Goal: Contribute content: Contribute content

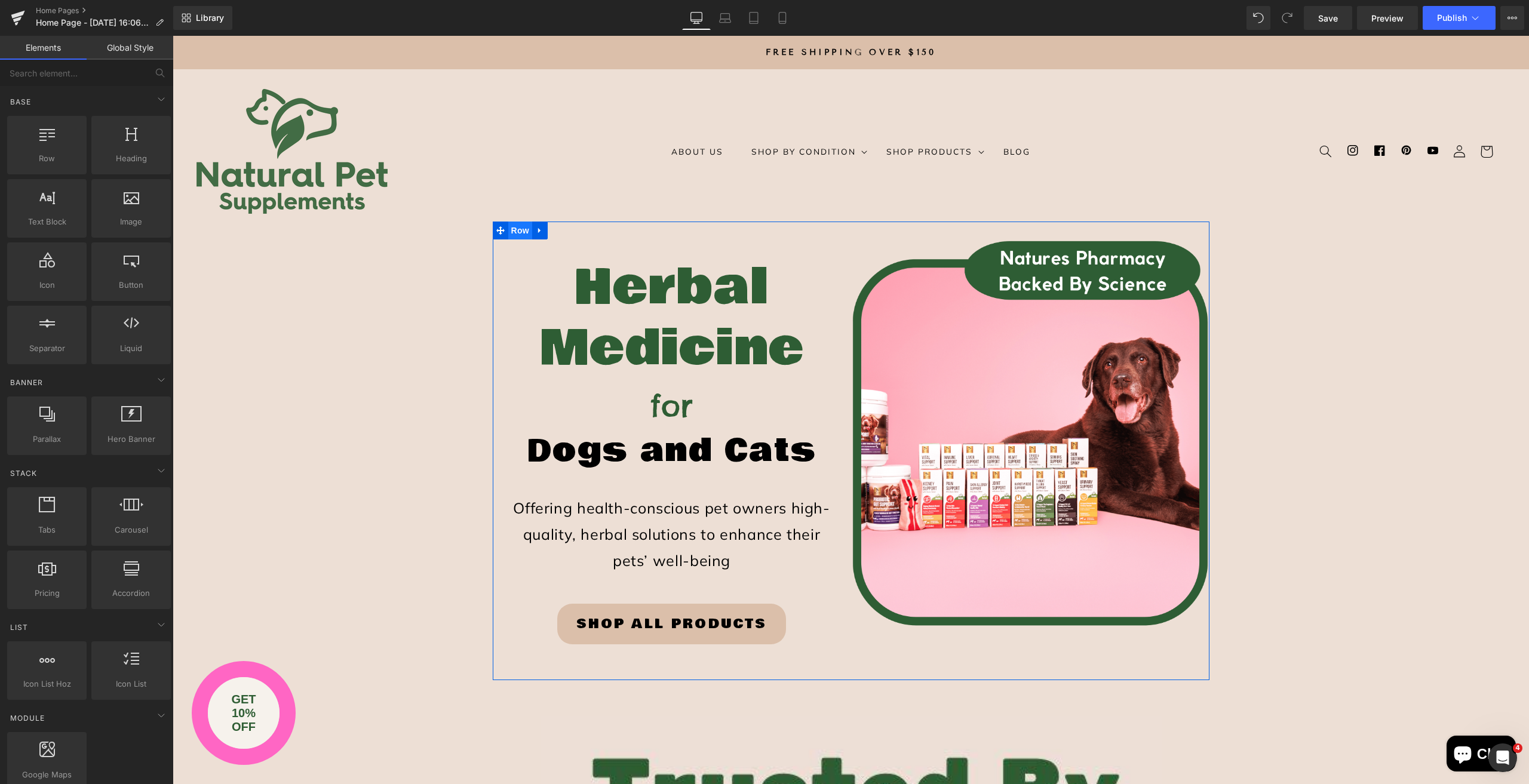
click at [517, 229] on span "Row" at bounding box center [520, 231] width 24 height 18
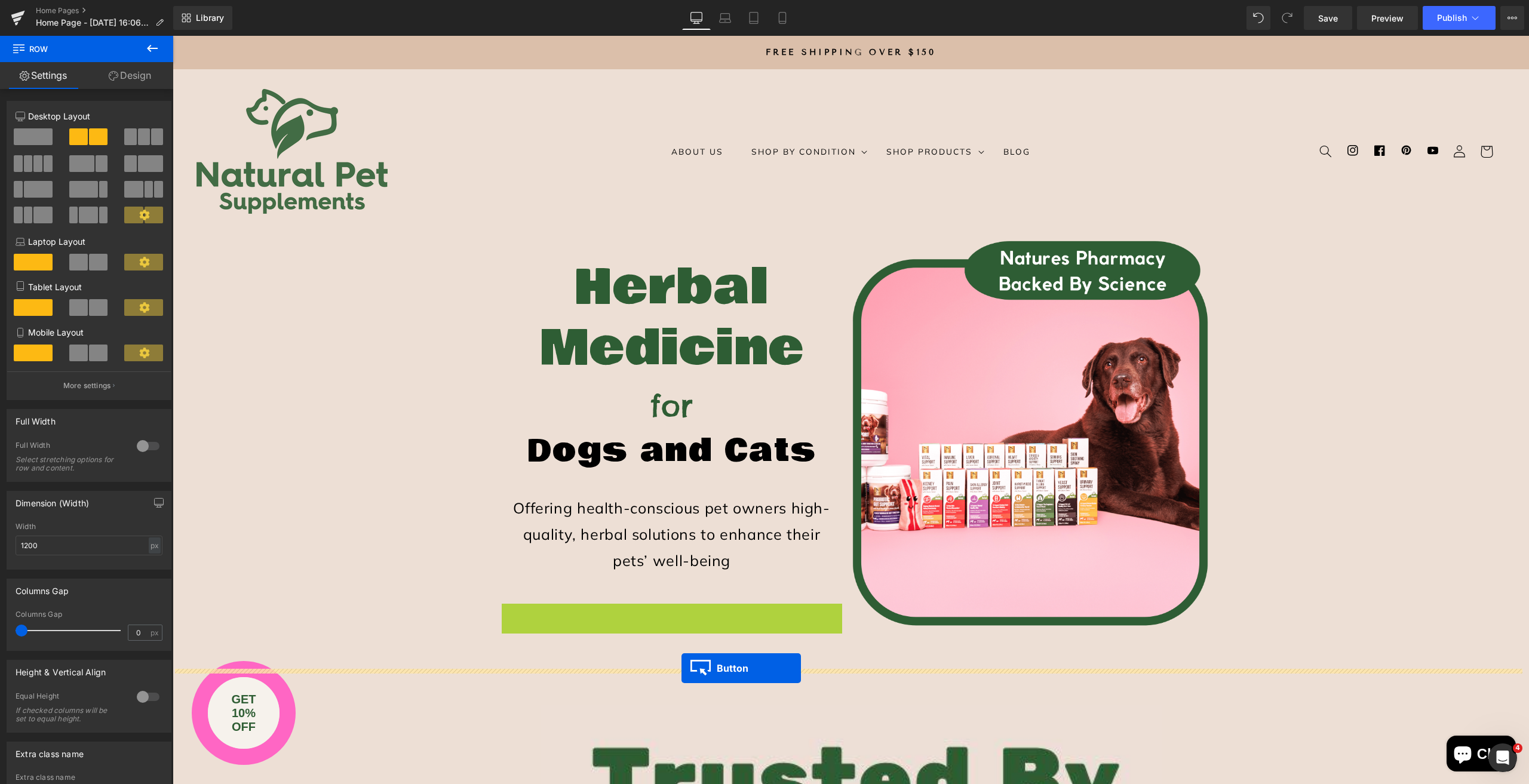
drag, startPoint x: 668, startPoint y: 627, endPoint x: 681, endPoint y: 669, distance: 44.0
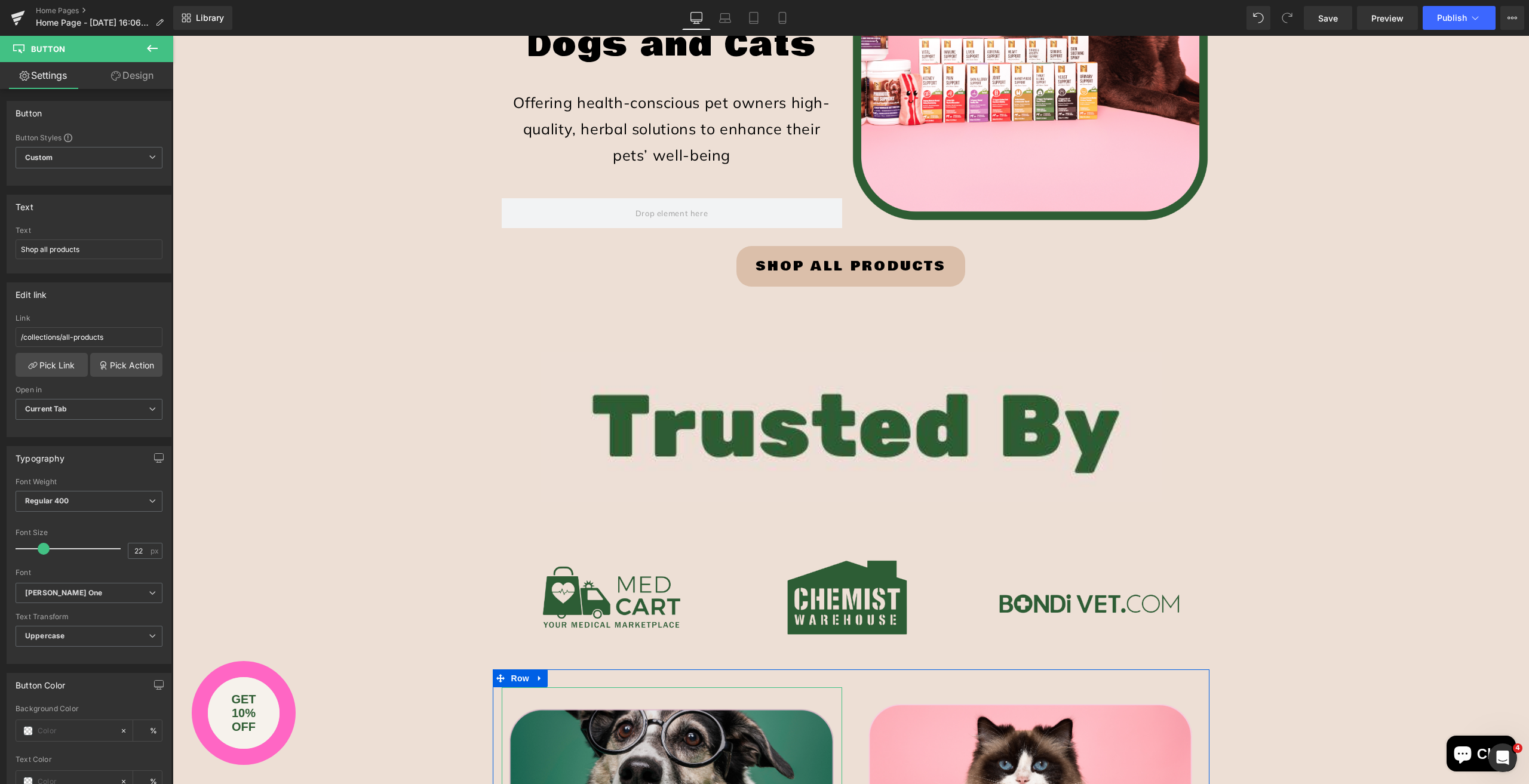
scroll to position [299, 0]
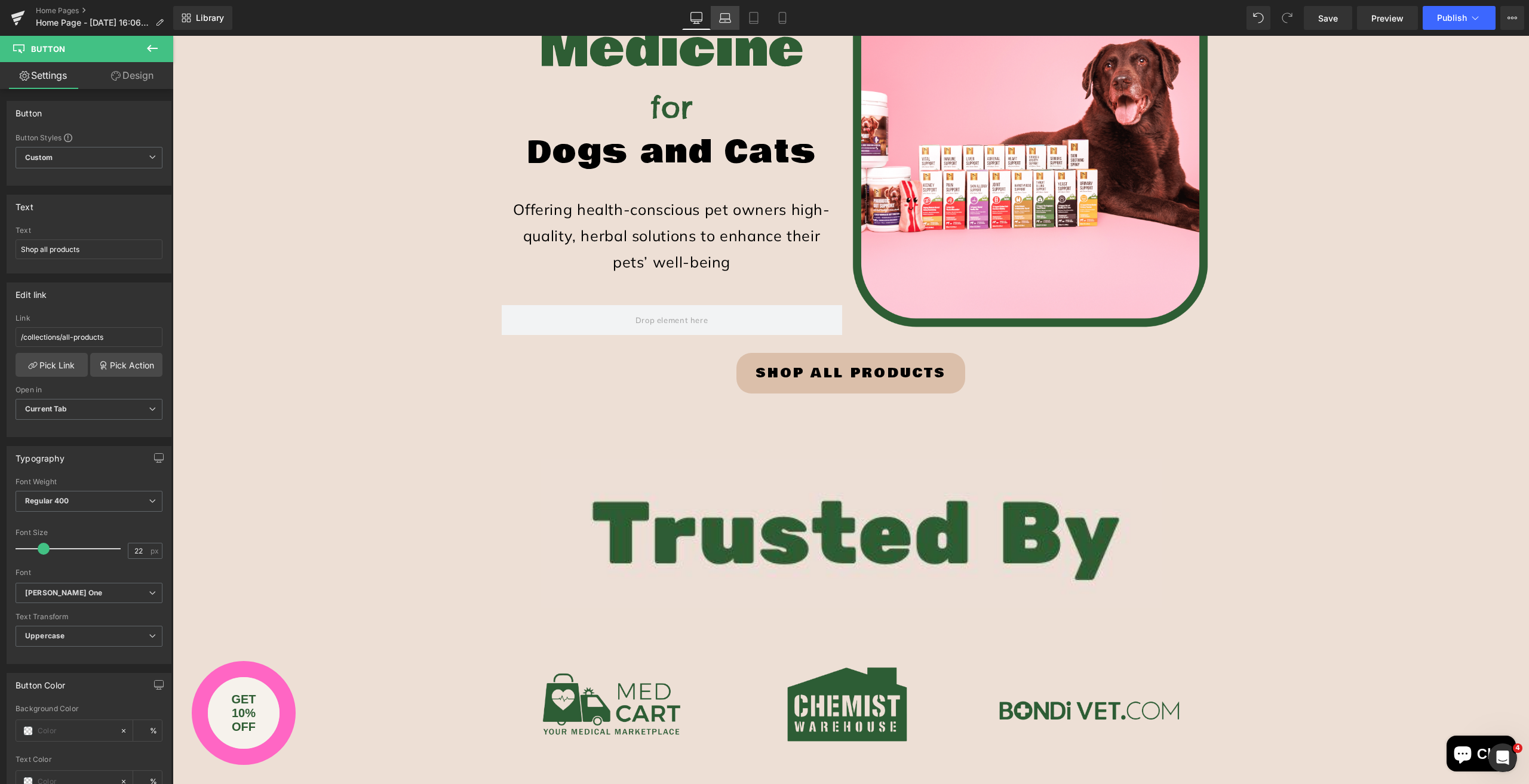
click at [728, 19] on icon at bounding box center [726, 21] width 12 height 3
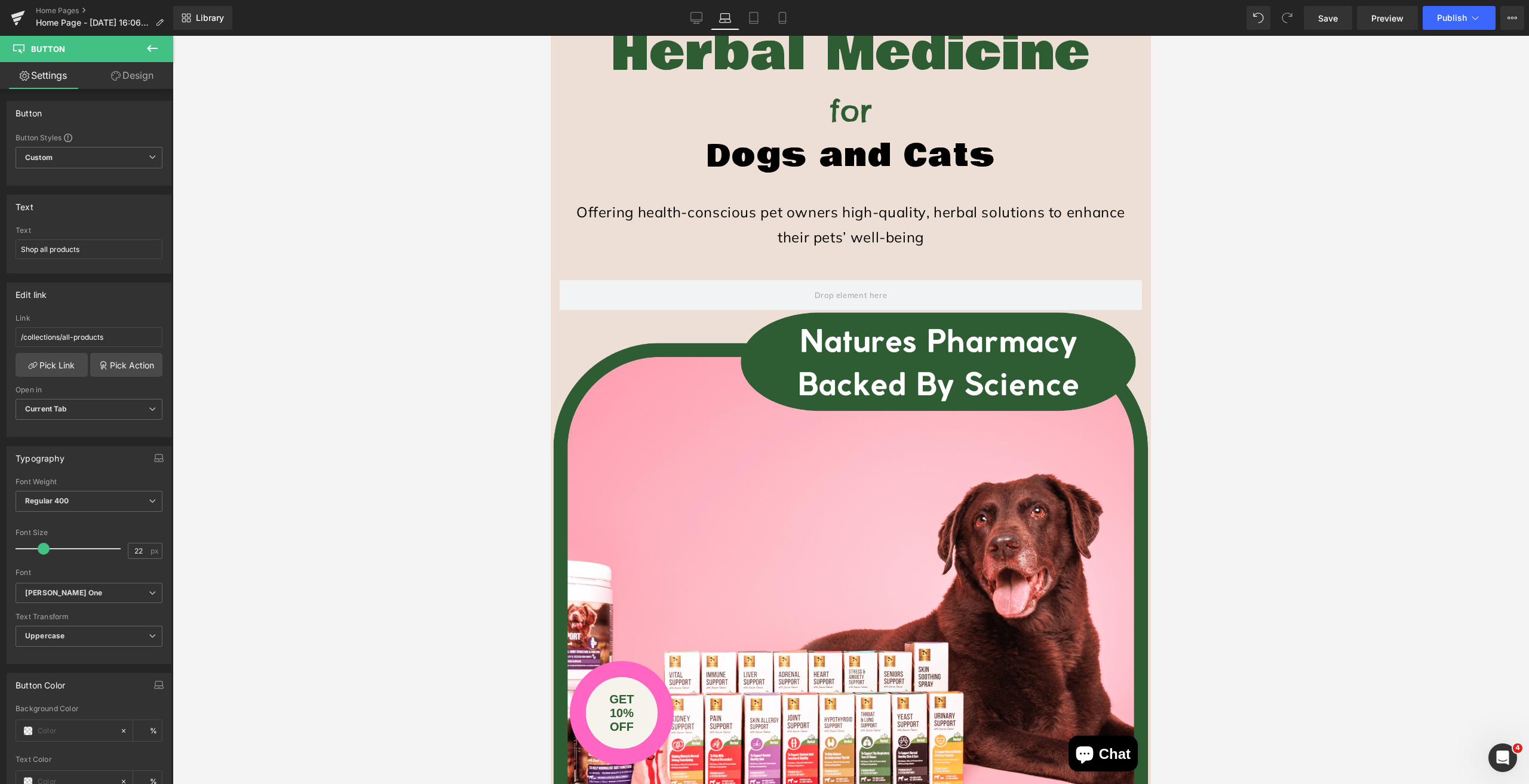
scroll to position [0, 0]
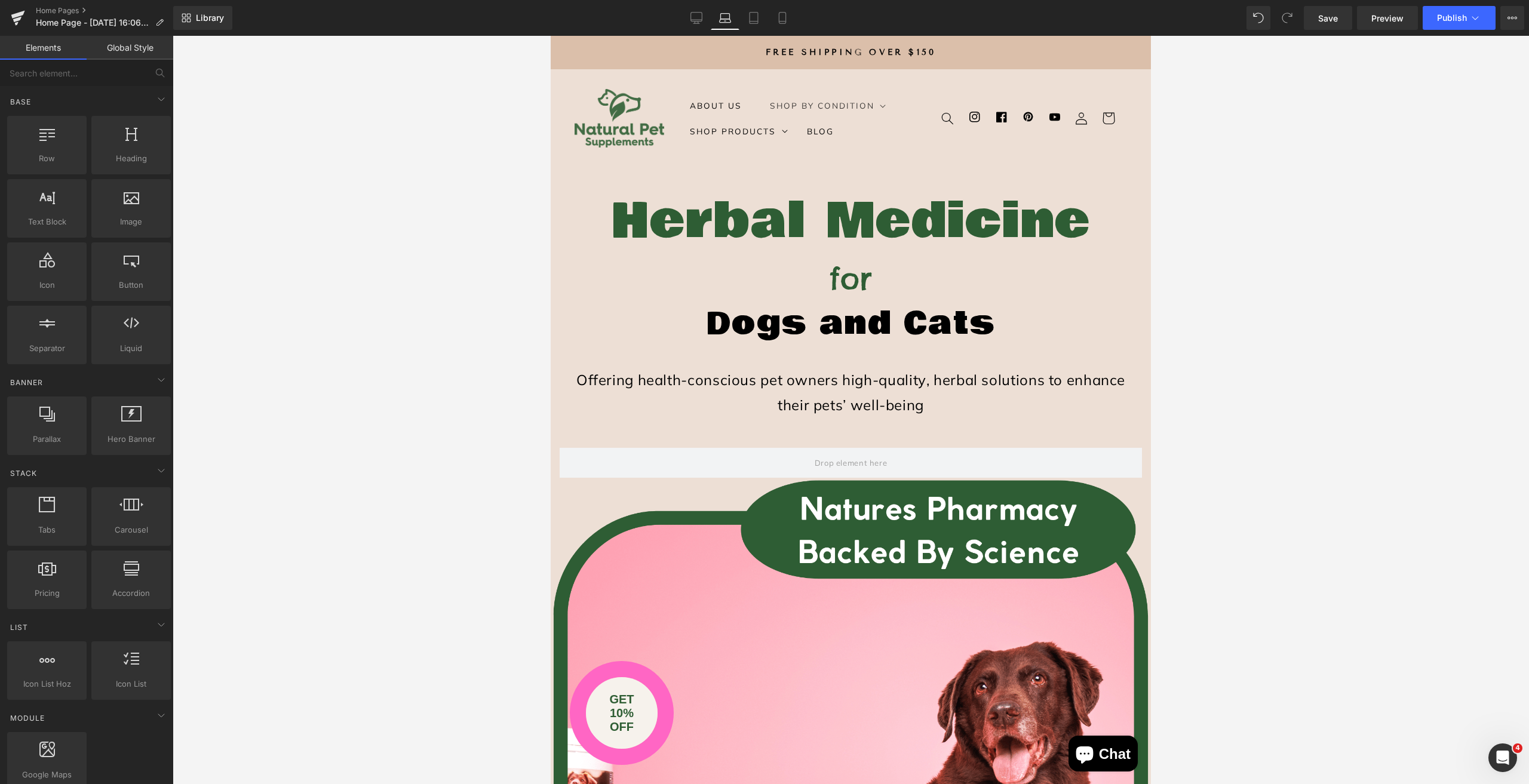
click at [757, 114] on summary "Shop By Condition" at bounding box center [823, 105] width 135 height 26
click at [719, 63] on p "FREE SHIPPING OVER $150" at bounding box center [851, 52] width 601 height 33
click at [752, 17] on icon at bounding box center [753, 17] width 12 height 12
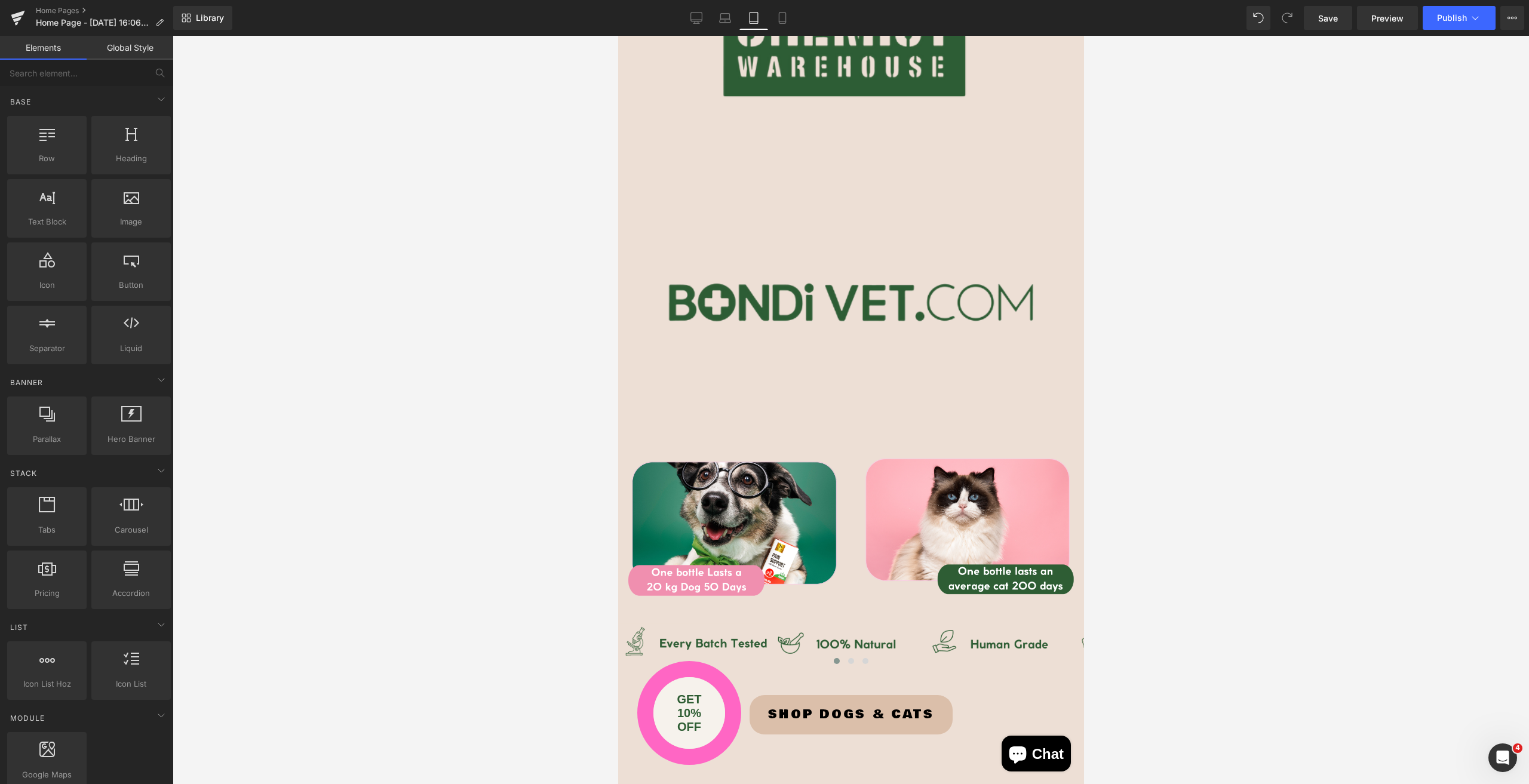
scroll to position [1318, 0]
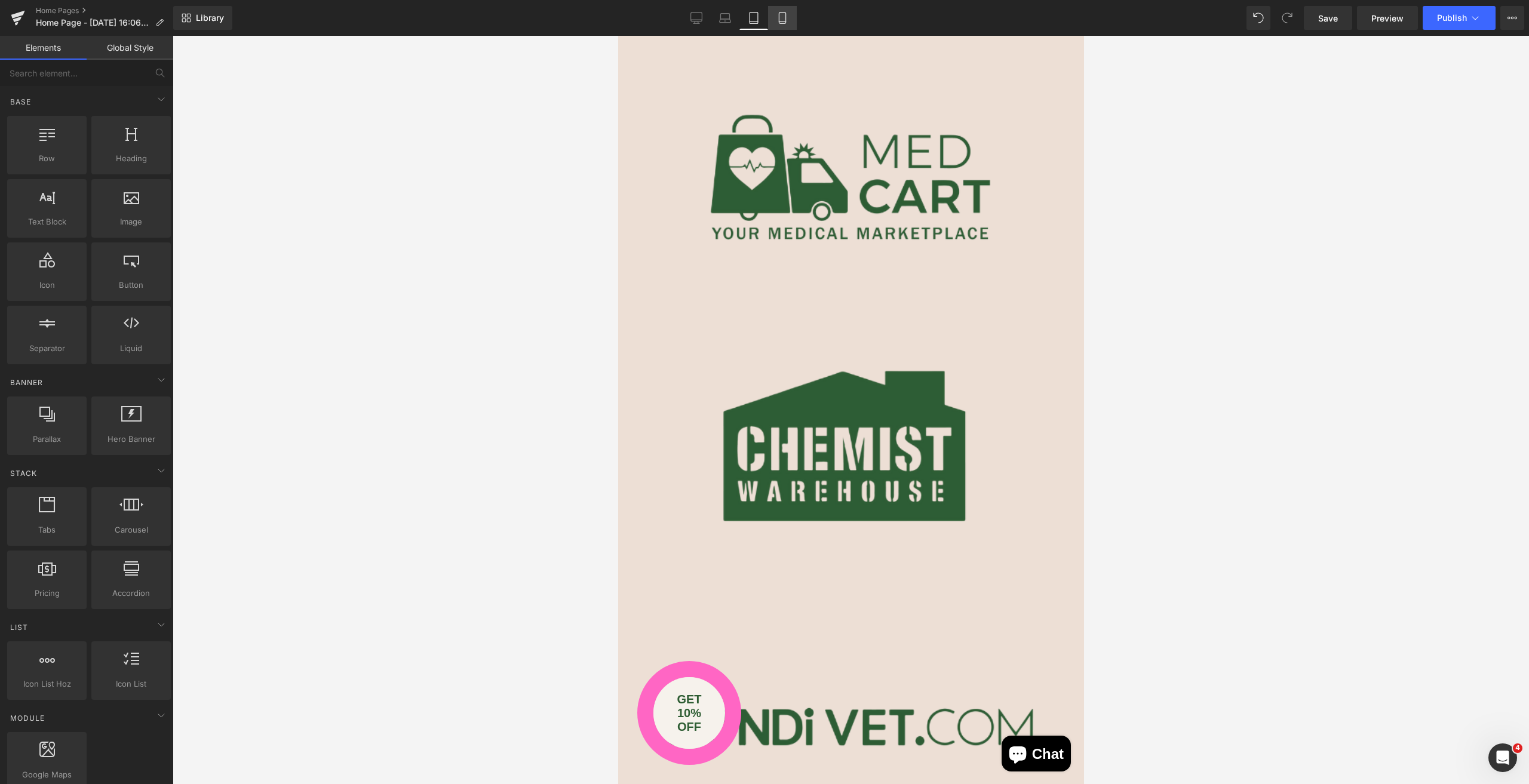
click at [777, 16] on icon at bounding box center [782, 17] width 12 height 12
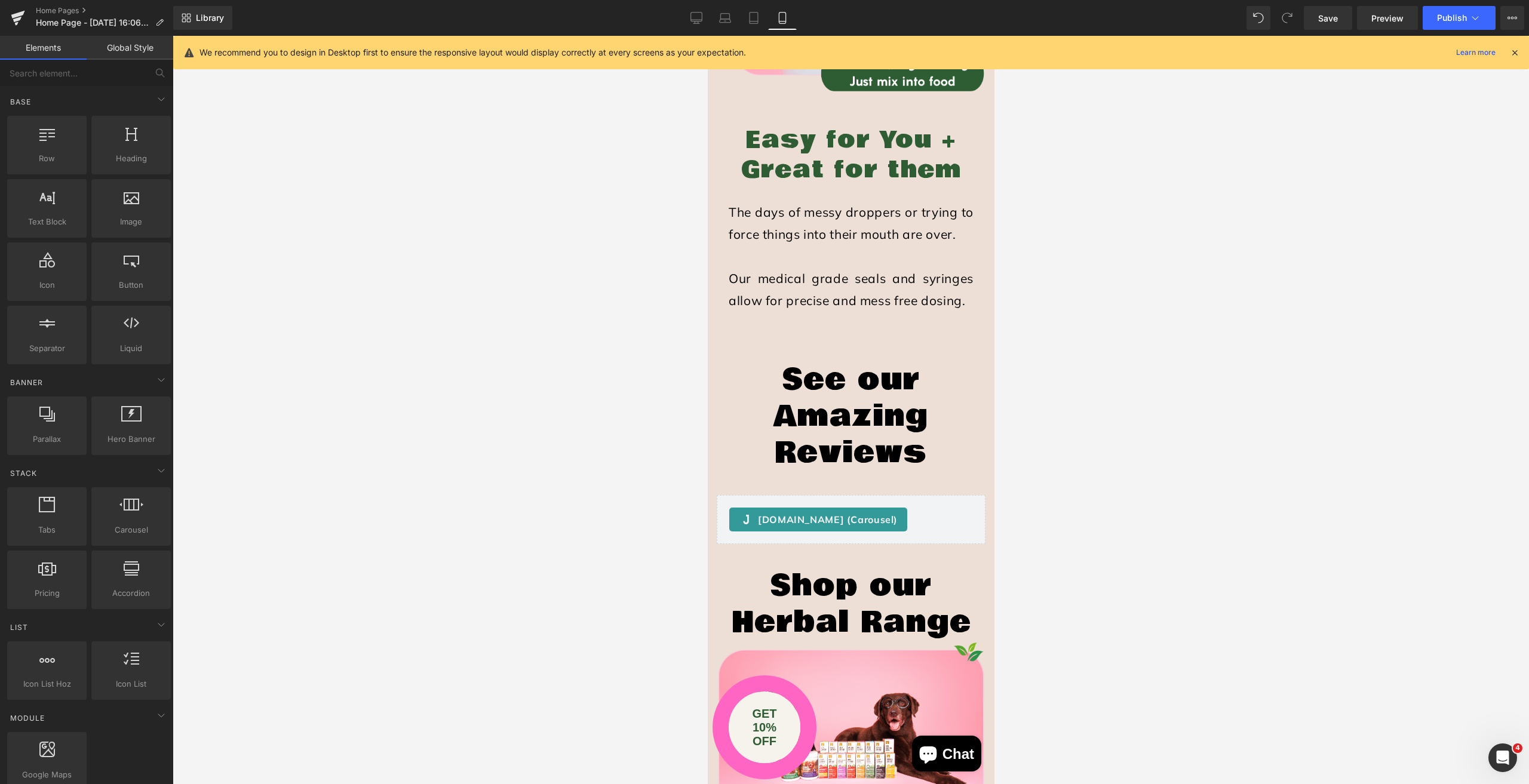
scroll to position [2628, 0]
click at [699, 16] on icon at bounding box center [696, 17] width 12 height 12
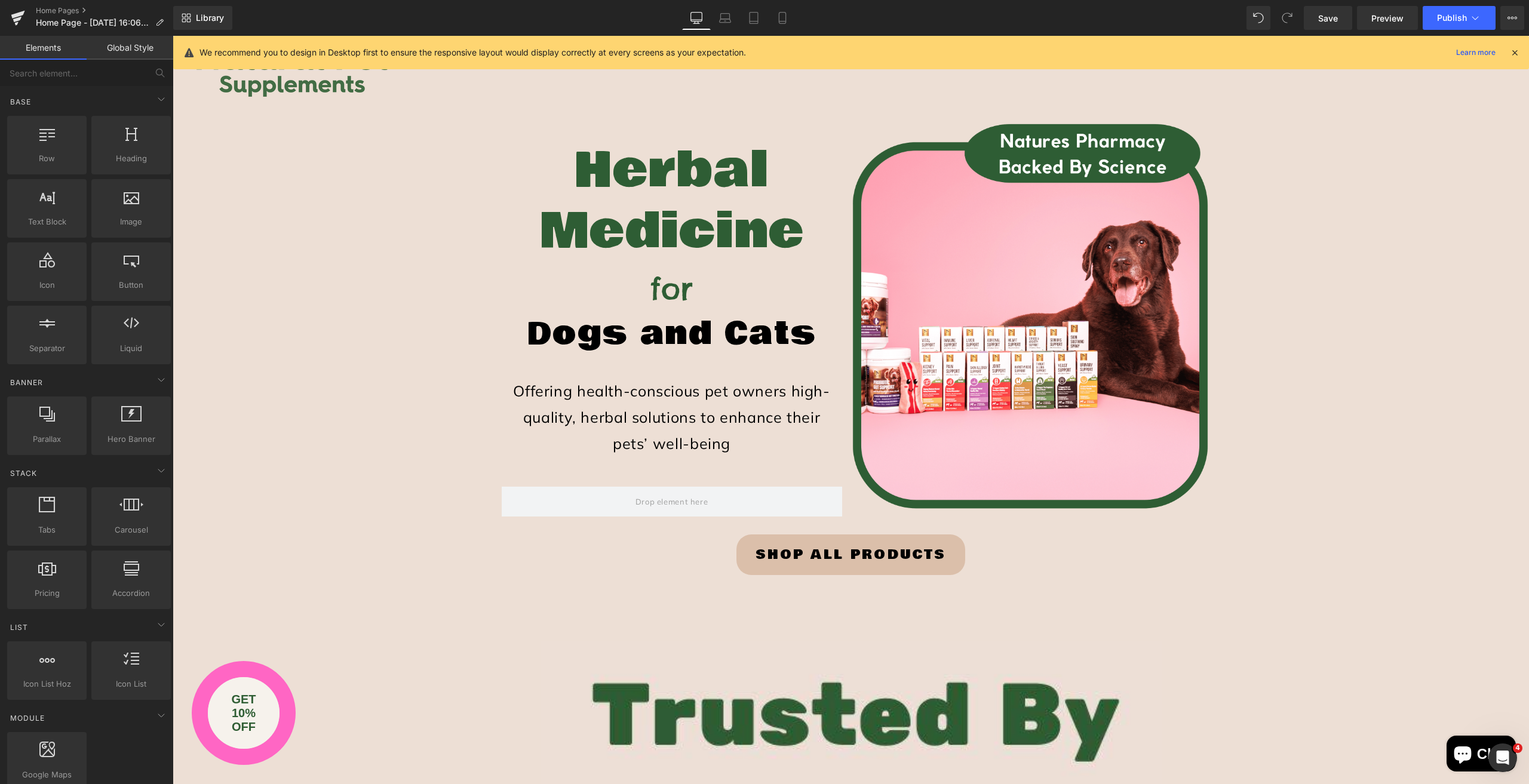
scroll to position [99, 0]
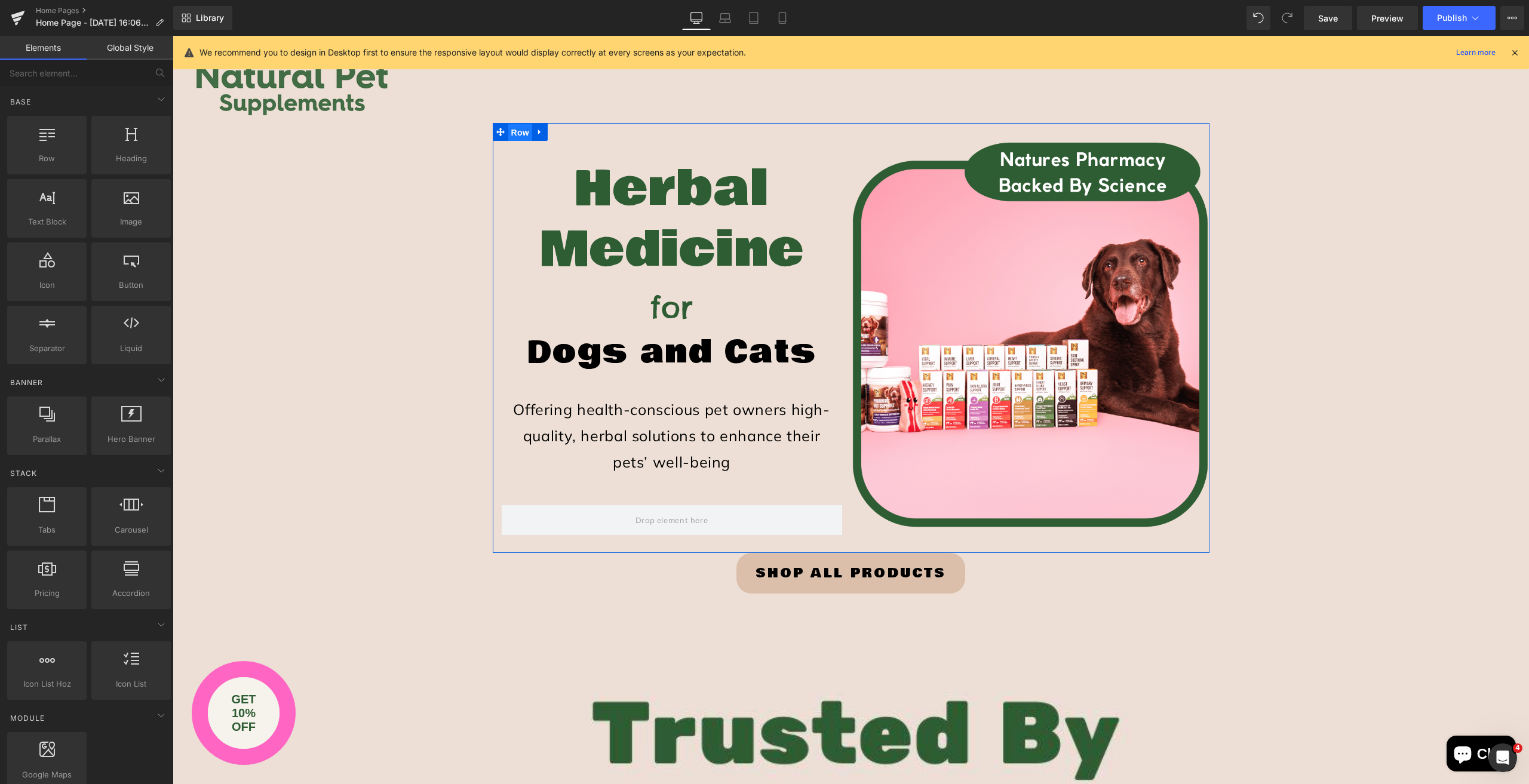
click at [518, 125] on span "Row" at bounding box center [520, 133] width 24 height 18
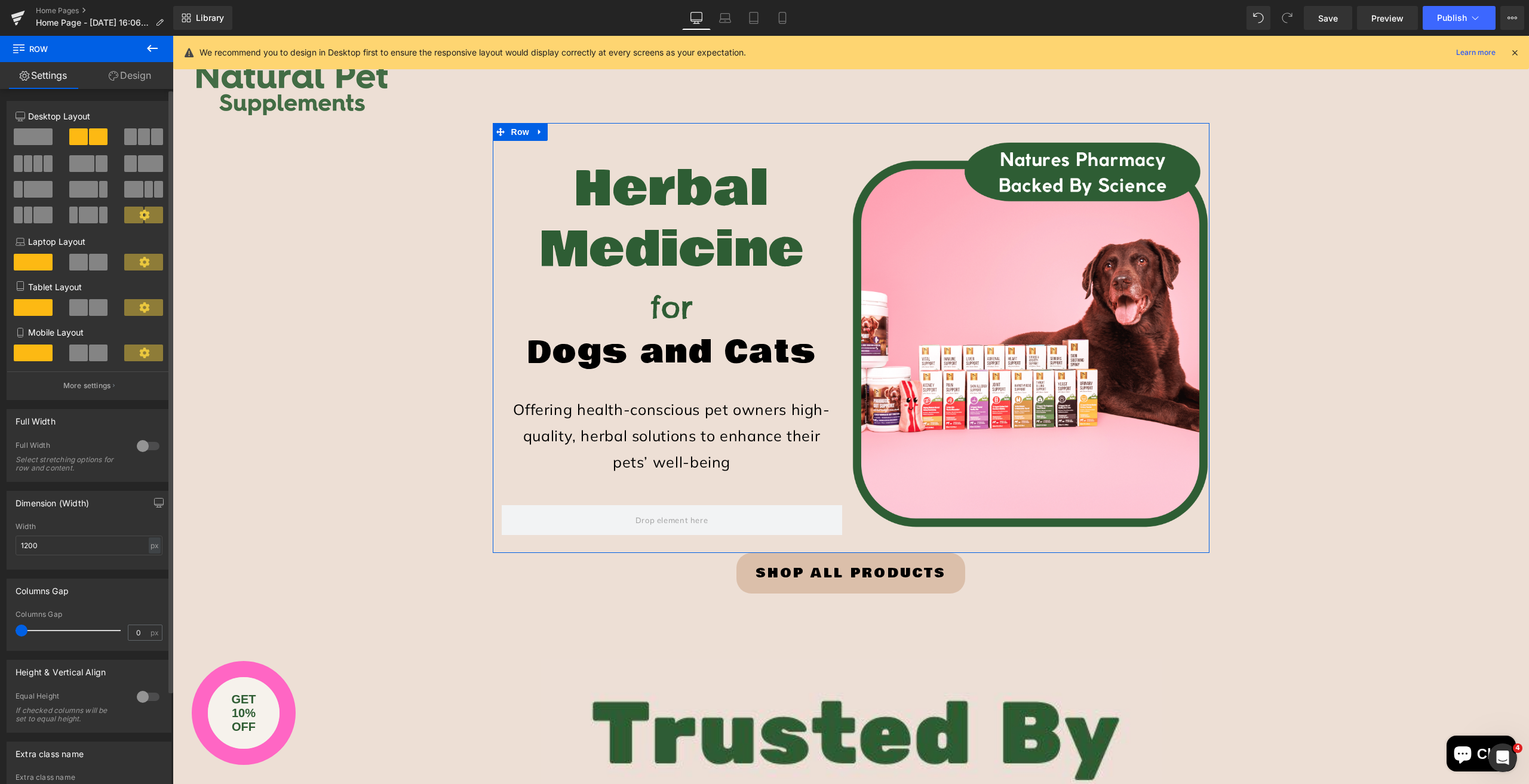
click at [33, 133] on span at bounding box center [33, 137] width 39 height 17
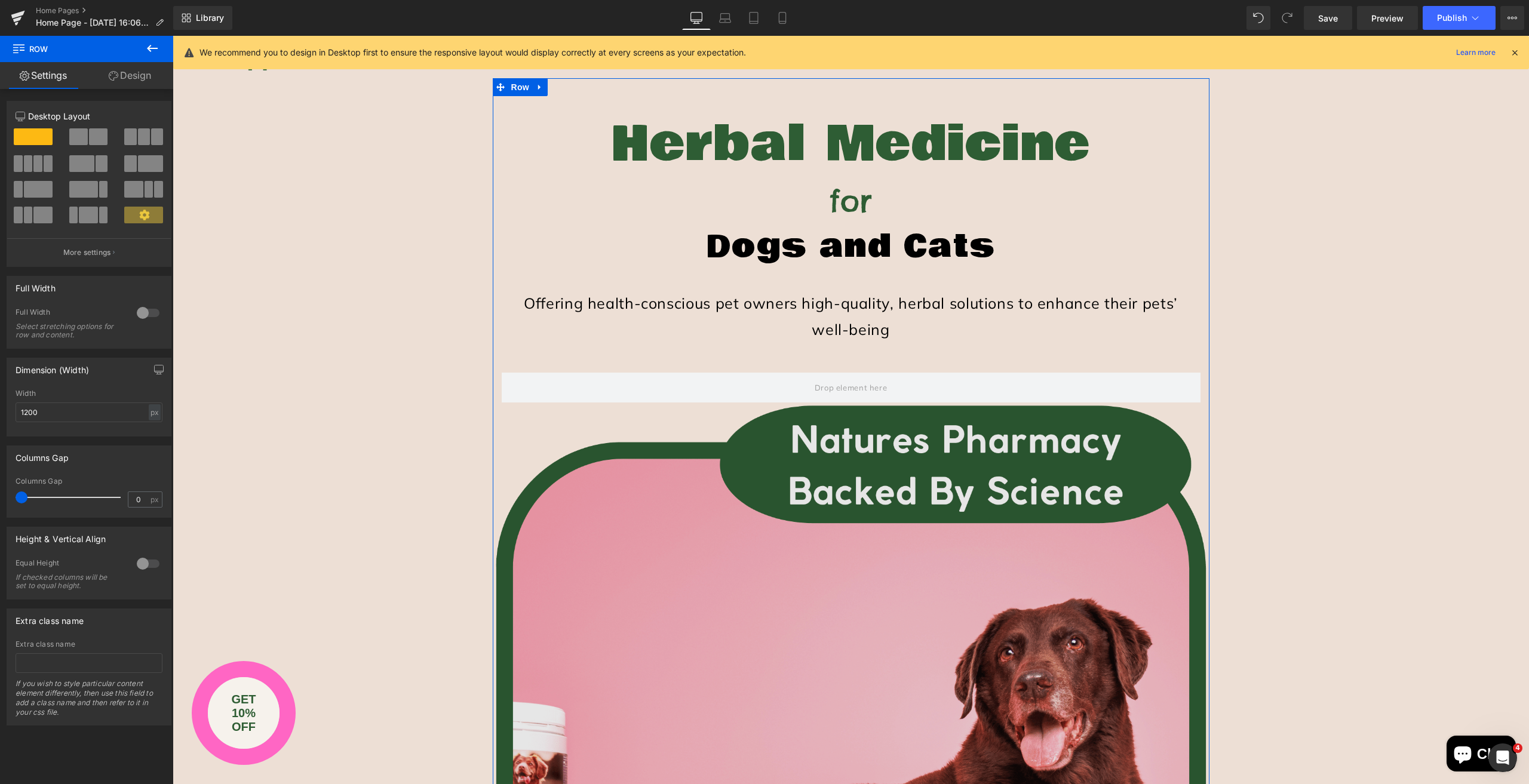
scroll to position [39, 0]
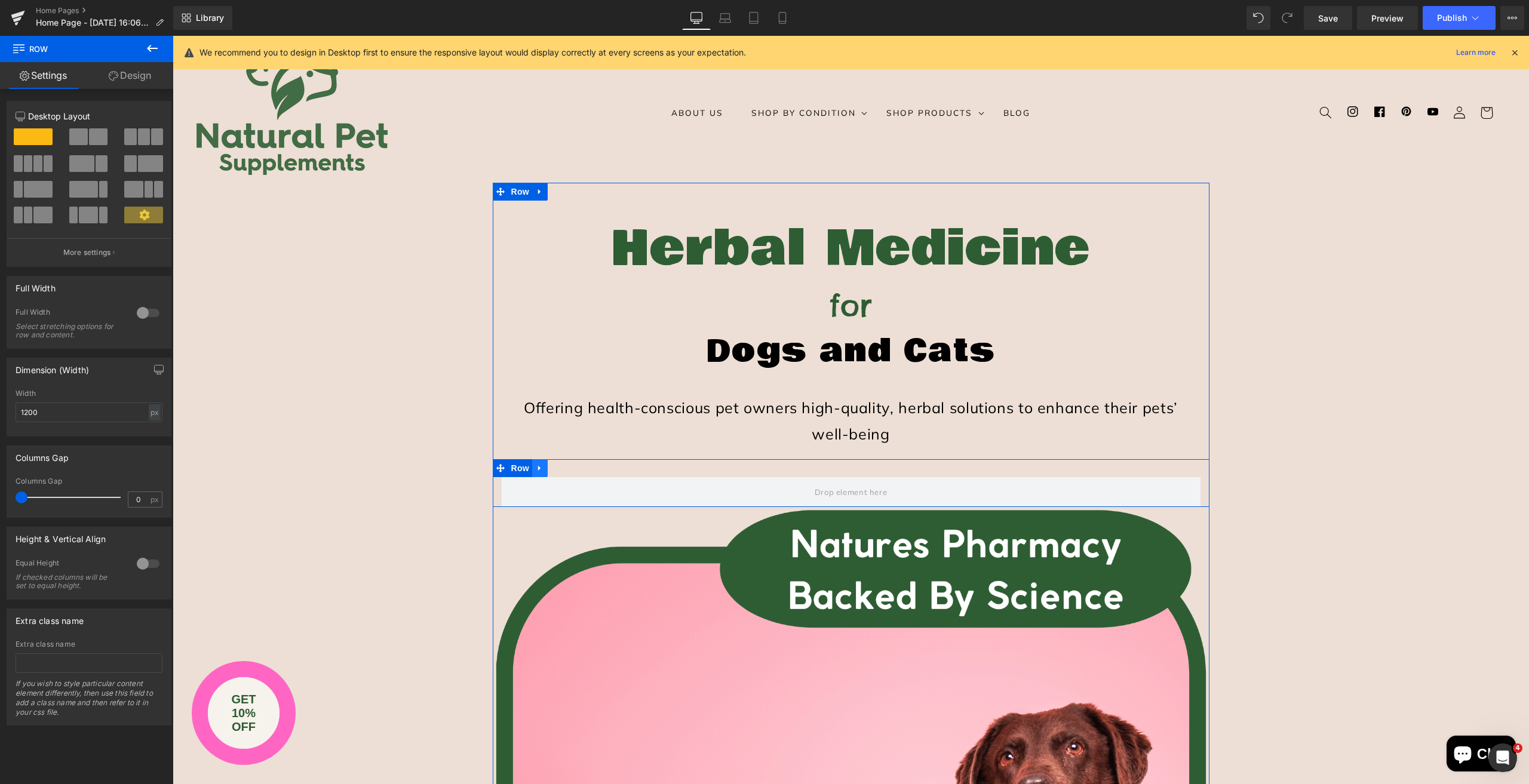
click at [536, 466] on icon at bounding box center [540, 468] width 8 height 9
click at [567, 466] on icon at bounding box center [571, 468] width 8 height 8
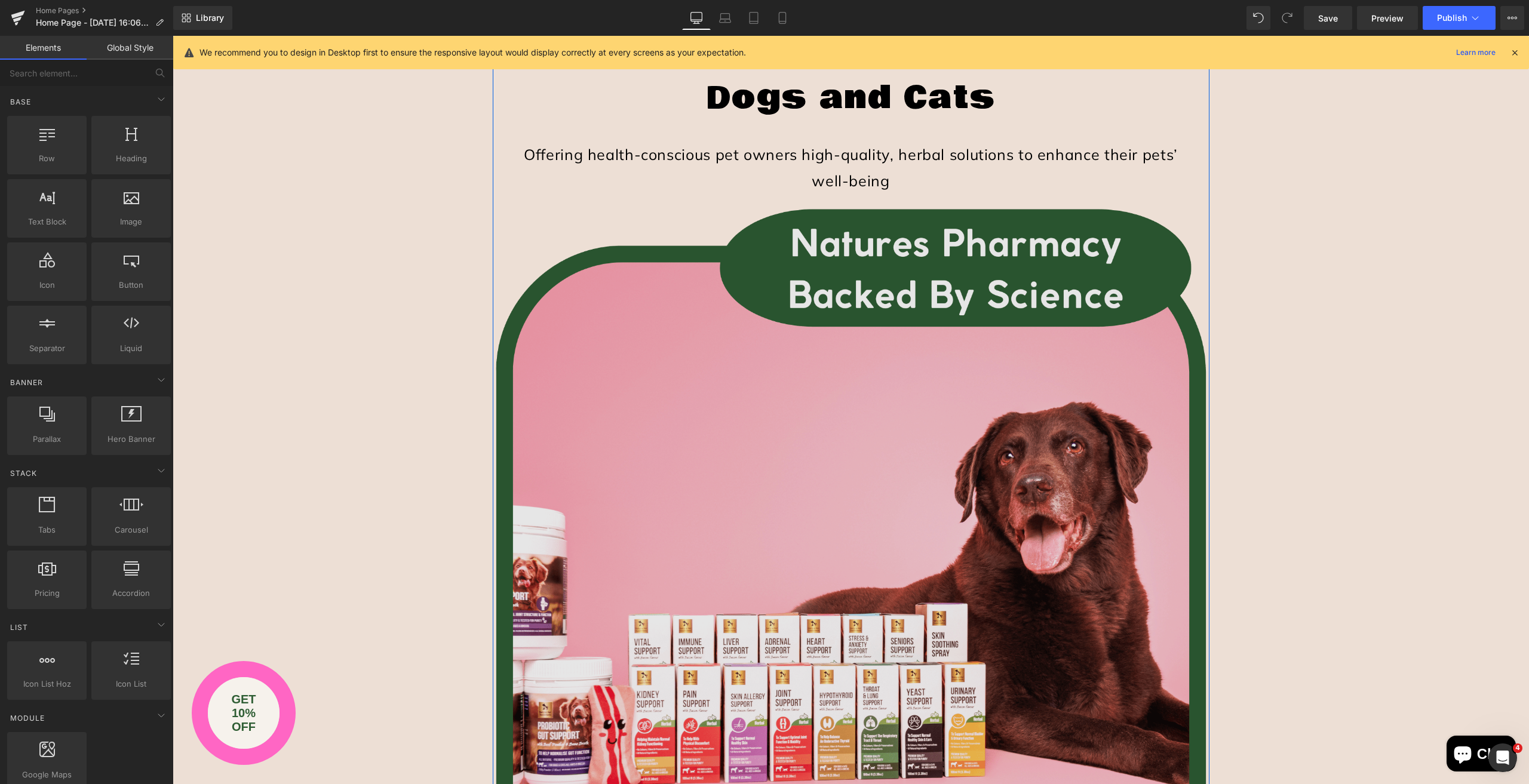
scroll to position [397, 0]
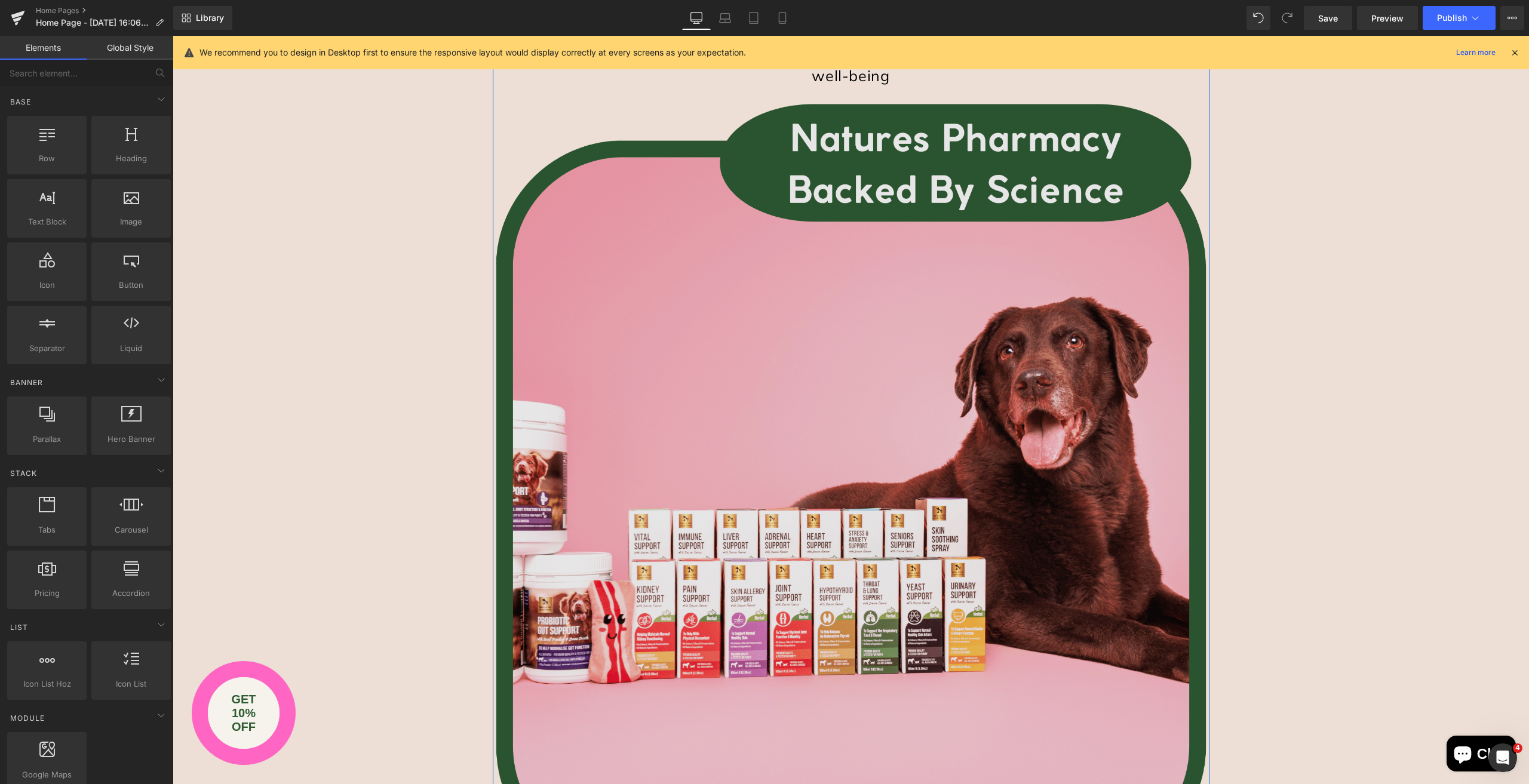
click at [707, 299] on img at bounding box center [851, 507] width 717 height 812
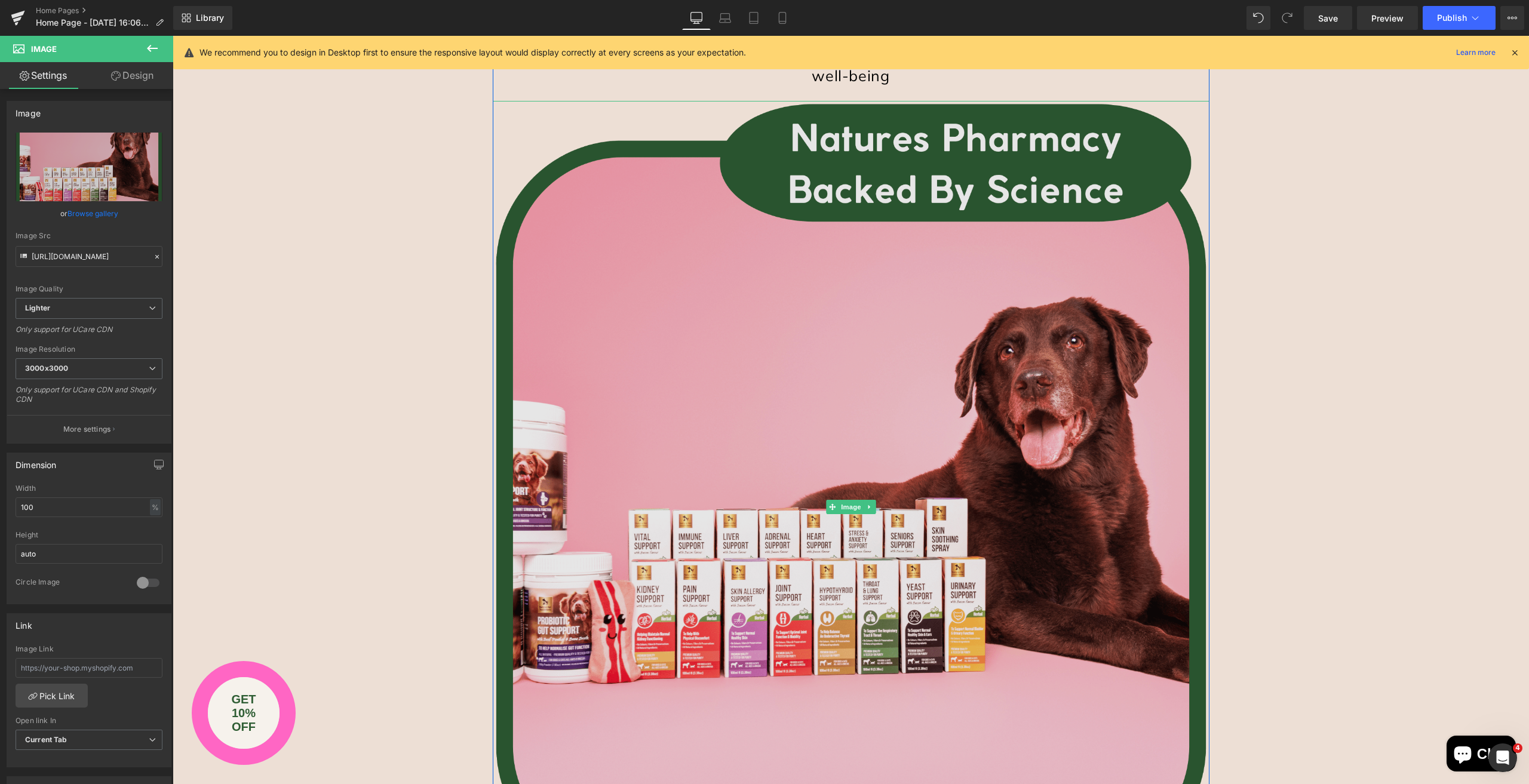
click at [807, 391] on img at bounding box center [851, 507] width 717 height 812
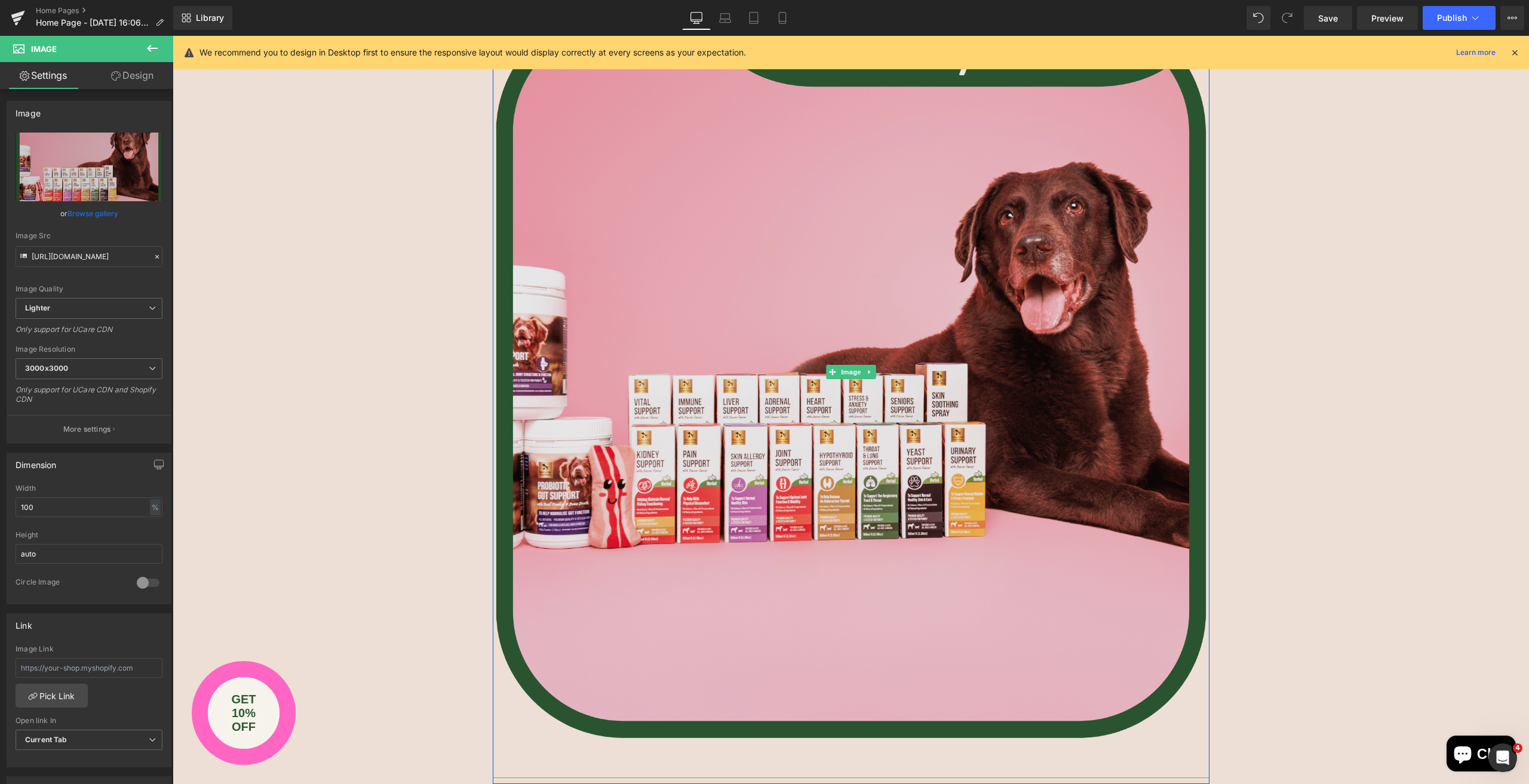
scroll to position [278, 0]
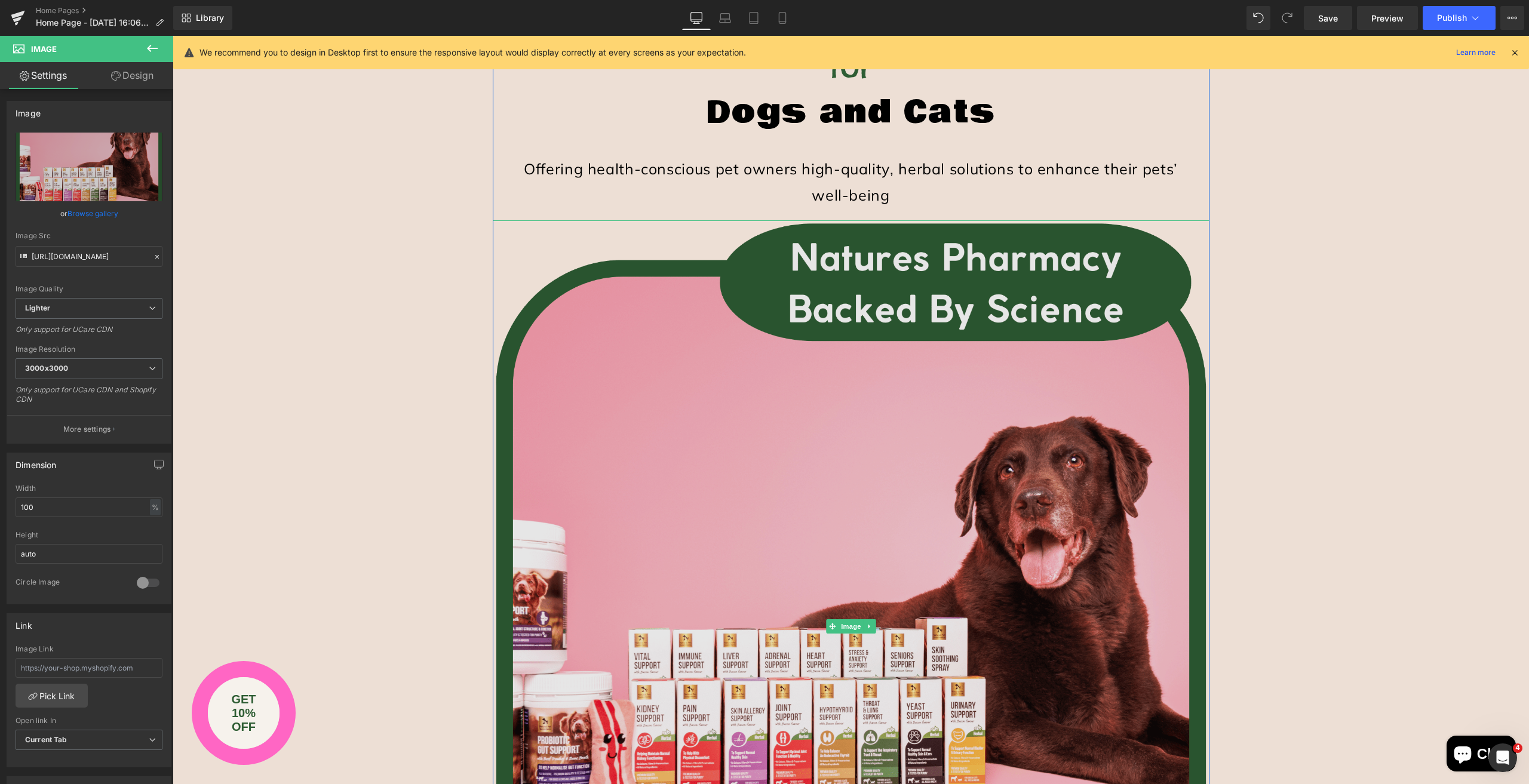
click at [669, 260] on img at bounding box center [851, 626] width 717 height 812
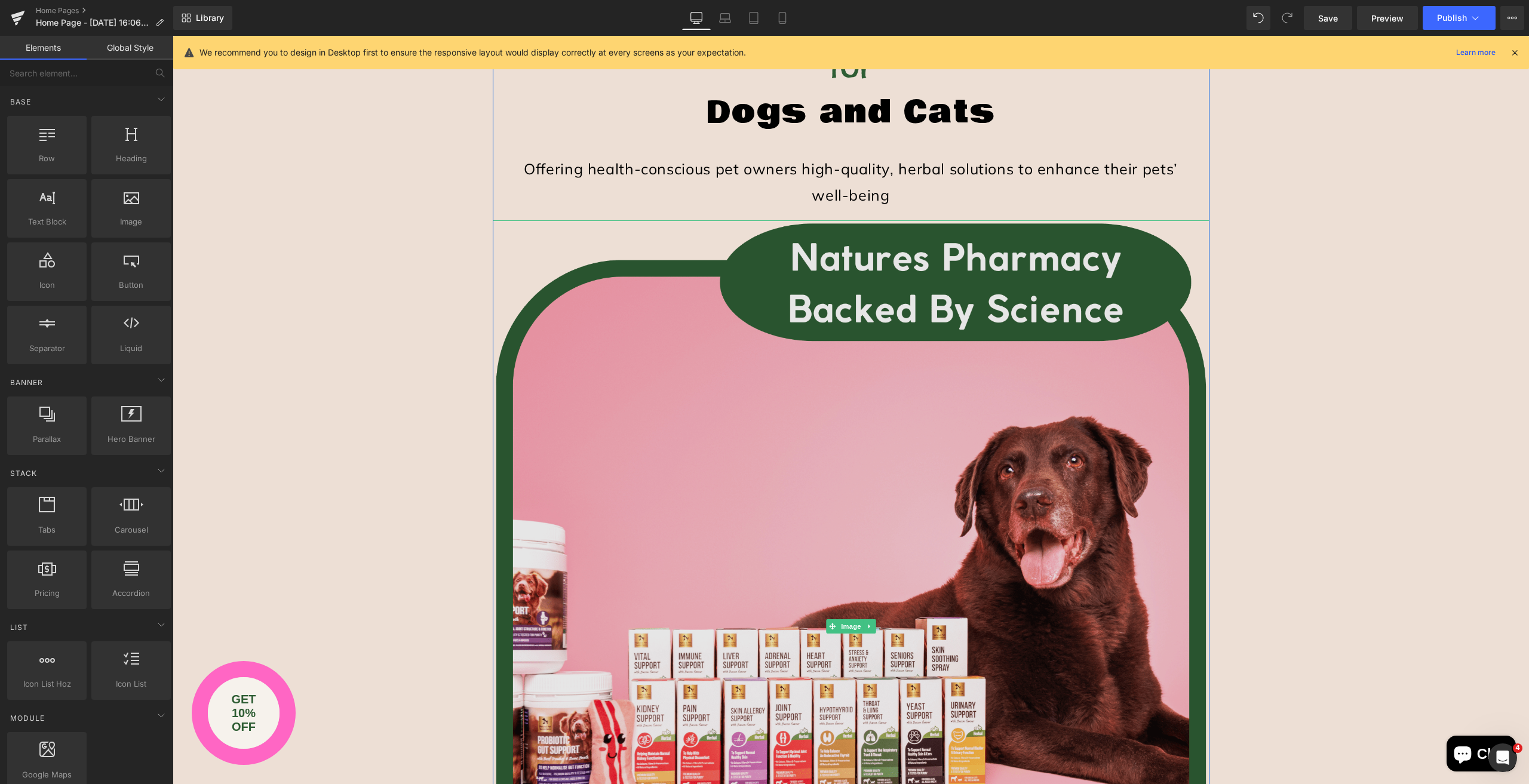
click at [693, 246] on img at bounding box center [851, 626] width 717 height 812
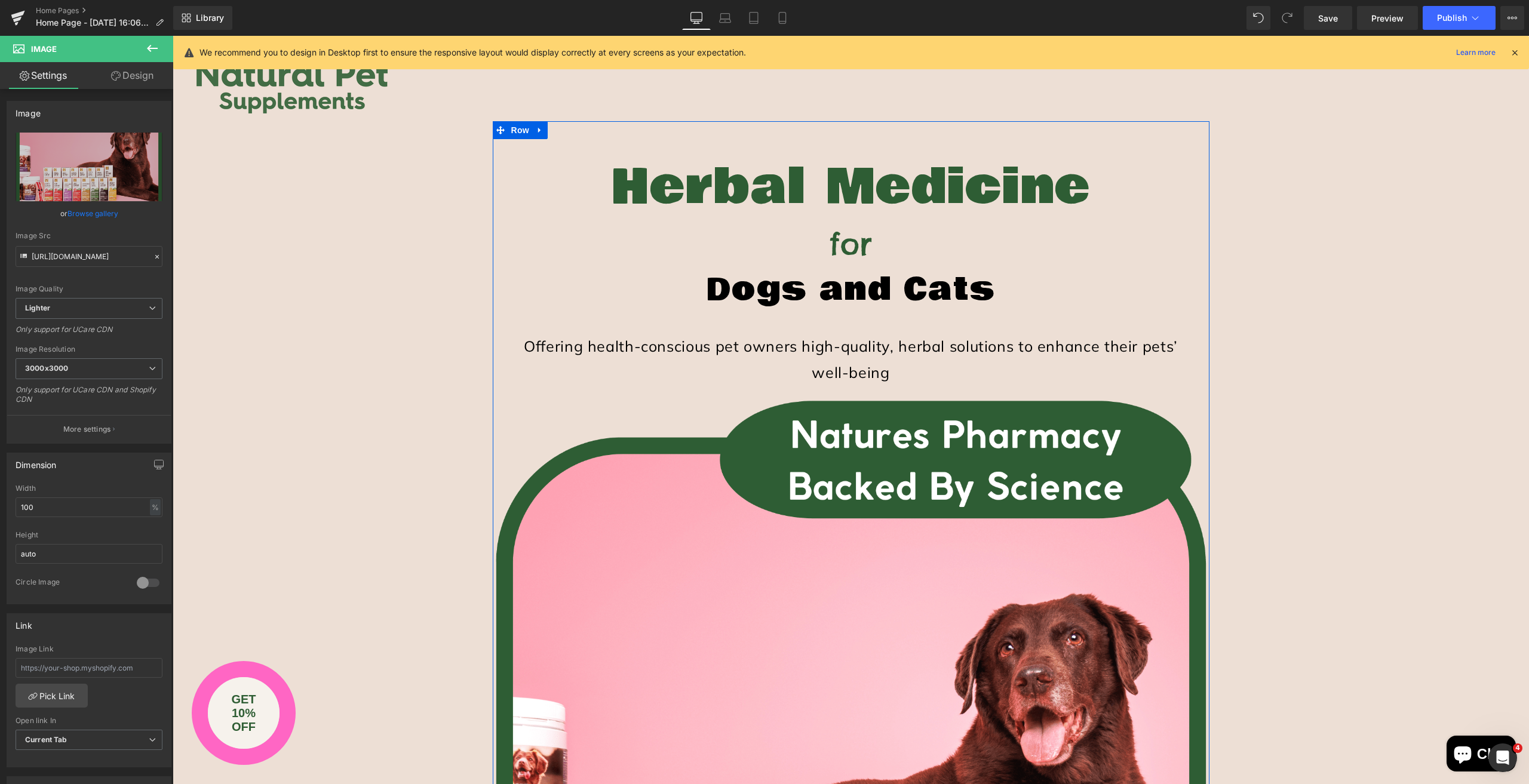
scroll to position [0, 0]
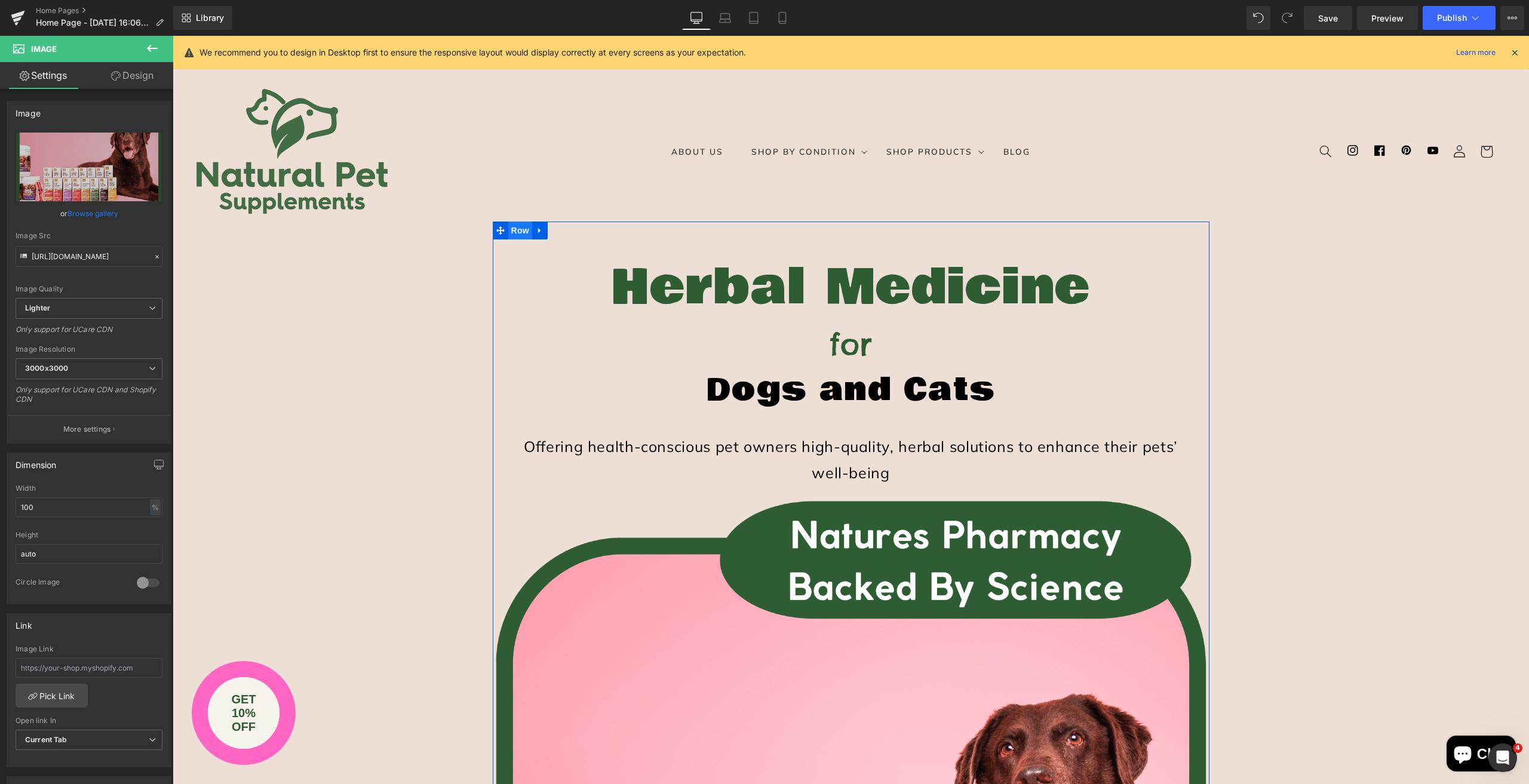
click at [509, 230] on span "Row" at bounding box center [520, 231] width 24 height 18
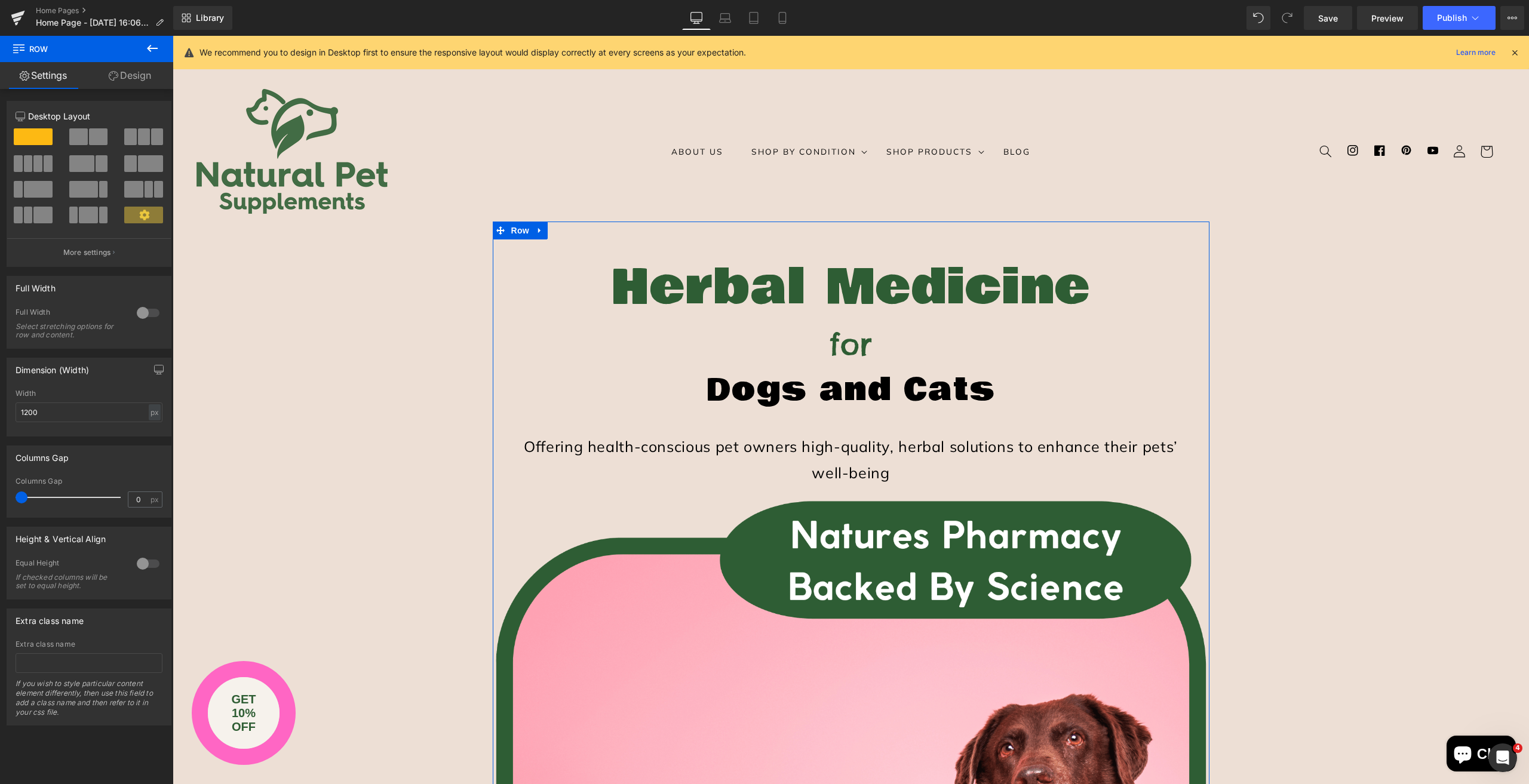
click at [136, 313] on div at bounding box center [148, 313] width 29 height 19
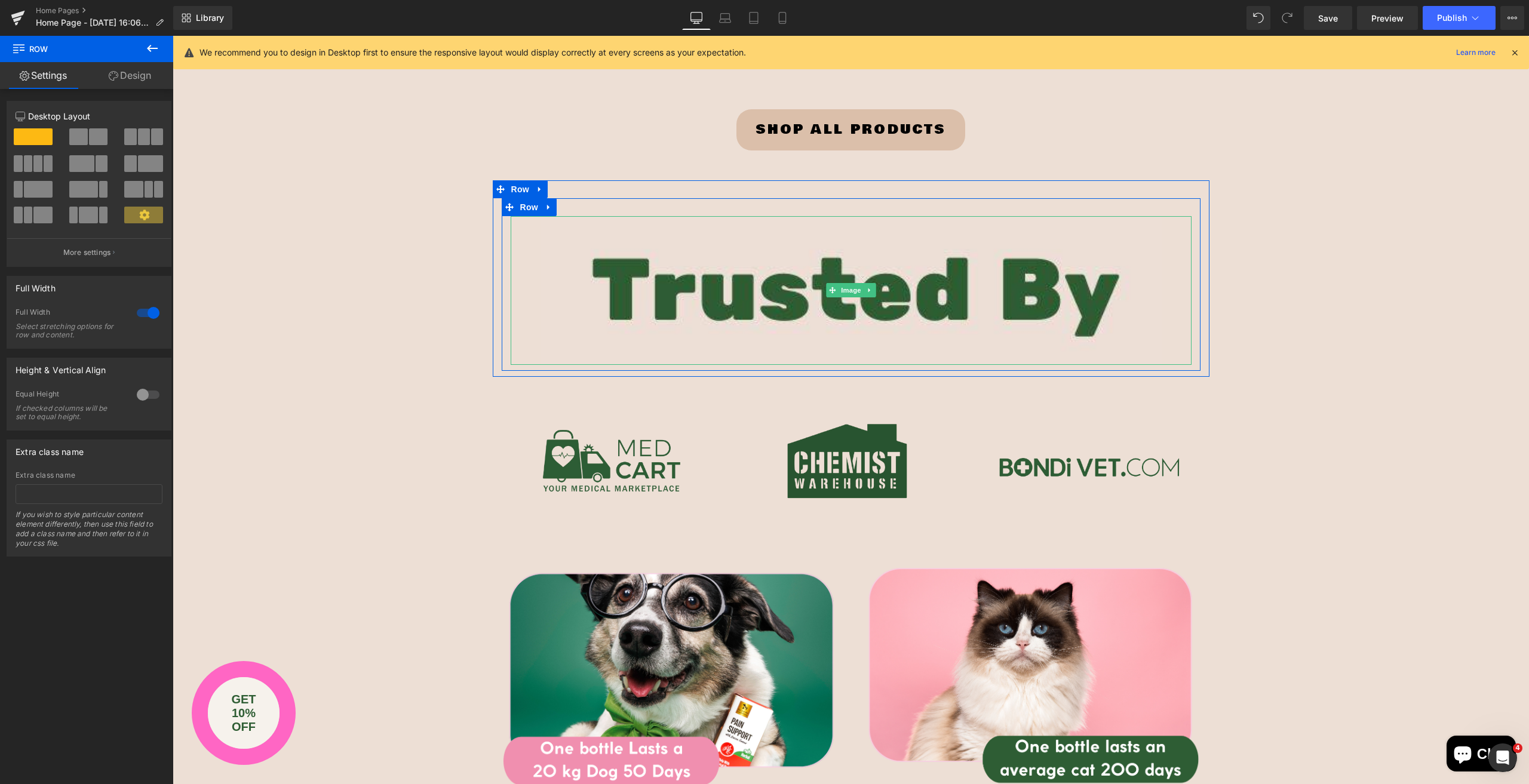
scroll to position [2091, 0]
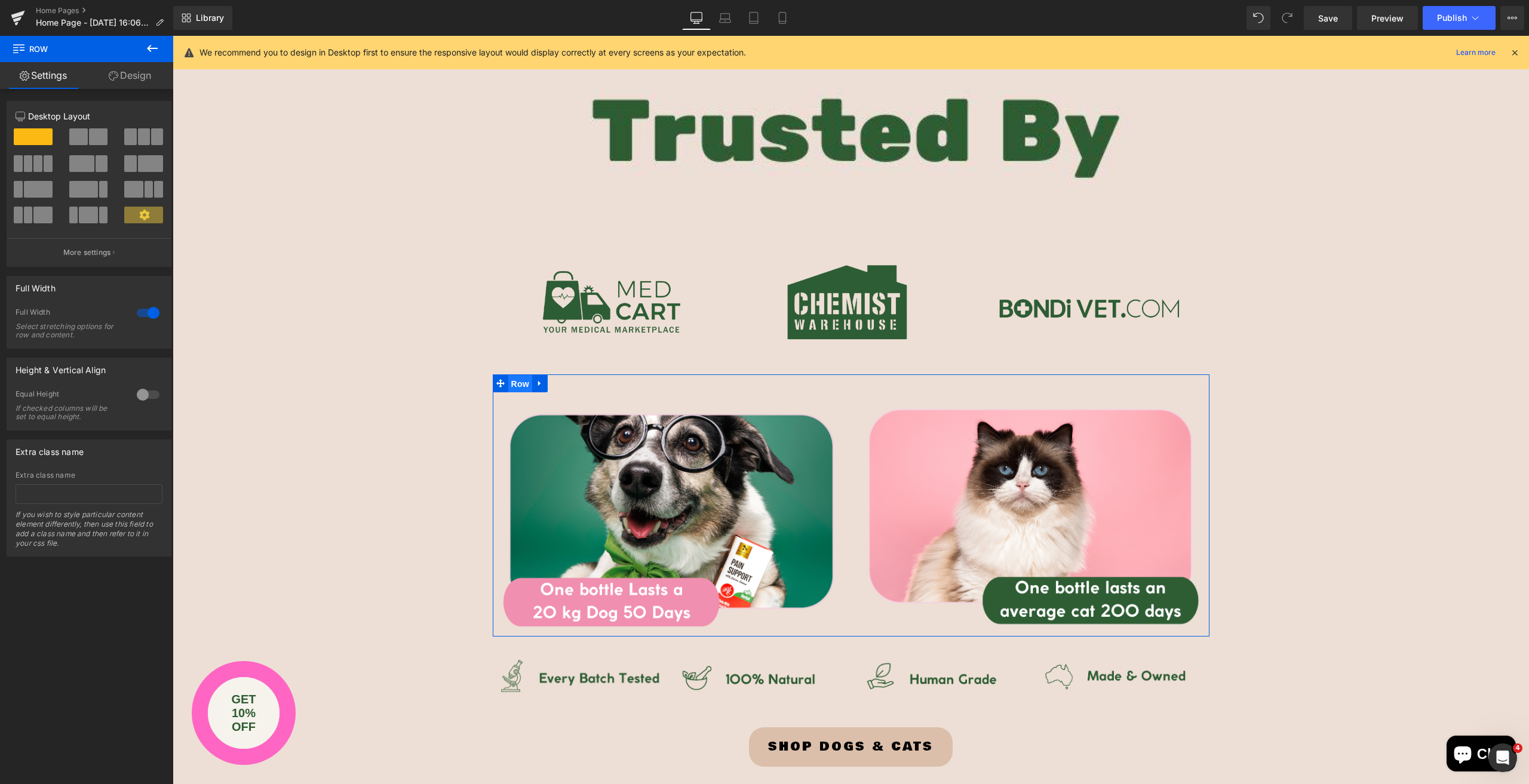
click at [518, 383] on span "Row" at bounding box center [520, 384] width 24 height 18
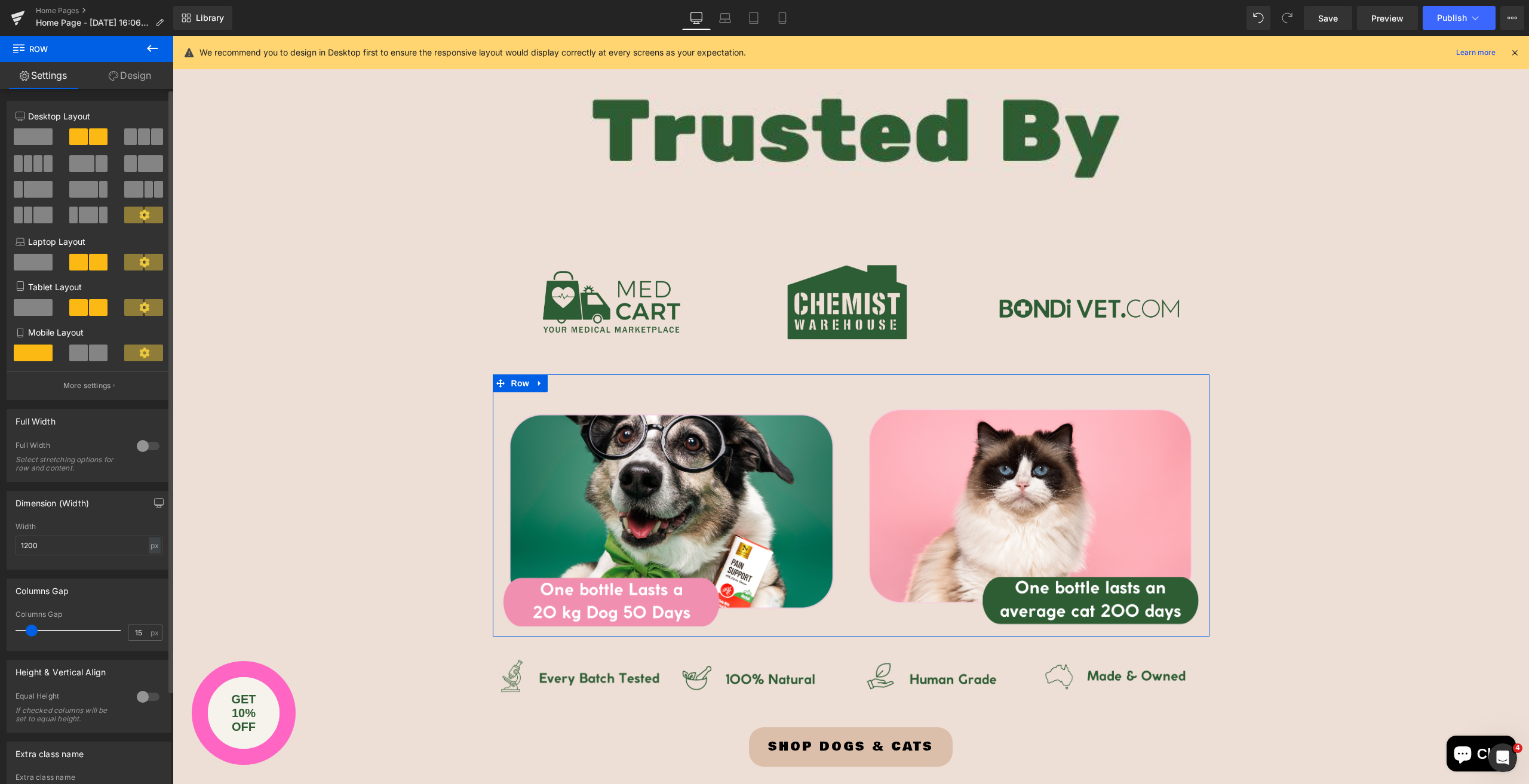
click at [140, 445] on div at bounding box center [148, 446] width 29 height 19
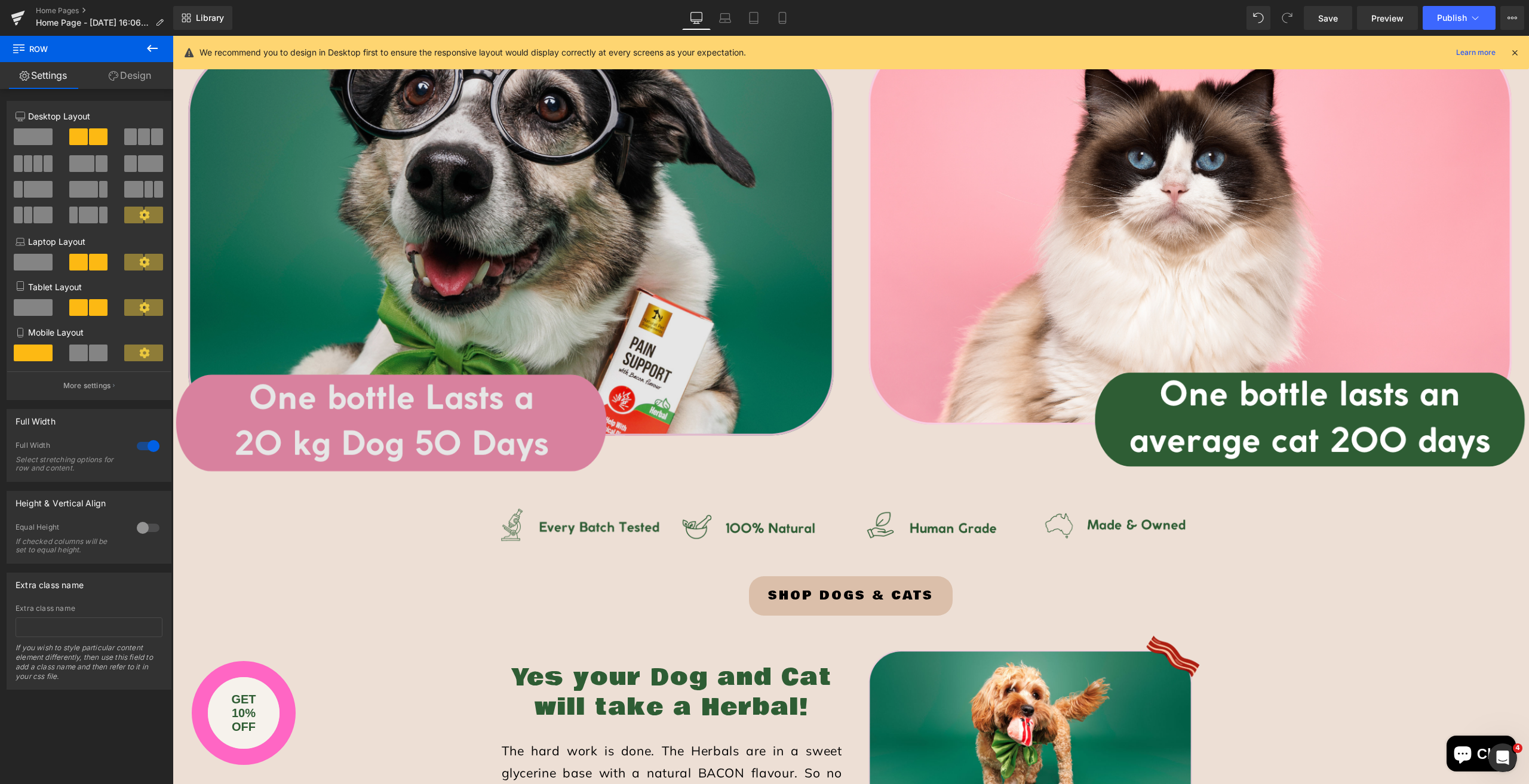
scroll to position [2569, 0]
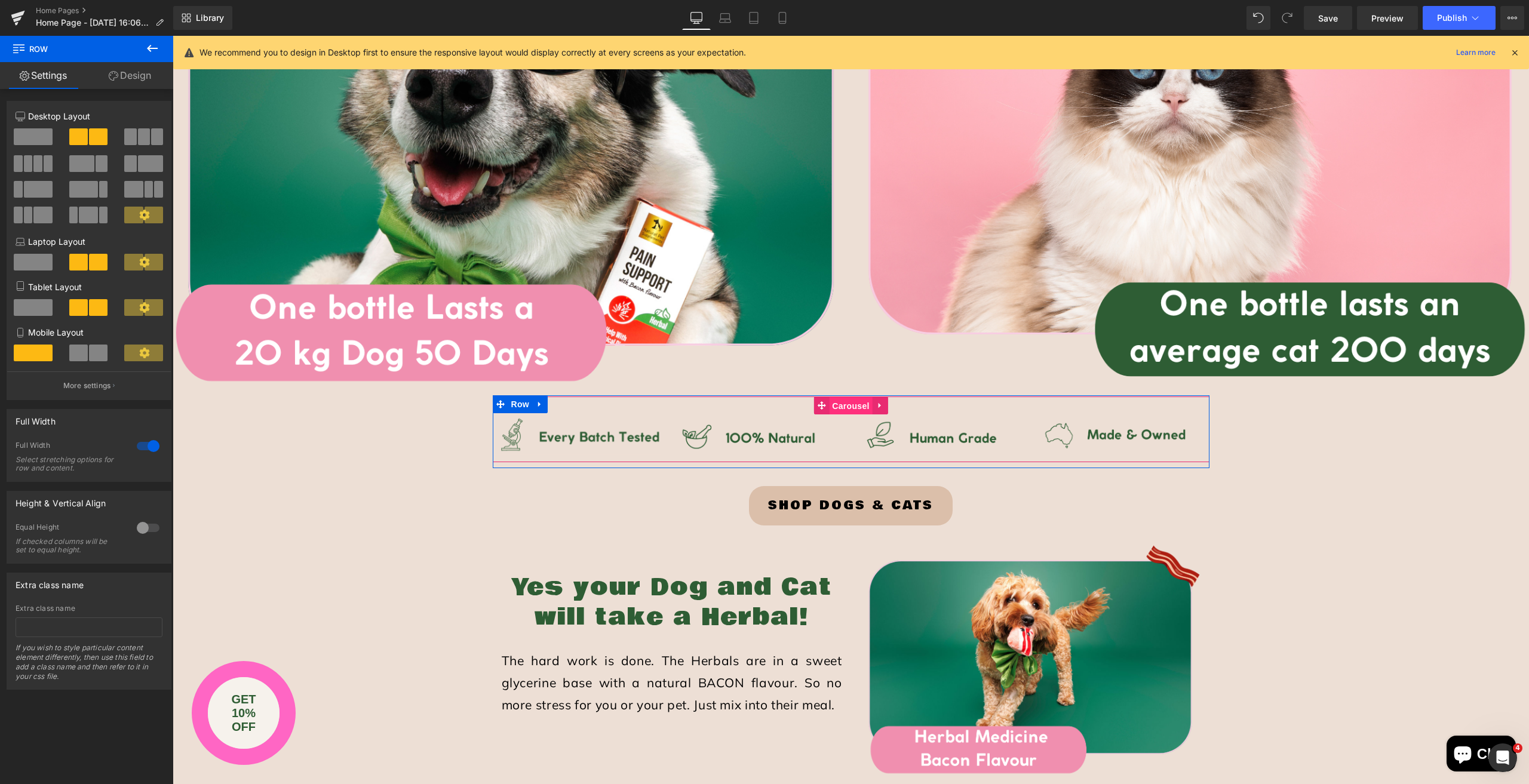
click at [848, 406] on span "Carousel" at bounding box center [850, 407] width 43 height 18
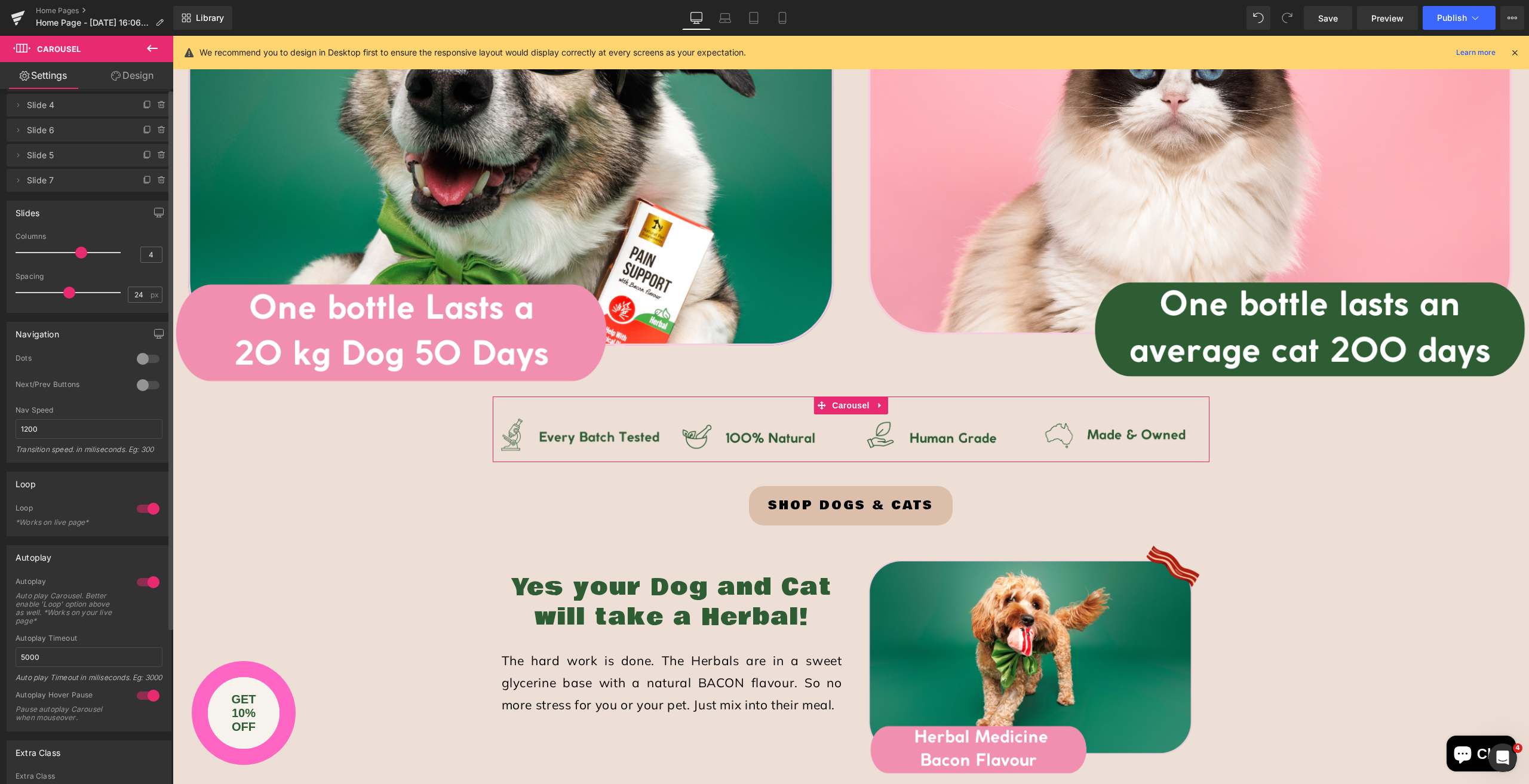
scroll to position [0, 0]
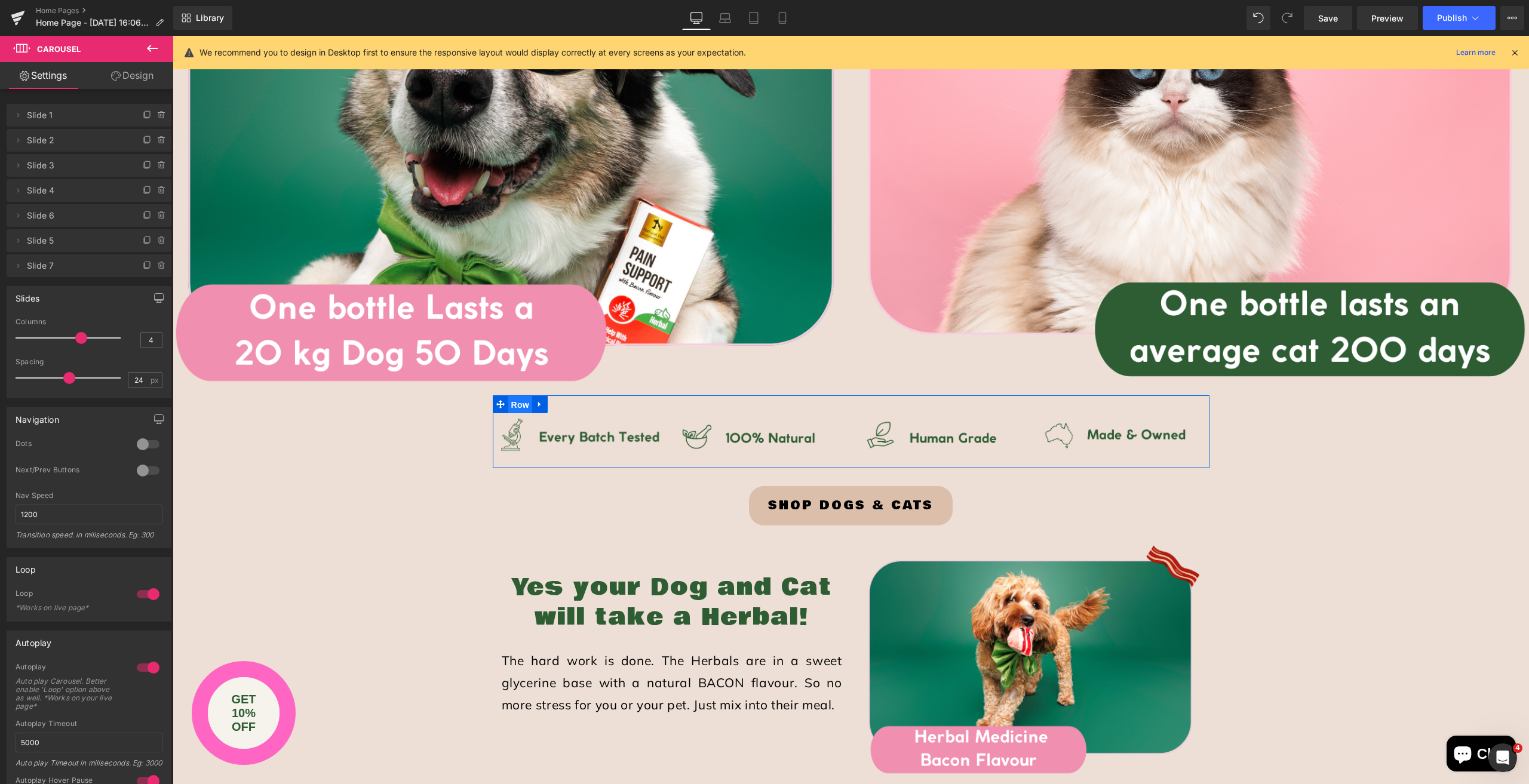
click at [509, 403] on span "Row" at bounding box center [520, 405] width 24 height 18
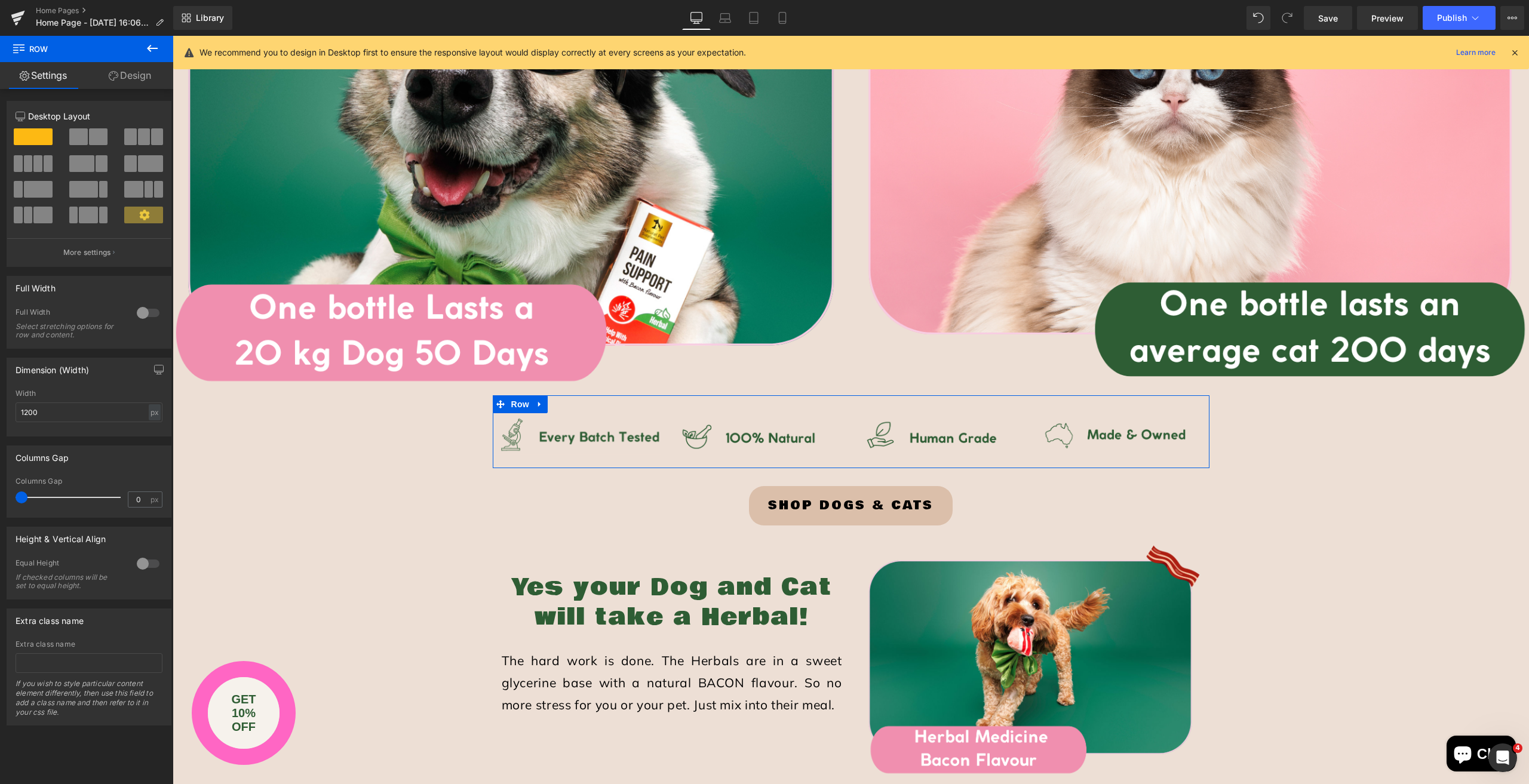
click at [136, 311] on div at bounding box center [148, 313] width 29 height 19
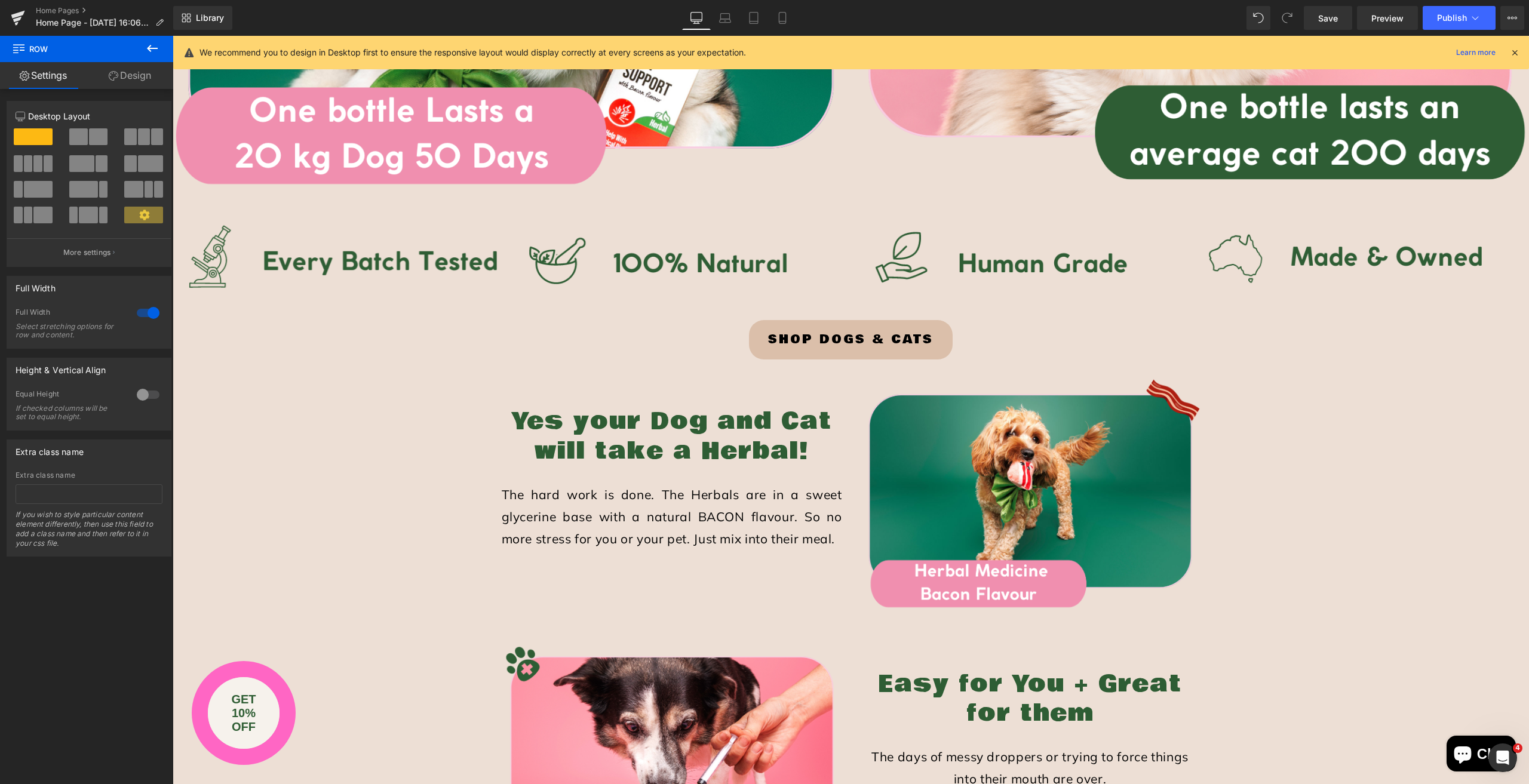
scroll to position [2807, 0]
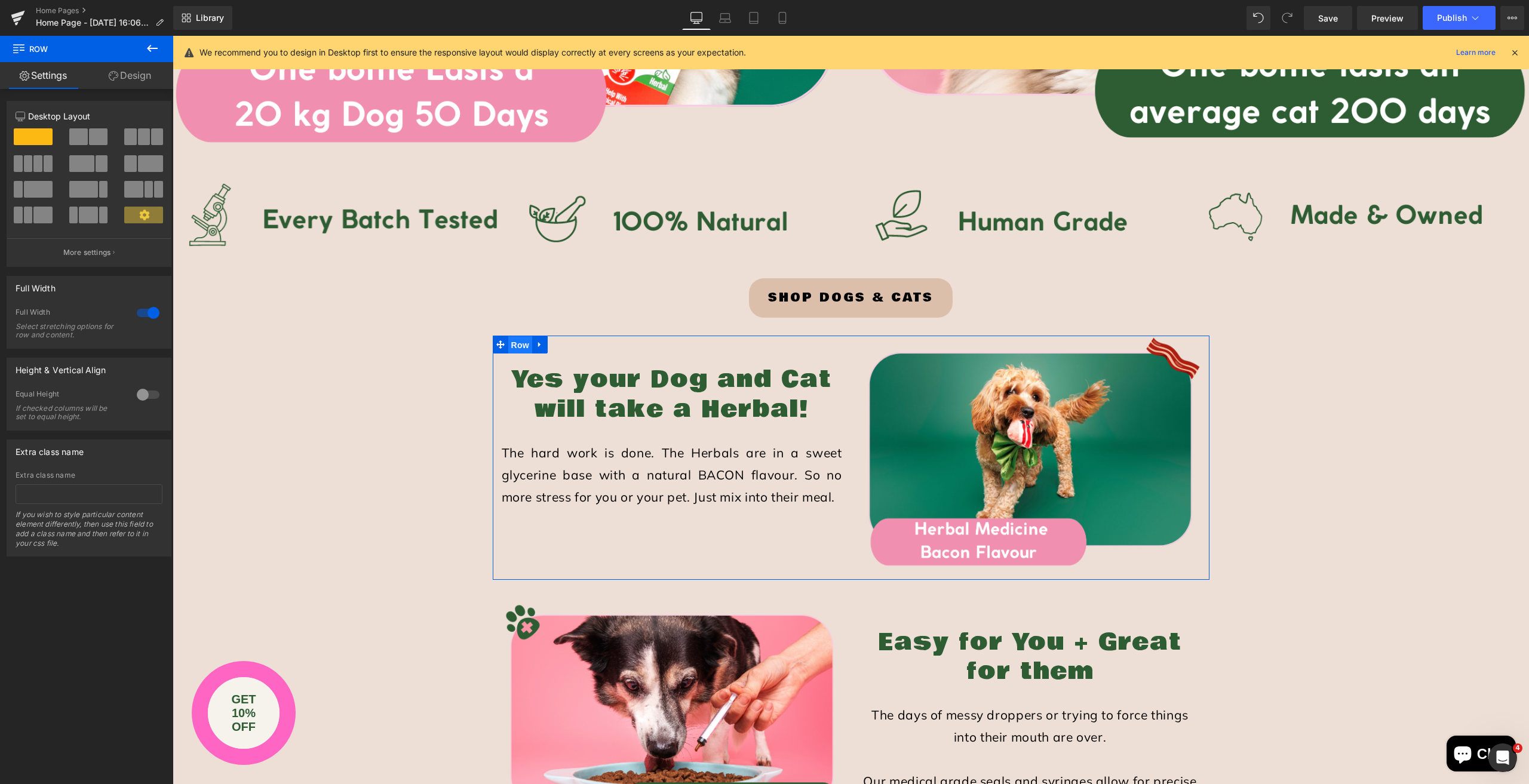
click at [519, 343] on span "Row" at bounding box center [520, 345] width 24 height 18
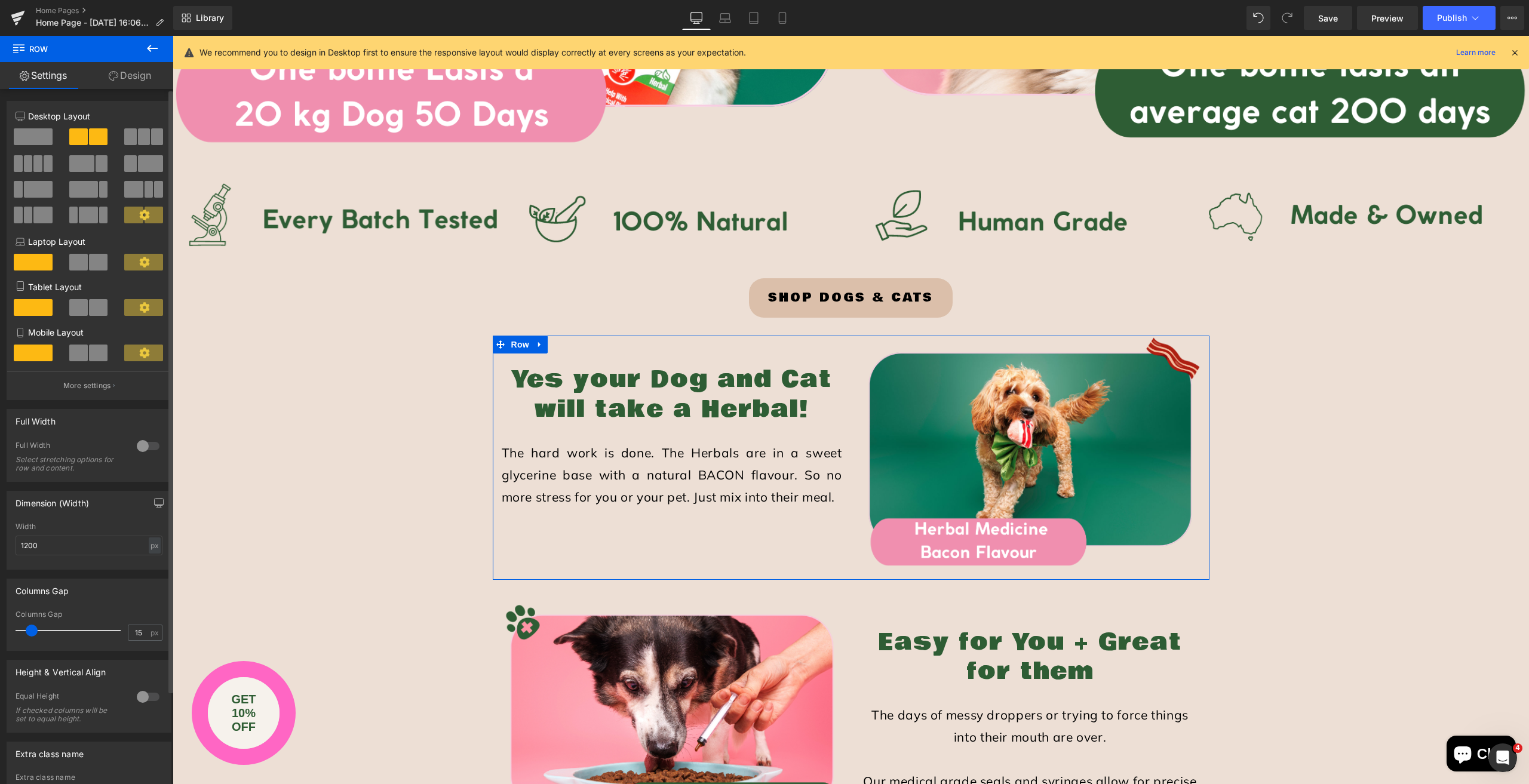
click at [149, 448] on div at bounding box center [148, 446] width 29 height 19
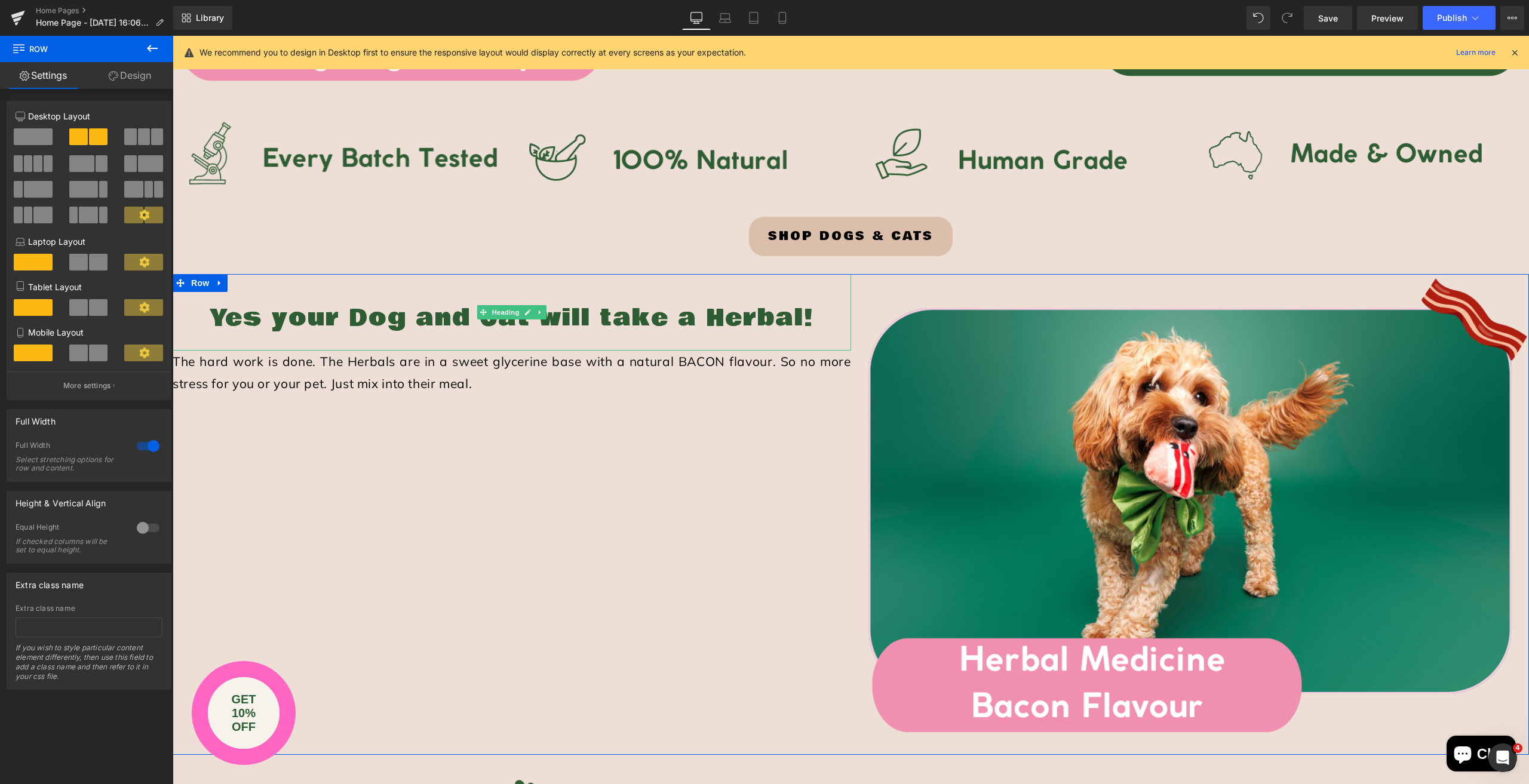
scroll to position [2987, 0]
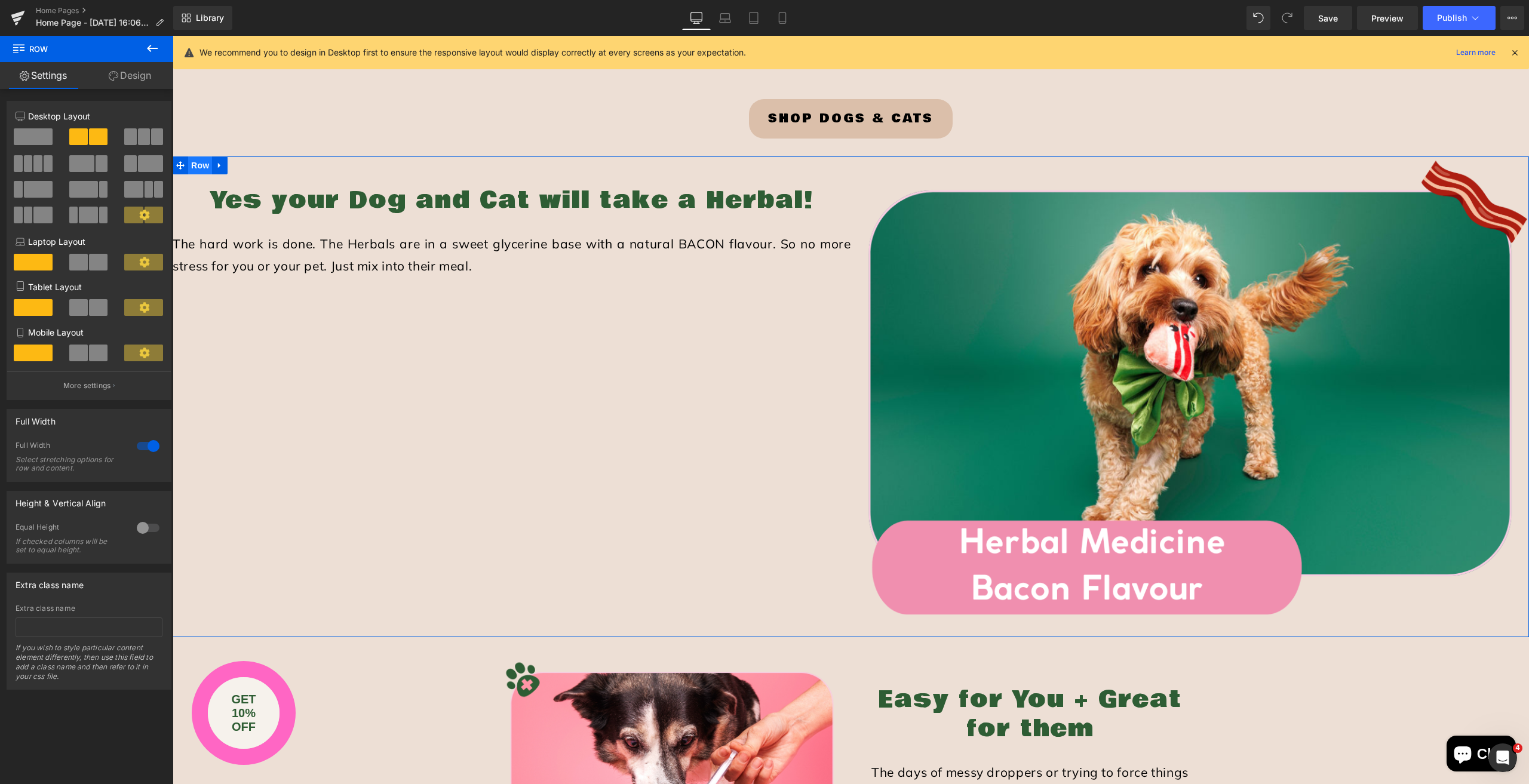
click at [201, 163] on span "Row" at bounding box center [200, 166] width 24 height 18
click at [34, 134] on span at bounding box center [33, 137] width 39 height 17
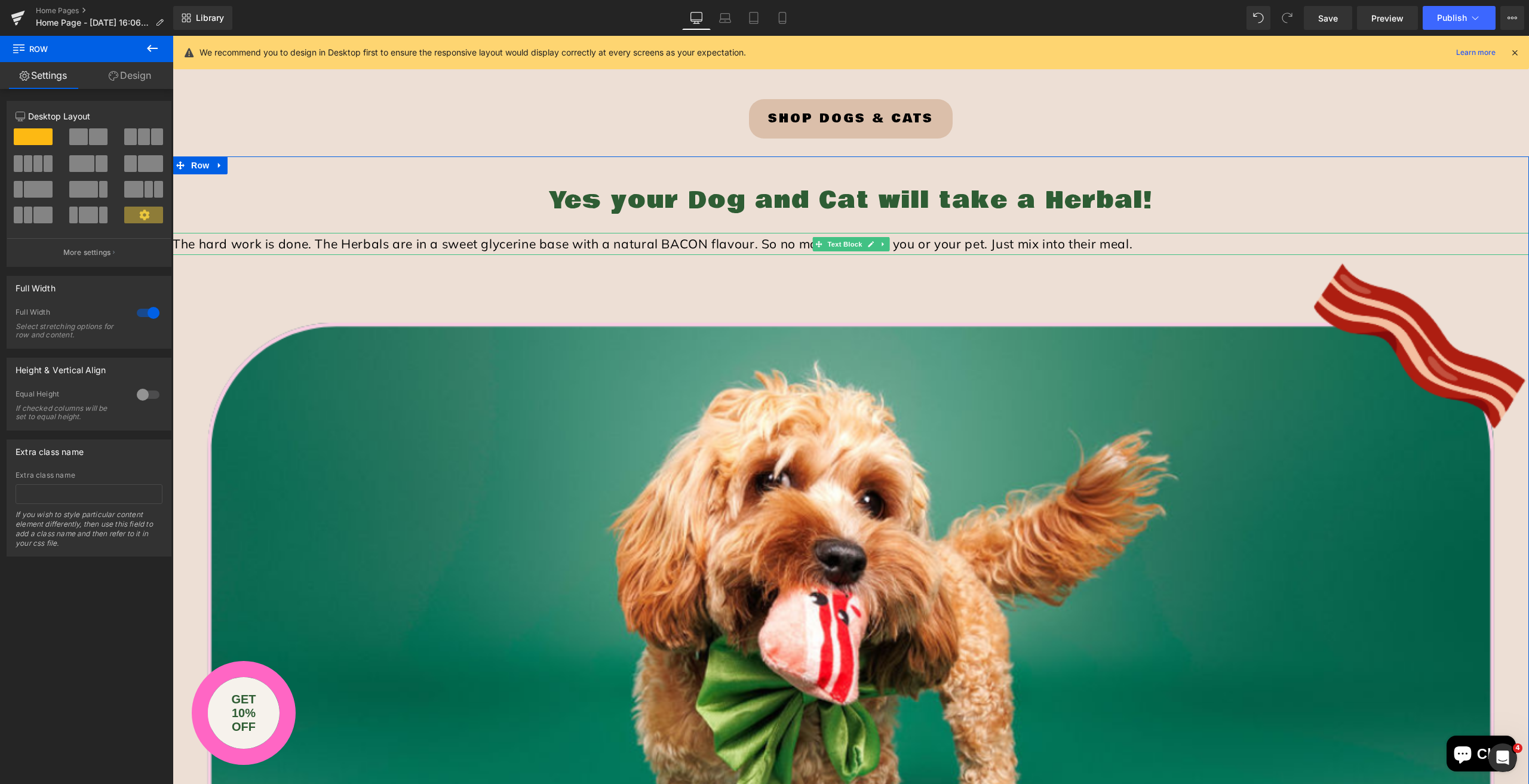
click at [584, 243] on p "The hard work is done. The Herbals are in a sweet glycerine base with a natural…" at bounding box center [850, 244] width 1356 height 22
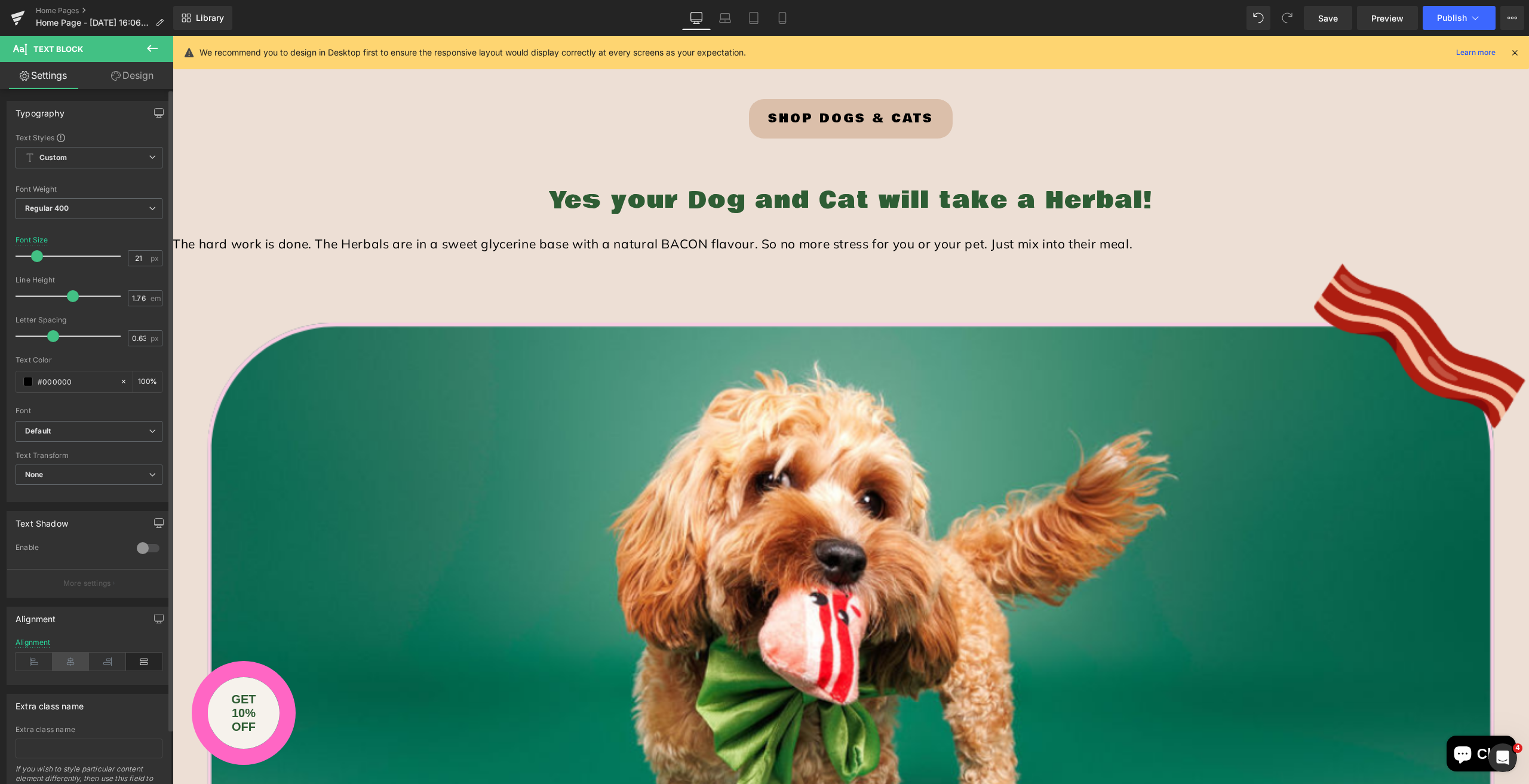
click at [74, 662] on icon at bounding box center [71, 662] width 37 height 18
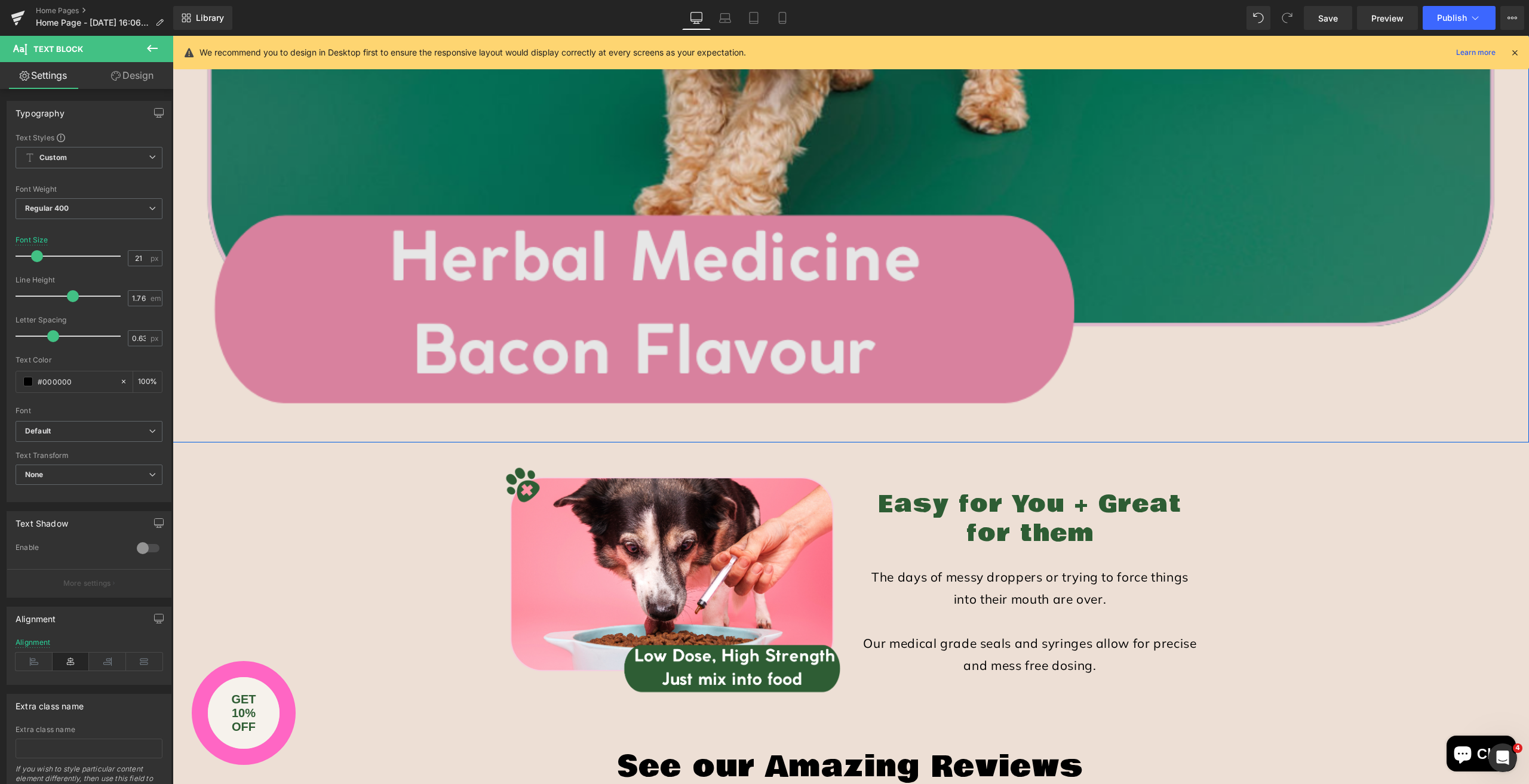
scroll to position [3942, 0]
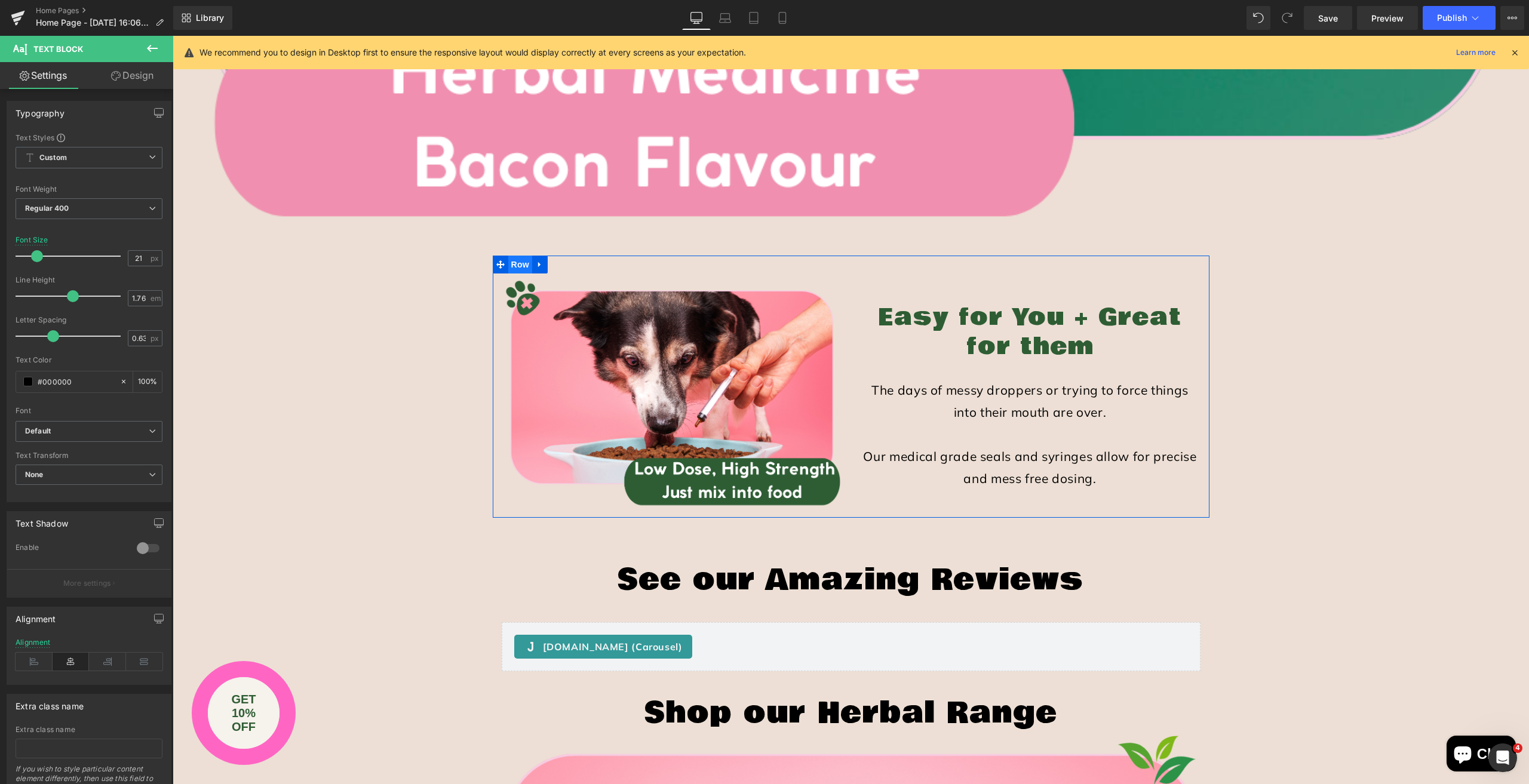
click at [516, 262] on span "Row" at bounding box center [520, 265] width 24 height 18
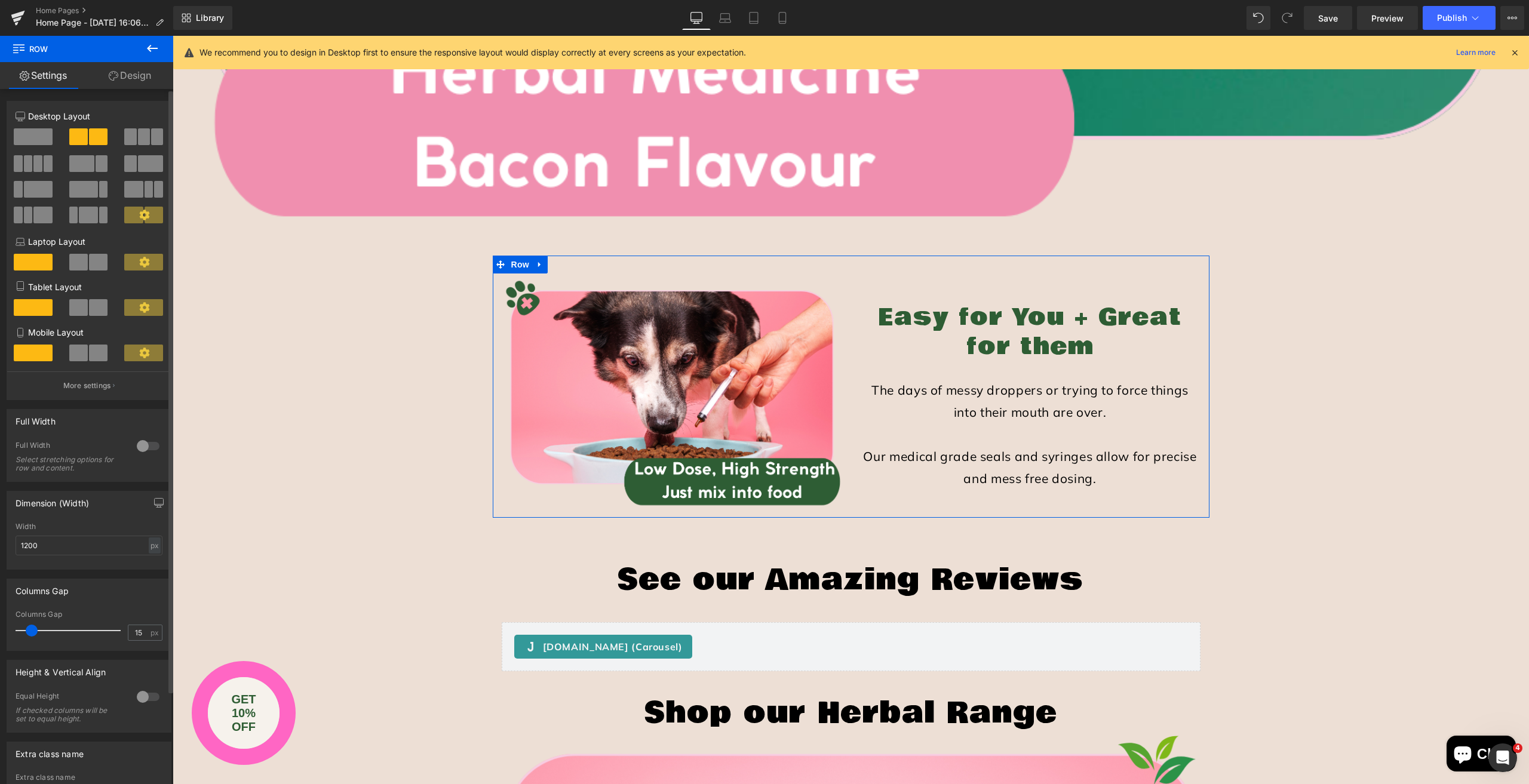
click at [40, 135] on span at bounding box center [33, 137] width 39 height 17
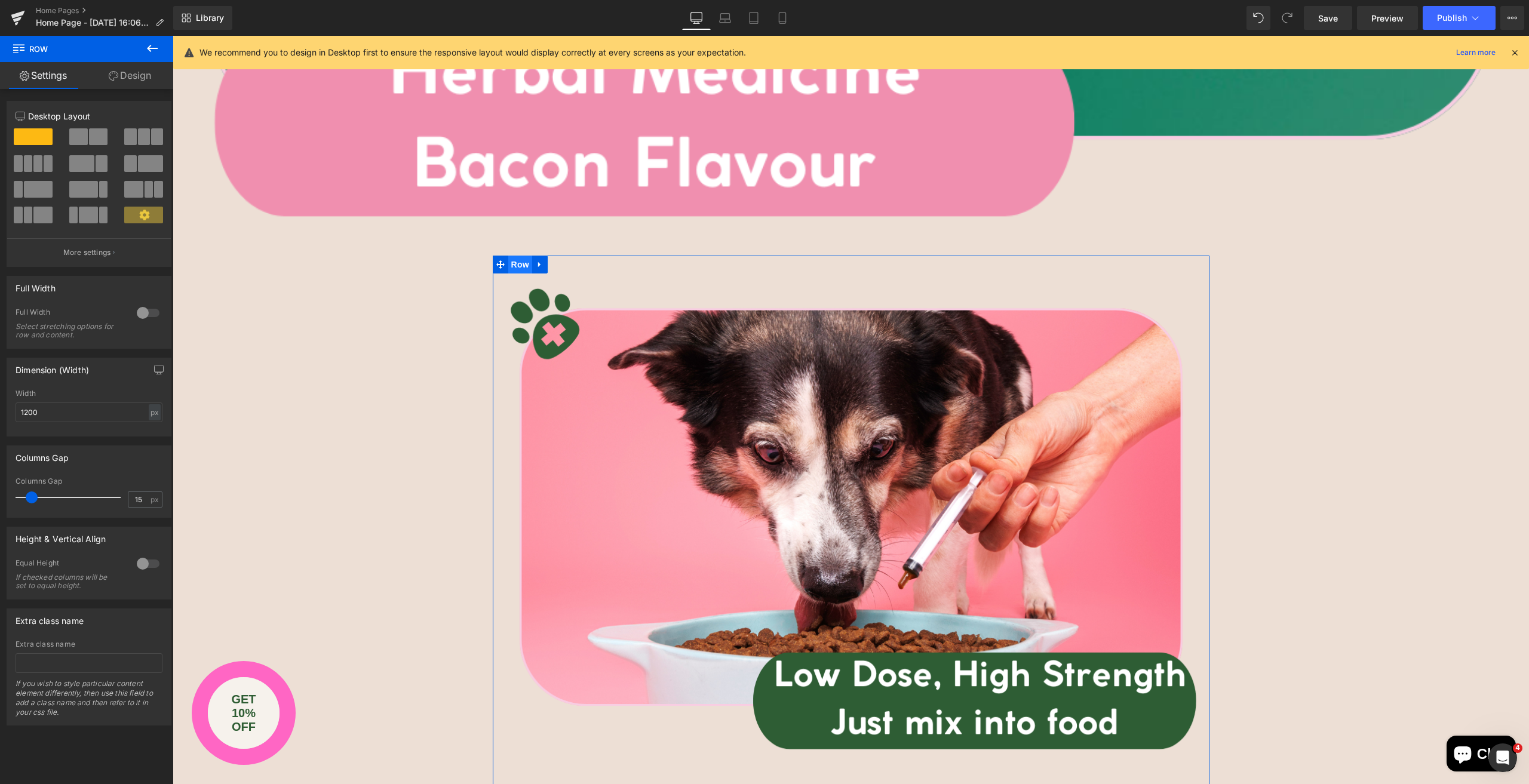
click at [519, 264] on span "Row" at bounding box center [520, 265] width 24 height 18
click at [139, 314] on div at bounding box center [148, 313] width 29 height 19
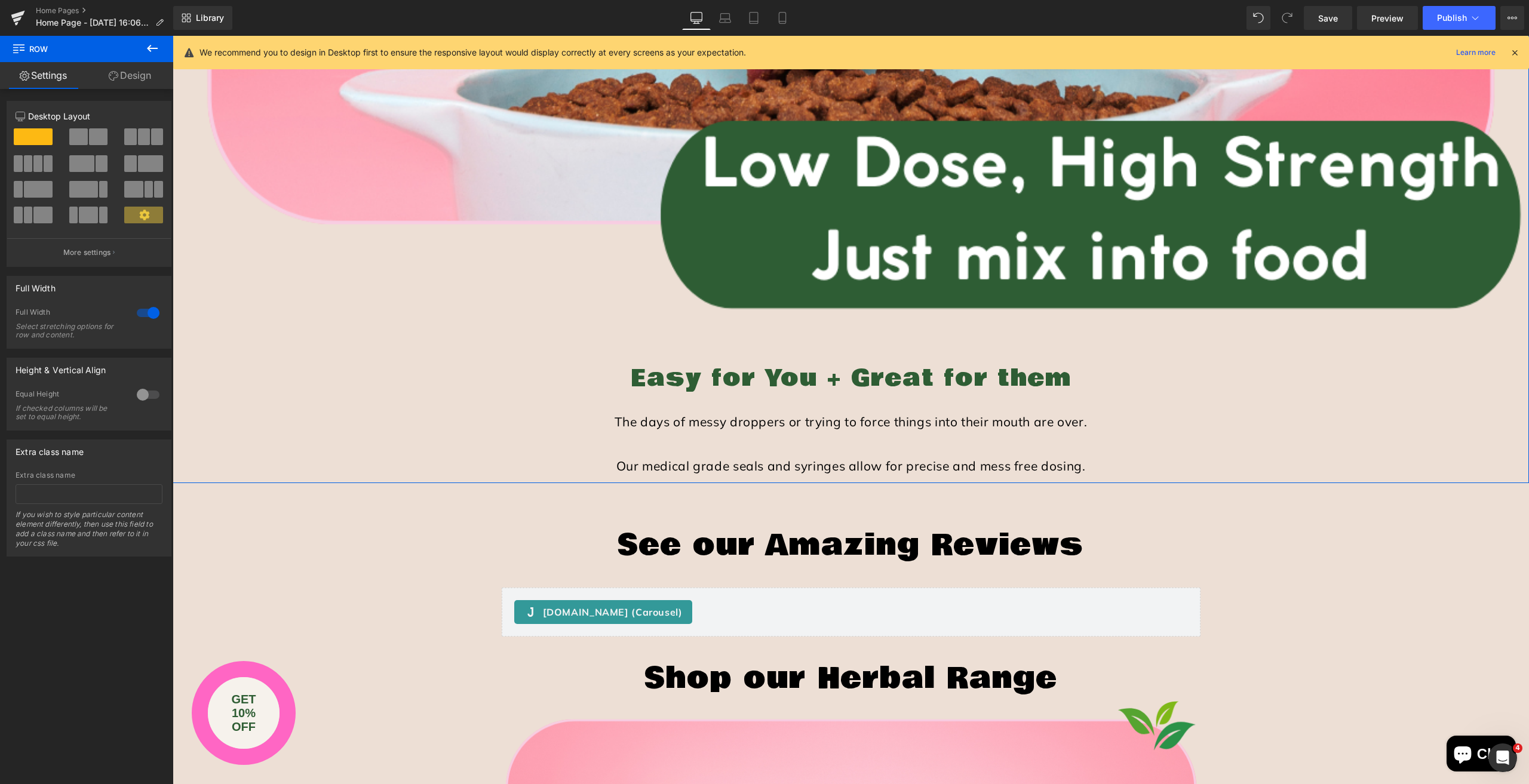
scroll to position [4838, 0]
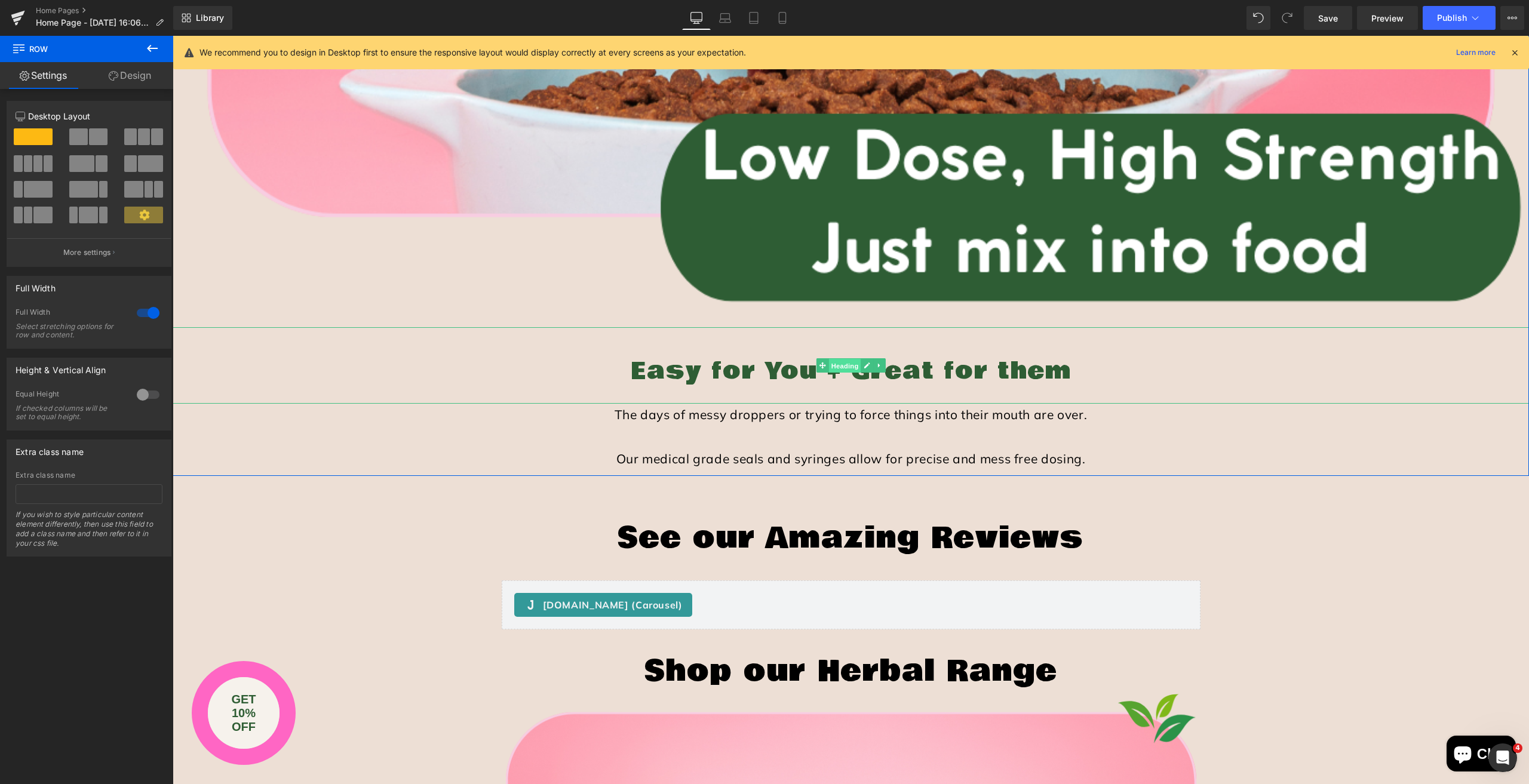
click at [840, 364] on span "Heading" at bounding box center [845, 366] width 32 height 14
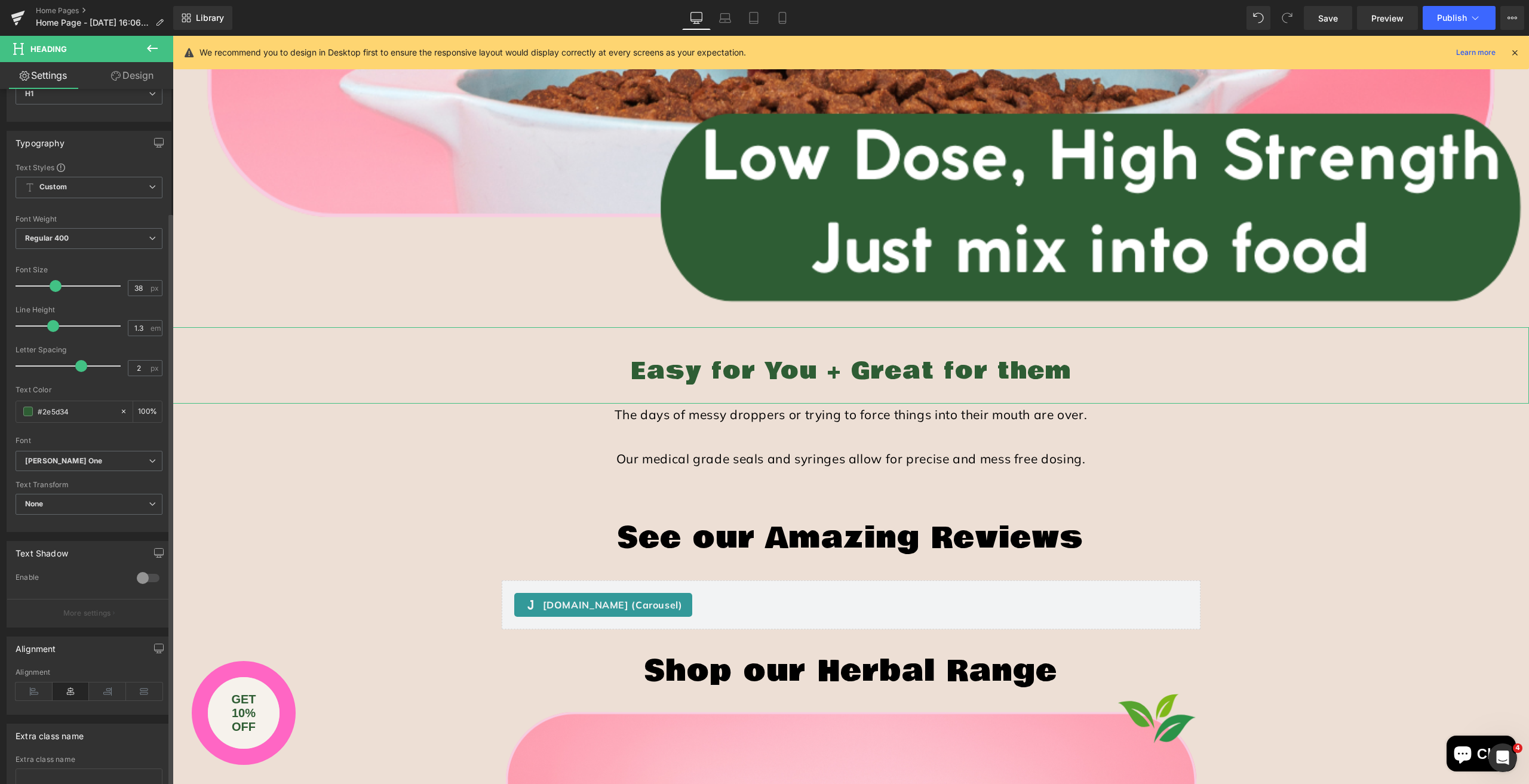
scroll to position [153, 0]
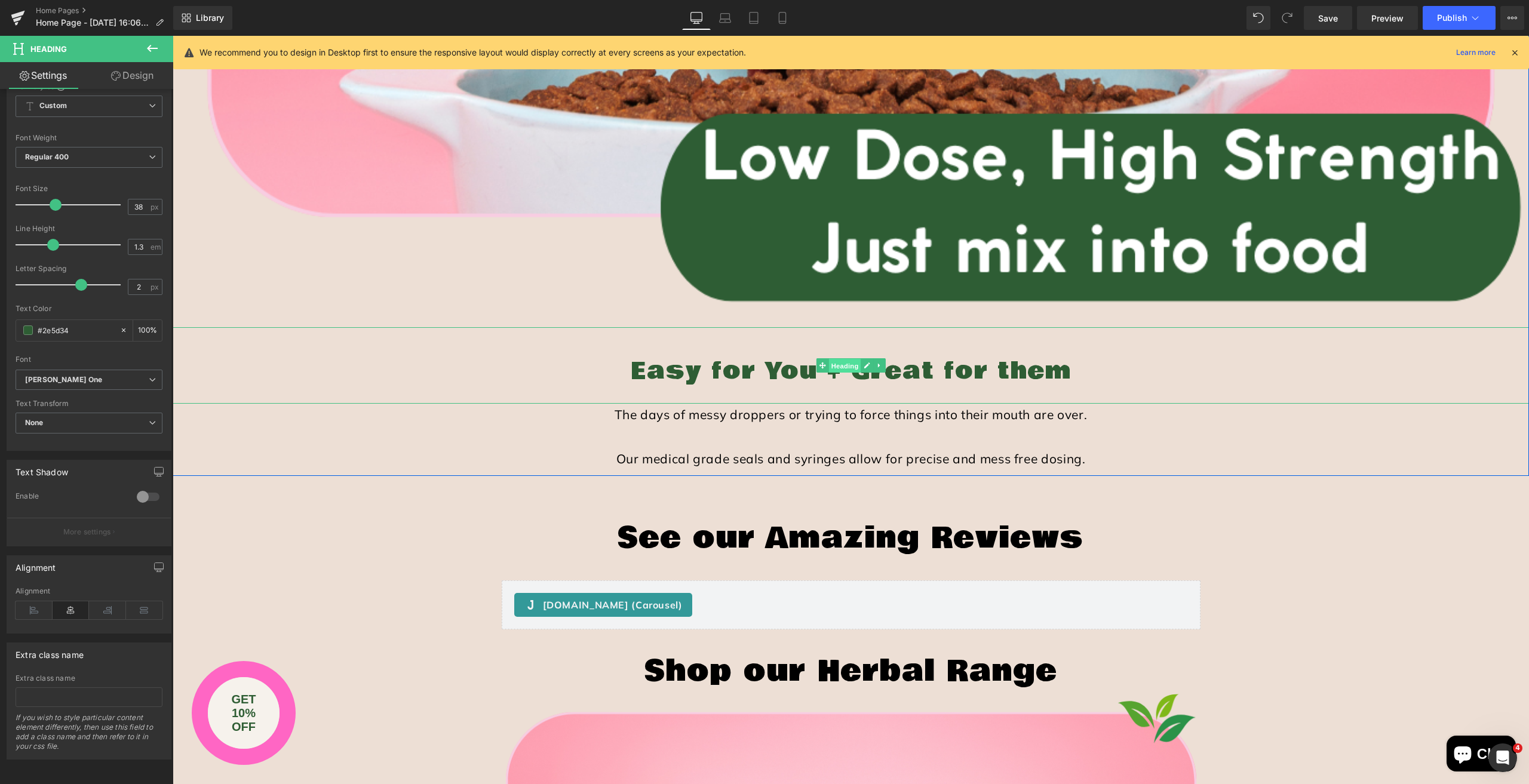
click at [844, 362] on span "Heading" at bounding box center [845, 366] width 32 height 14
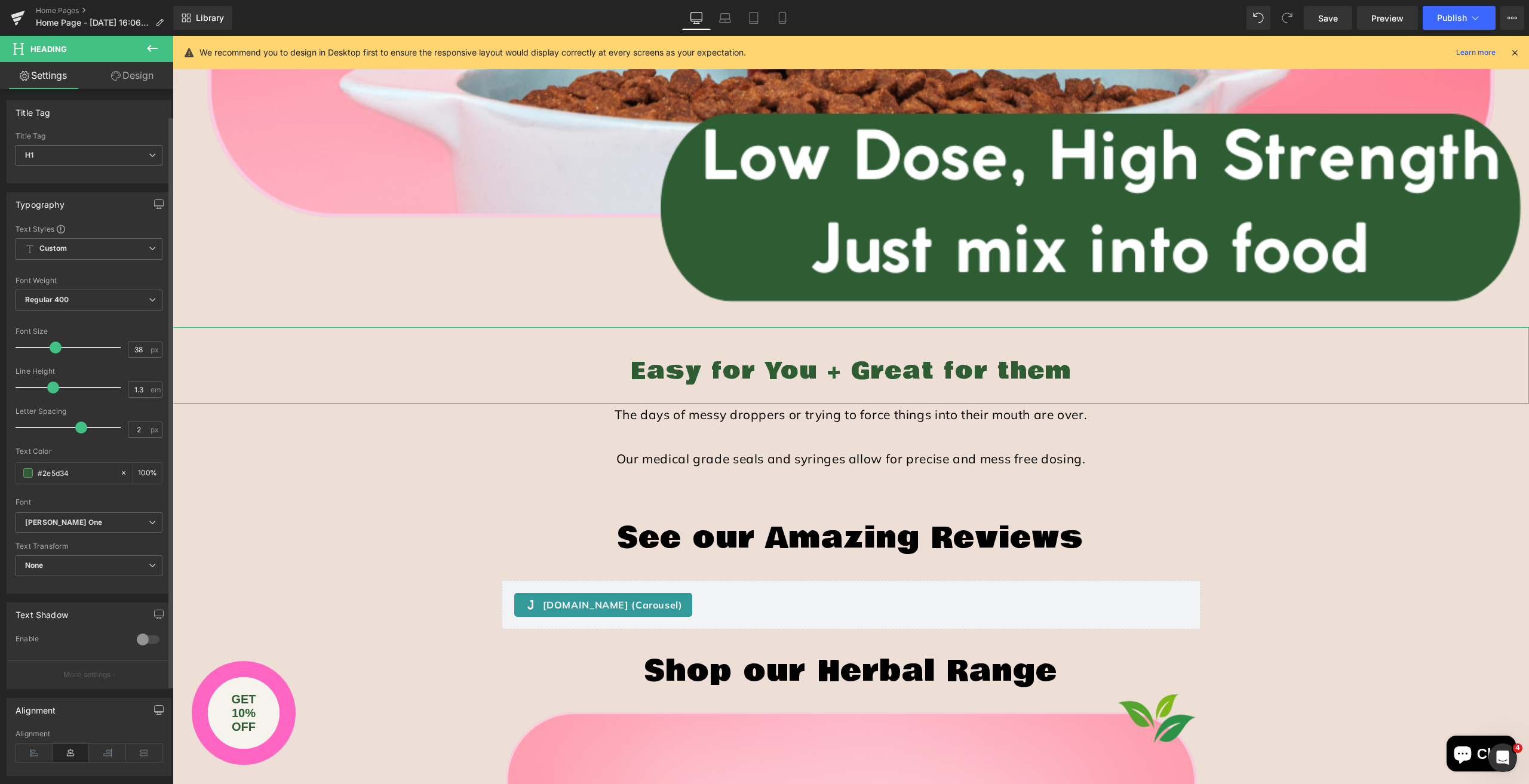
scroll to position [0, 0]
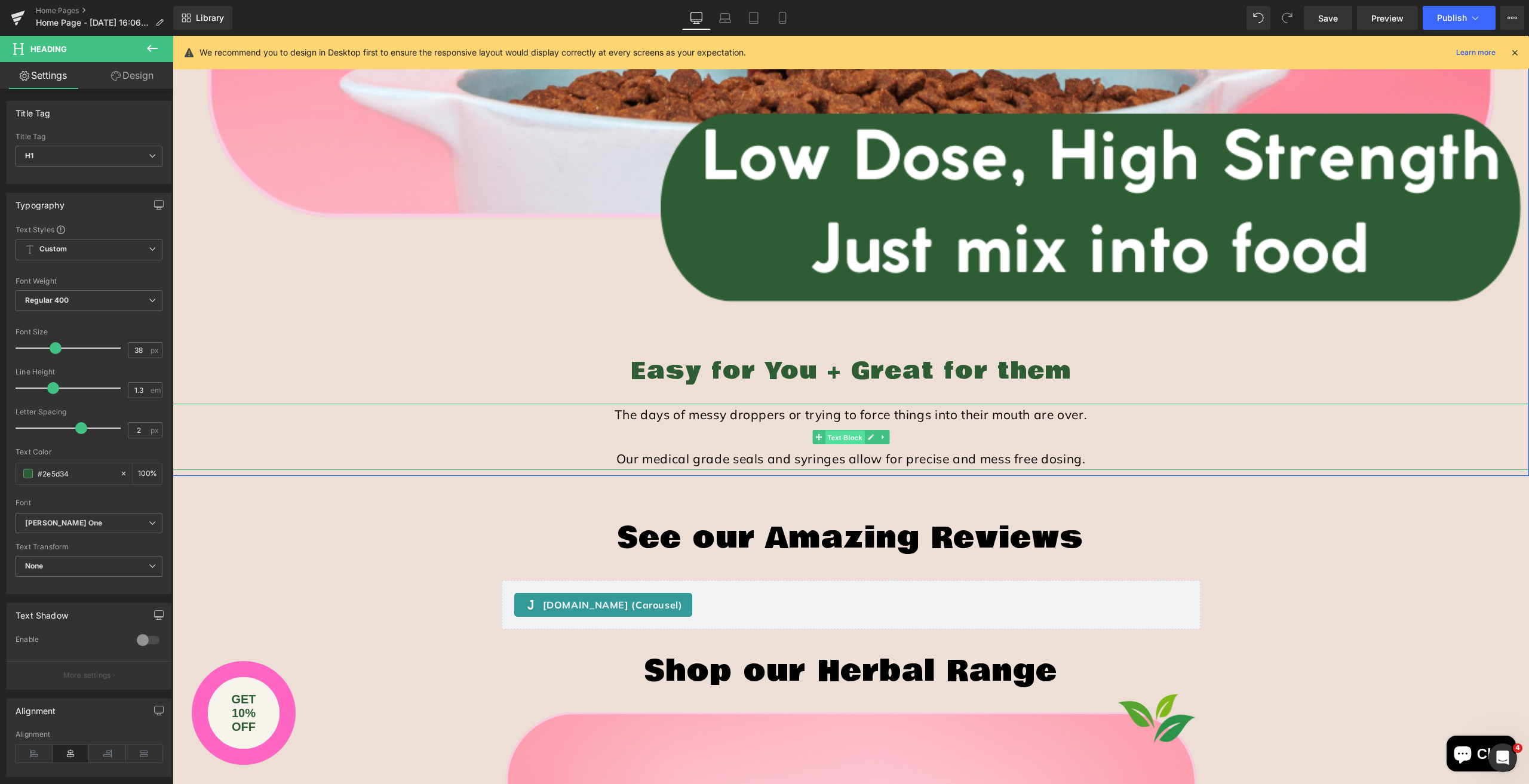
click at [839, 432] on span "Text Block" at bounding box center [845, 437] width 40 height 14
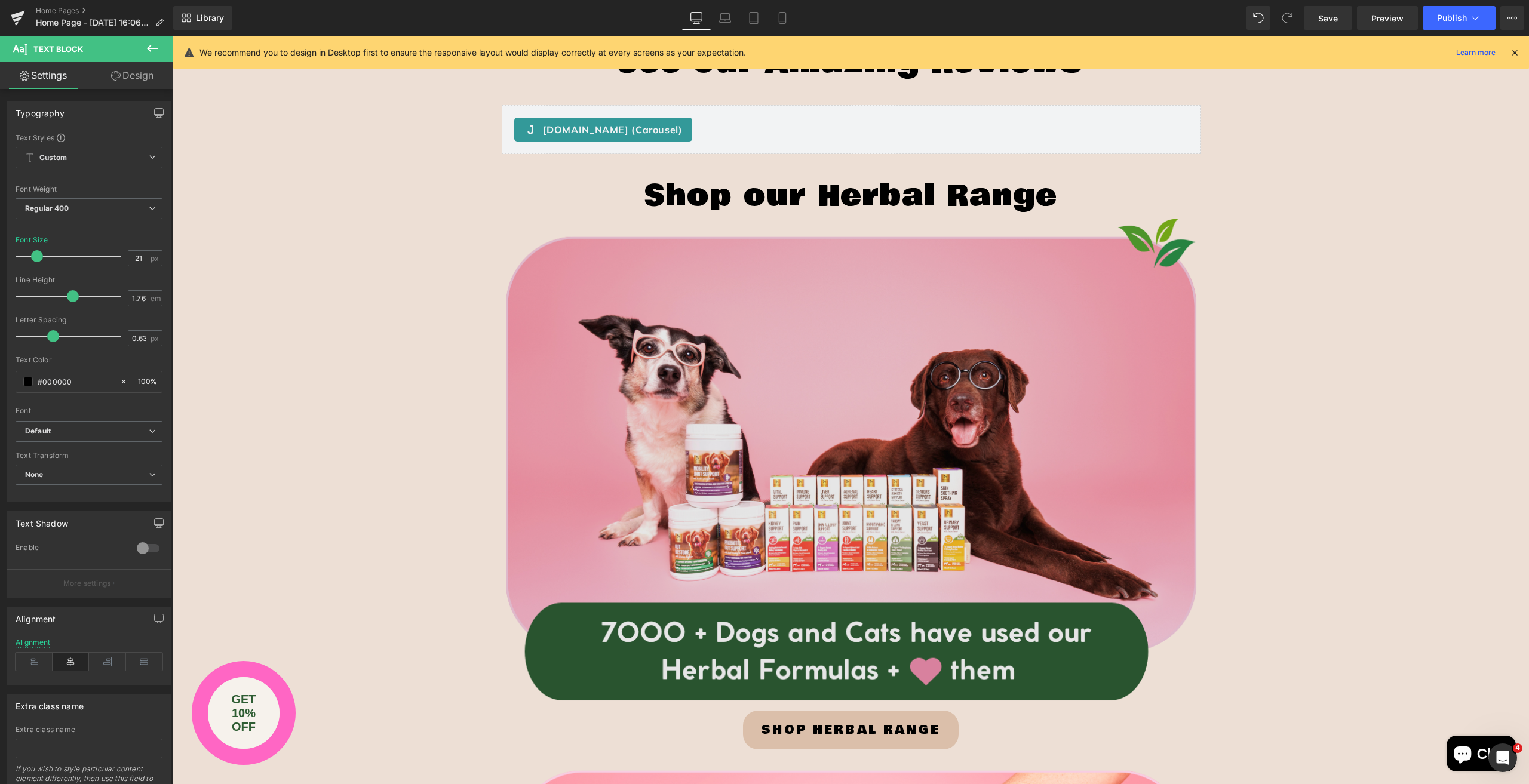
scroll to position [5316, 0]
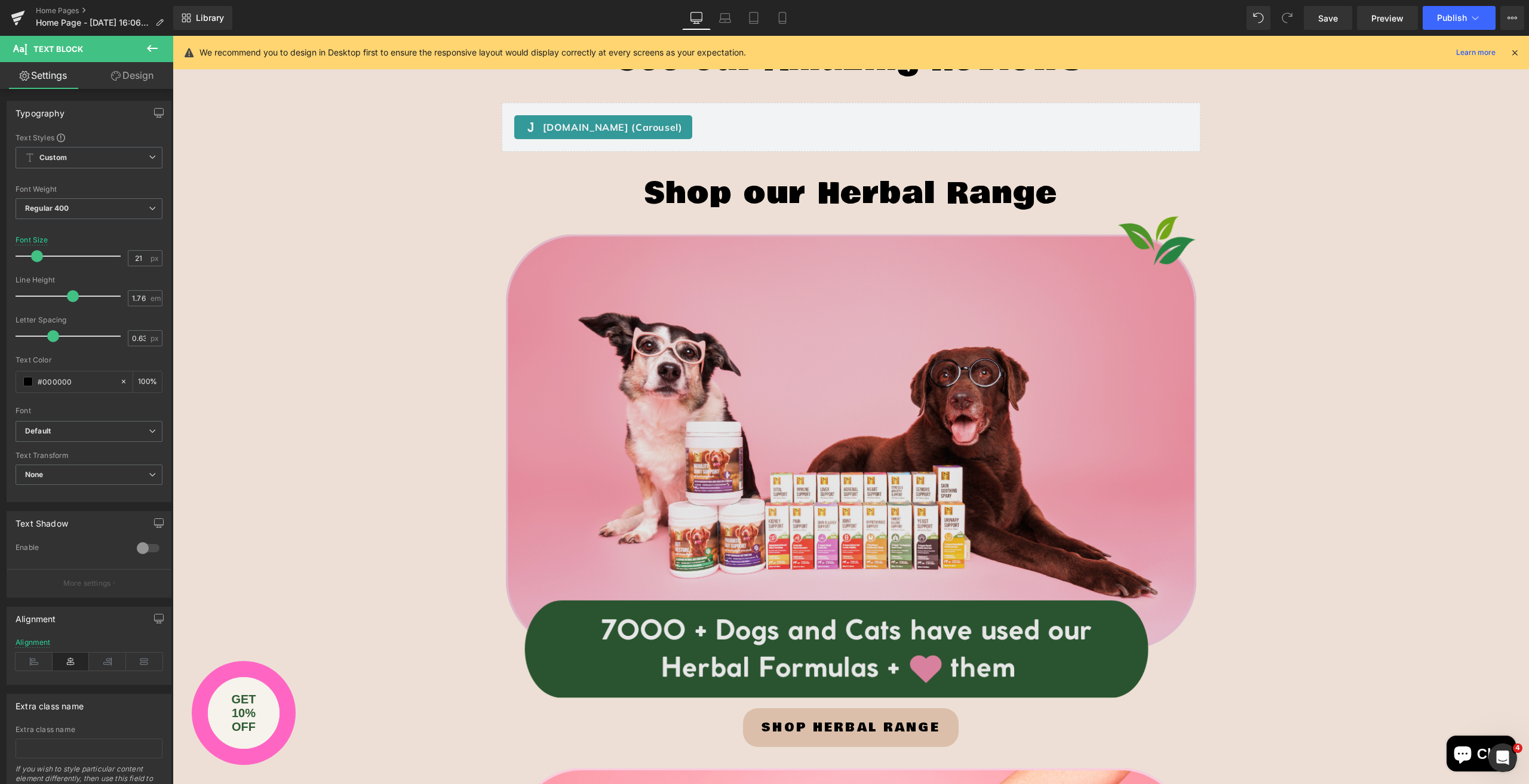
click at [784, 354] on img at bounding box center [851, 457] width 699 height 489
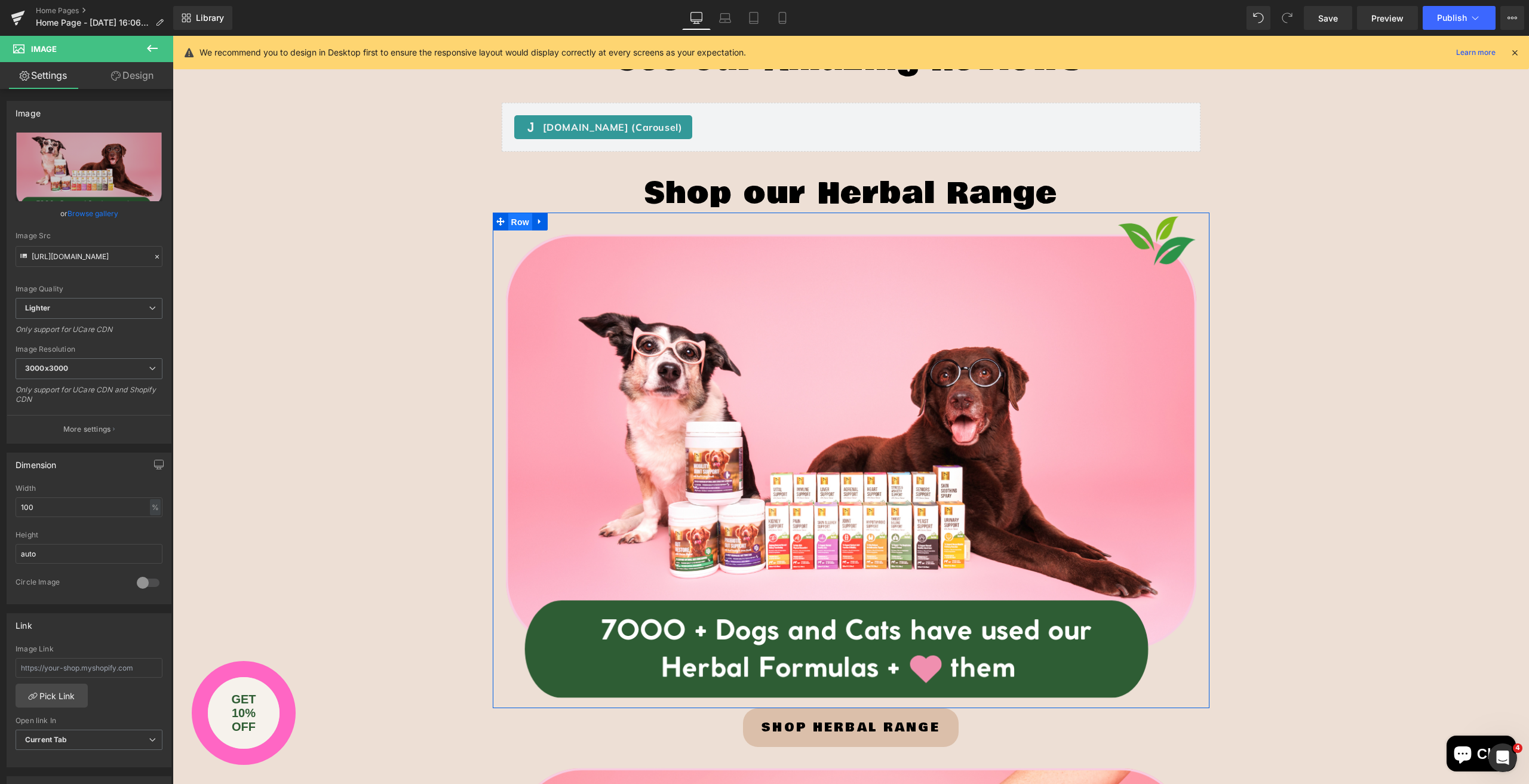
click at [519, 218] on span "Row" at bounding box center [520, 222] width 24 height 18
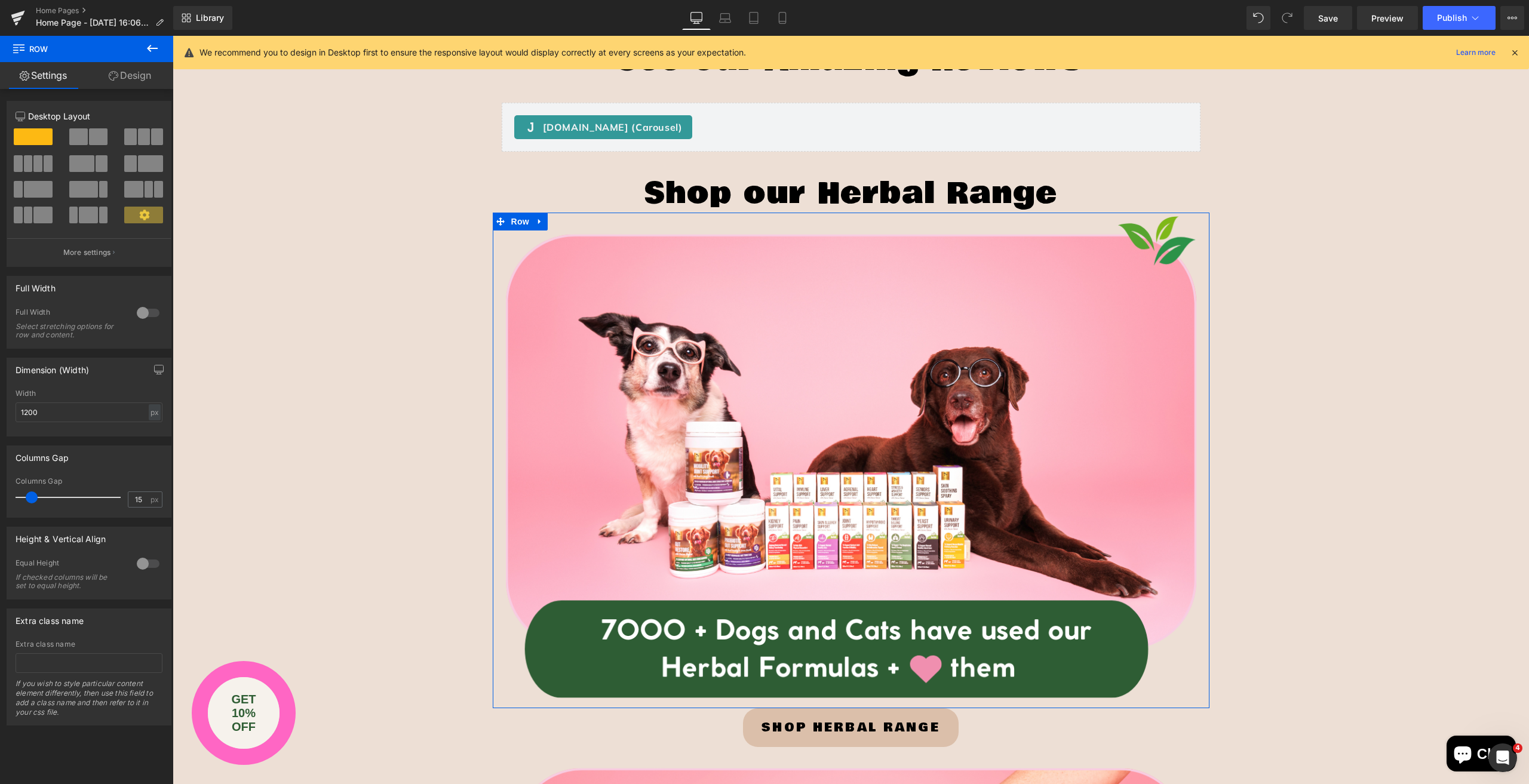
click at [146, 314] on div at bounding box center [148, 313] width 29 height 19
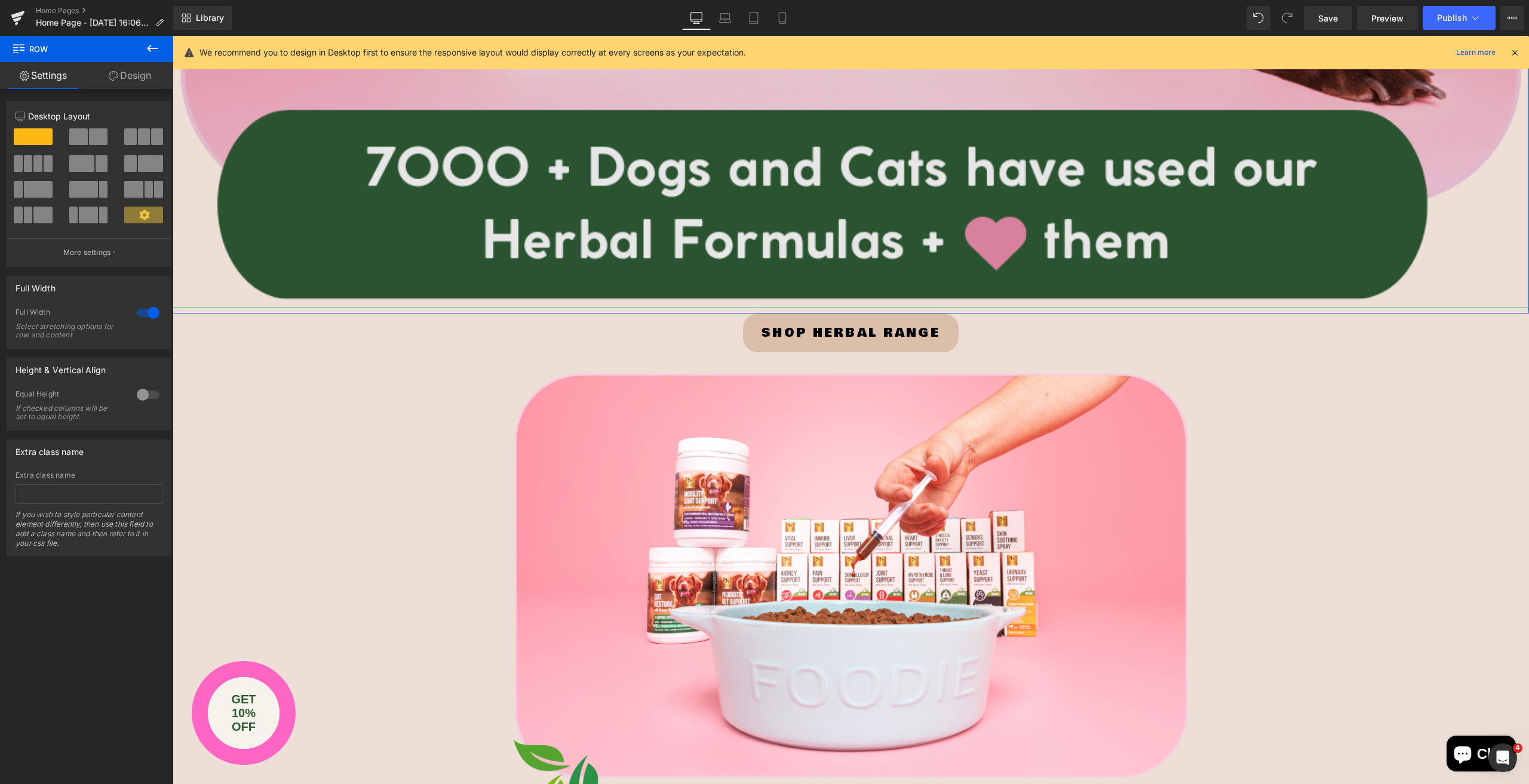
scroll to position [6272, 0]
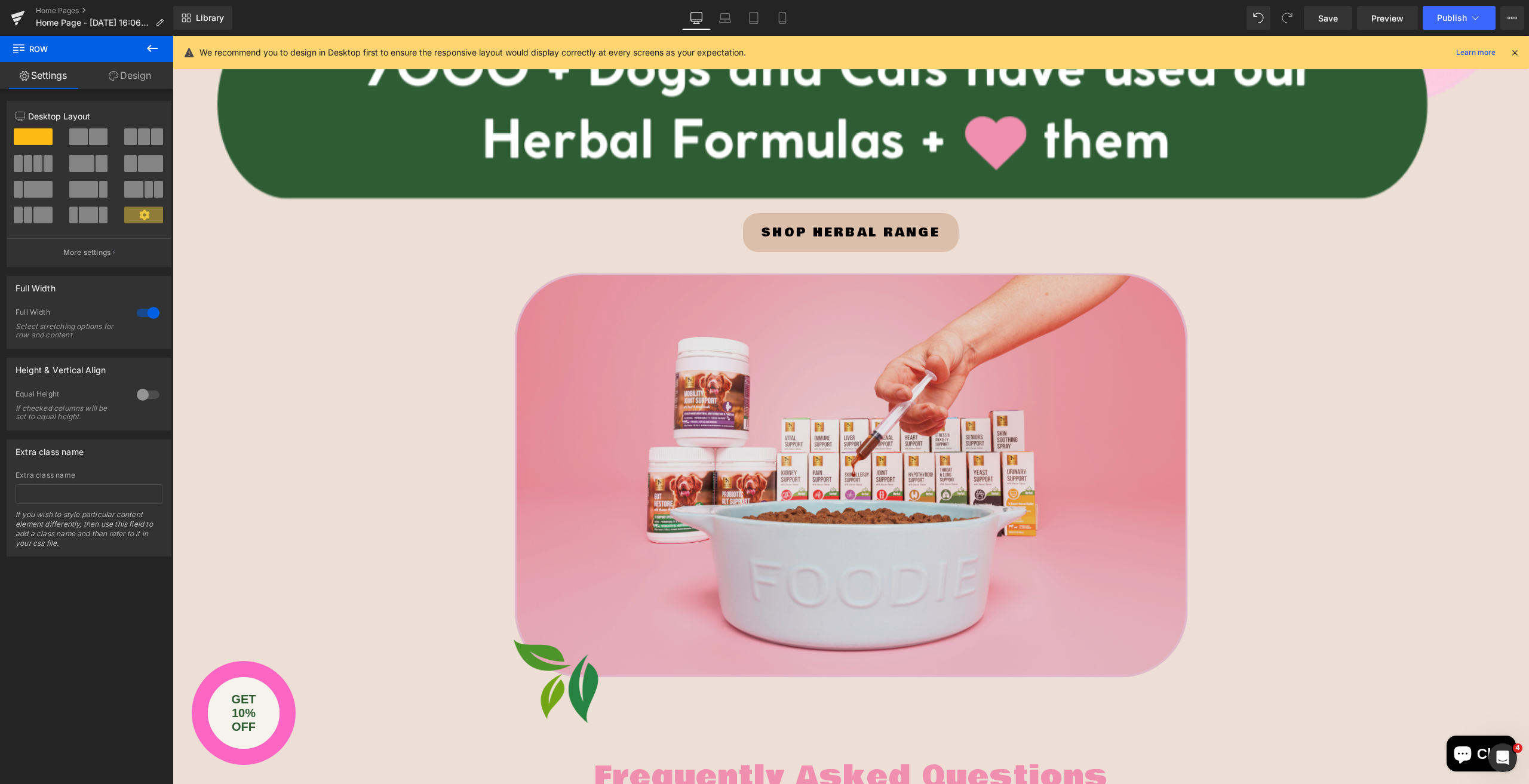
click at [709, 433] on img at bounding box center [851, 490] width 681 height 477
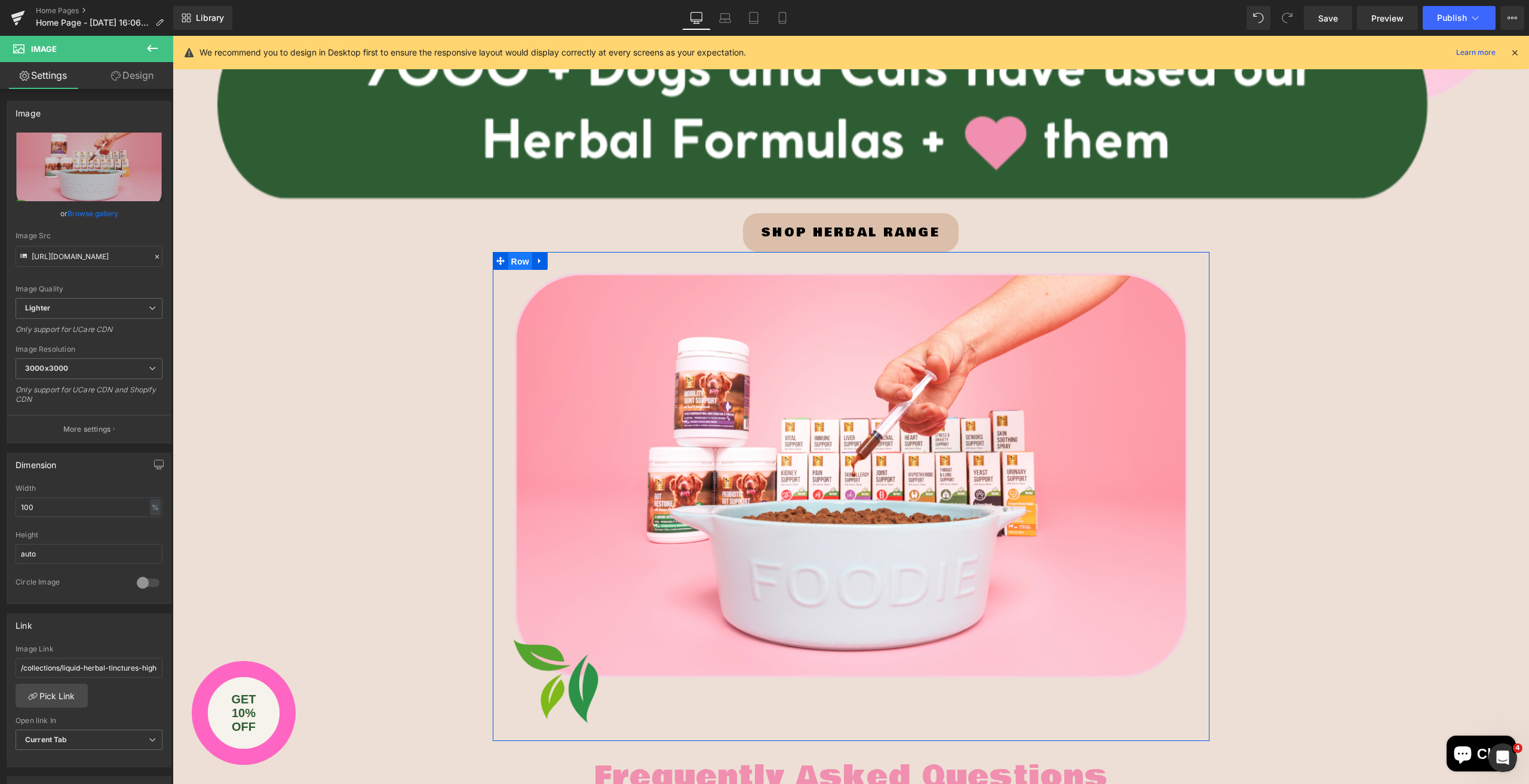
click at [514, 261] on span "Row" at bounding box center [520, 262] width 24 height 18
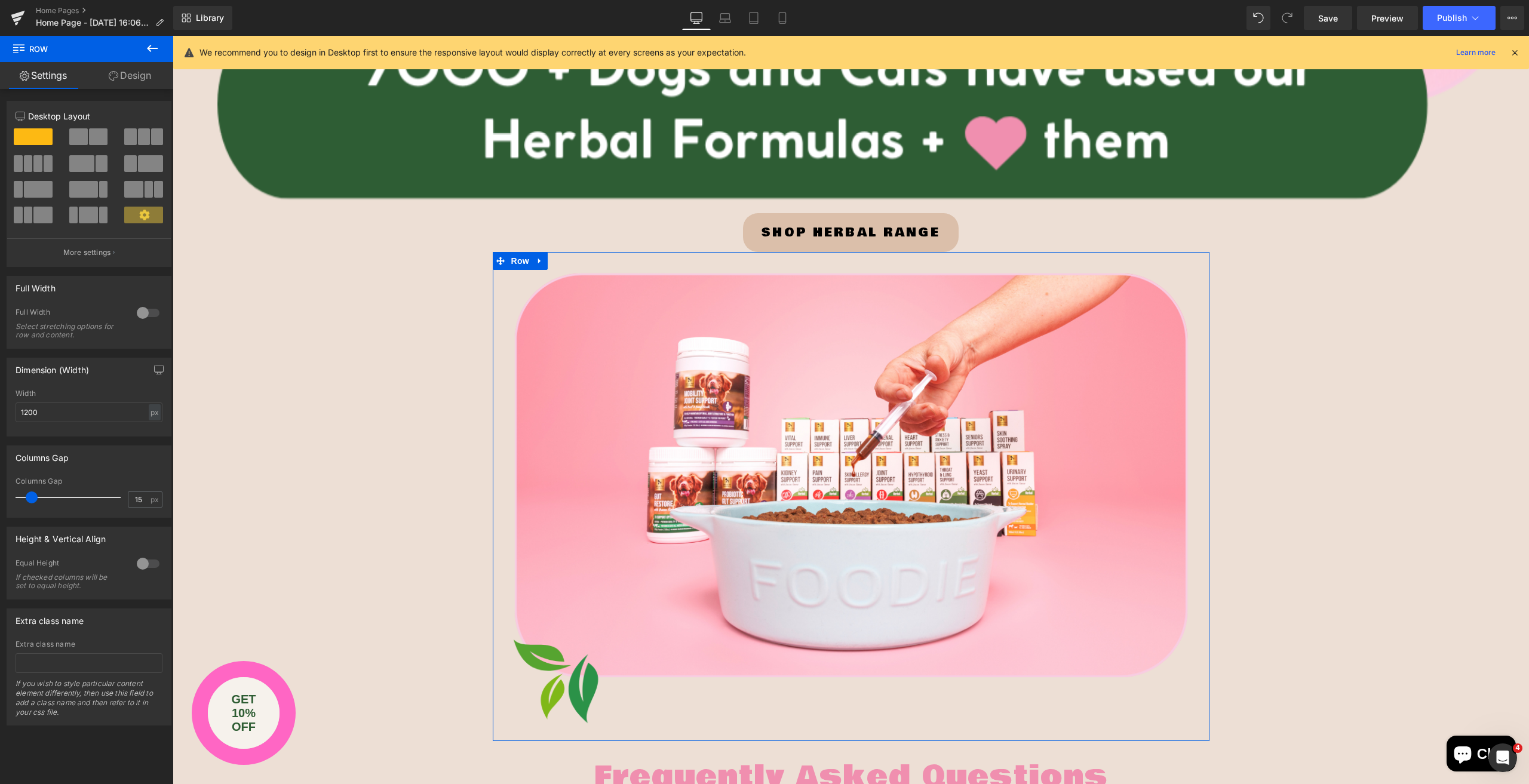
click at [138, 313] on div at bounding box center [148, 313] width 29 height 19
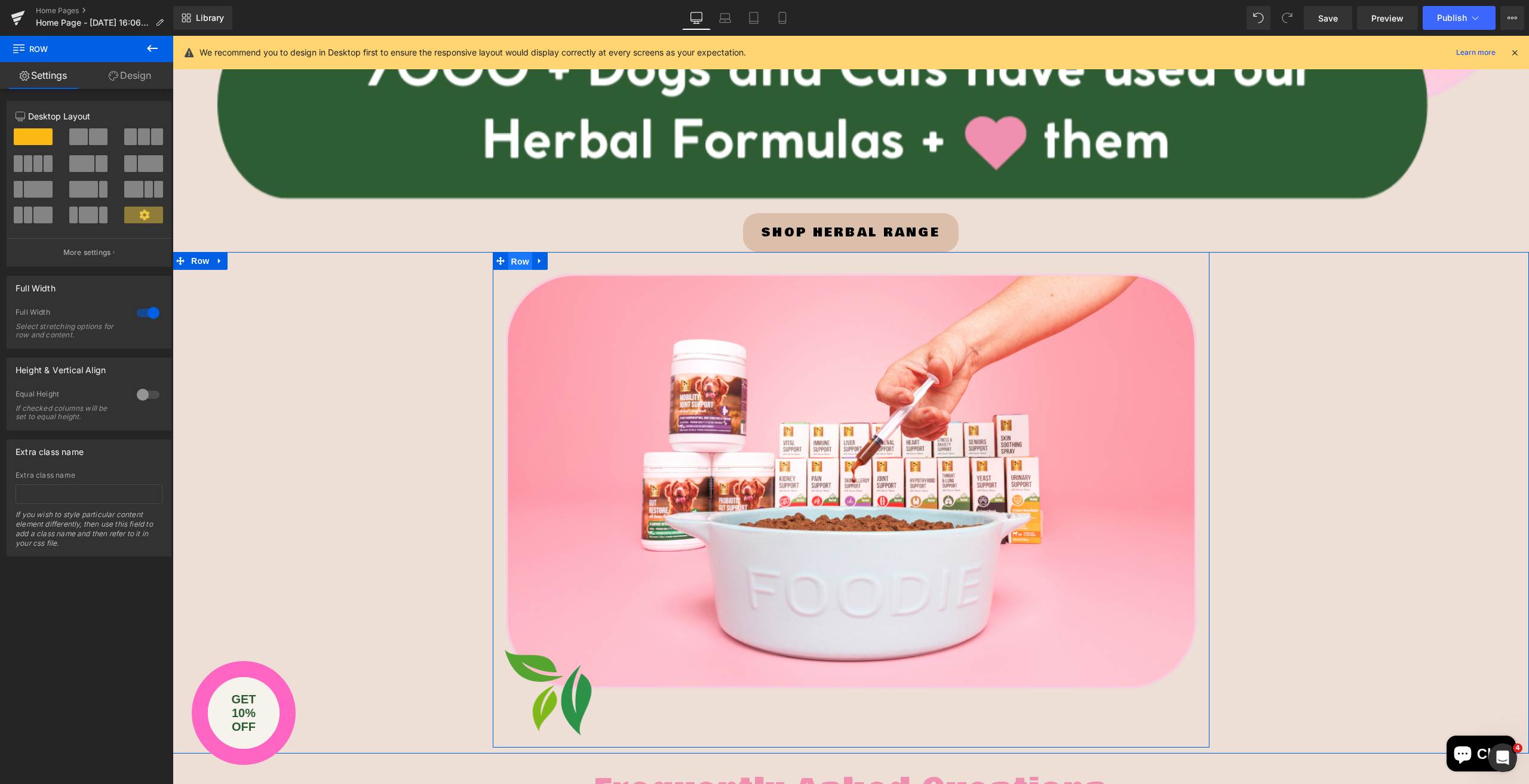
click at [517, 258] on span "Row" at bounding box center [520, 262] width 24 height 18
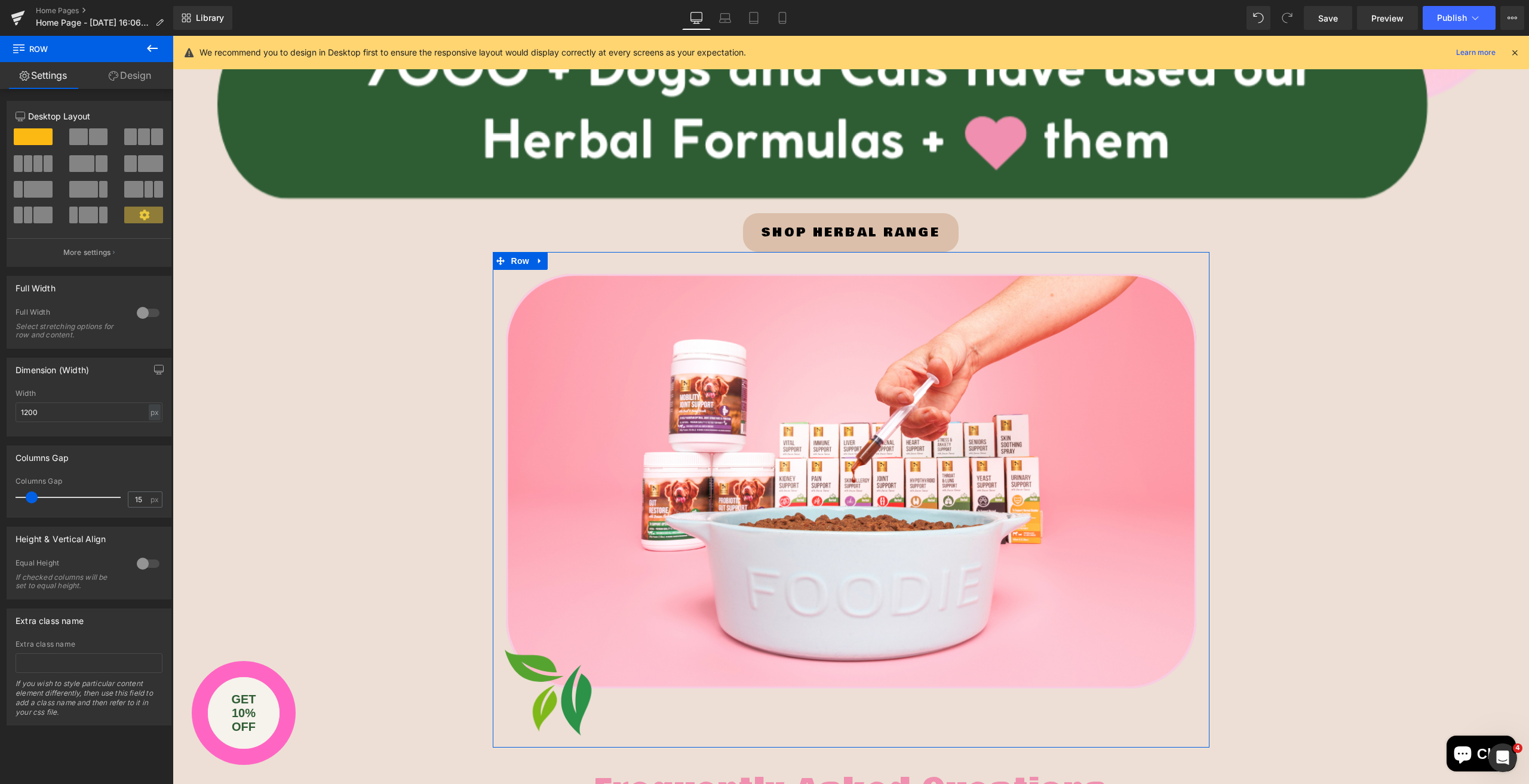
click at [134, 311] on div at bounding box center [148, 313] width 29 height 19
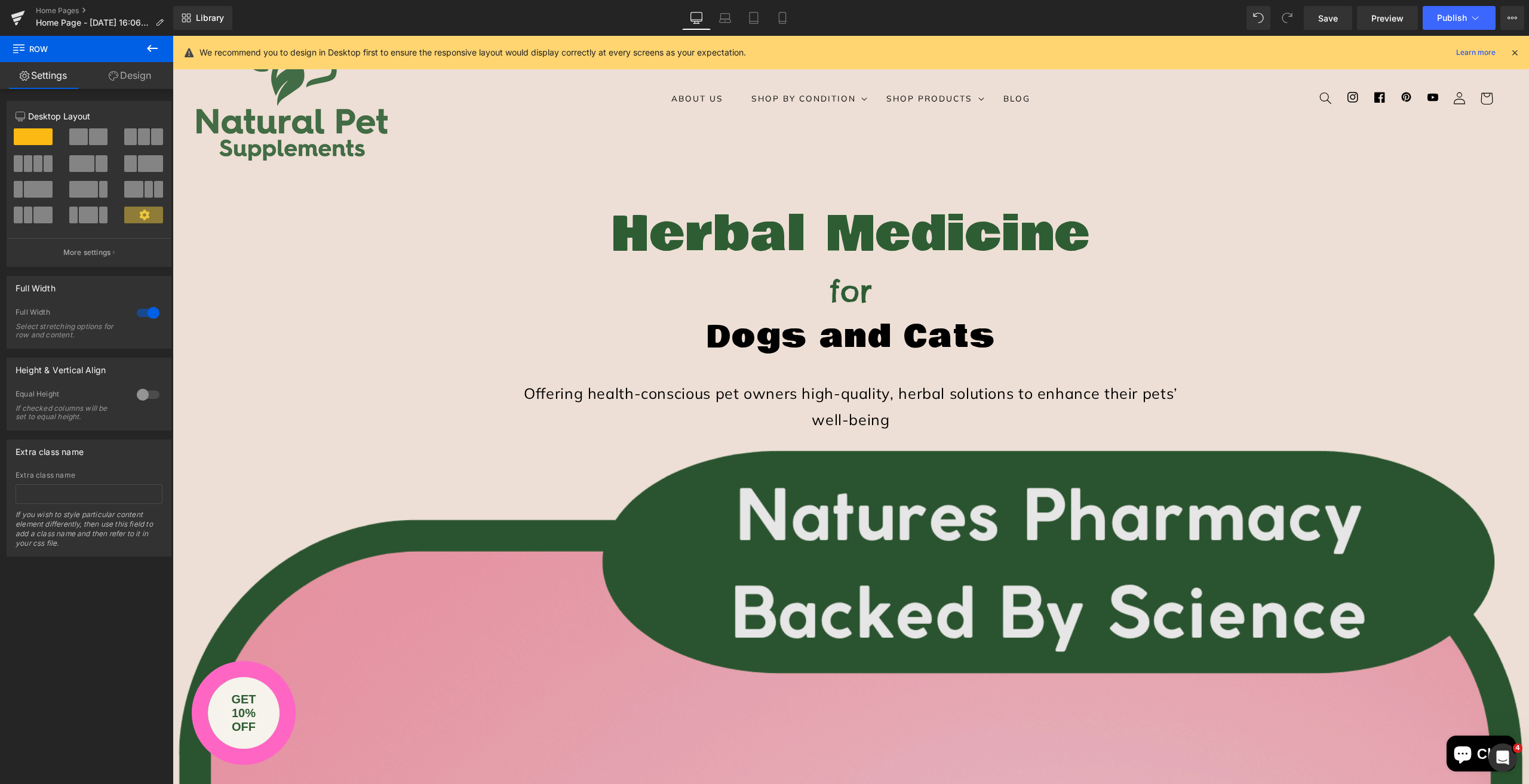
scroll to position [0, 0]
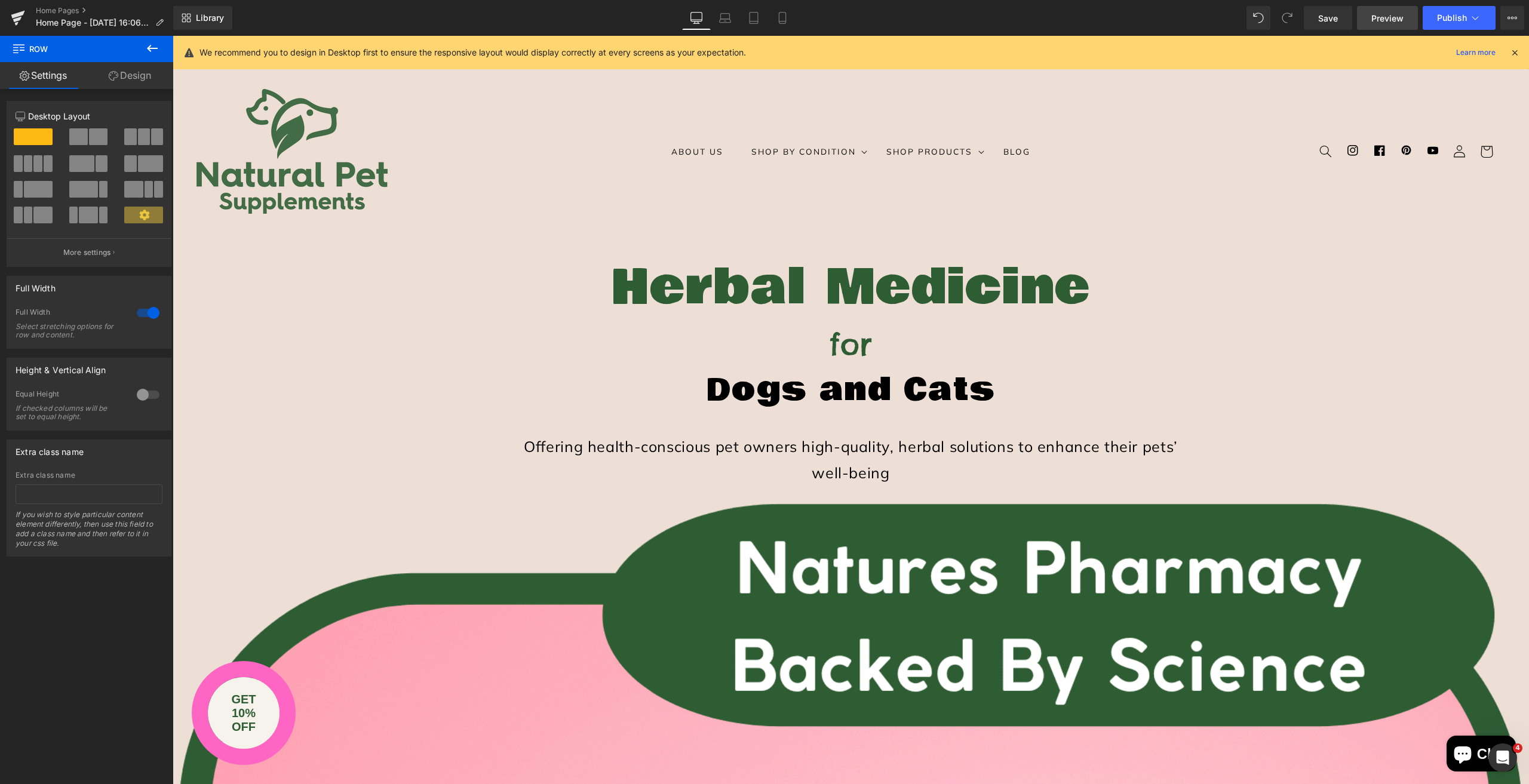
click at [1385, 15] on span "Preview" at bounding box center [1387, 17] width 32 height 12
click at [733, 15] on link "Laptop" at bounding box center [725, 17] width 29 height 24
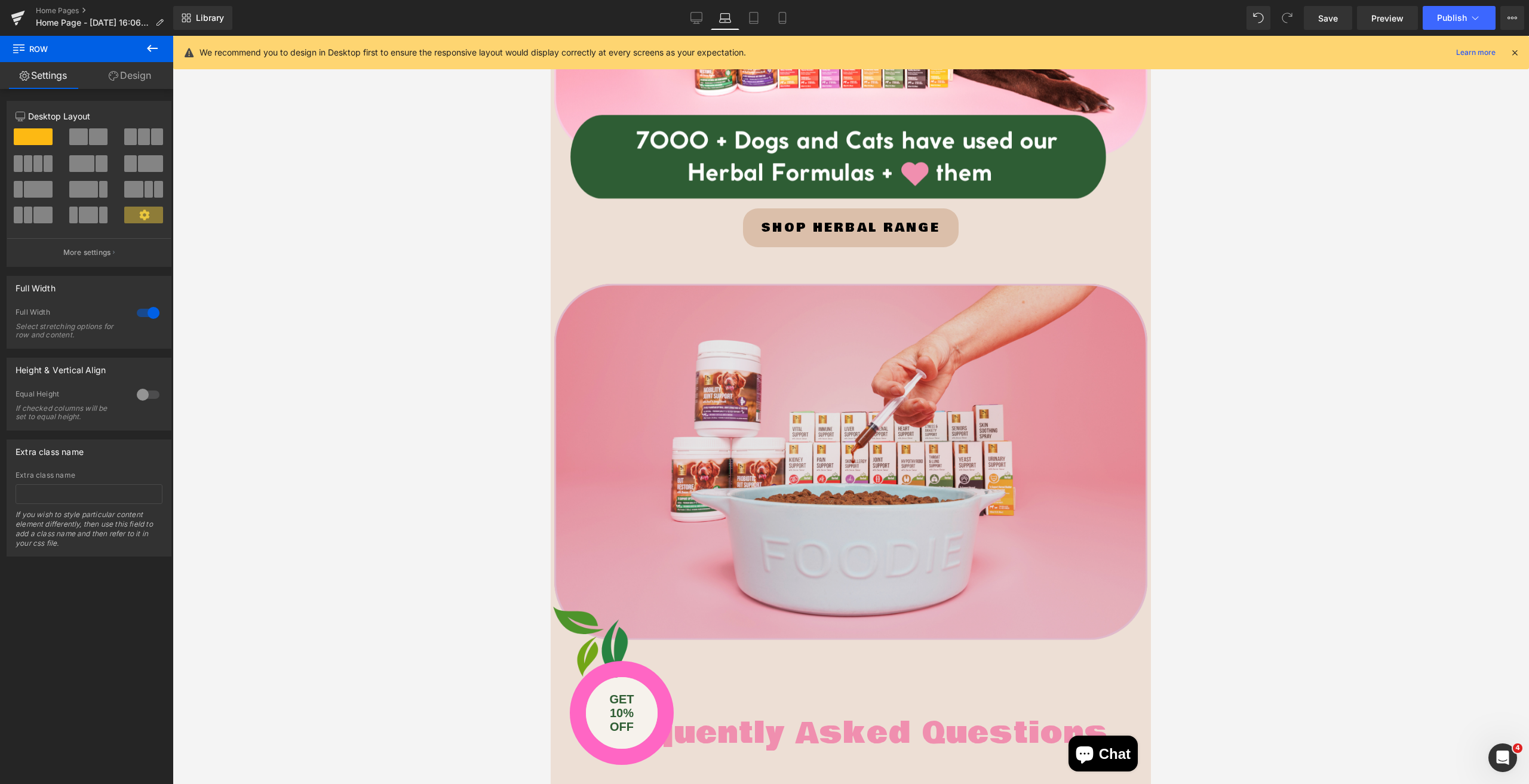
scroll to position [3465, 0]
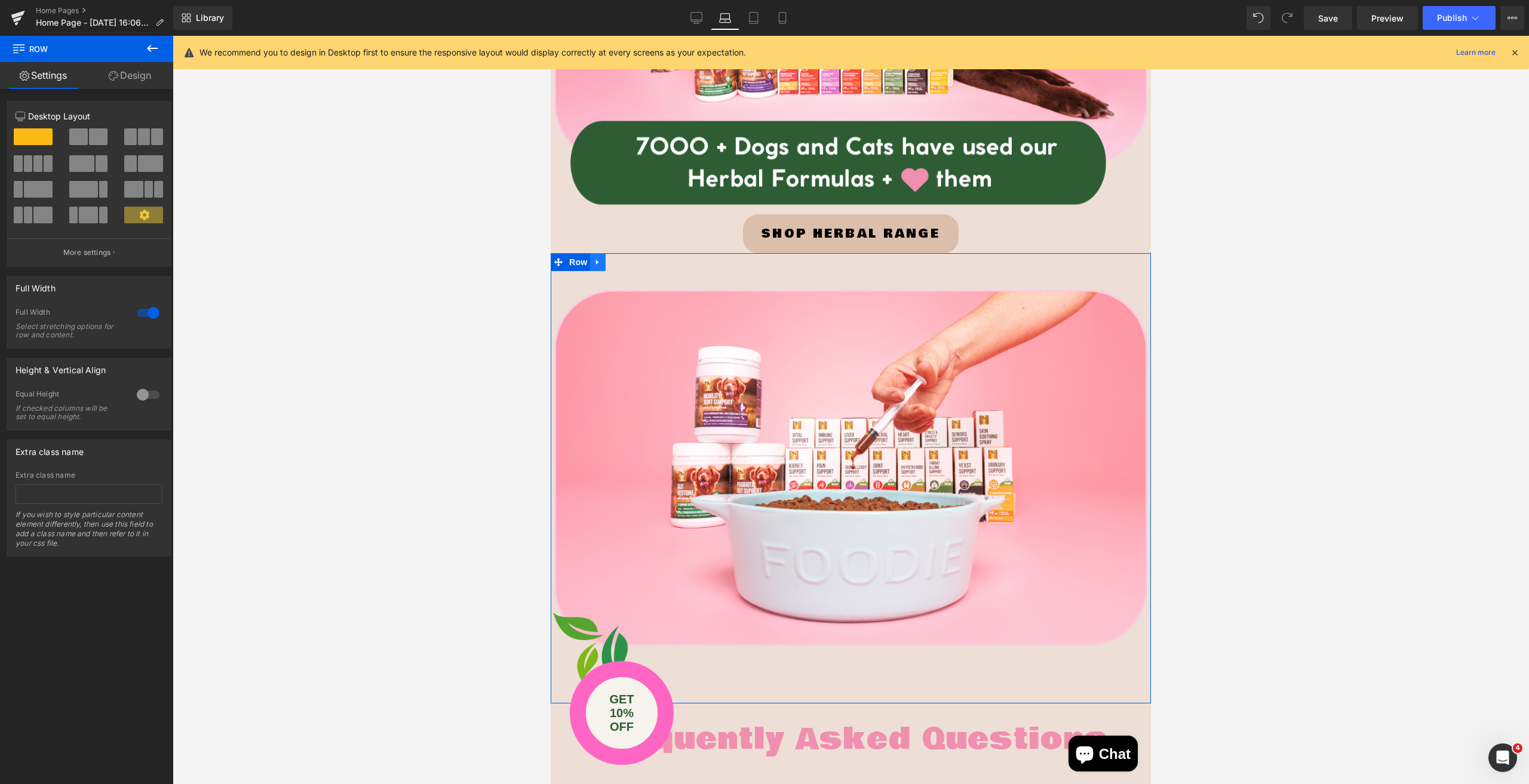
click at [597, 258] on icon at bounding box center [598, 262] width 8 height 9
click at [625, 258] on icon at bounding box center [629, 262] width 8 height 8
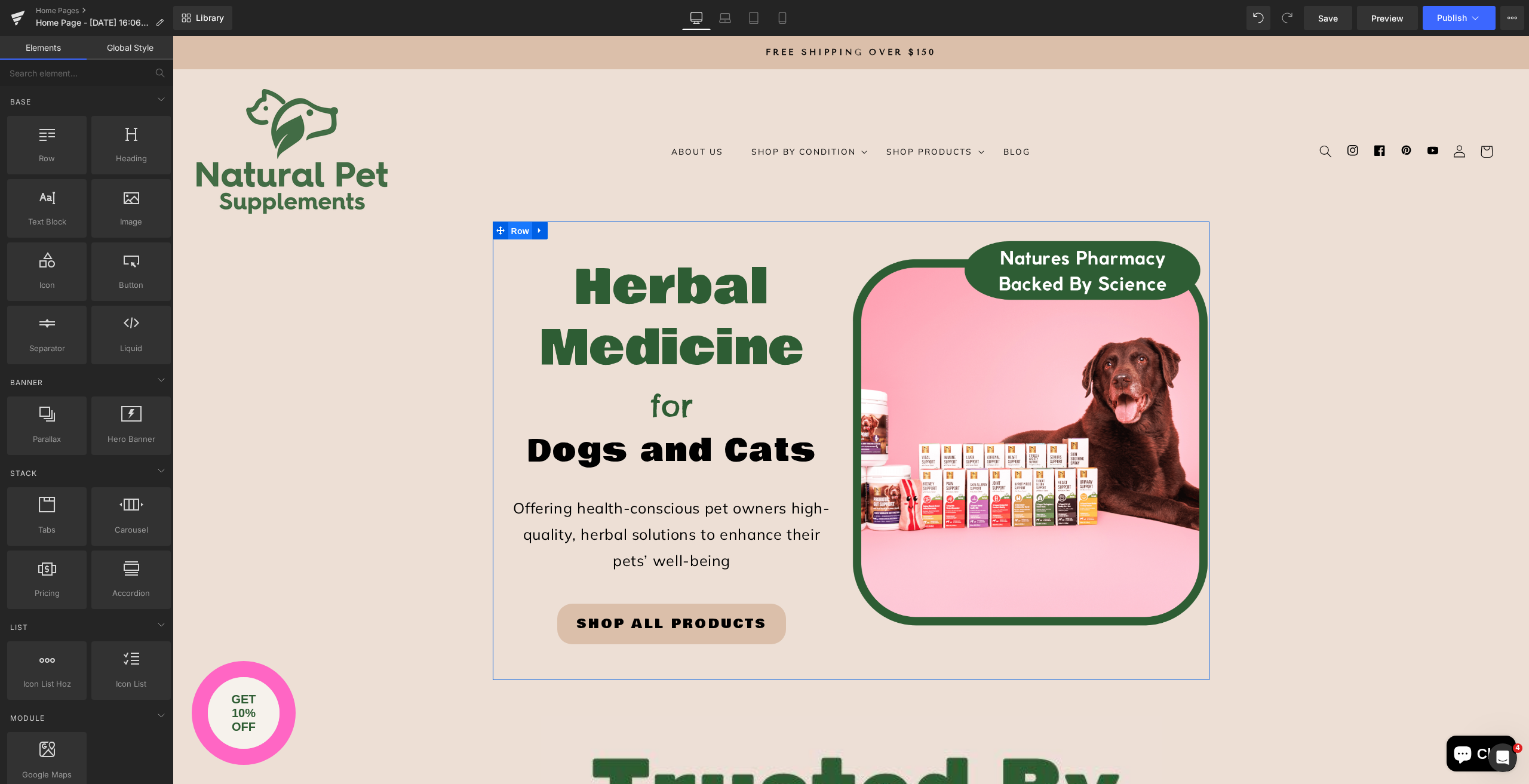
click at [514, 227] on span "Row" at bounding box center [520, 231] width 24 height 18
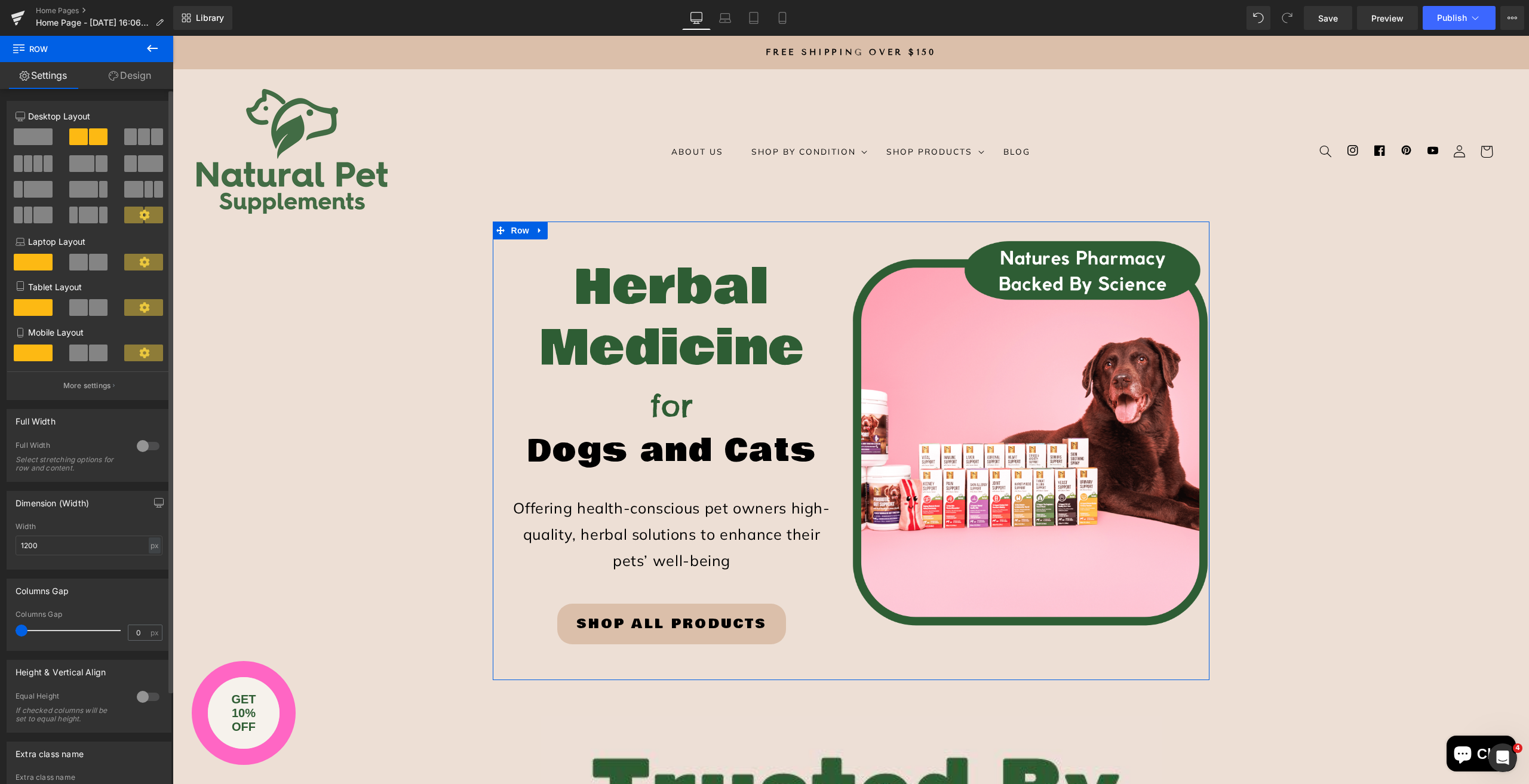
click at [41, 131] on span at bounding box center [33, 137] width 39 height 17
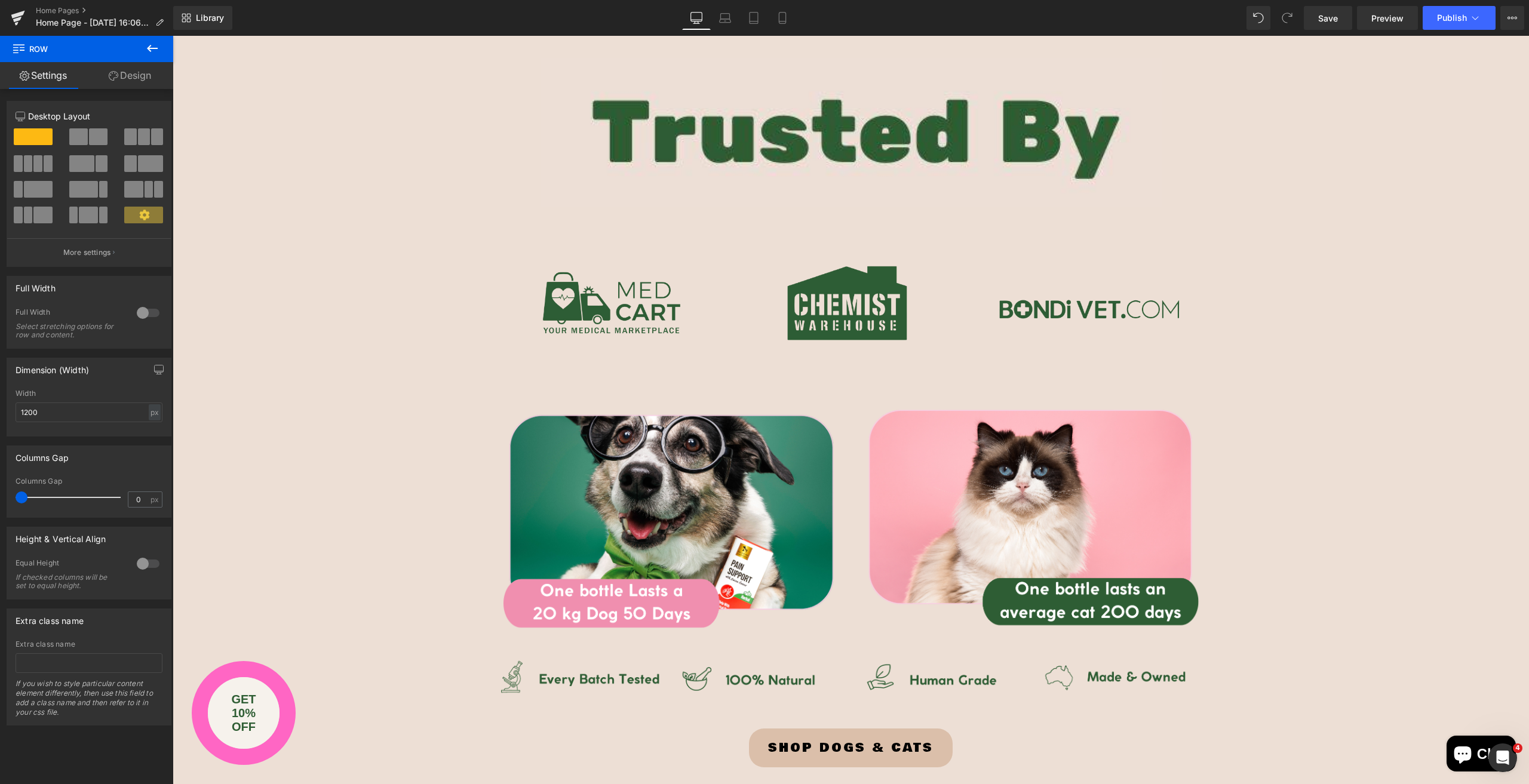
scroll to position [1553, 0]
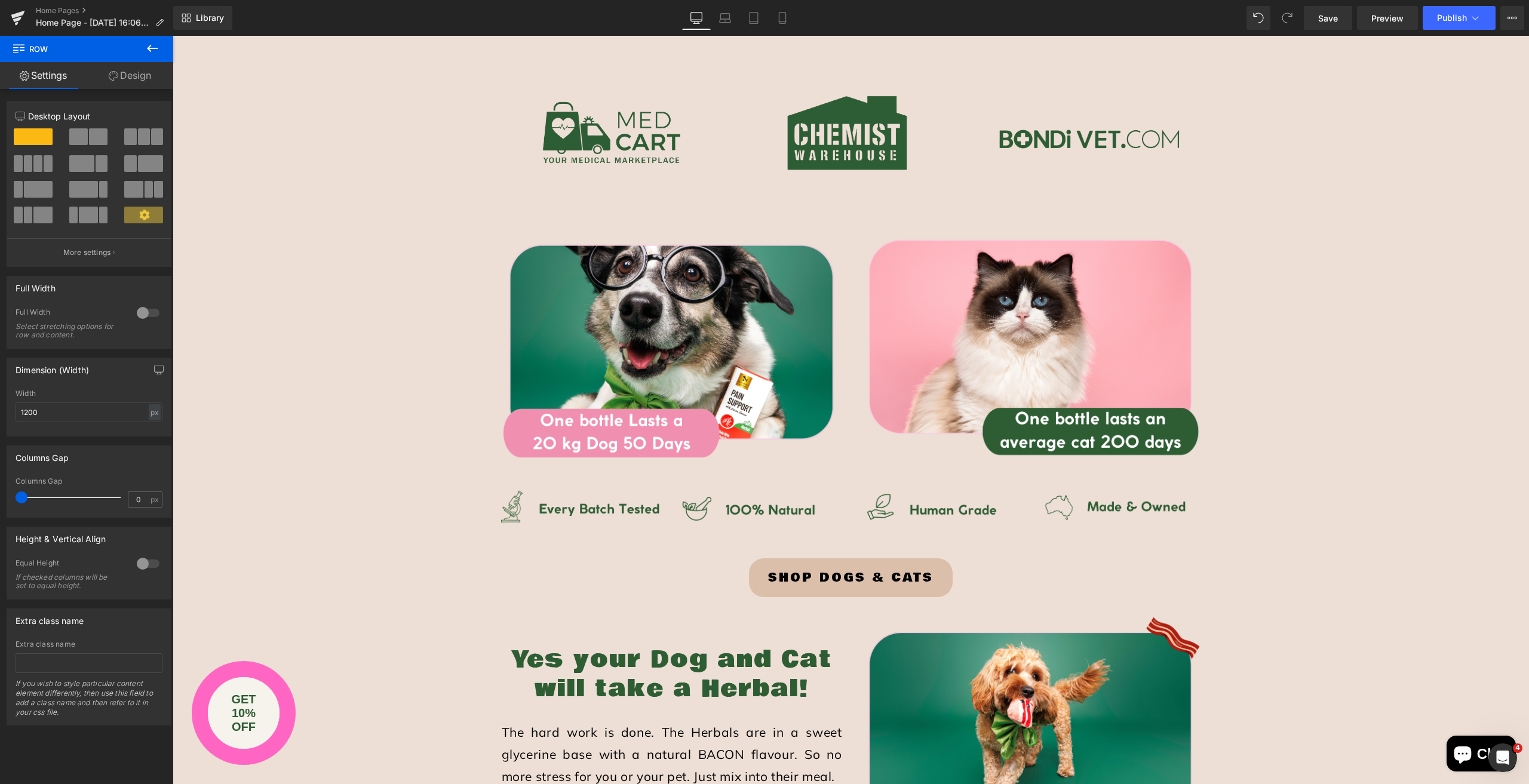
click at [317, 329] on div "Herbal Medicine Heading Row for Text Block Dogs and Cats Heading Row Offering h…" at bounding box center [850, 796] width 1356 height 4254
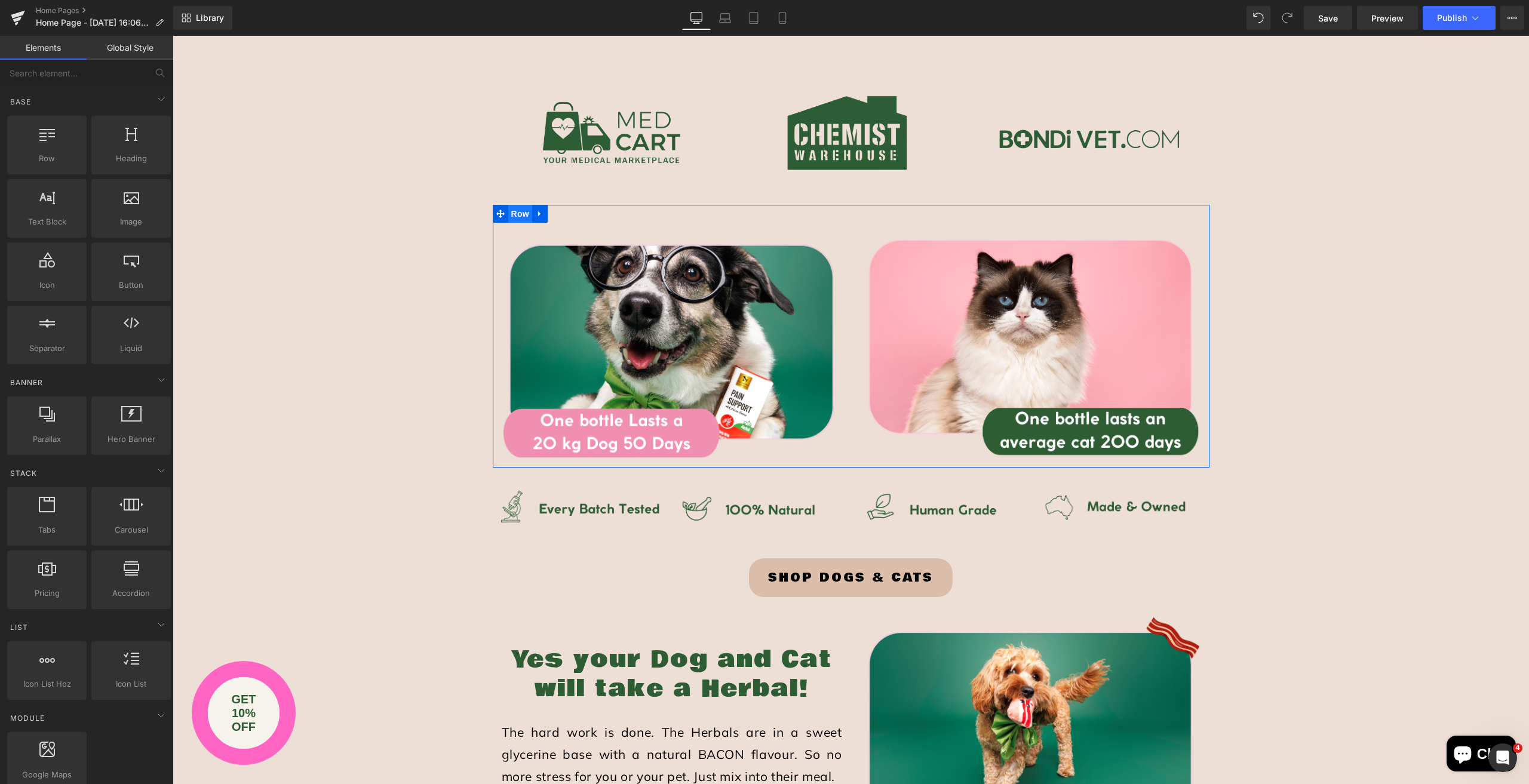
click at [509, 214] on span "Row" at bounding box center [520, 214] width 24 height 18
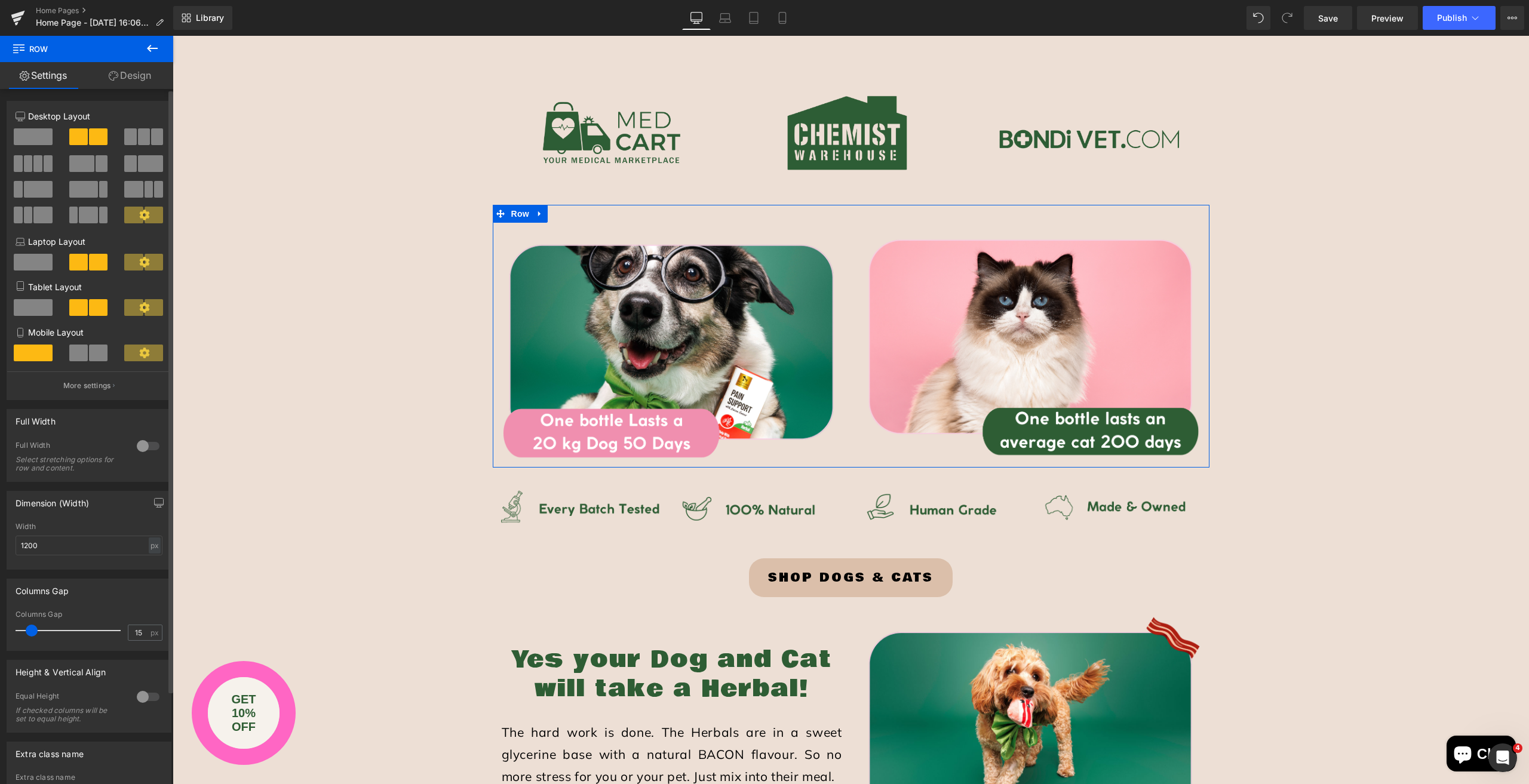
click at [30, 135] on span at bounding box center [33, 137] width 39 height 17
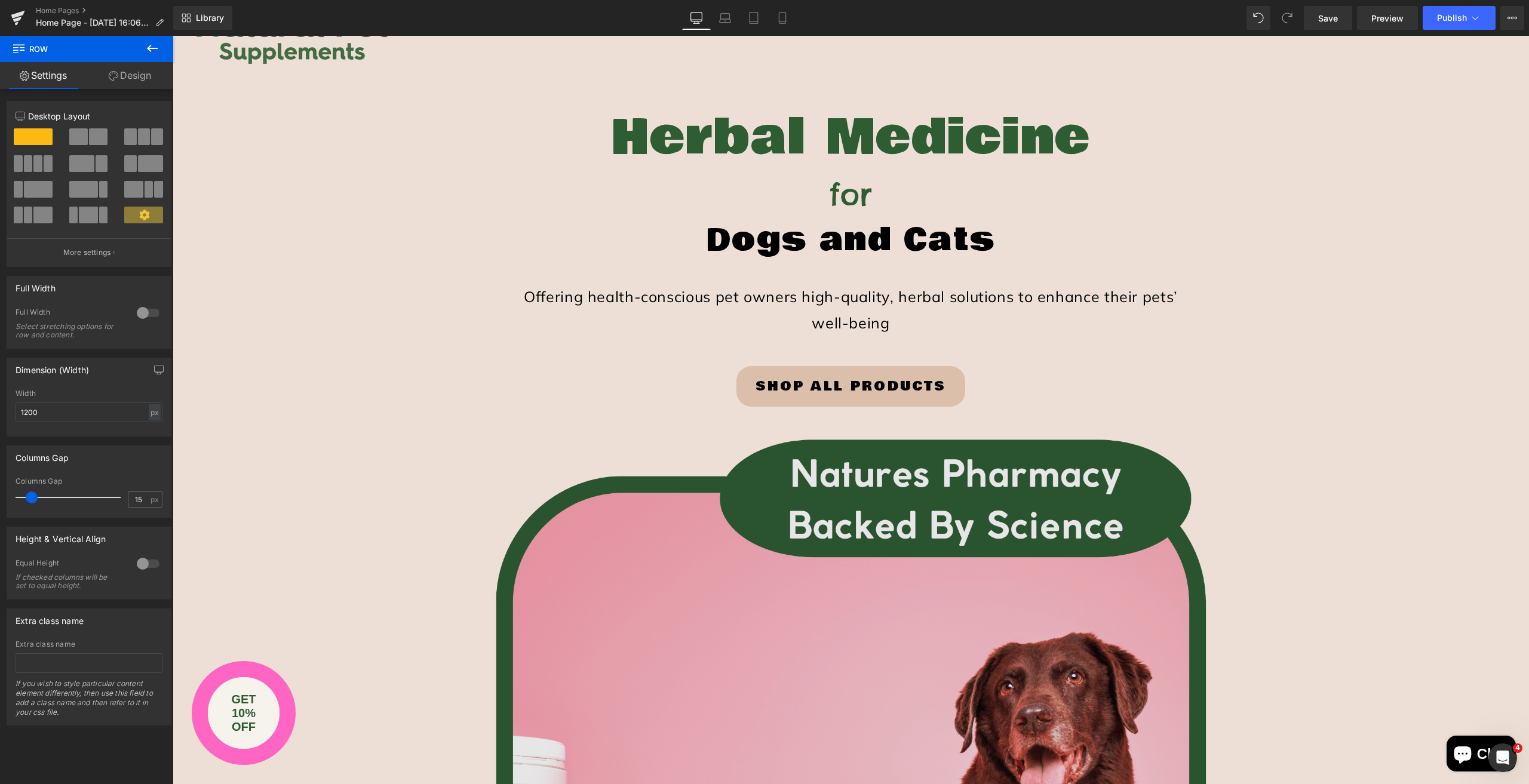
scroll to position [142, 0]
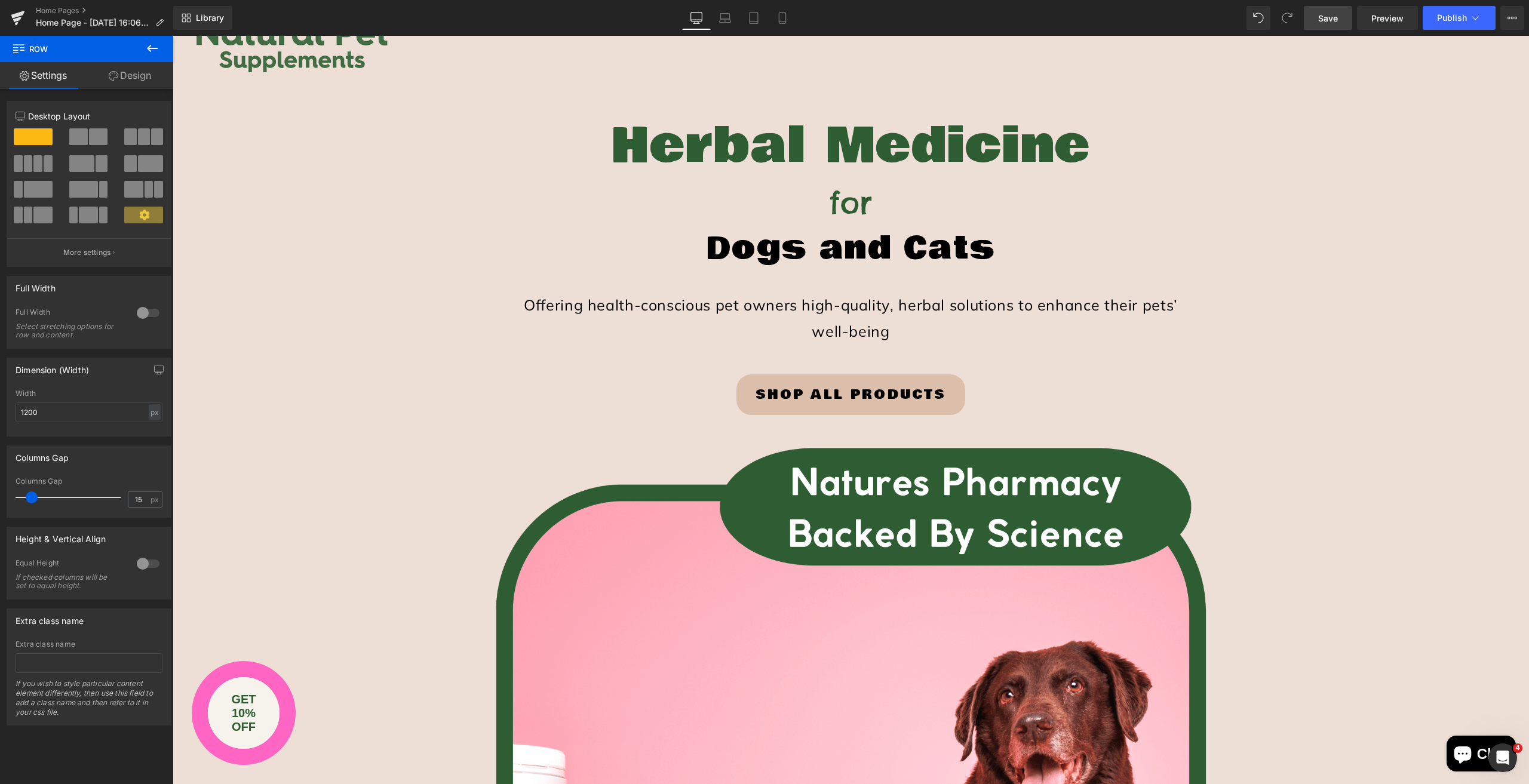
click at [1331, 14] on span "Save" at bounding box center [1328, 17] width 20 height 12
click at [725, 16] on icon at bounding box center [725, 17] width 12 height 12
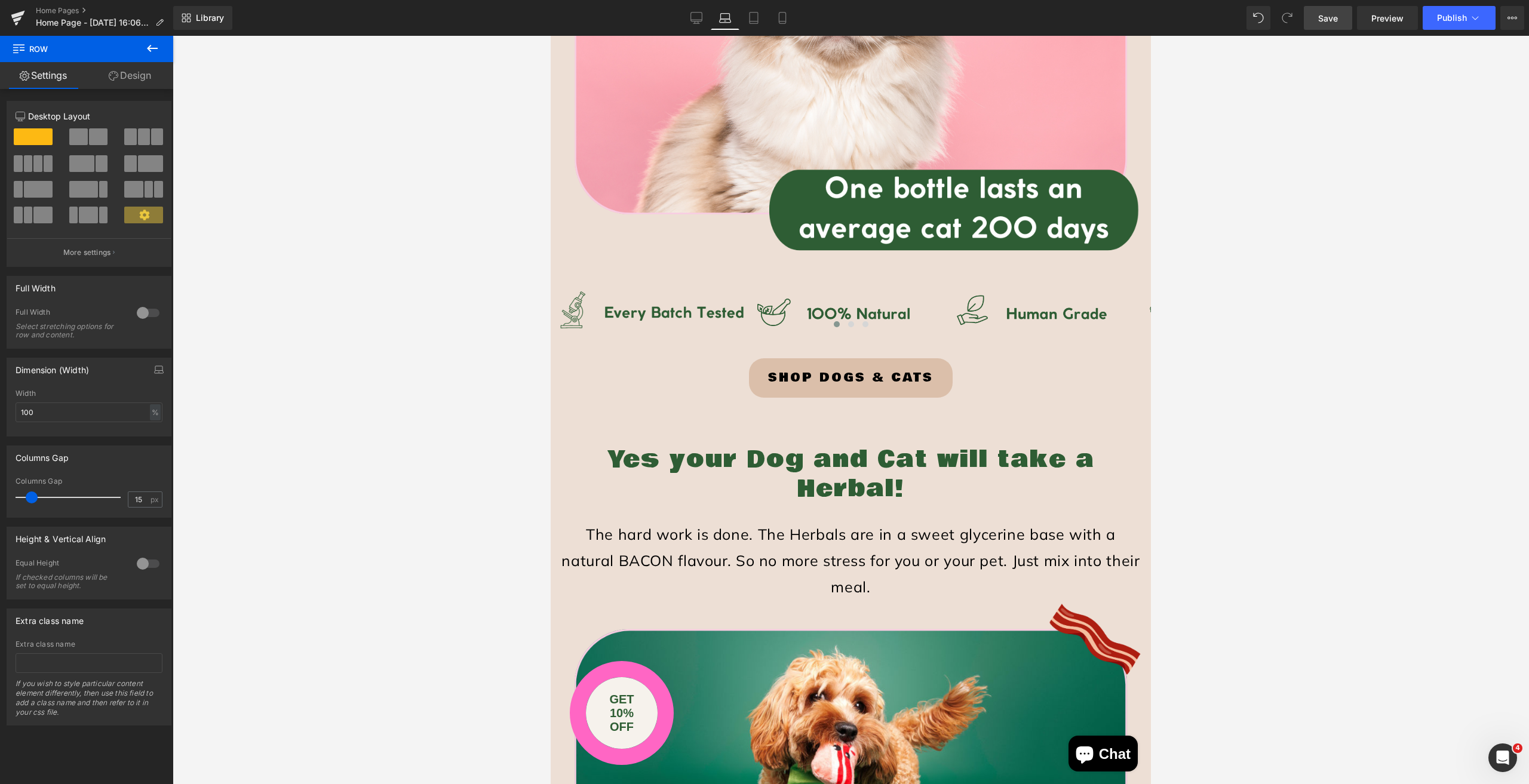
scroll to position [1681, 0]
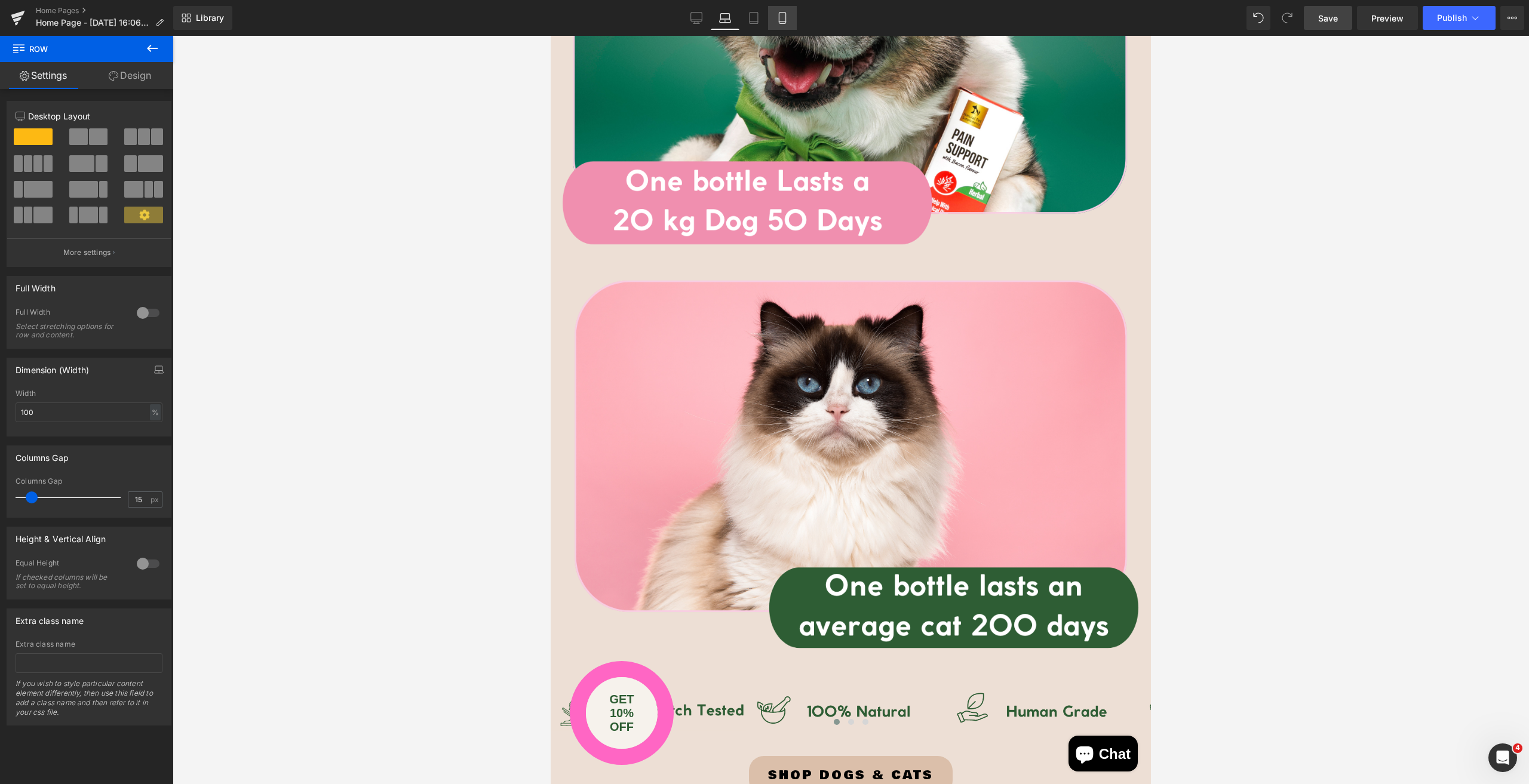
click at [782, 17] on icon at bounding box center [782, 17] width 12 height 12
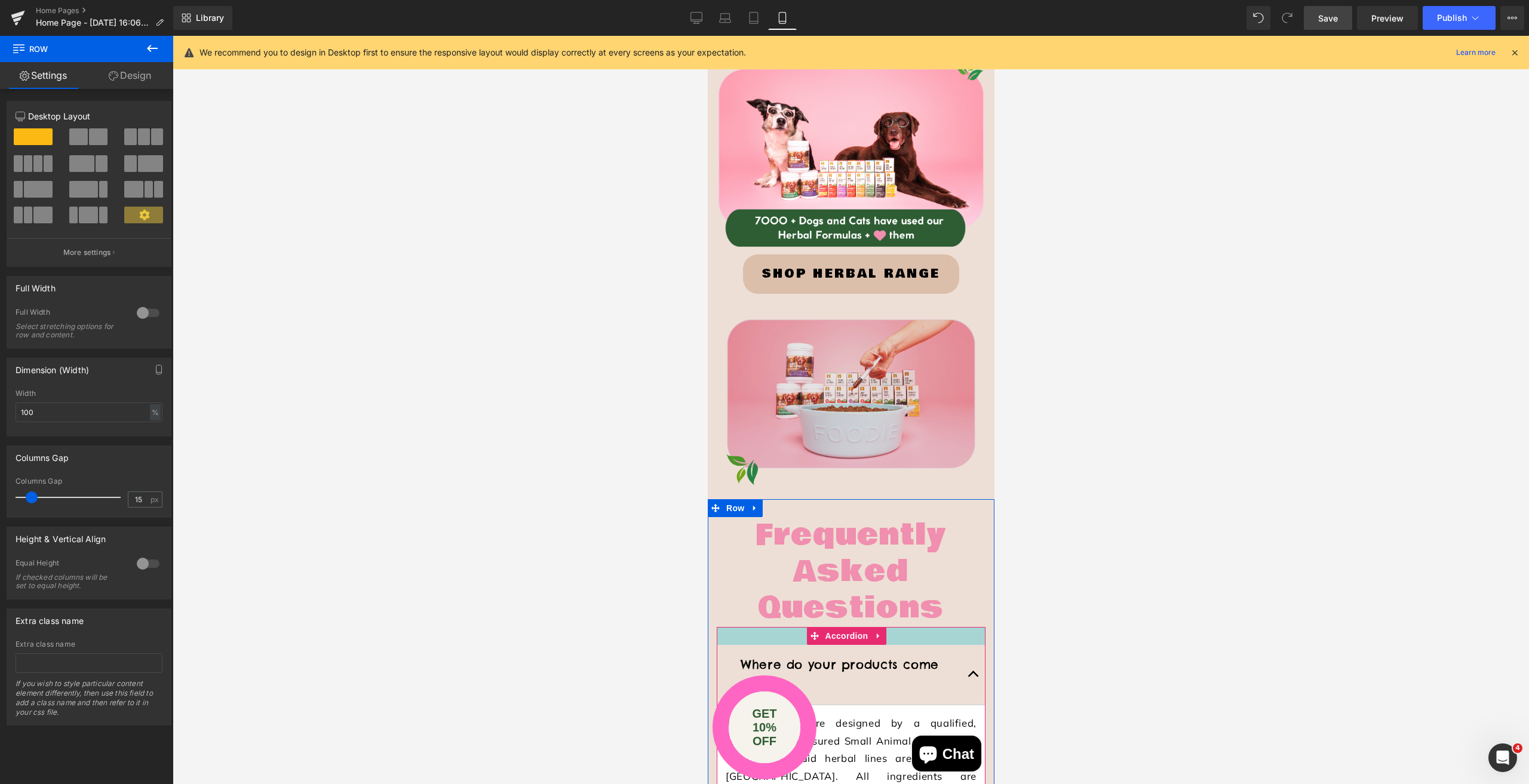
scroll to position [2927, 0]
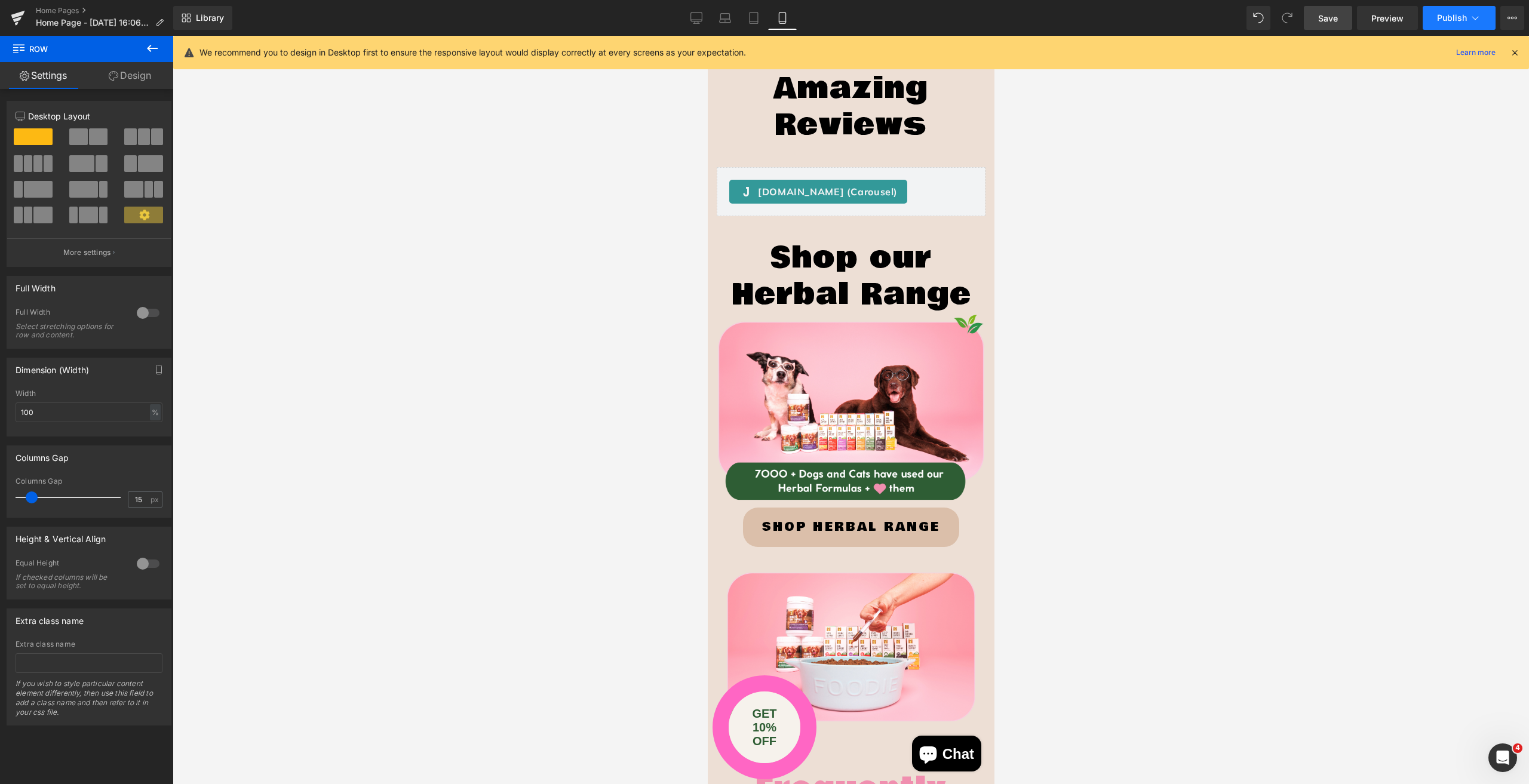
click at [1448, 17] on span "Publish" at bounding box center [1452, 18] width 30 height 10
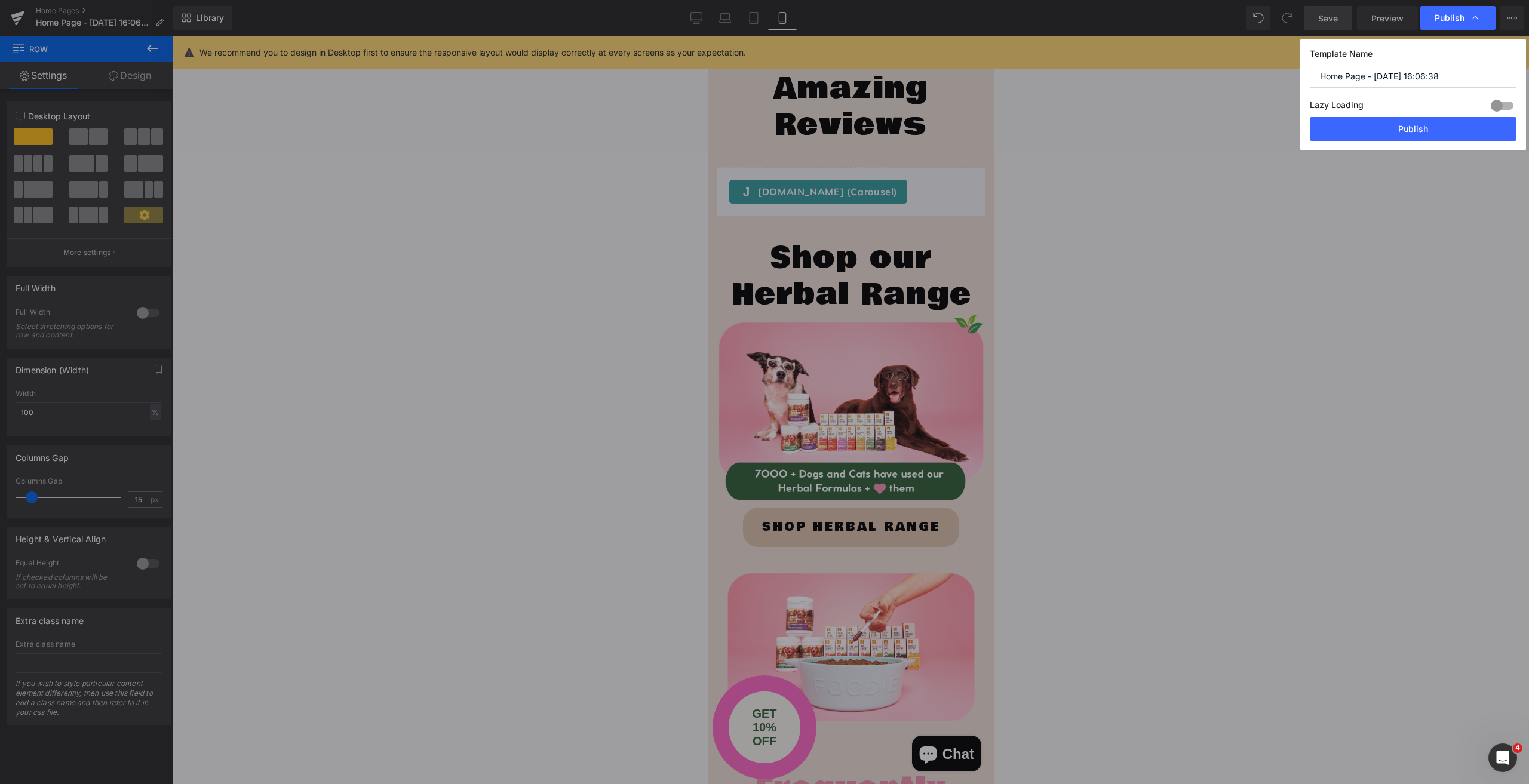
click at [1390, 131] on button "Publish" at bounding box center [1413, 129] width 207 height 24
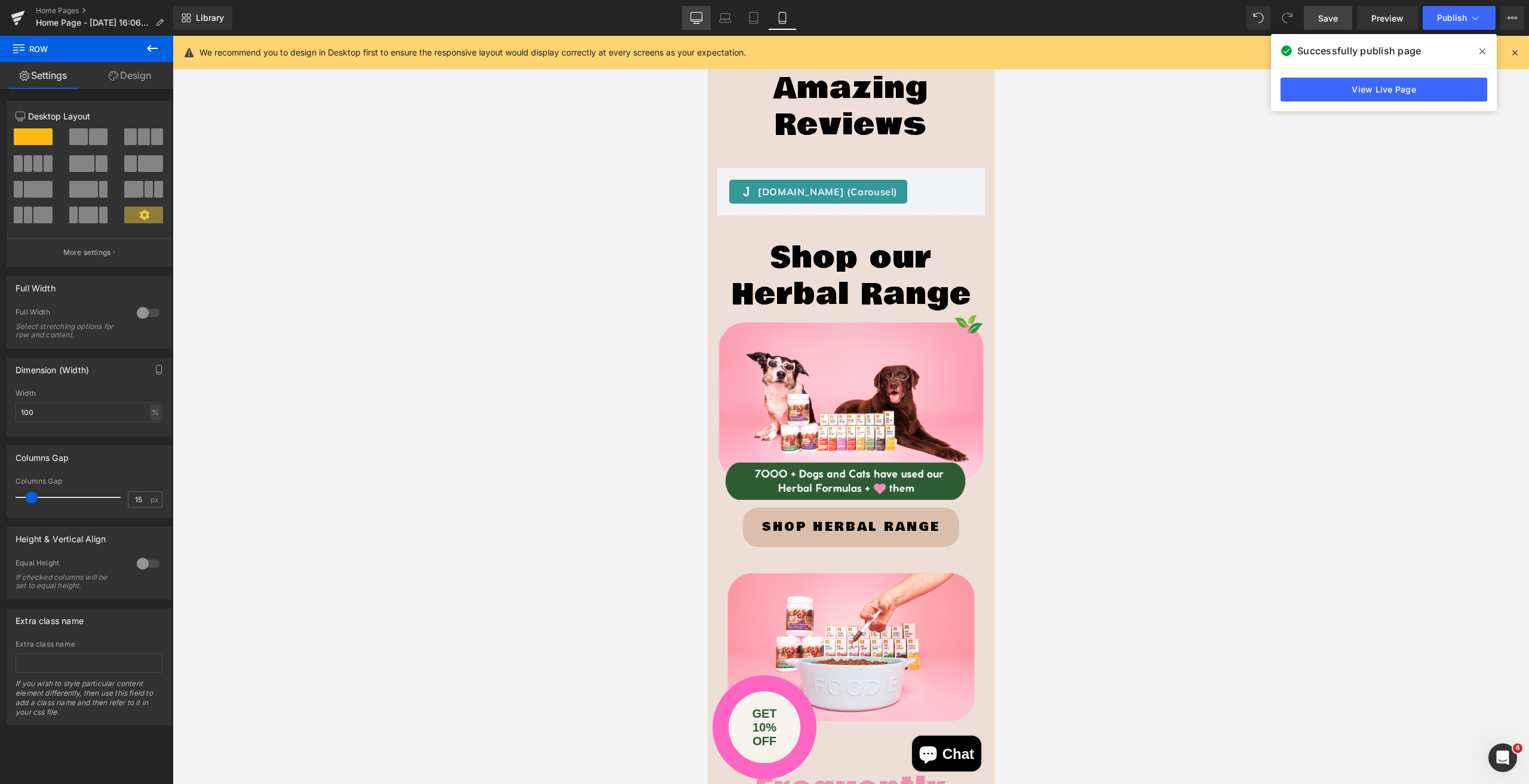
click at [694, 18] on icon at bounding box center [696, 17] width 12 height 12
type input "1200"
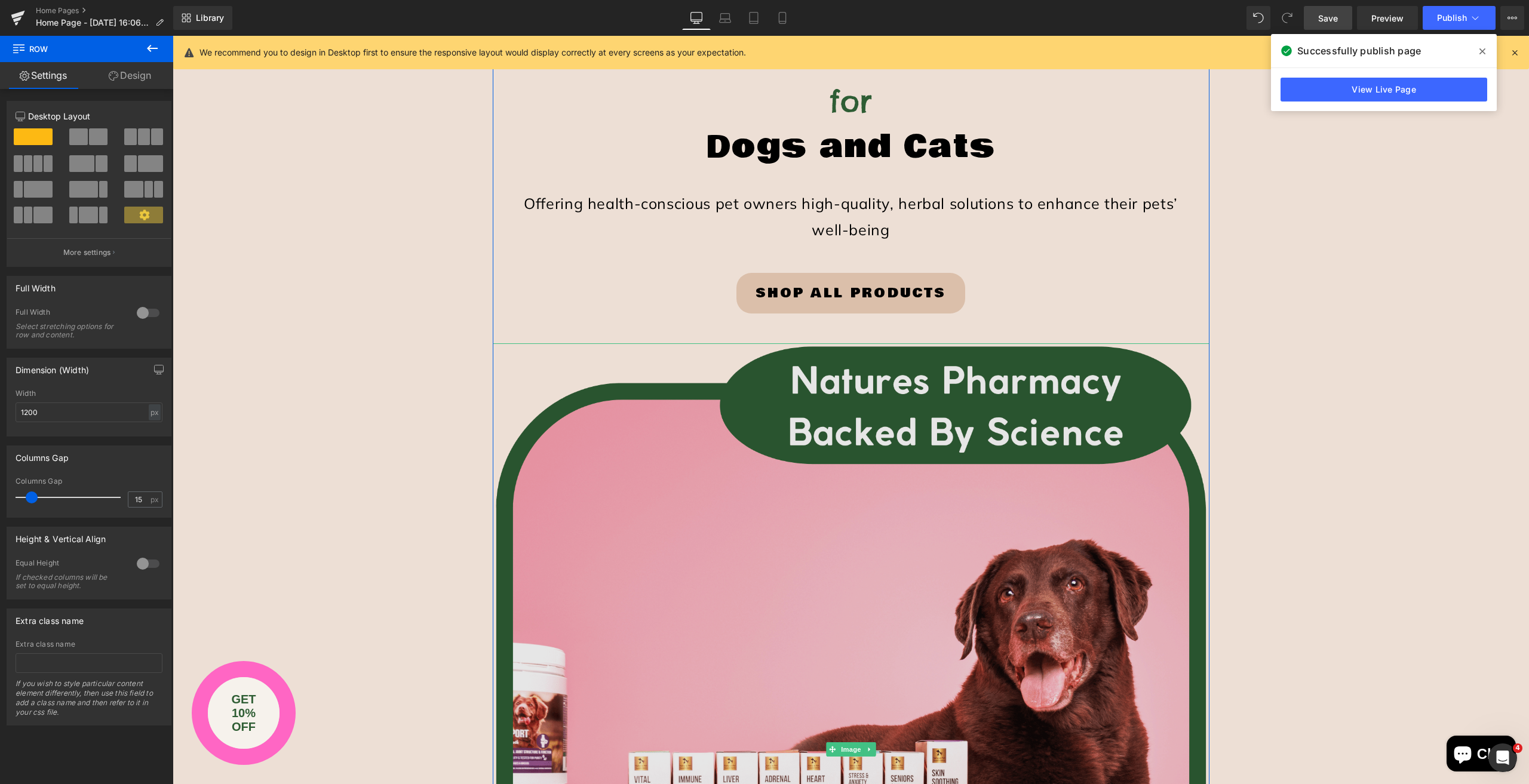
scroll to position [119, 0]
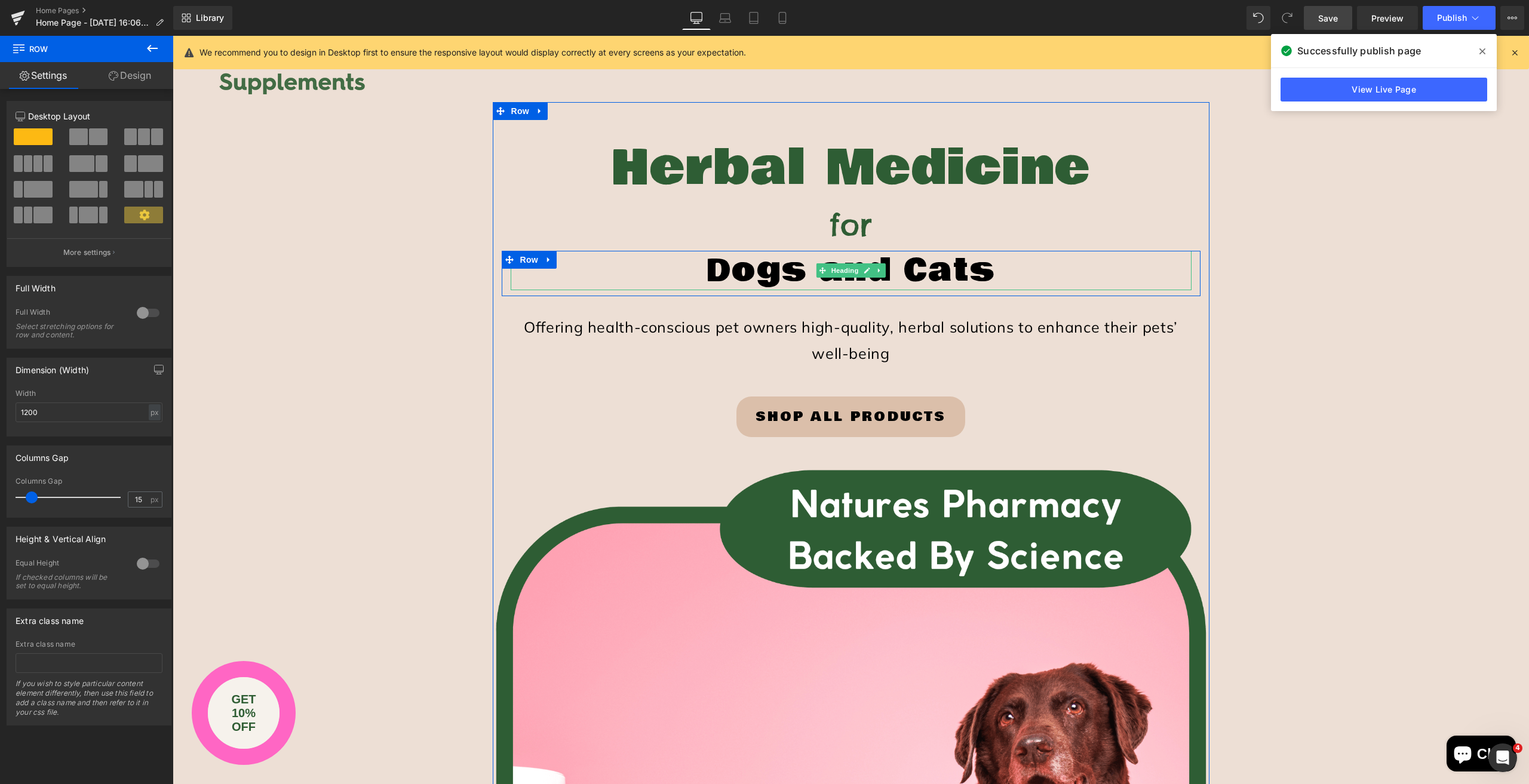
click at [660, 270] on h1 "Dogs and Cats" at bounding box center [851, 270] width 681 height 40
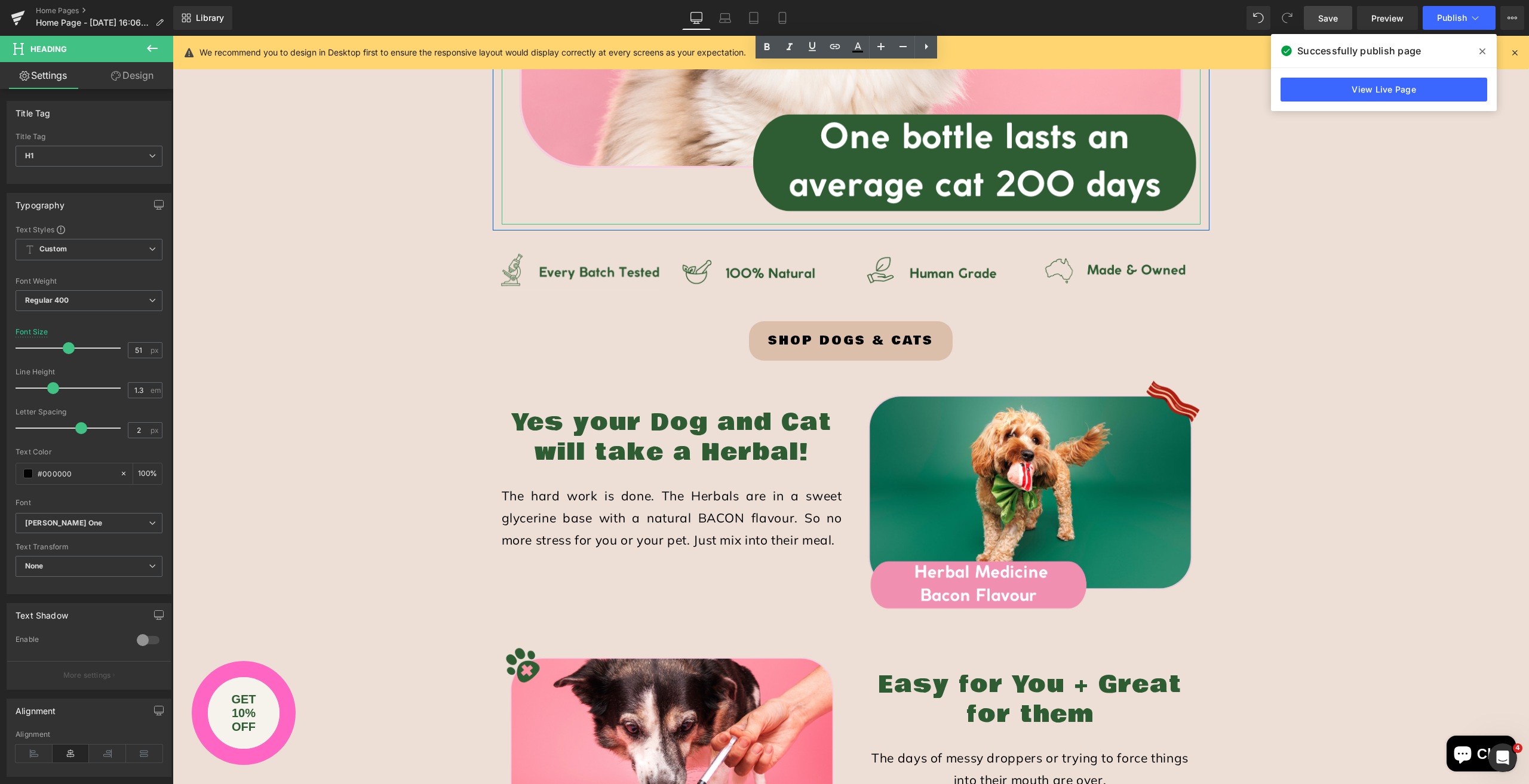
scroll to position [2569, 0]
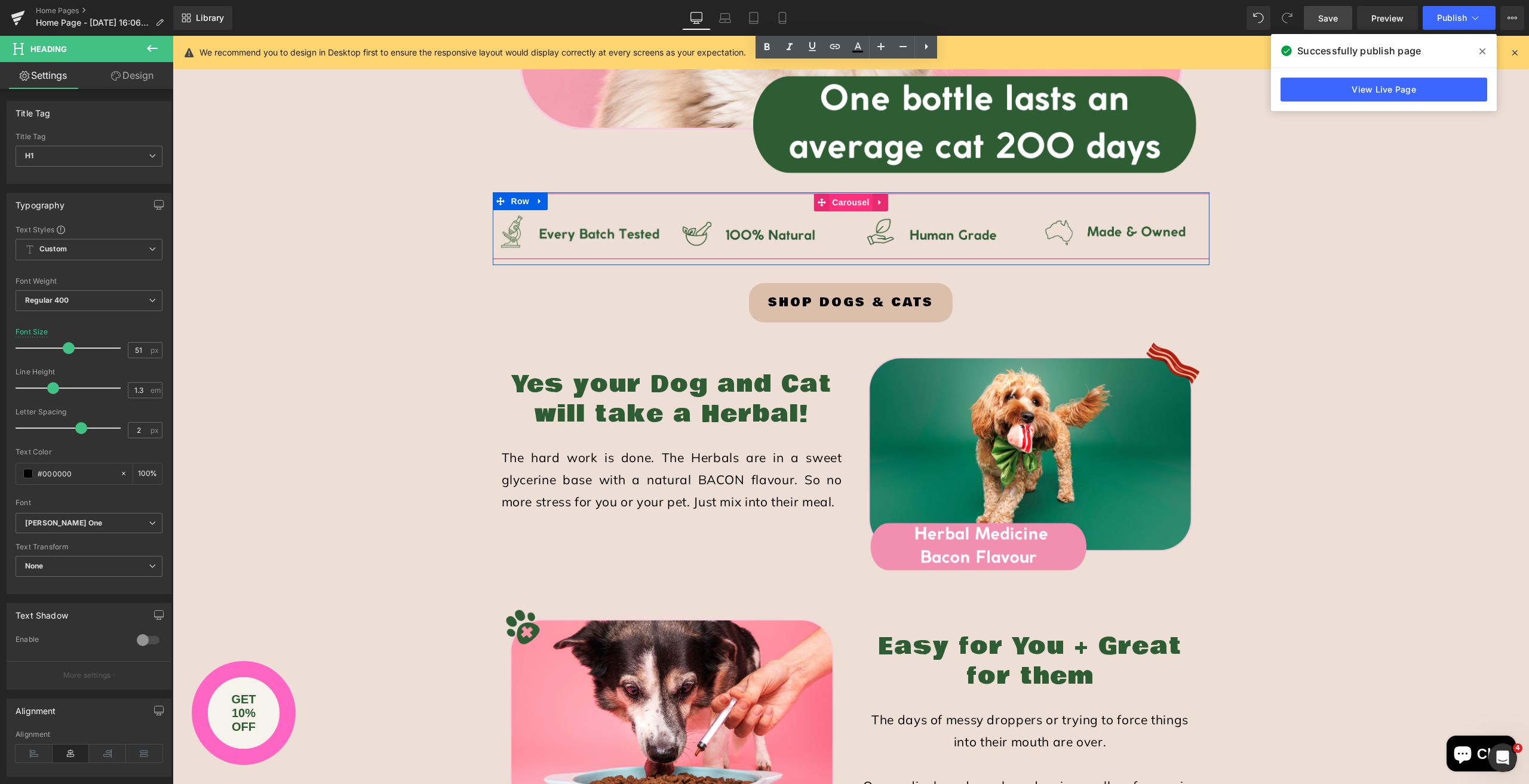
click at [849, 201] on span "Carousel" at bounding box center [850, 202] width 43 height 18
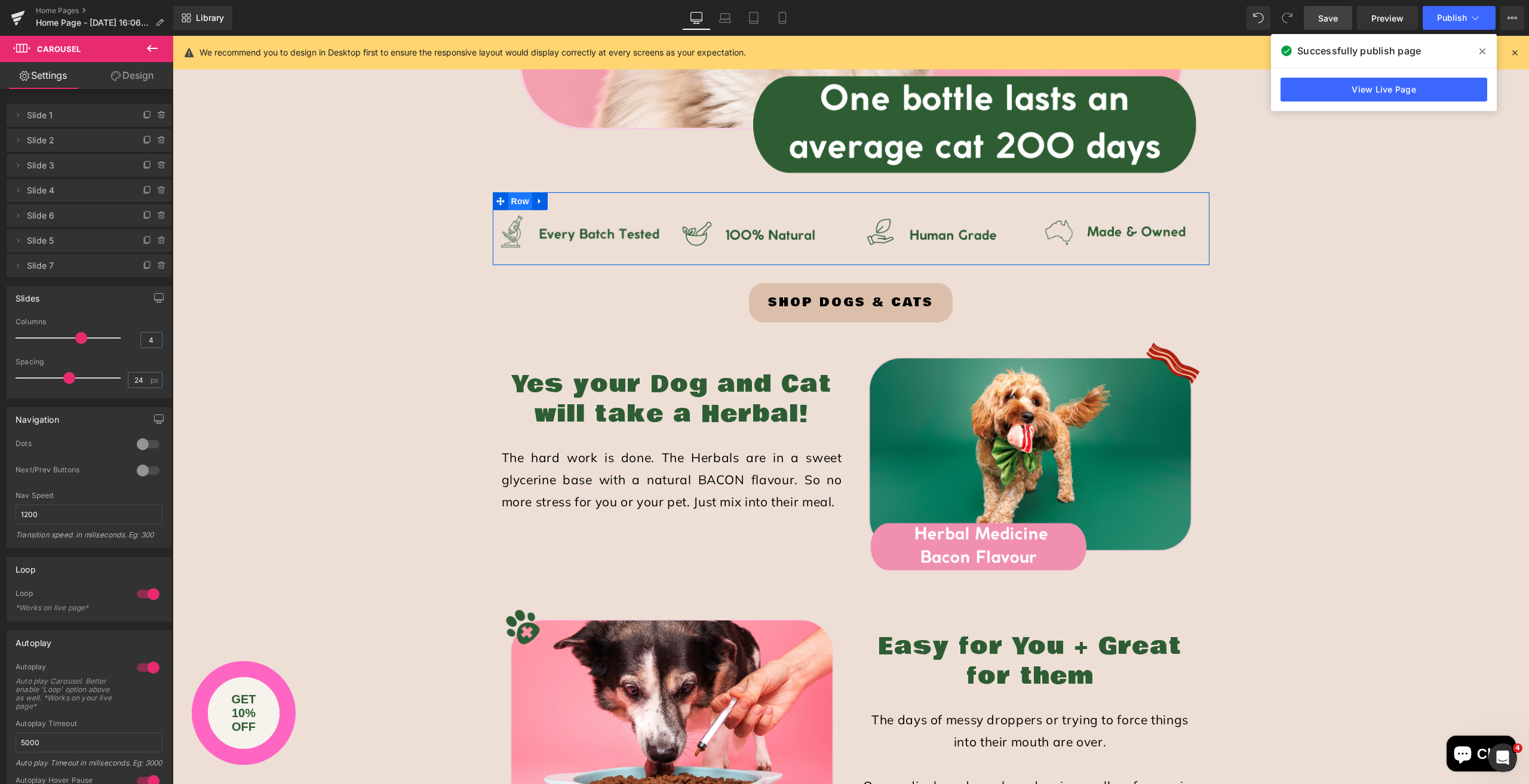
click at [519, 202] on span "Row" at bounding box center [520, 202] width 24 height 18
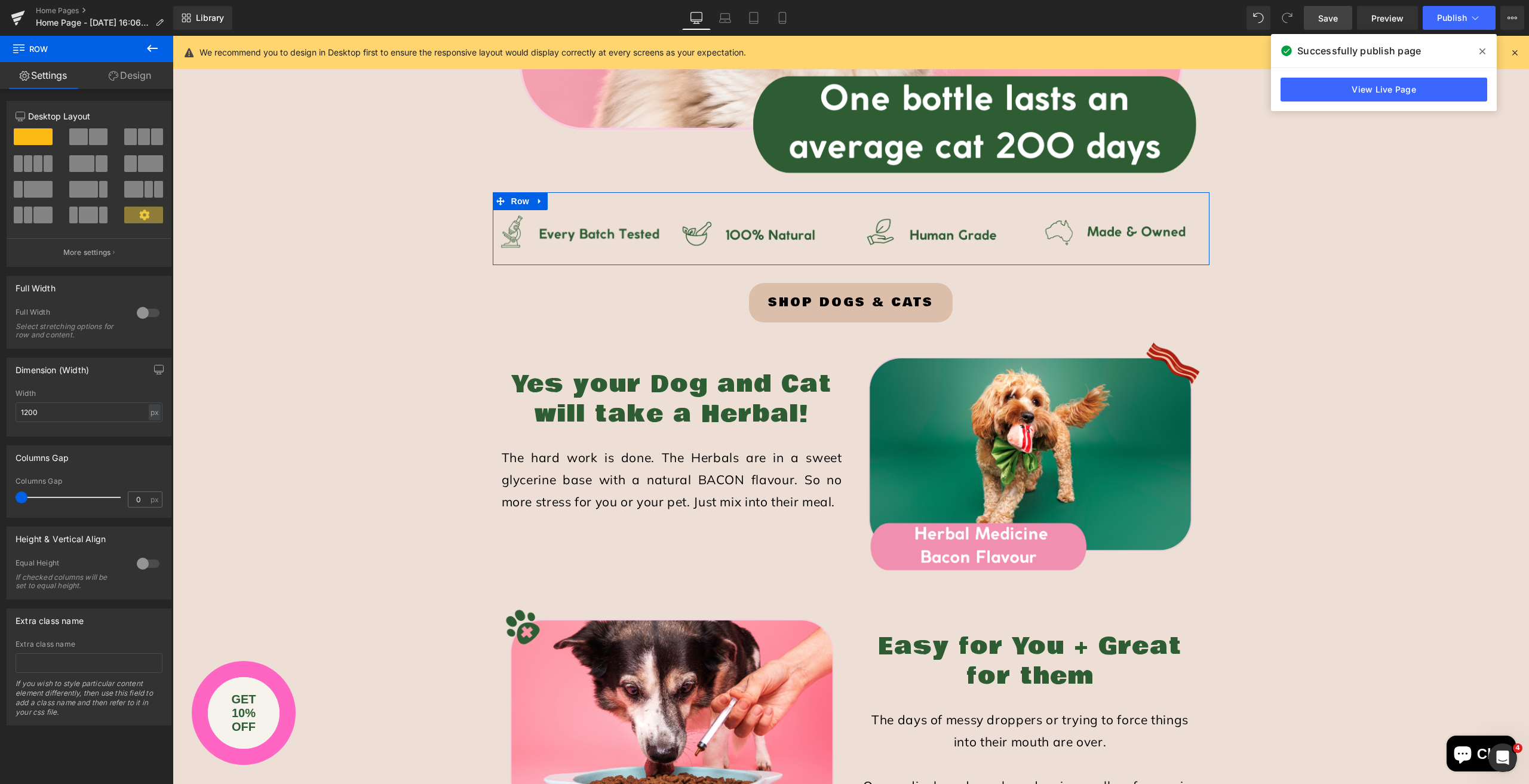
click at [151, 313] on div at bounding box center [148, 313] width 29 height 19
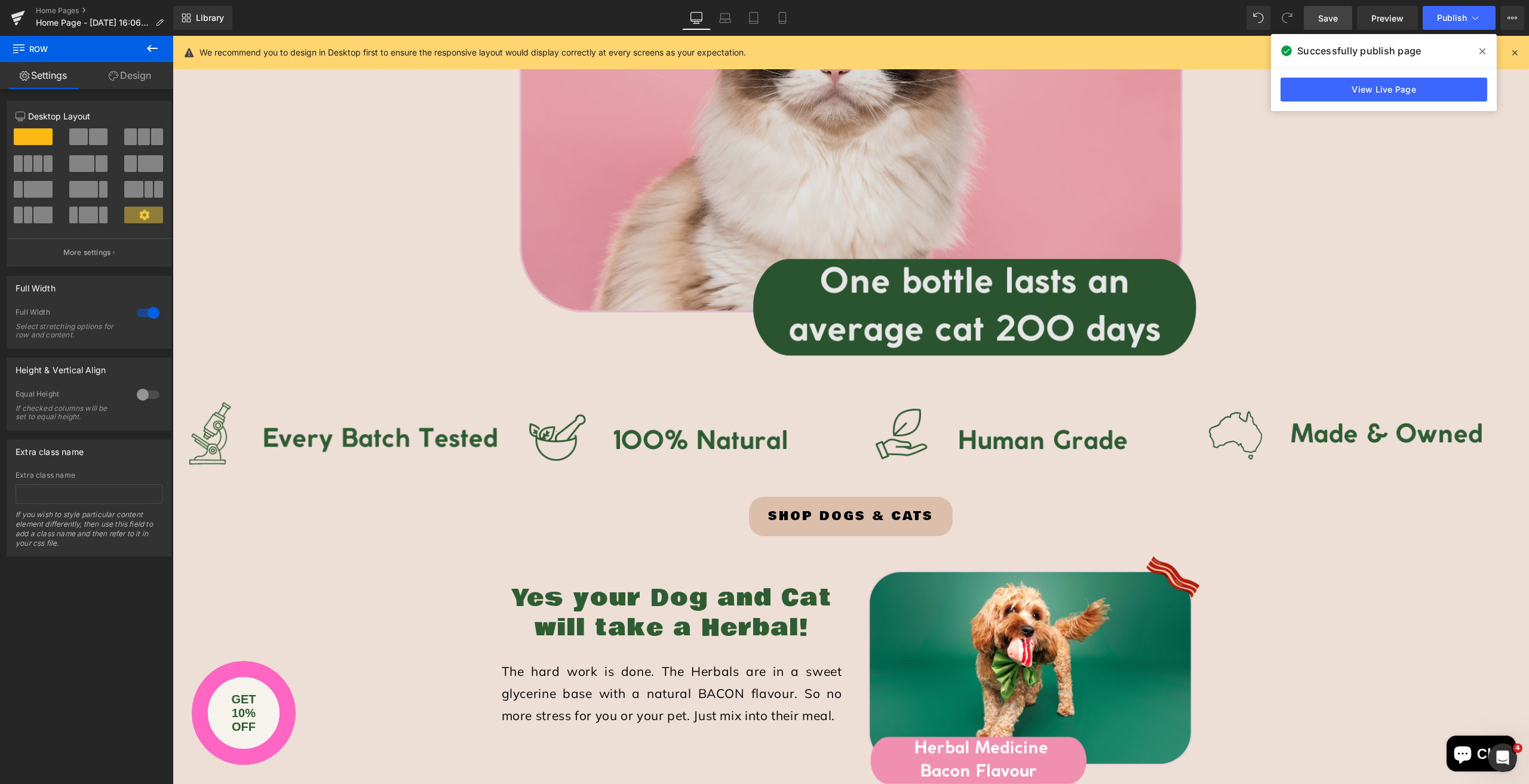
scroll to position [2389, 0]
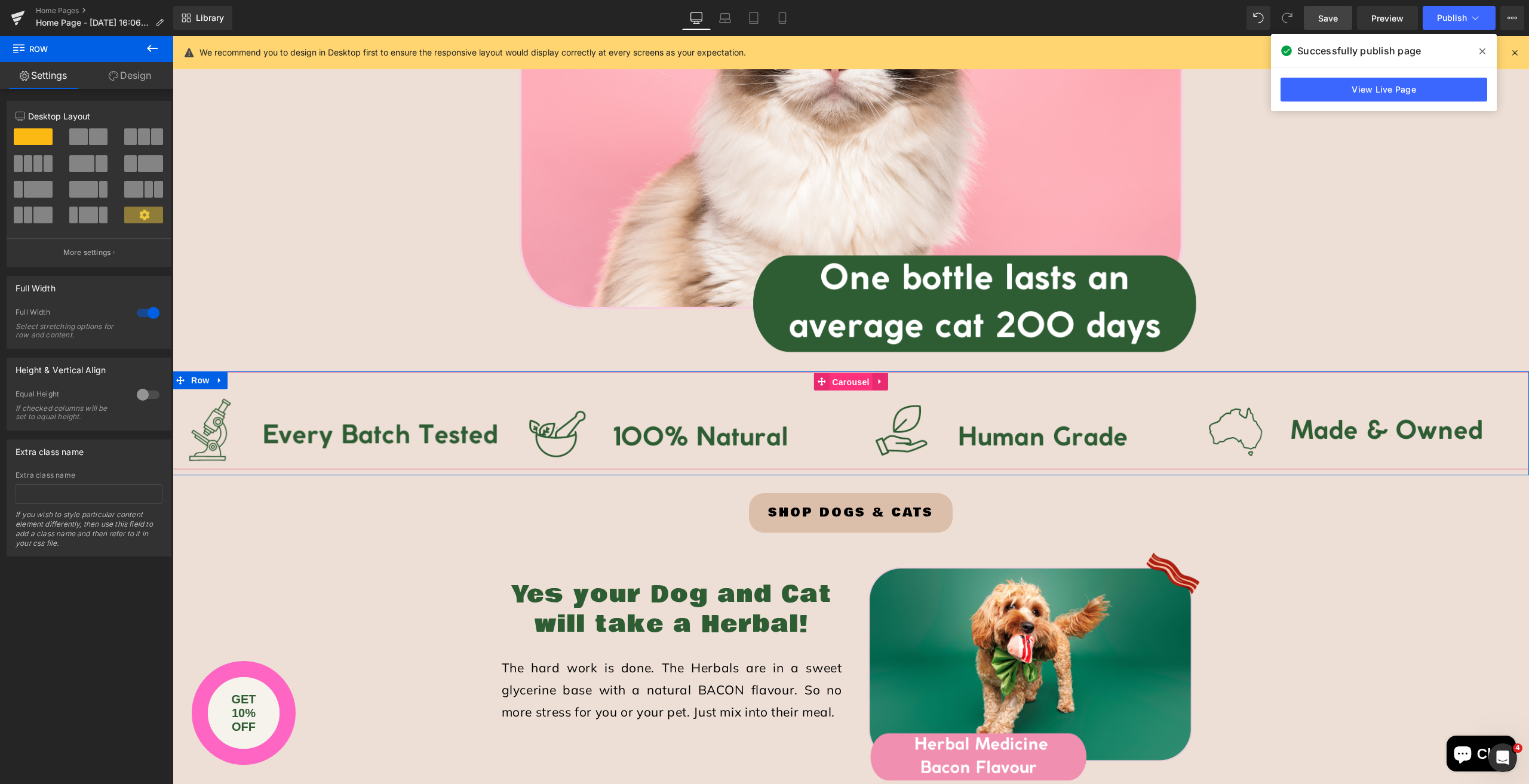
click at [844, 381] on span "Carousel" at bounding box center [850, 382] width 43 height 18
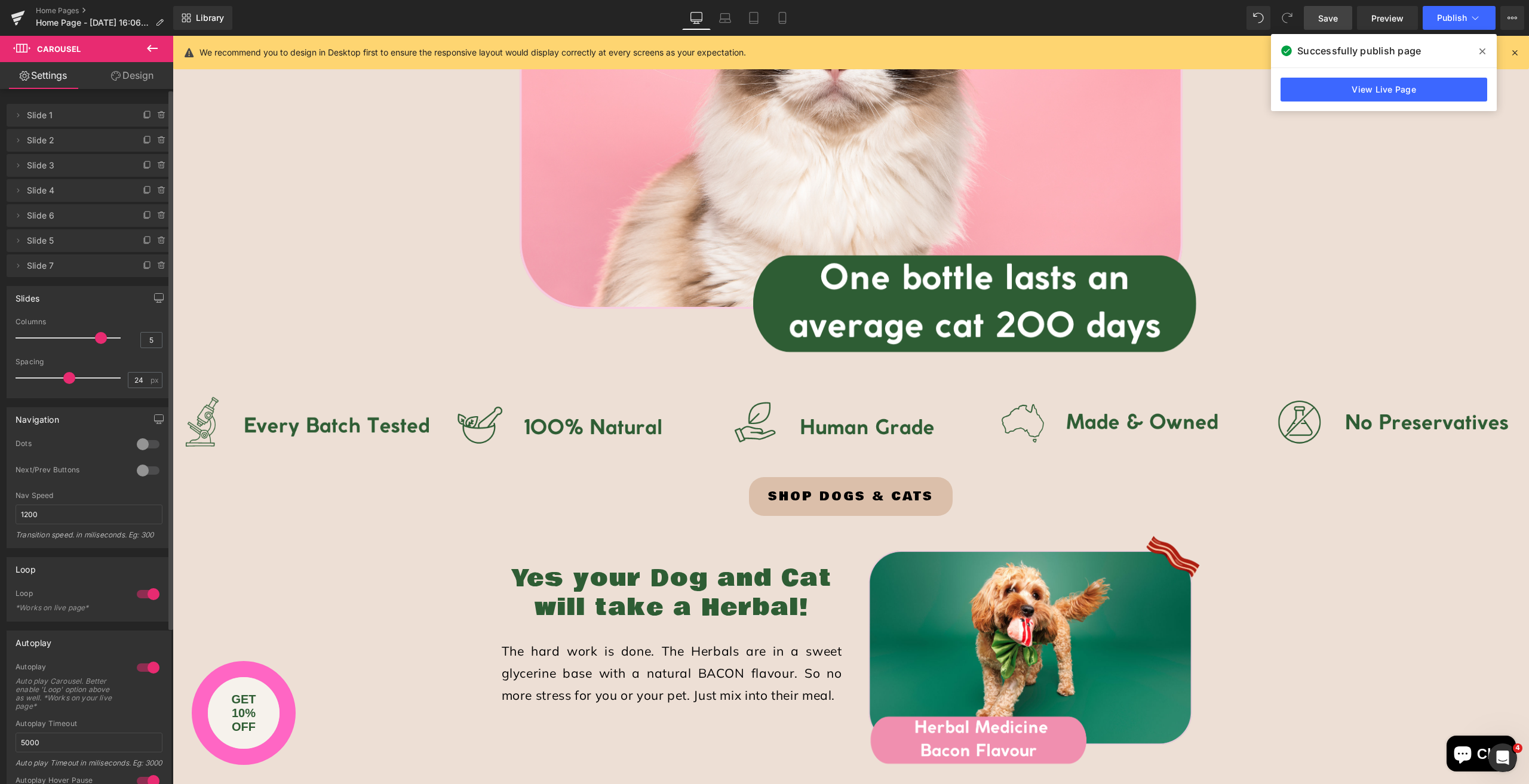
type input "6"
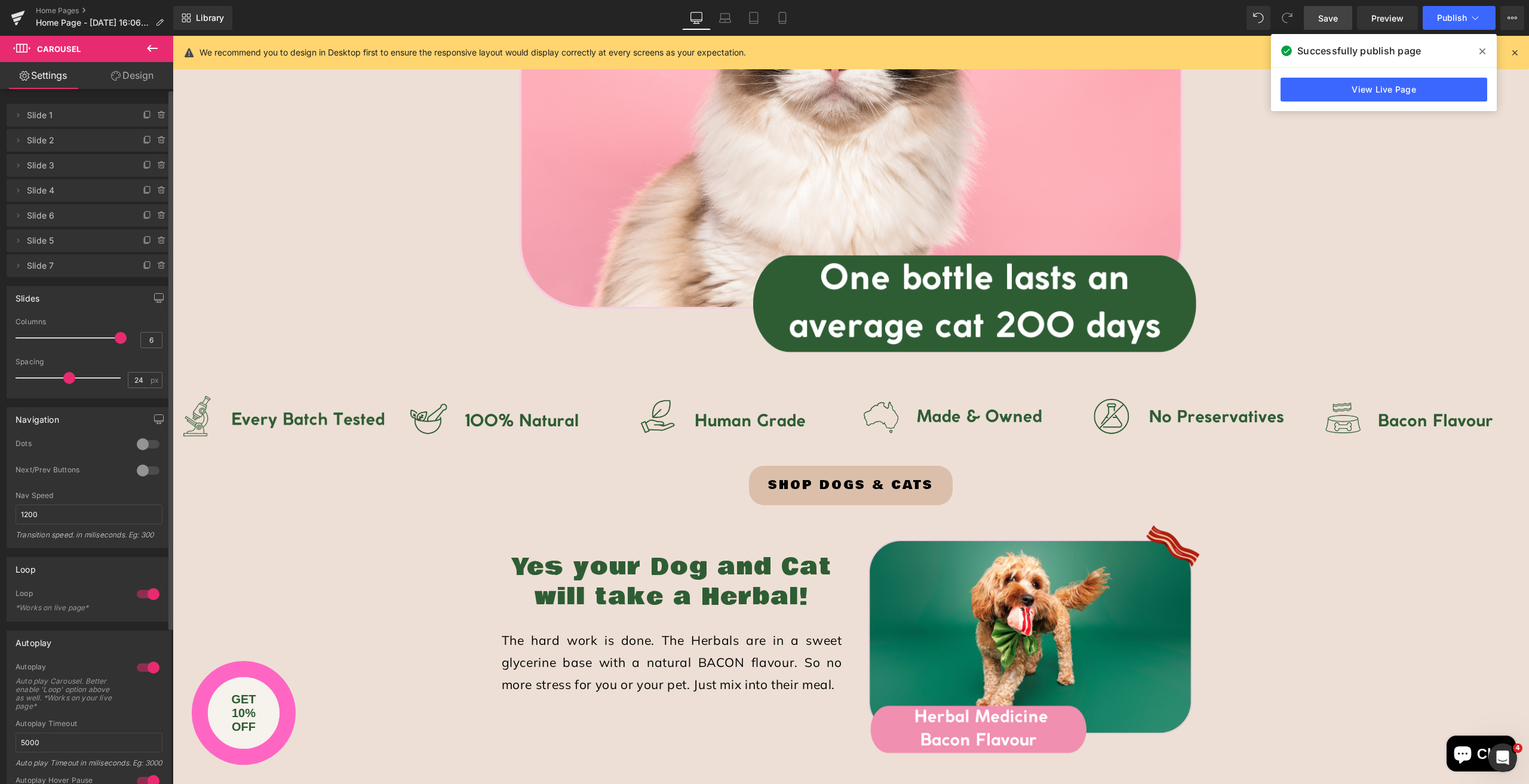
drag, startPoint x: 81, startPoint y: 336, endPoint x: 123, endPoint y: 343, distance: 42.6
click at [123, 343] on div "Columns 6" at bounding box center [89, 338] width 147 height 40
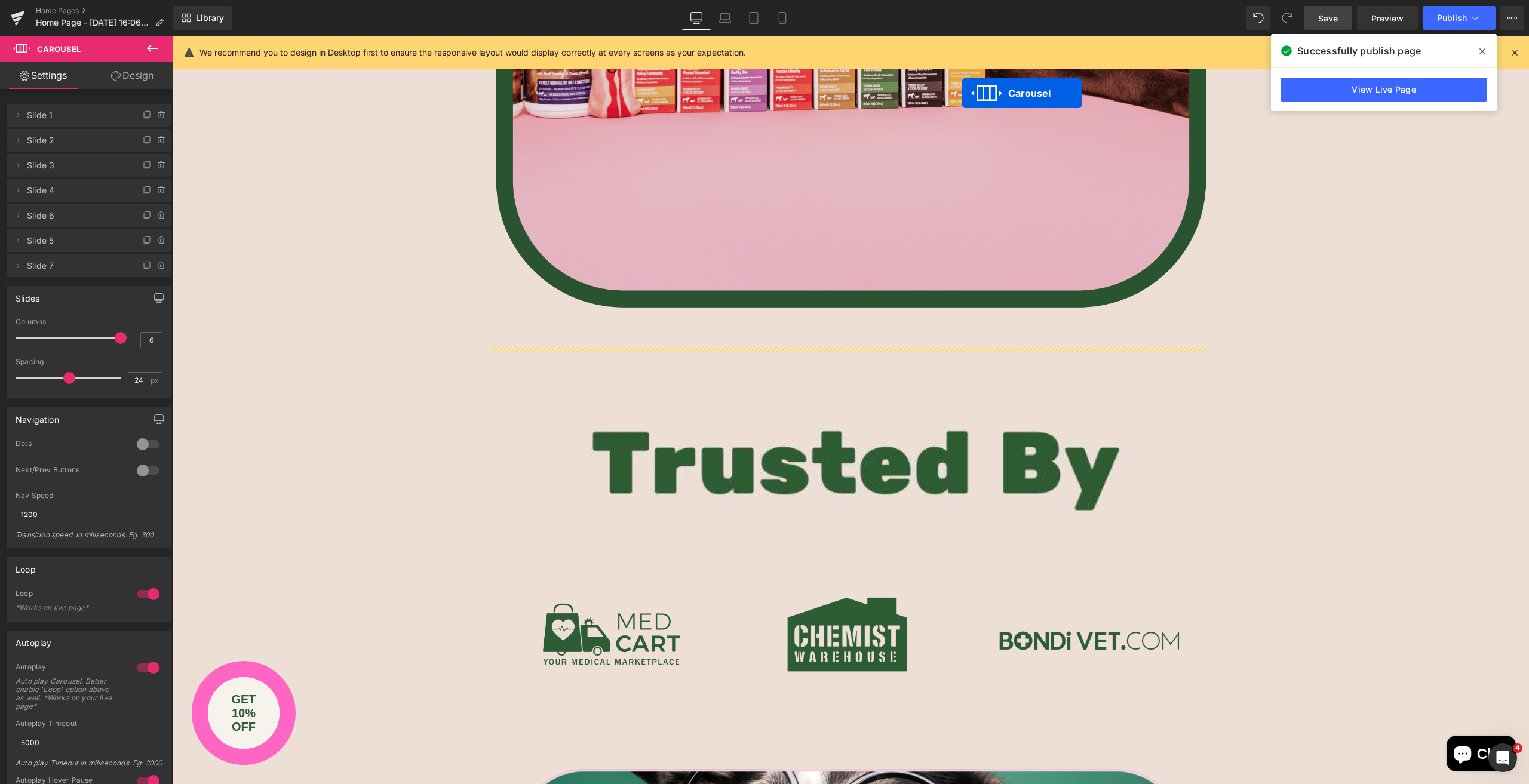
scroll to position [1040, 0]
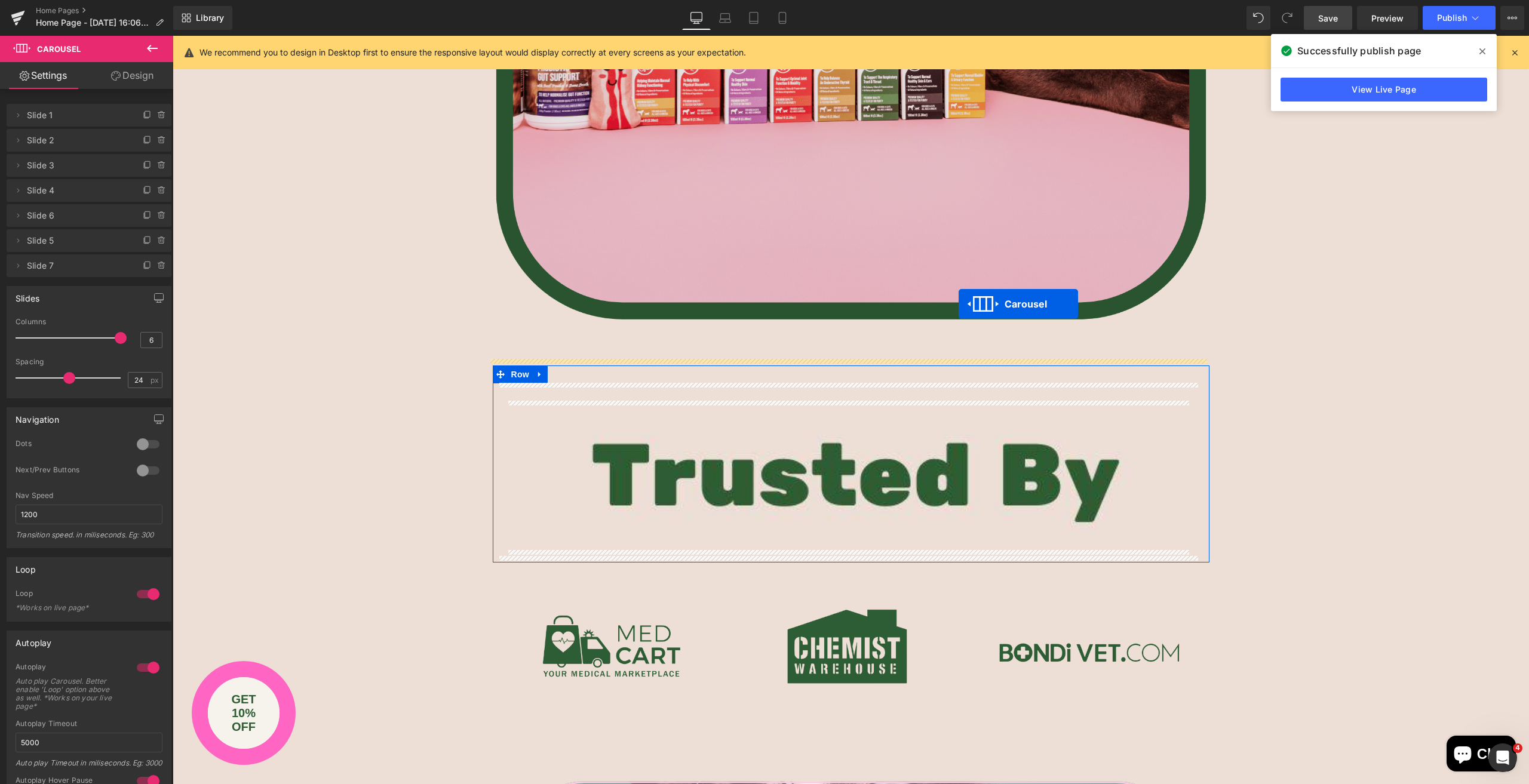
drag, startPoint x: 845, startPoint y: 321, endPoint x: 959, endPoint y: 304, distance: 115.3
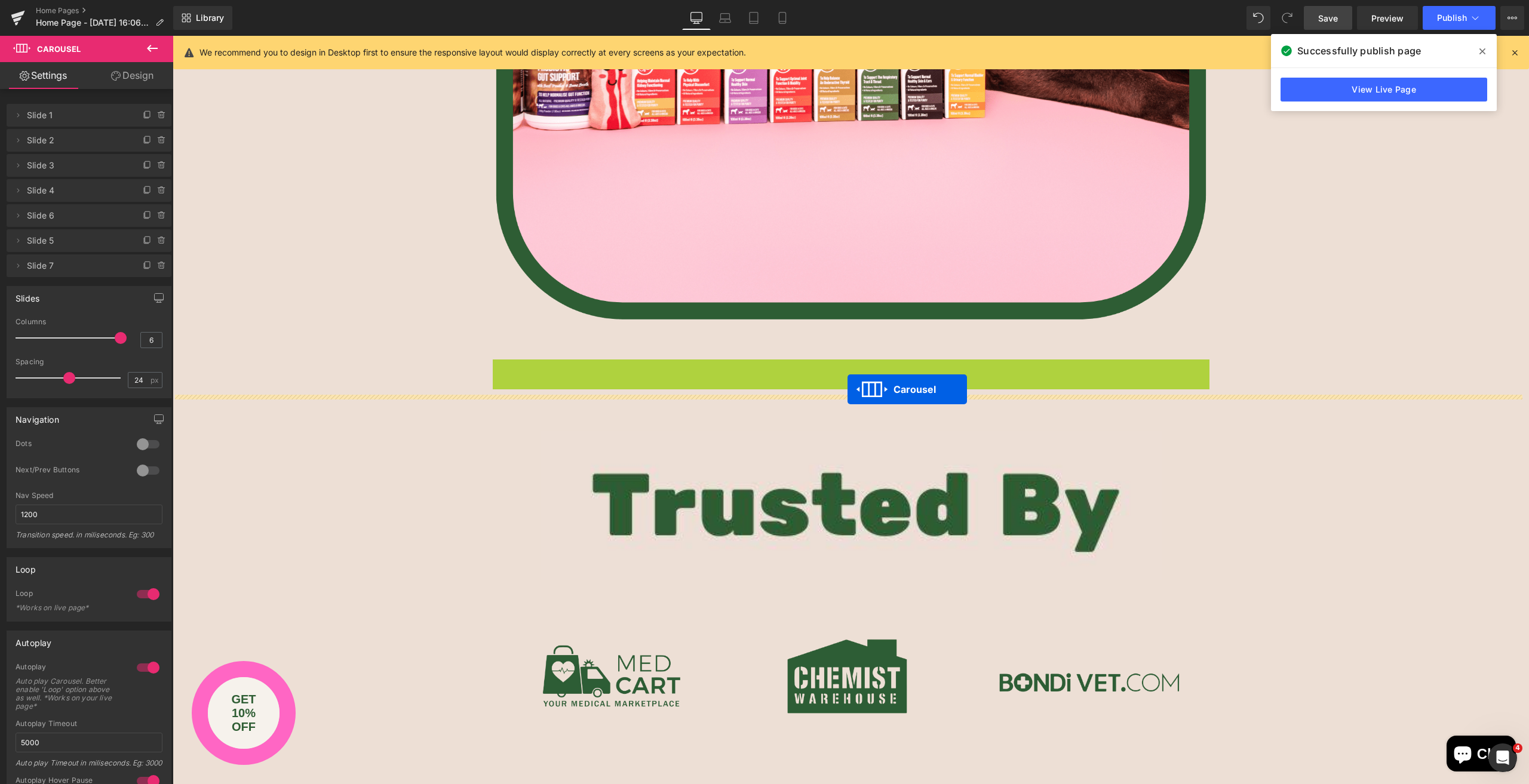
drag, startPoint x: 843, startPoint y: 365, endPoint x: 848, endPoint y: 389, distance: 24.5
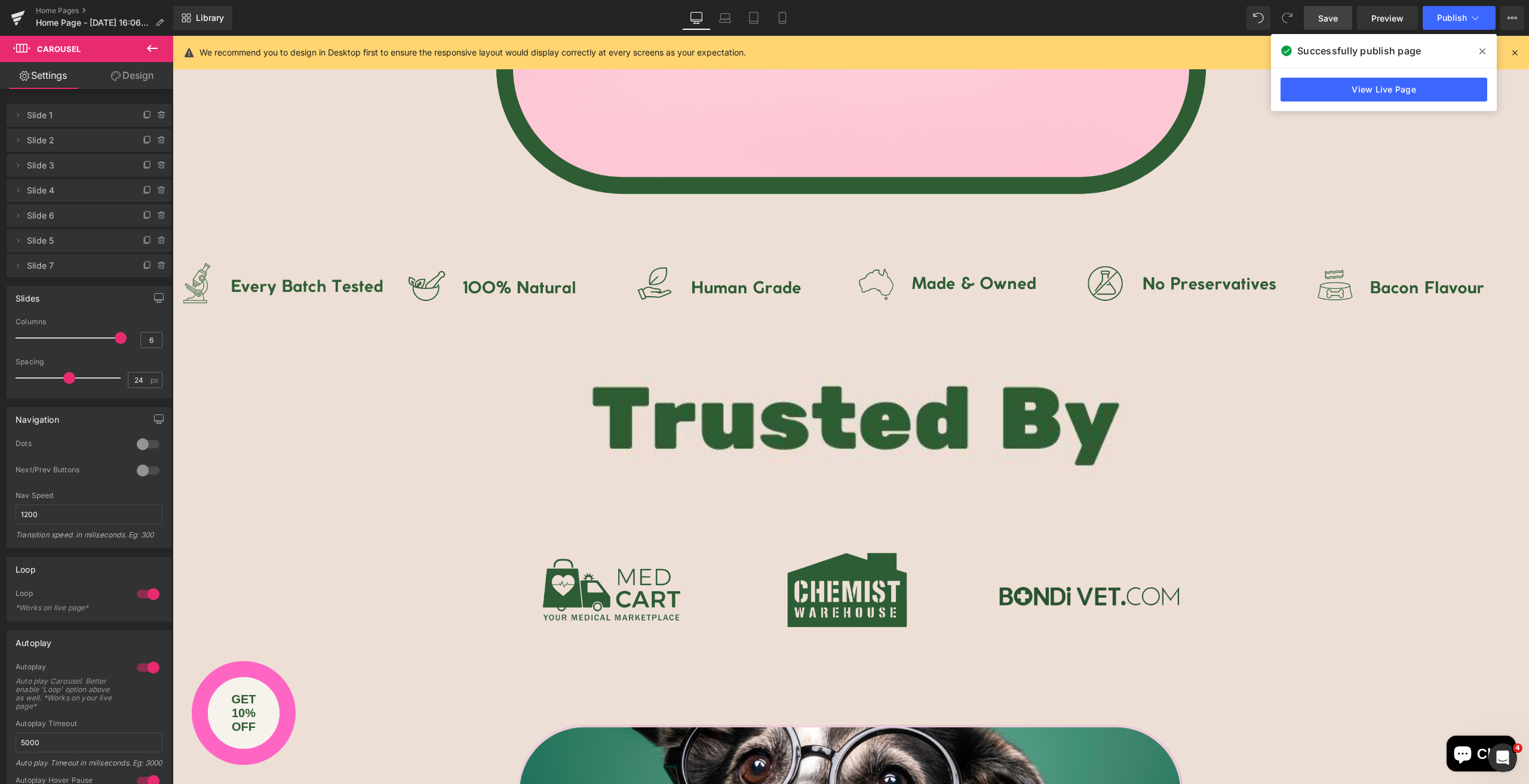
scroll to position [1338, 0]
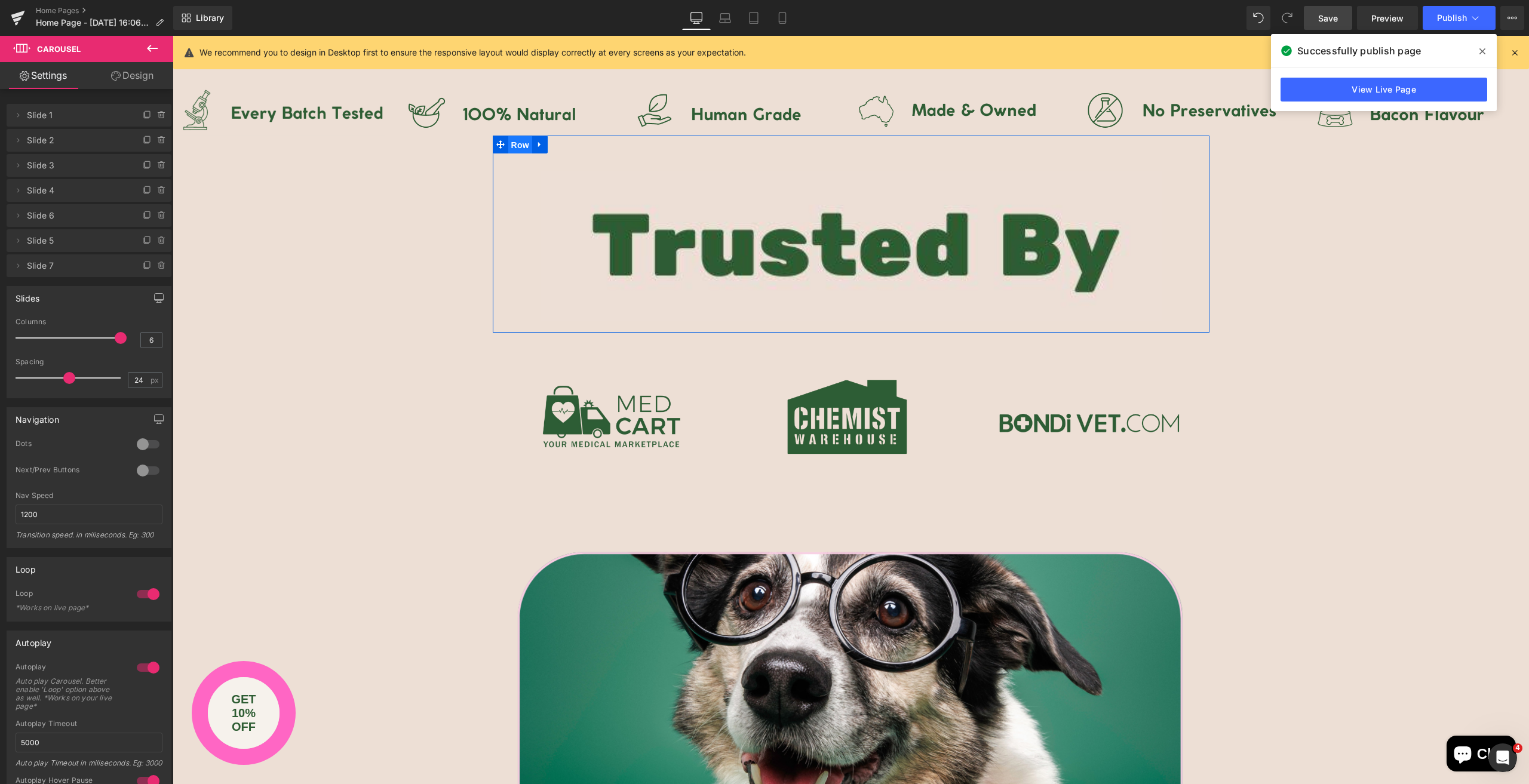
click at [514, 140] on span "Row" at bounding box center [520, 145] width 24 height 18
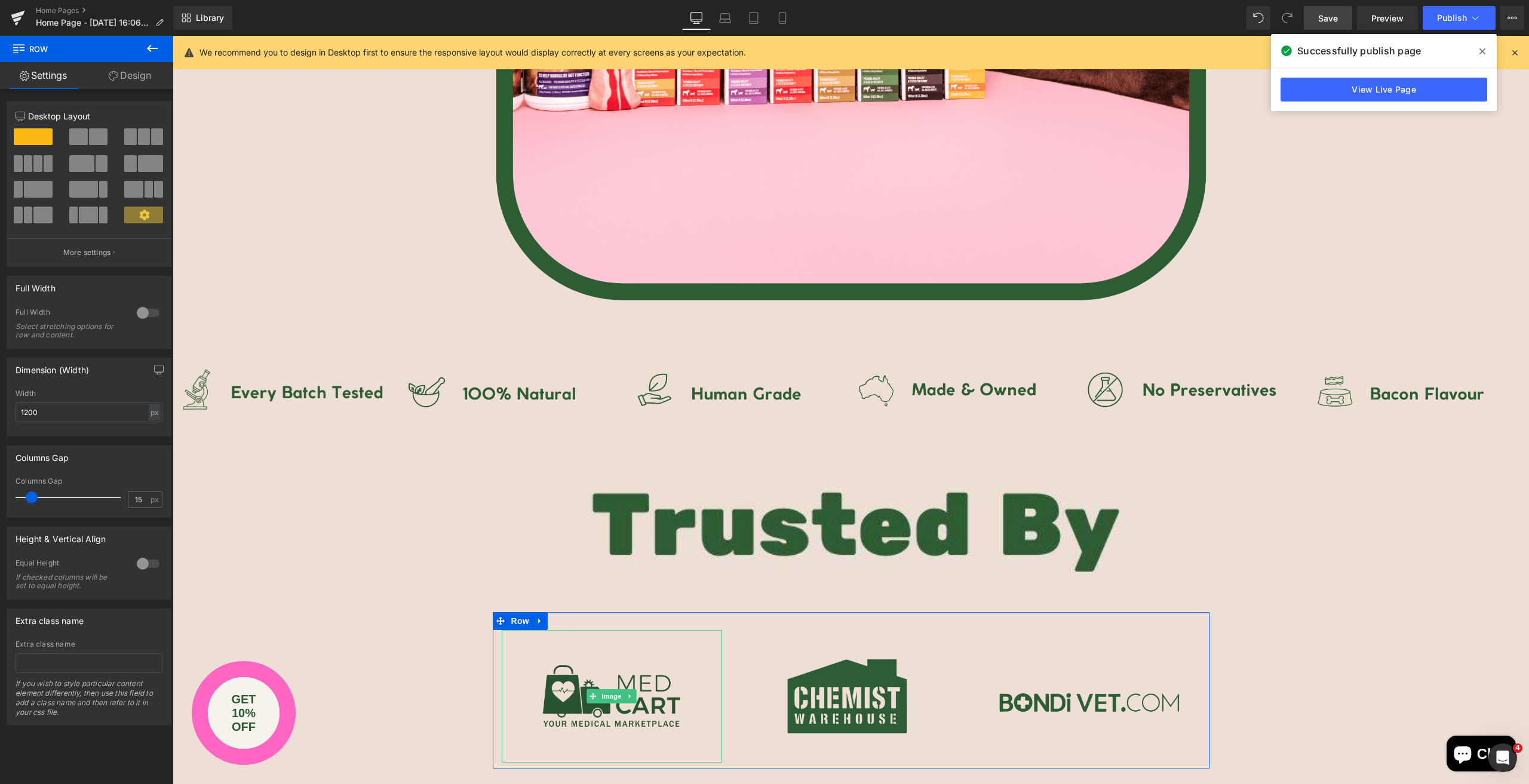
scroll to position [1040, 0]
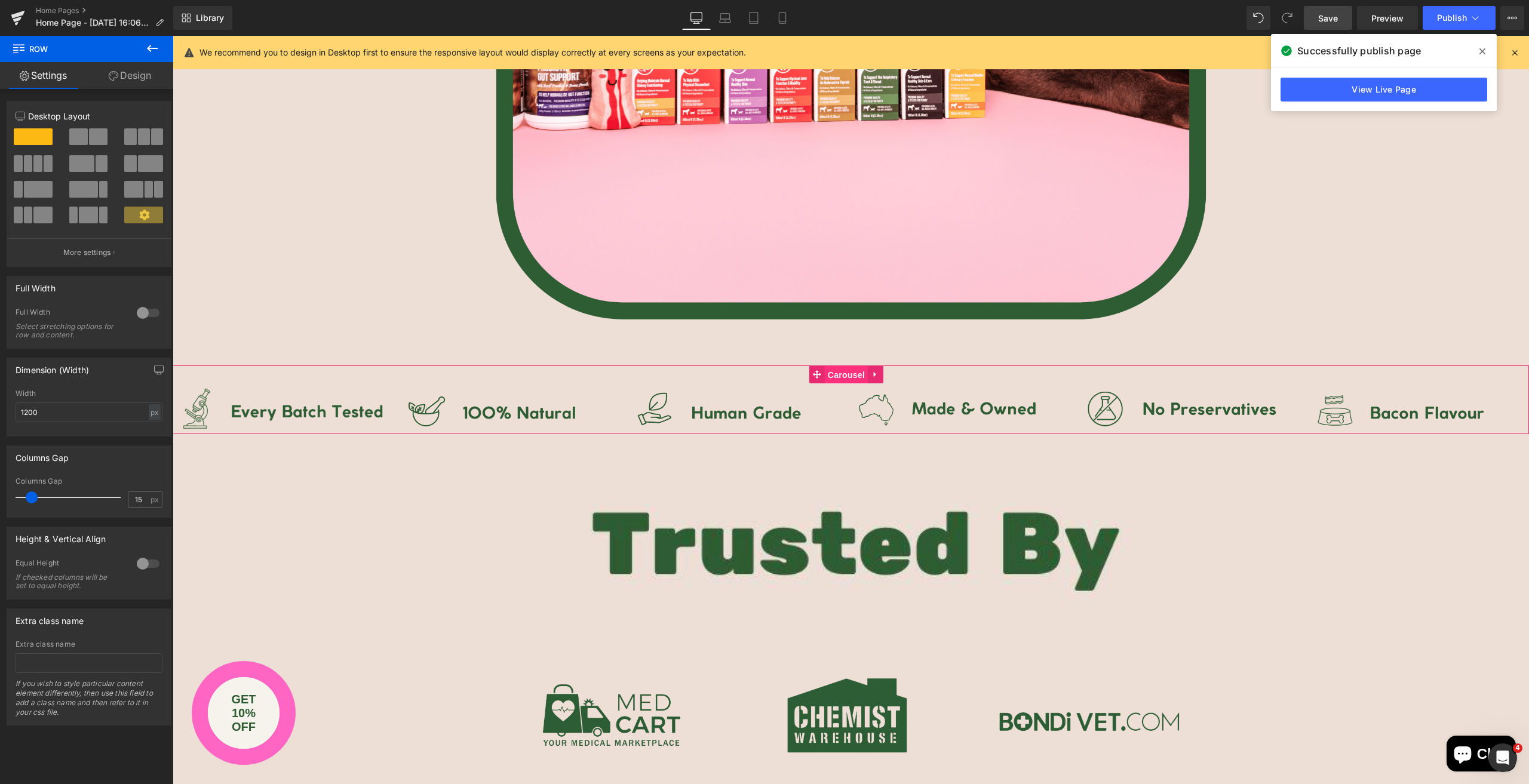
click at [848, 375] on span "Carousel" at bounding box center [846, 375] width 43 height 18
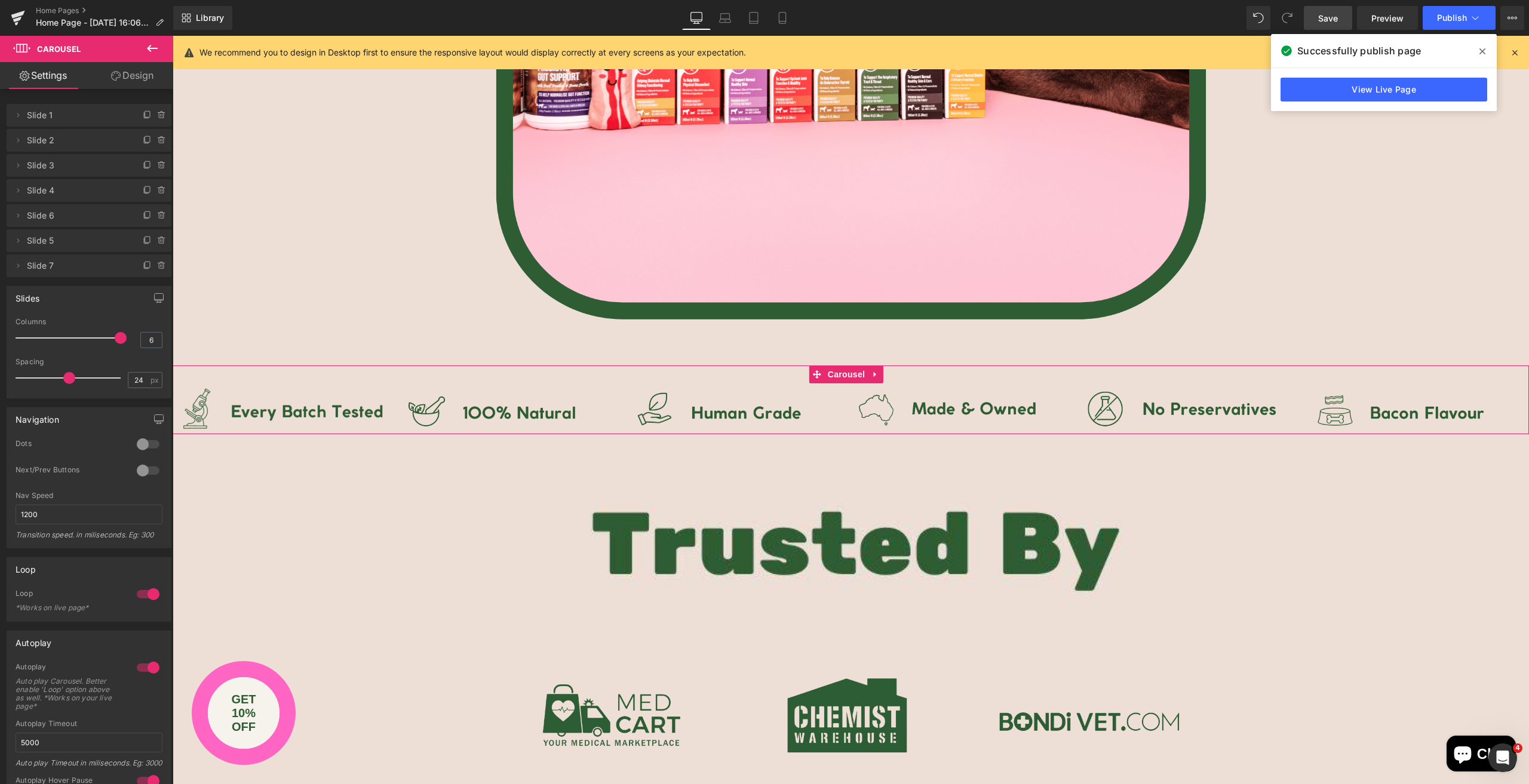
click at [145, 74] on link "Design" at bounding box center [132, 75] width 86 height 27
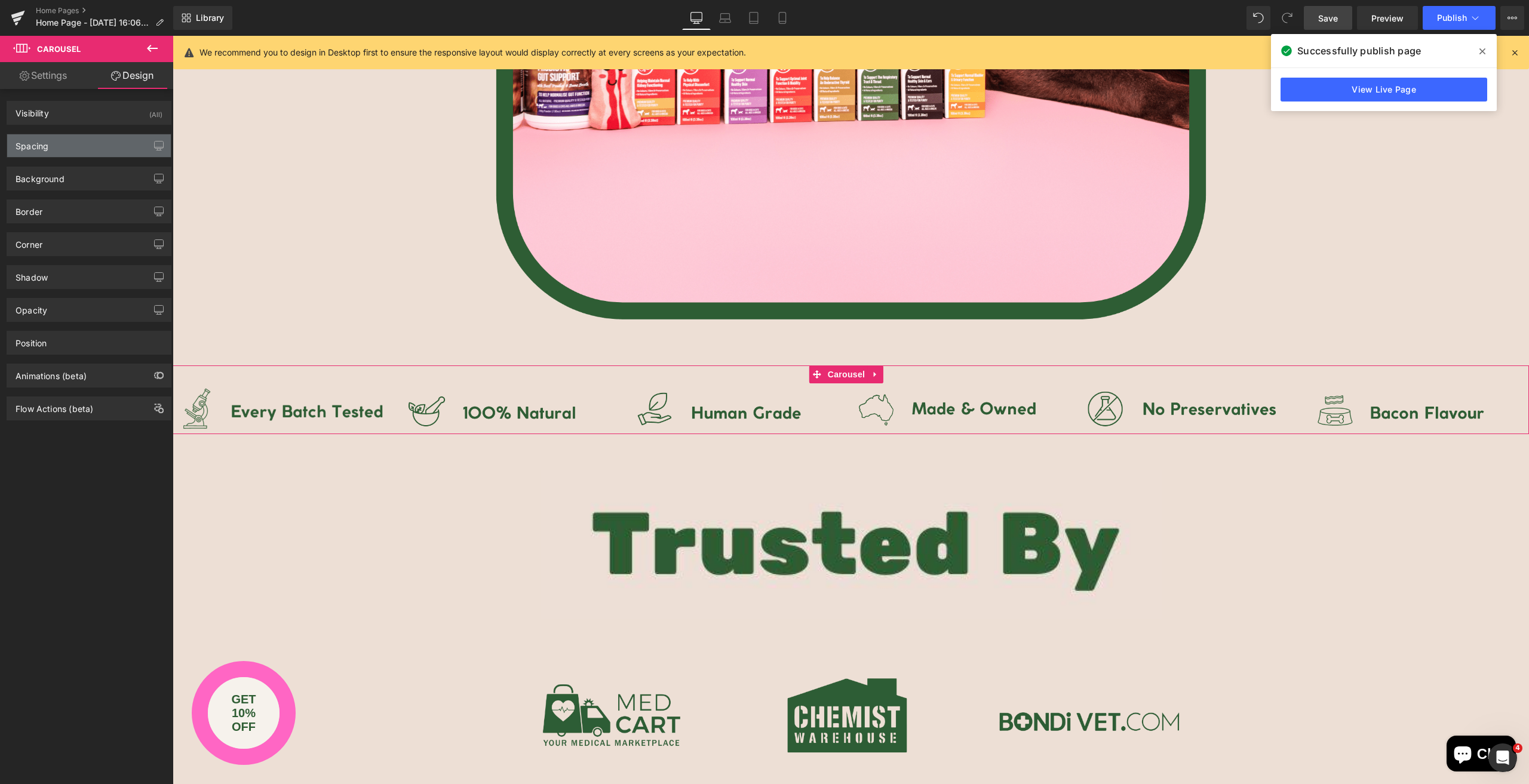
click at [74, 144] on div "Spacing" at bounding box center [89, 145] width 163 height 22
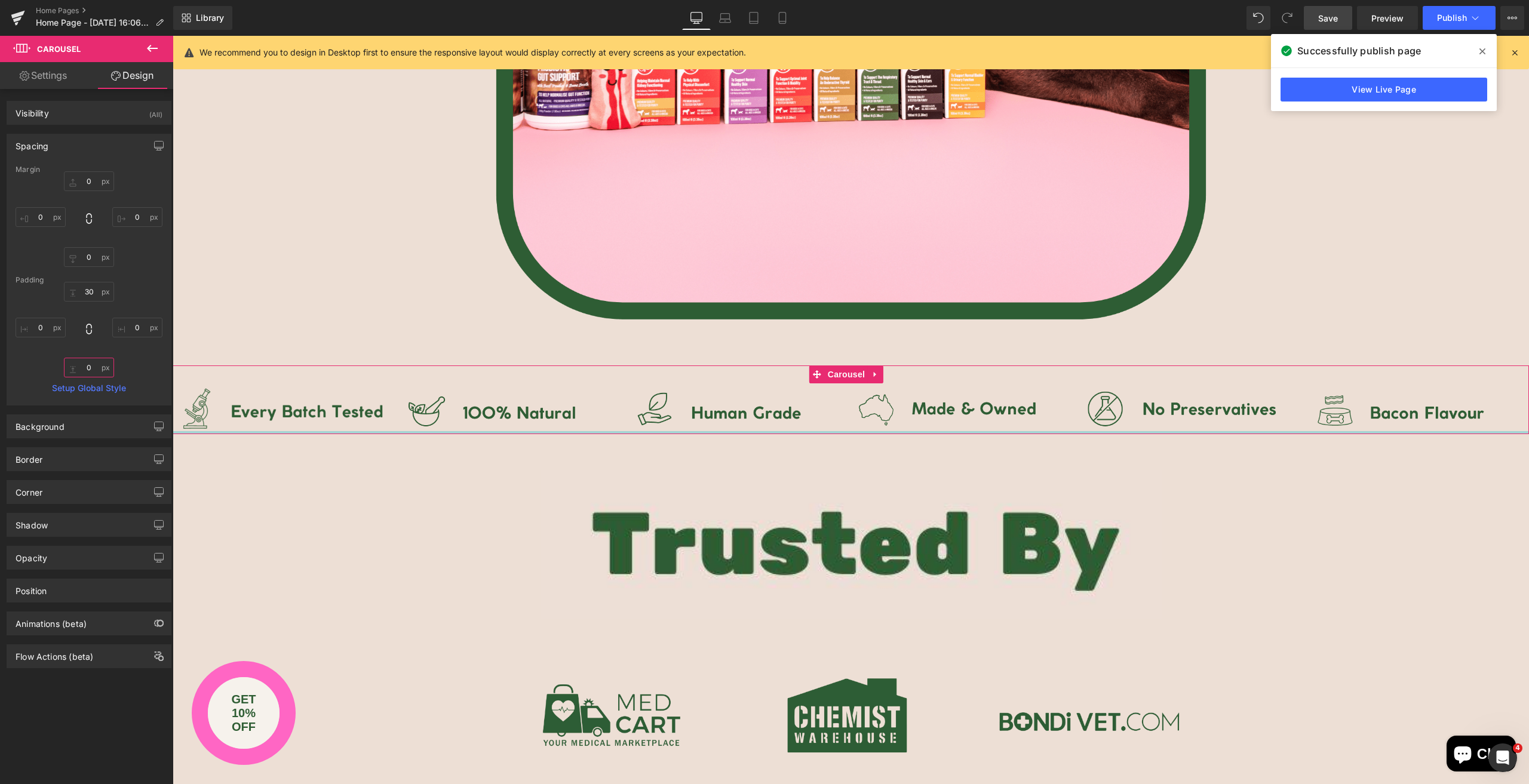
click at [95, 366] on input "0" at bounding box center [89, 368] width 50 height 20
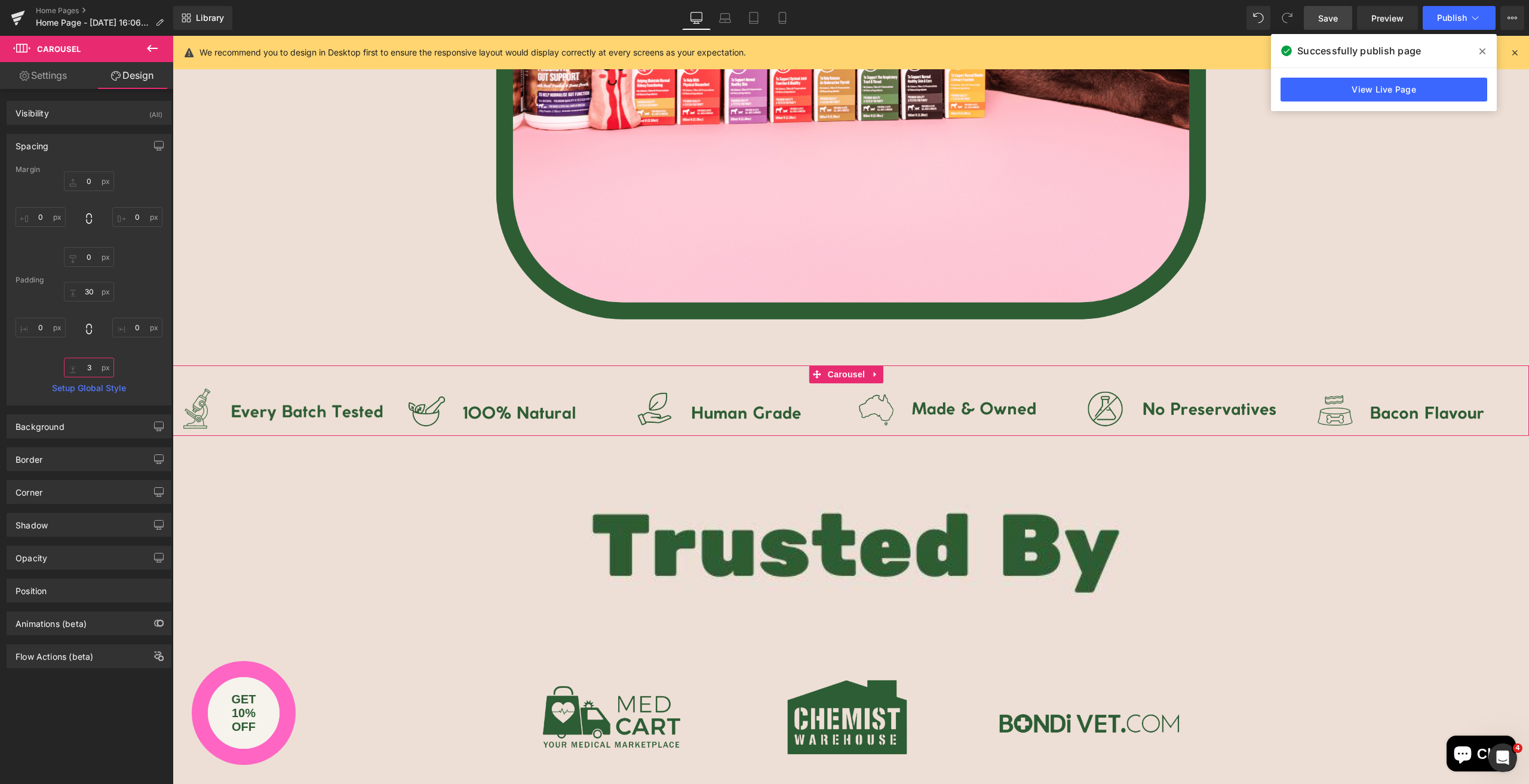
type input "30"
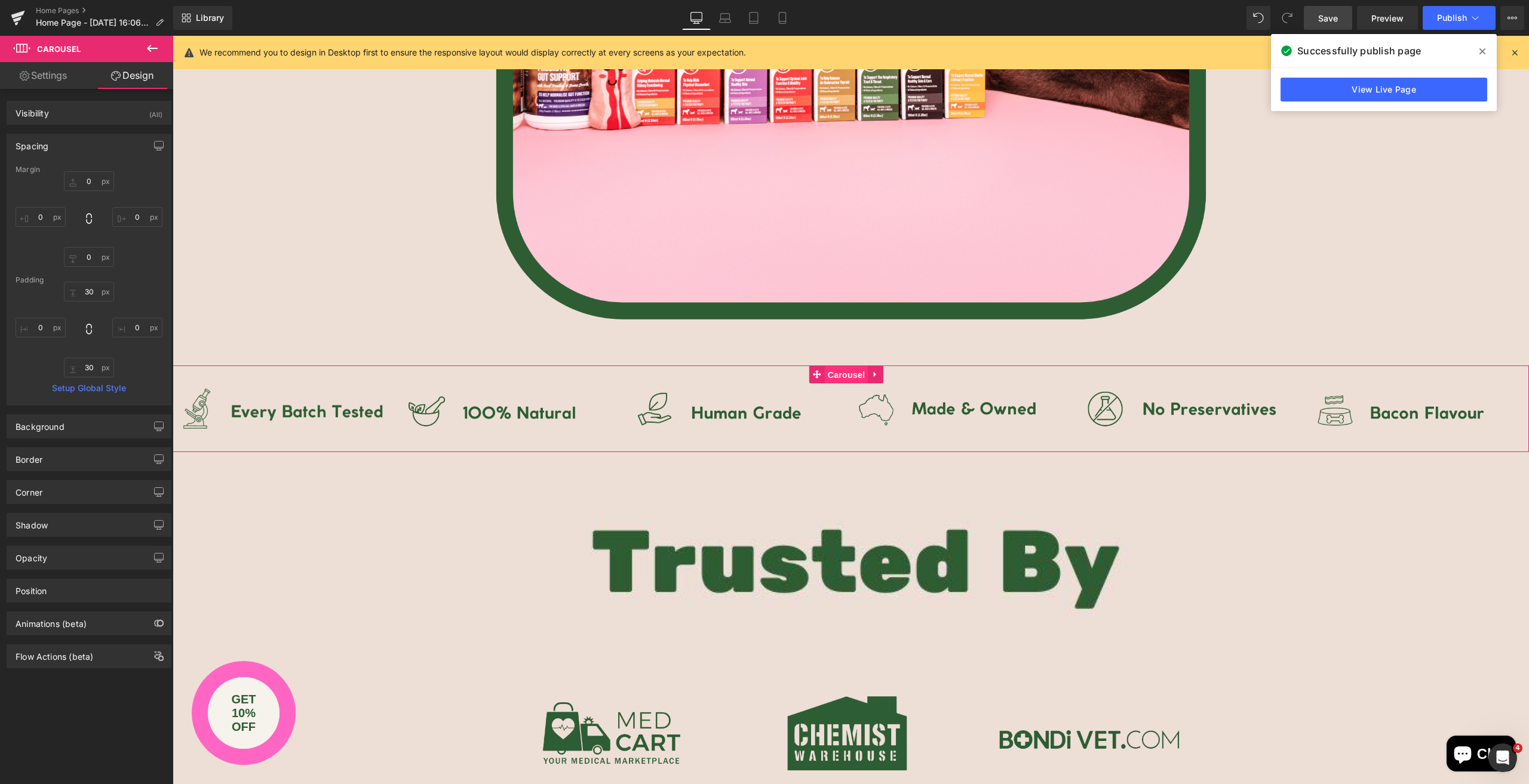
click at [844, 373] on span "Carousel" at bounding box center [846, 375] width 43 height 18
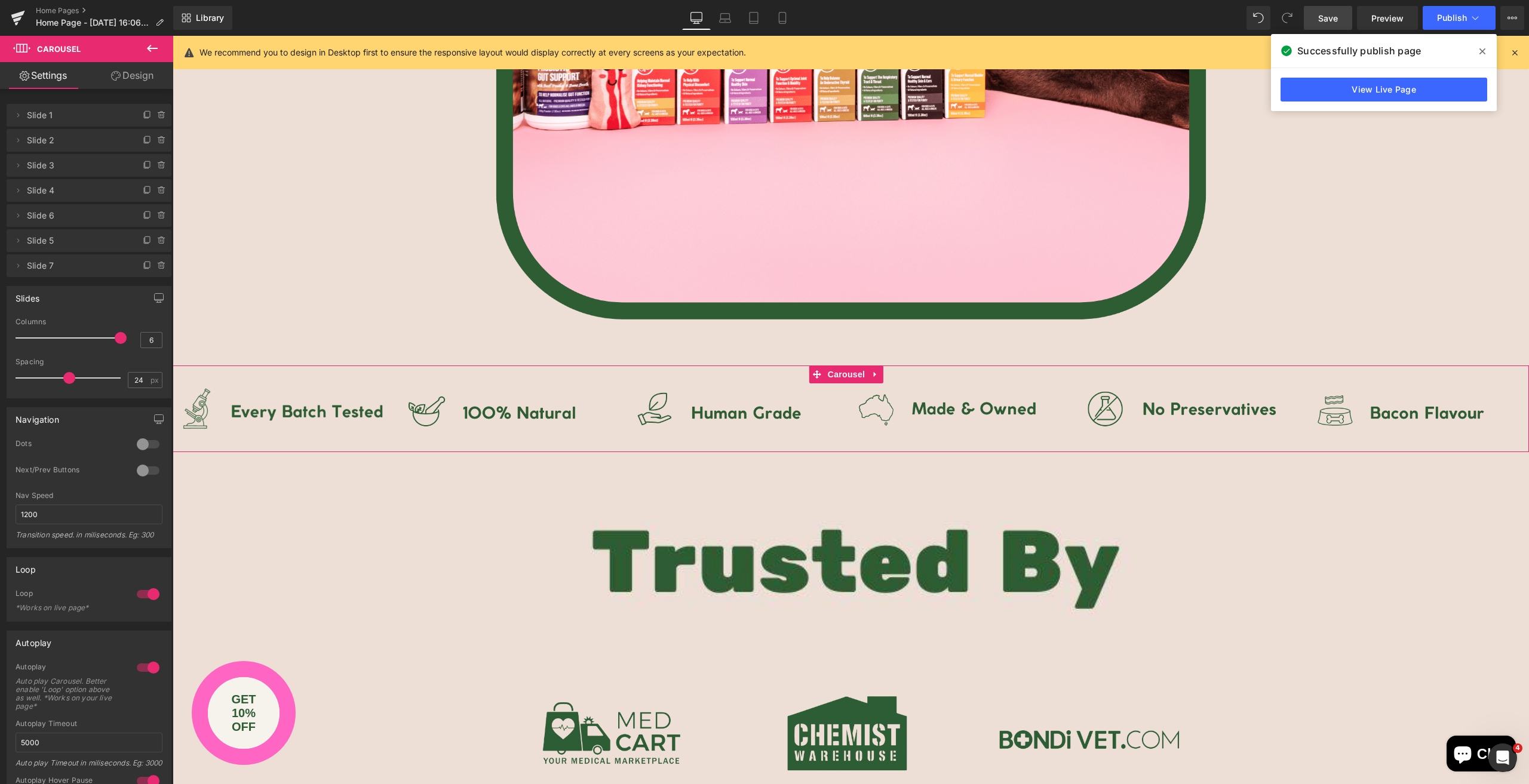
click at [137, 74] on link "Design" at bounding box center [132, 75] width 86 height 27
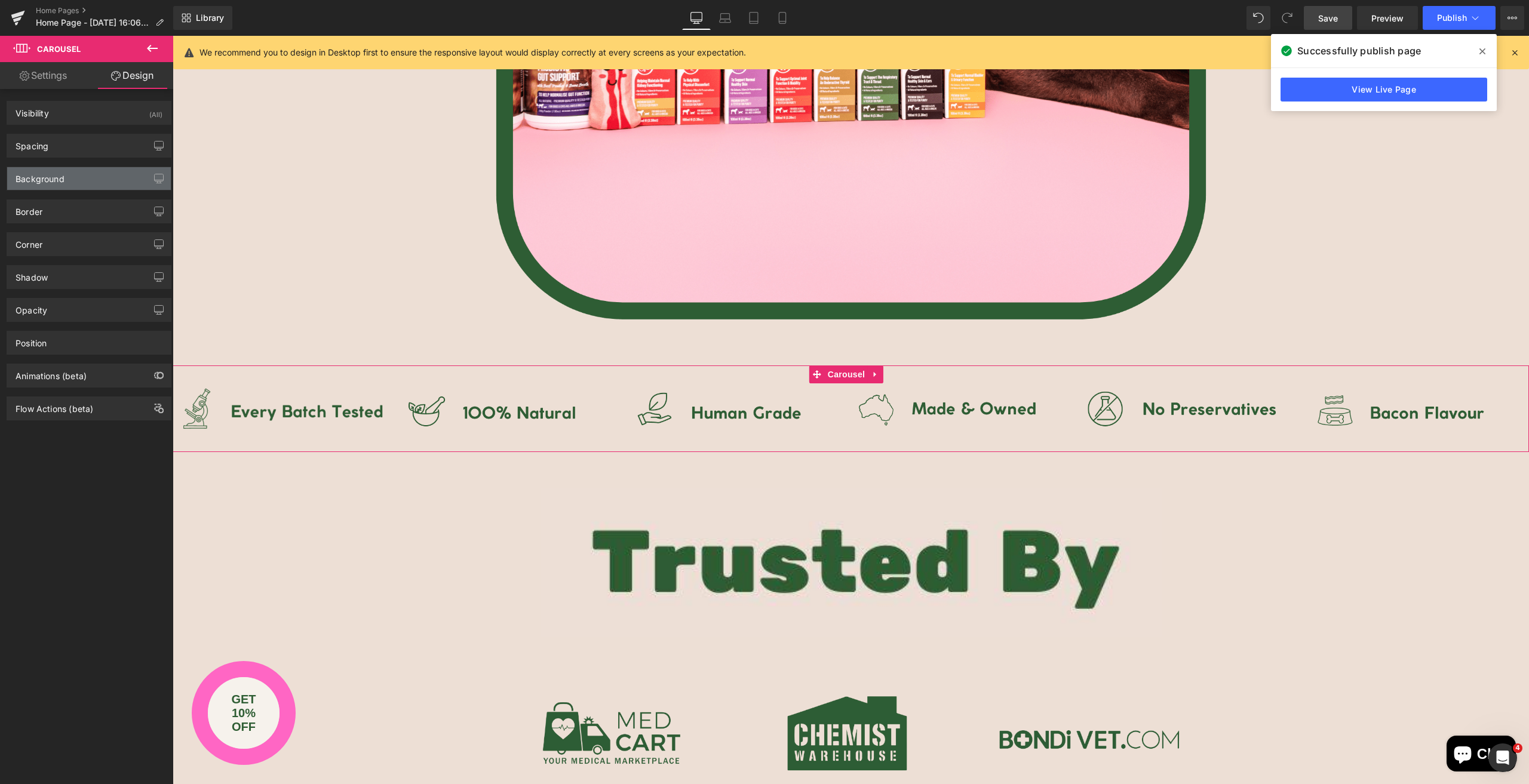
type input "transparent"
type input "0"
click at [61, 184] on div "Background" at bounding box center [89, 178] width 163 height 22
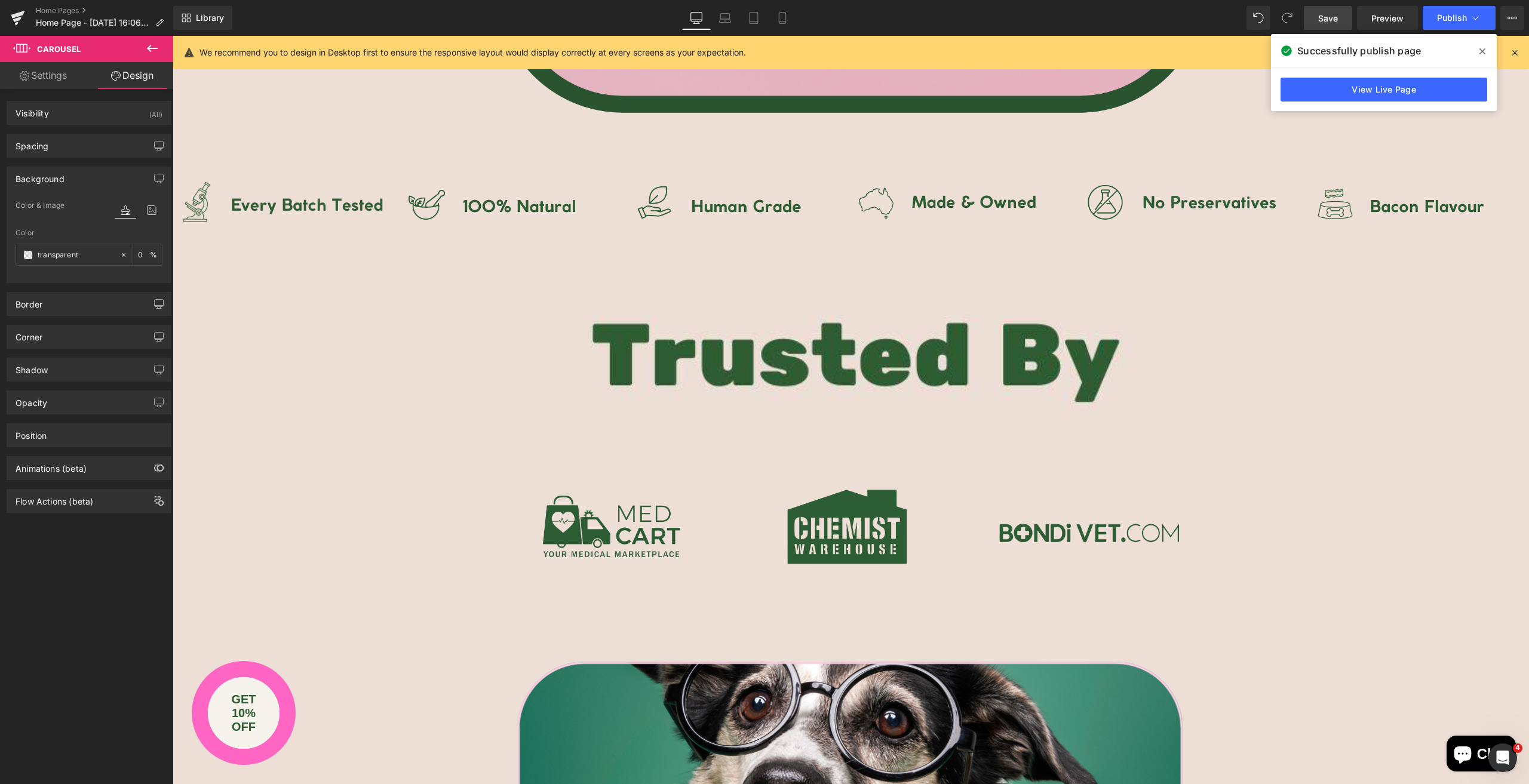
scroll to position [1135, 0]
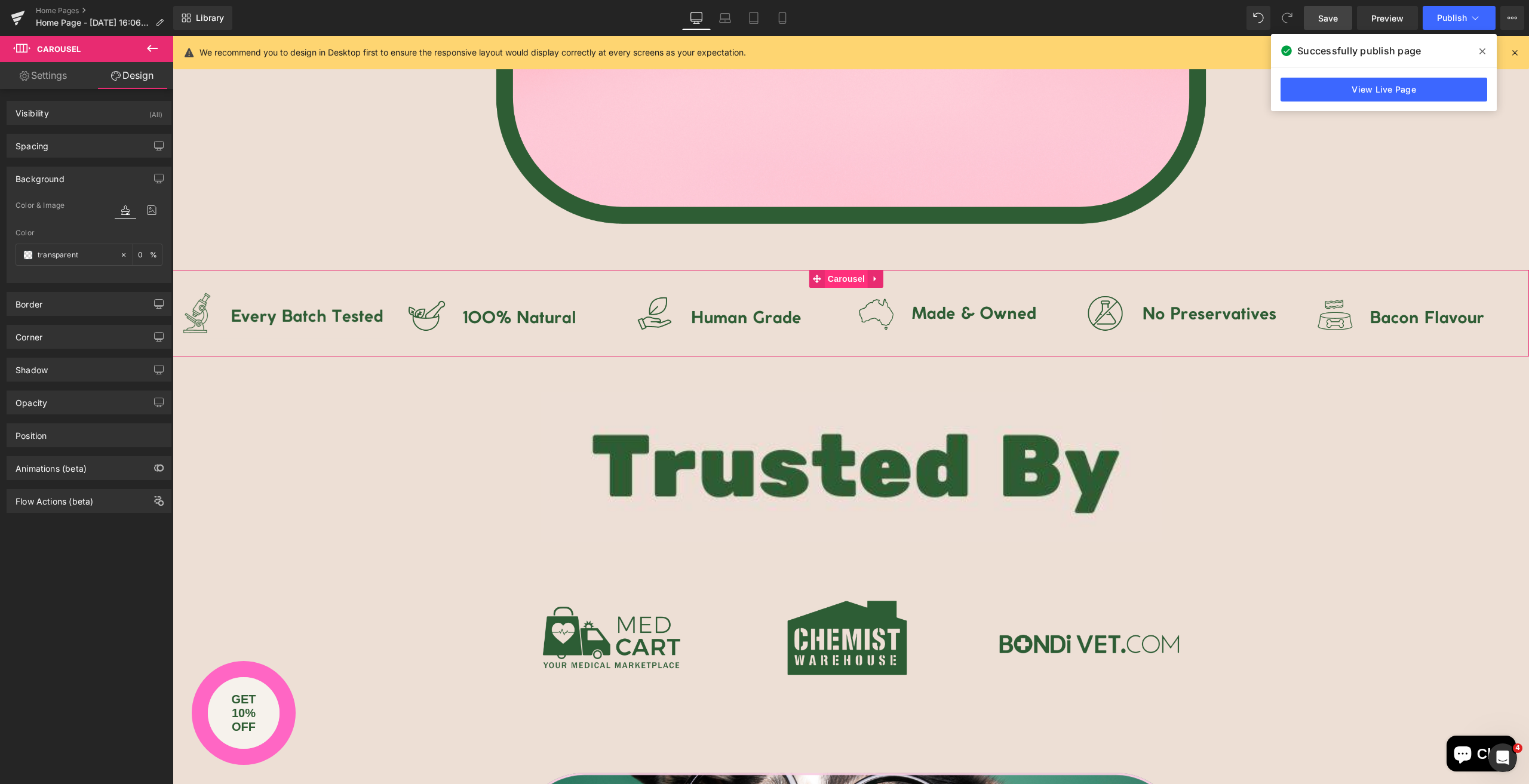
click at [847, 280] on span "Carousel" at bounding box center [846, 279] width 43 height 18
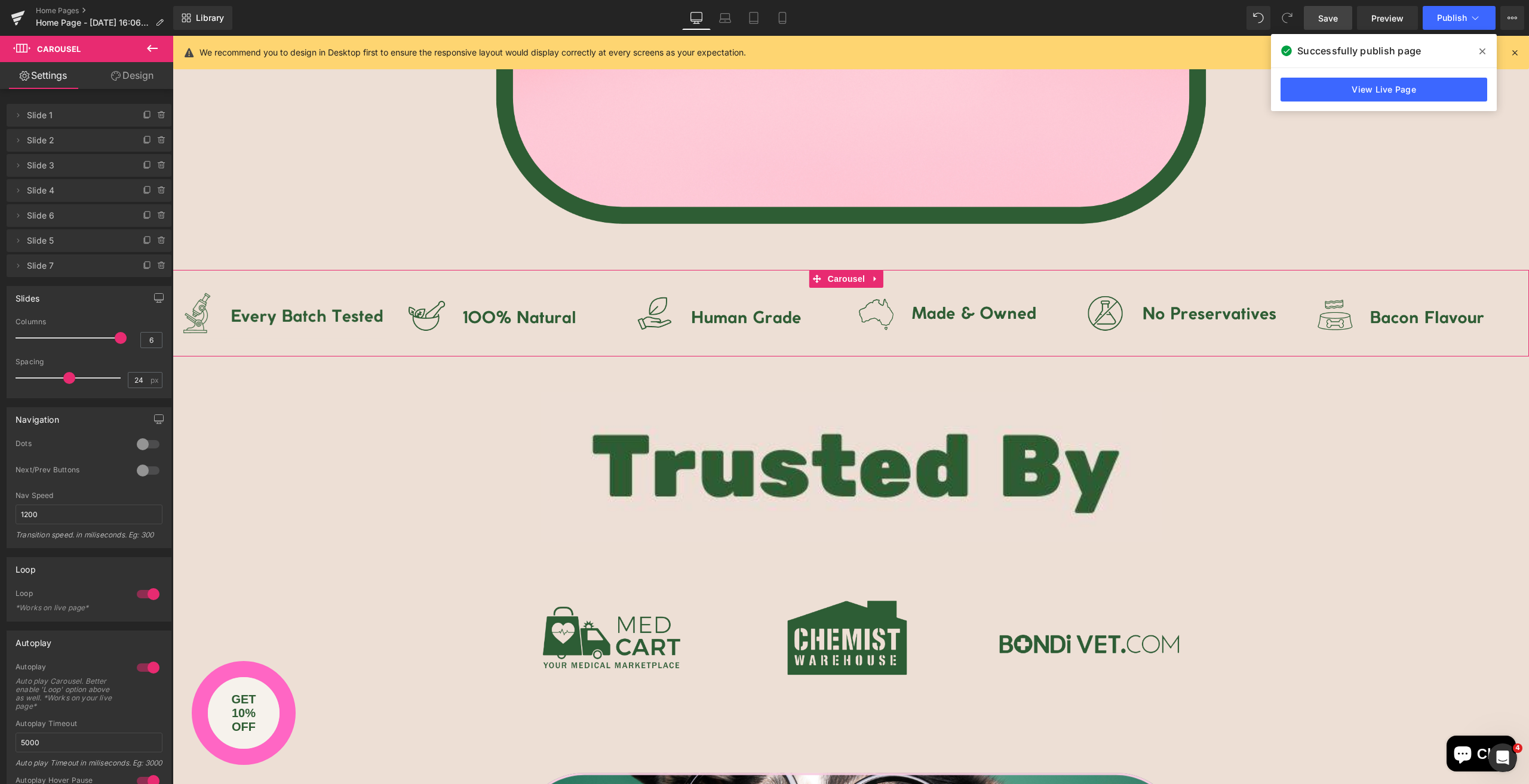
click at [136, 78] on link "Design" at bounding box center [132, 75] width 86 height 27
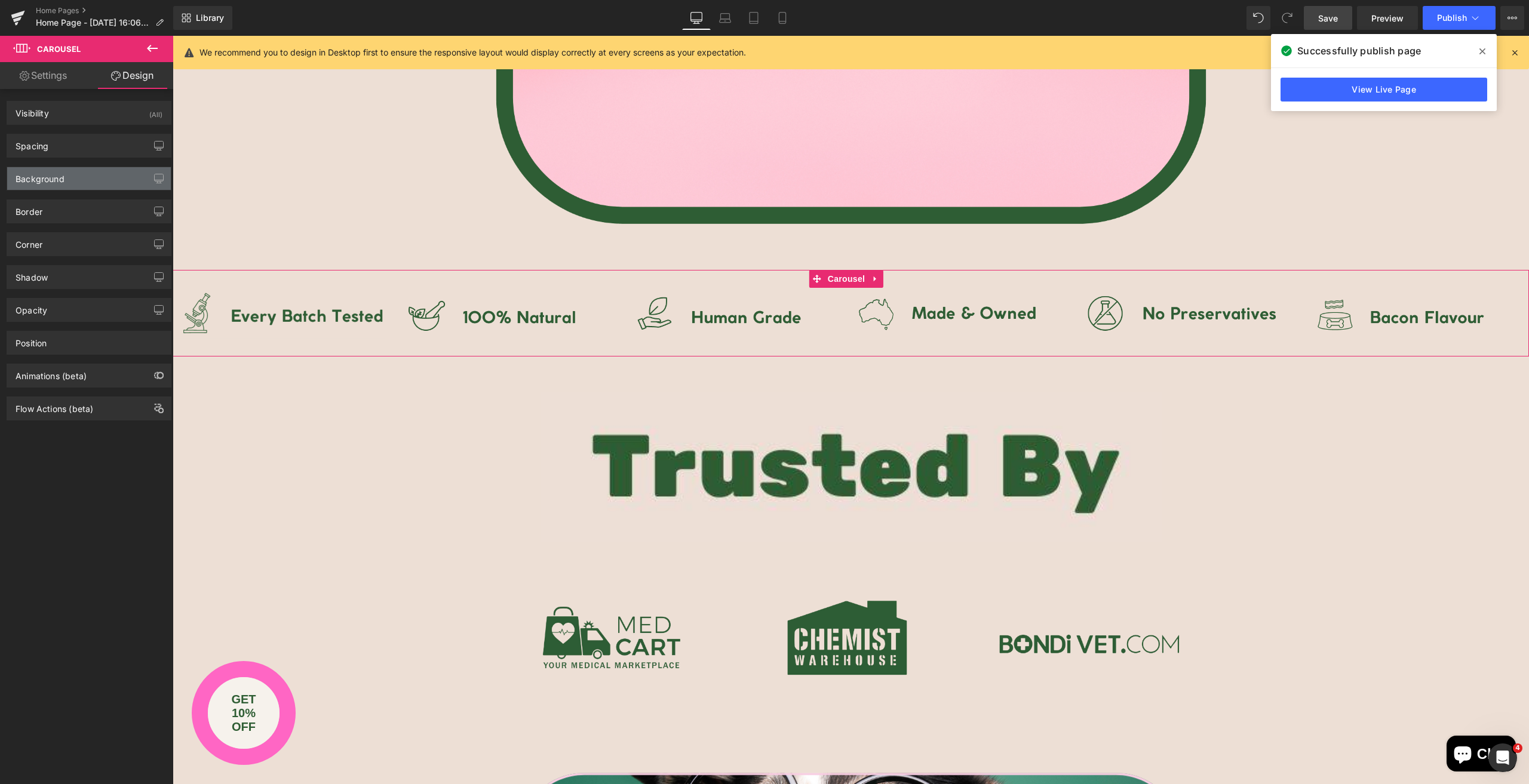
type input "transparent"
type input "0"
click at [75, 177] on div "Background" at bounding box center [89, 178] width 163 height 22
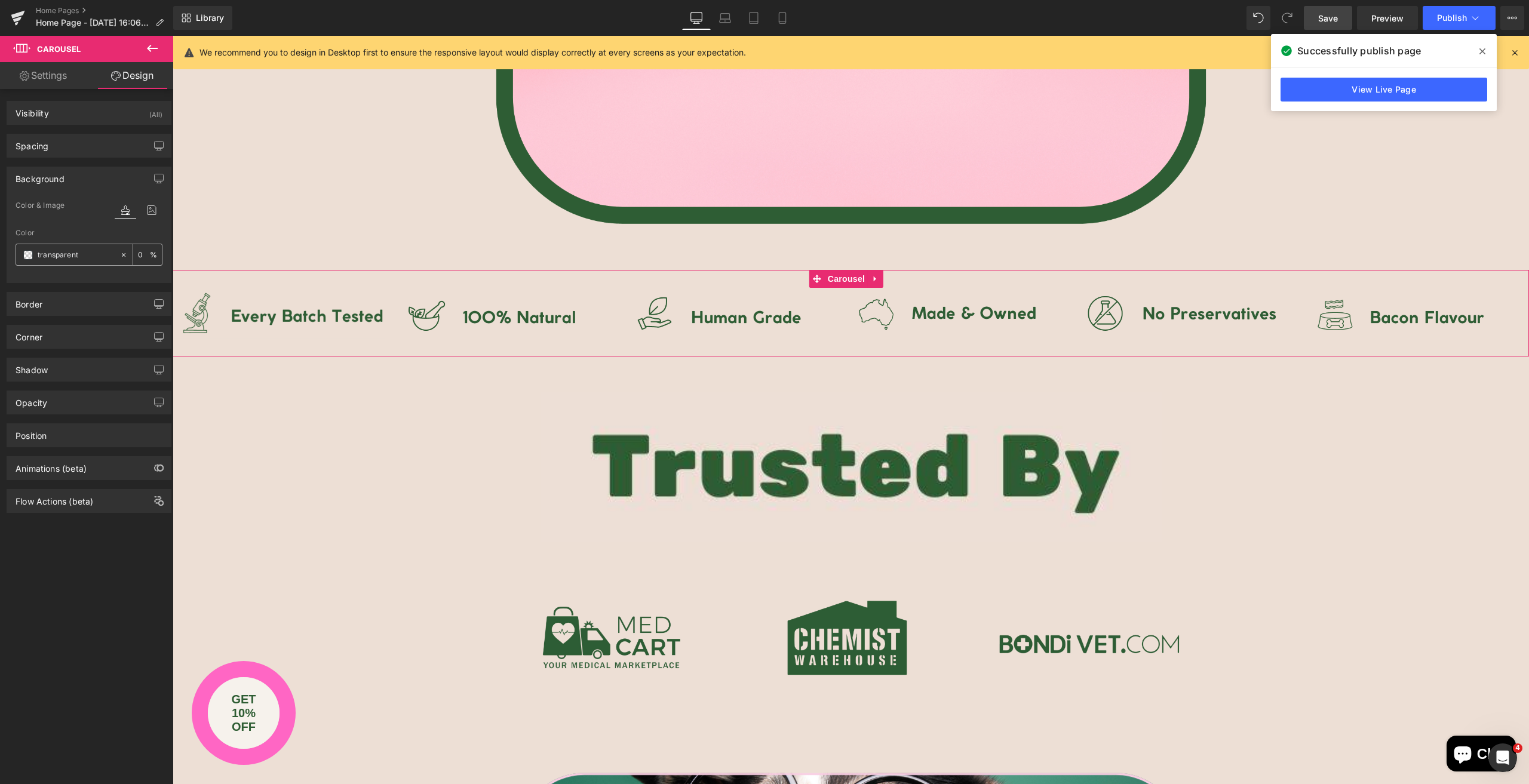
click at [95, 253] on input "transparent" at bounding box center [75, 256] width 76 height 13
paste input "#f6f2ec"
type input "#f6f2ec"
type input "100"
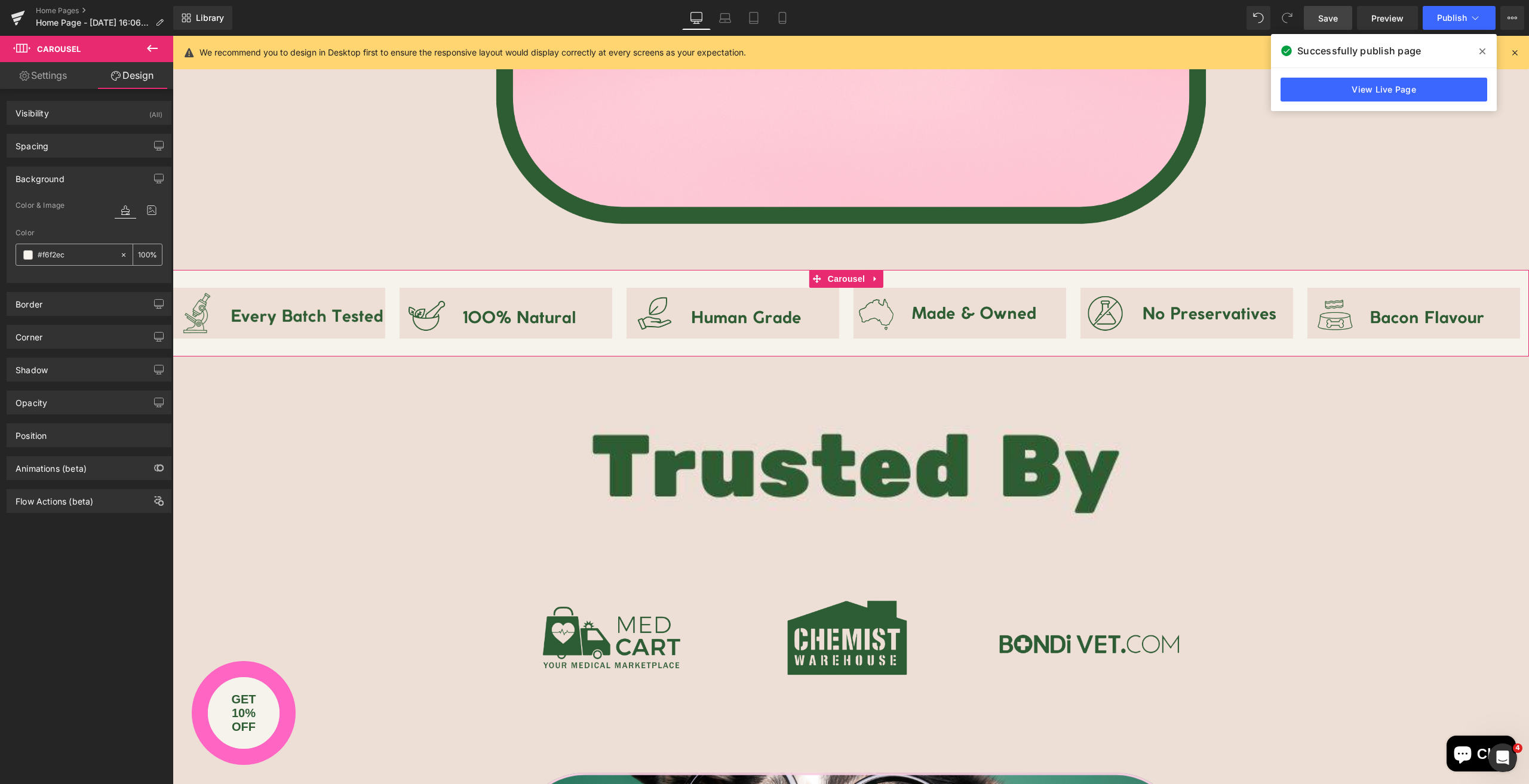
click at [120, 255] on icon at bounding box center [124, 255] width 8 height 8
type input "none"
type input "0"
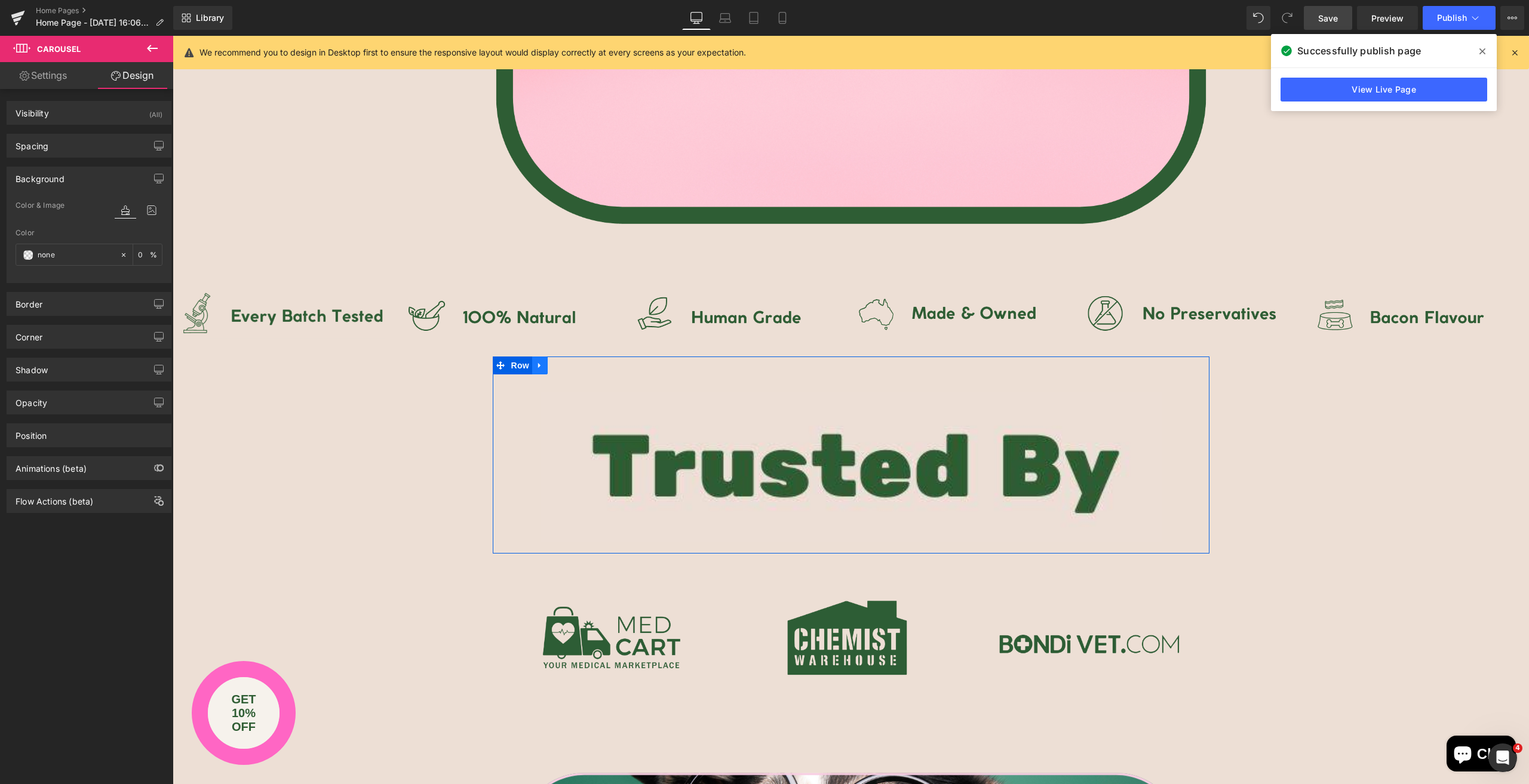
click at [537, 364] on icon at bounding box center [540, 366] width 8 height 9
click at [567, 363] on icon at bounding box center [571, 366] width 8 height 8
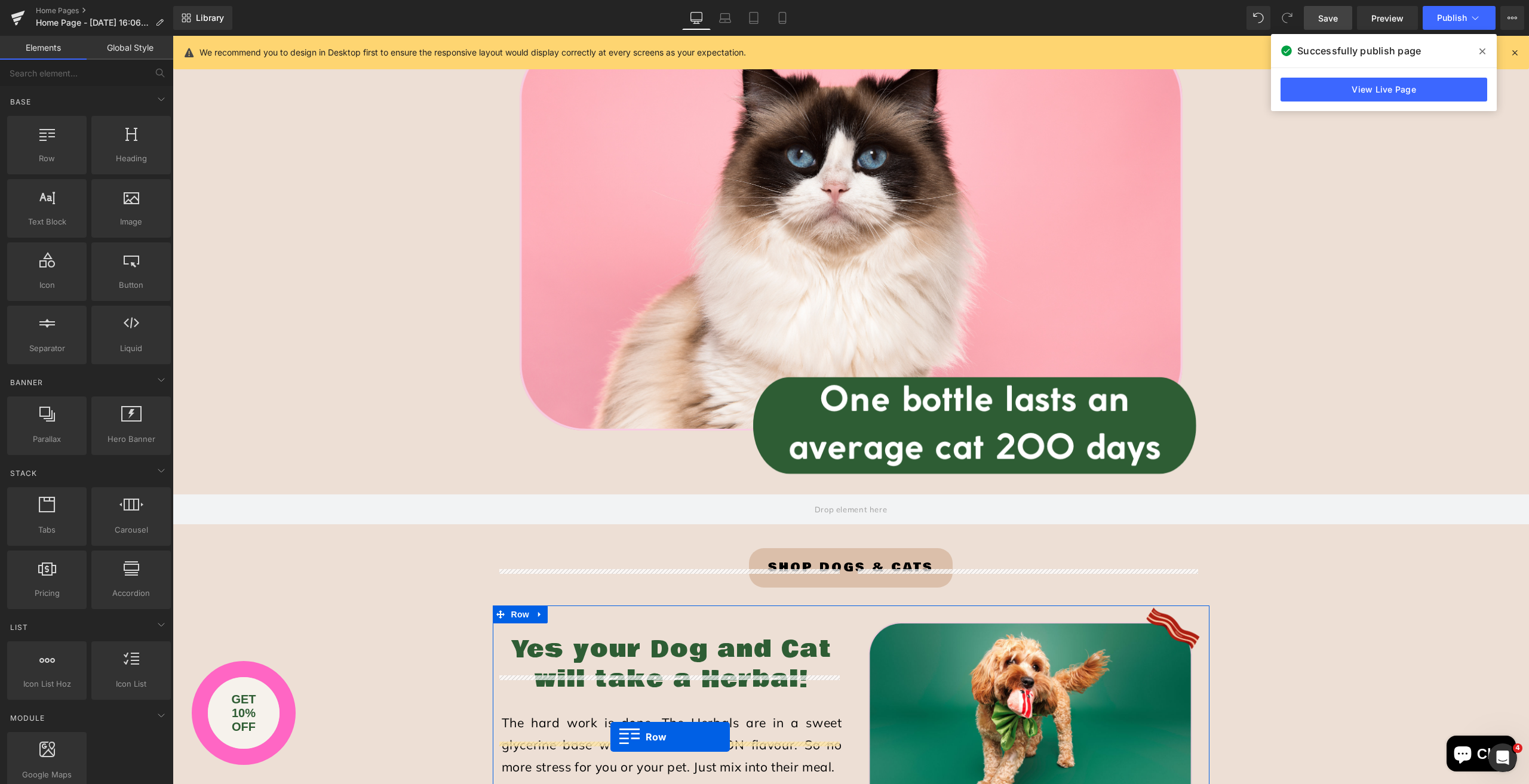
scroll to position [2067, 0]
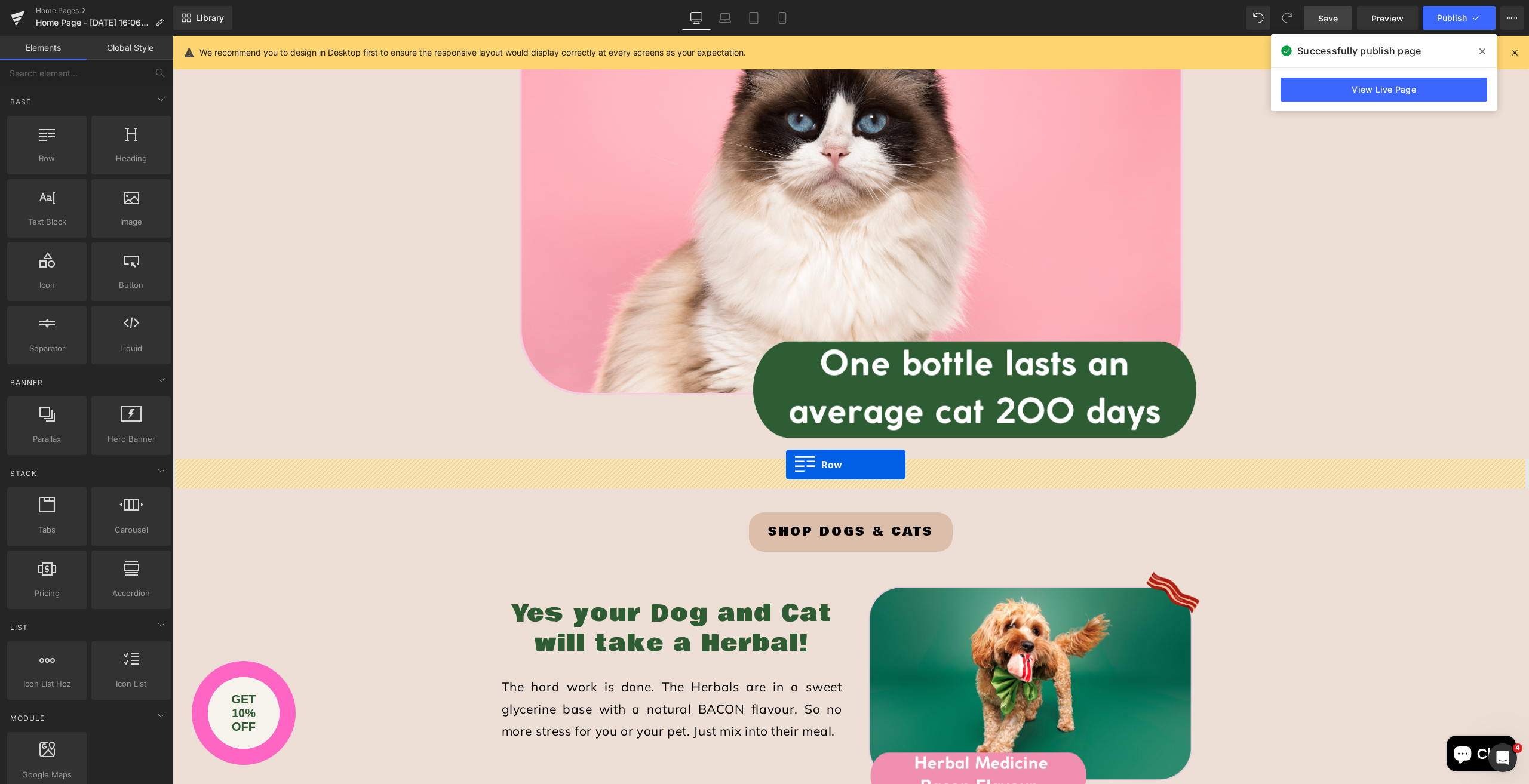
drag, startPoint x: 499, startPoint y: 363, endPoint x: 786, endPoint y: 465, distance: 304.6
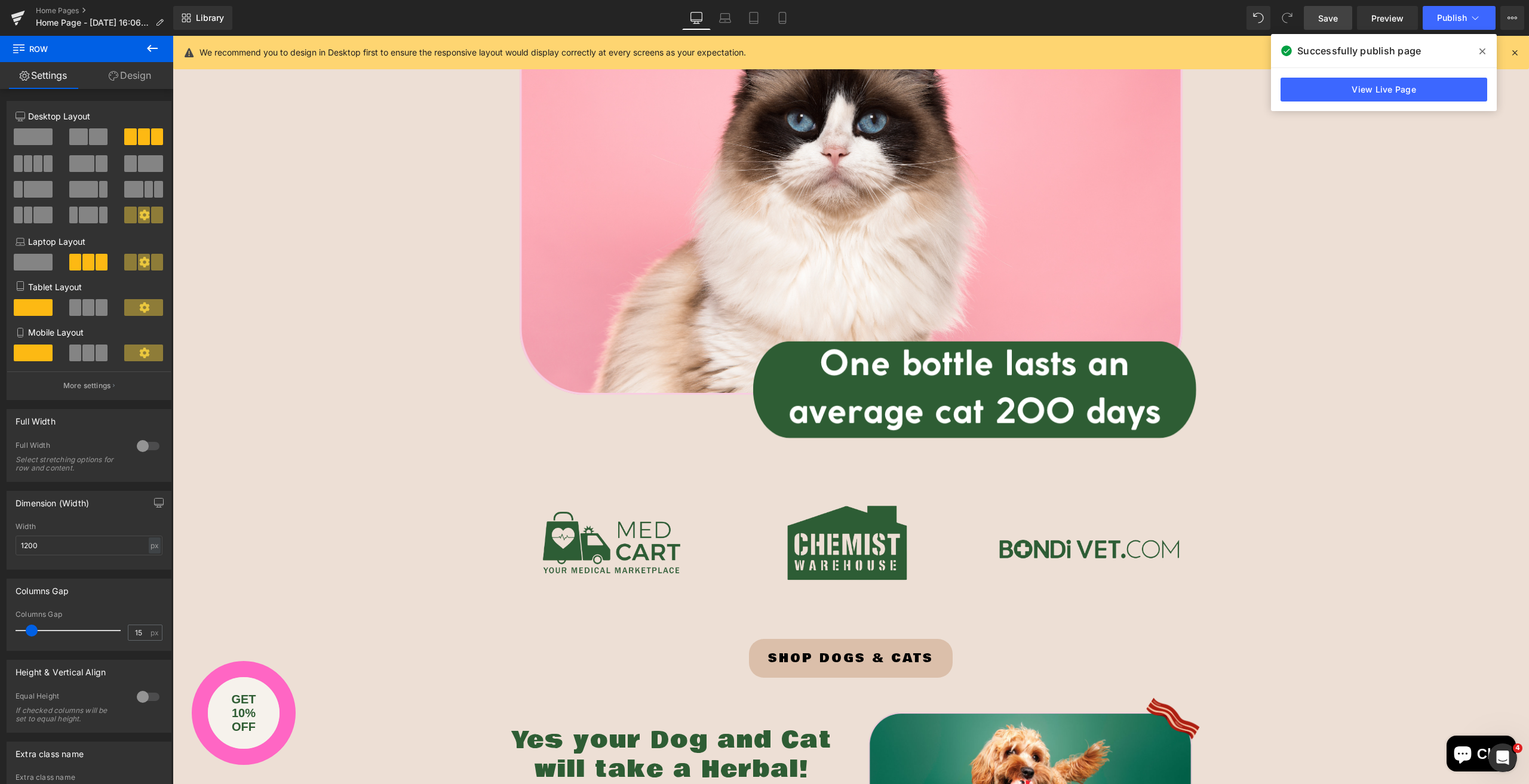
click at [151, 46] on icon at bounding box center [152, 48] width 14 height 14
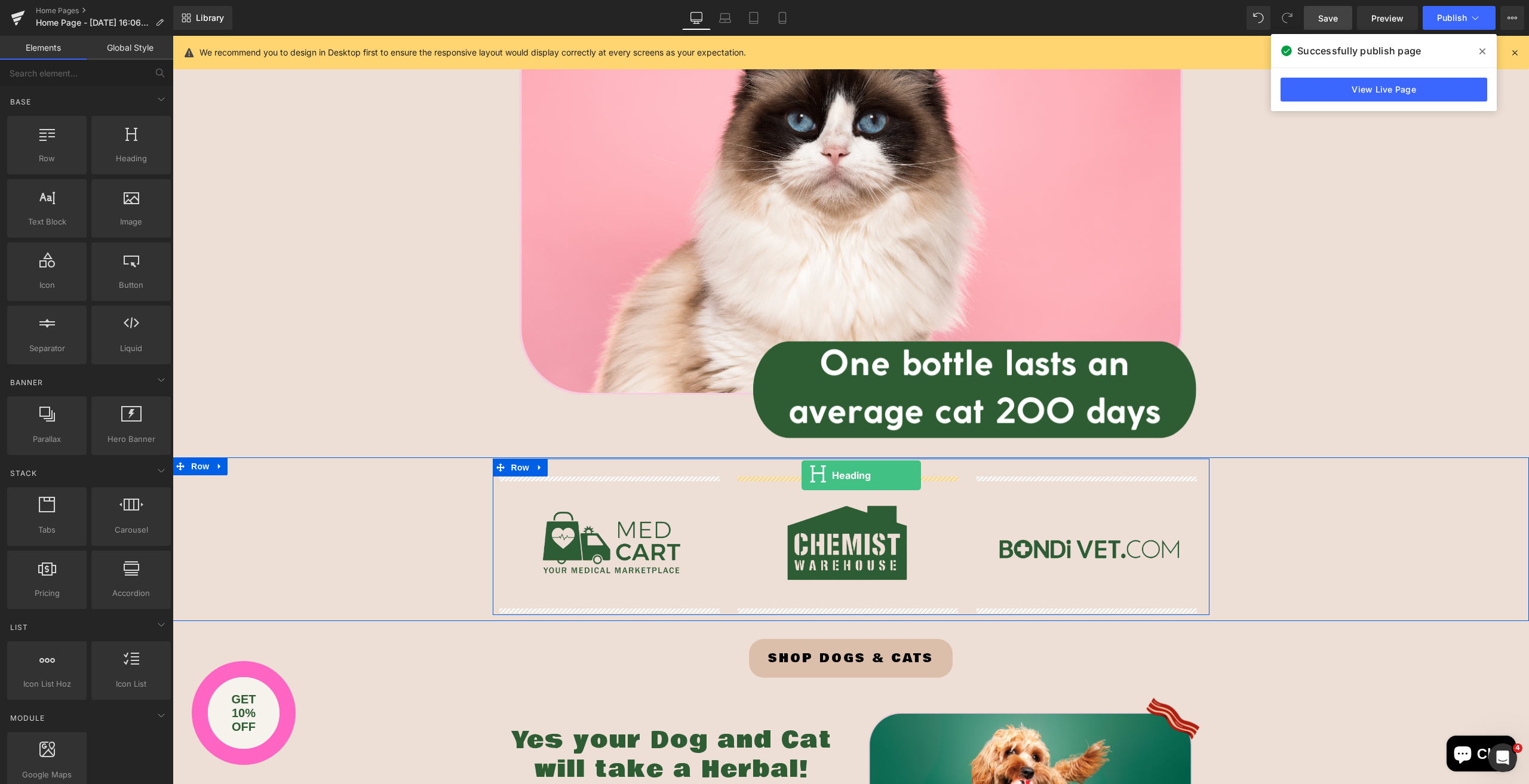
drag, startPoint x: 304, startPoint y: 182, endPoint x: 801, endPoint y: 475, distance: 576.9
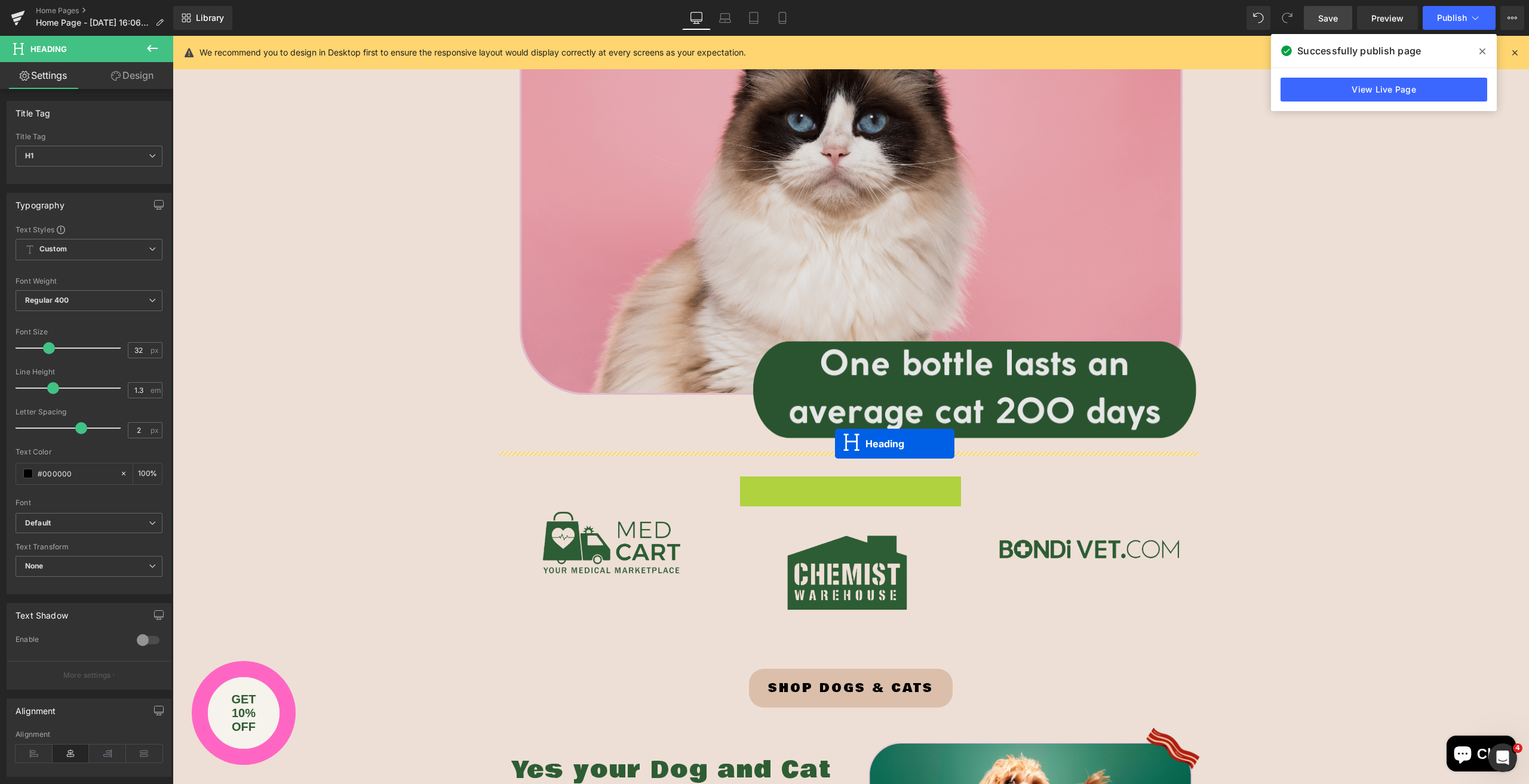
drag, startPoint x: 848, startPoint y: 501, endPoint x: 835, endPoint y: 444, distance: 58.5
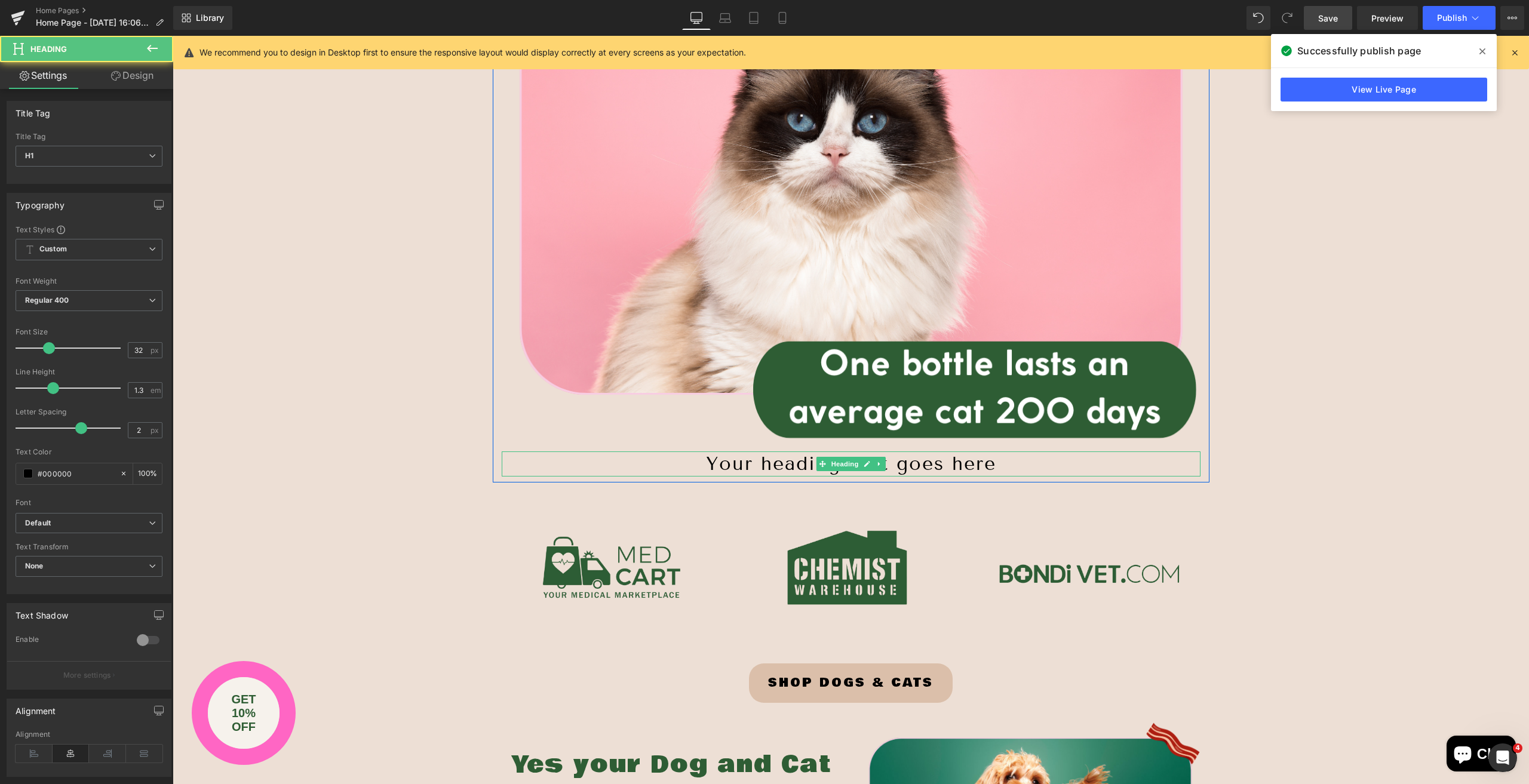
click at [710, 460] on h1 "Your heading text goes here" at bounding box center [851, 464] width 699 height 25
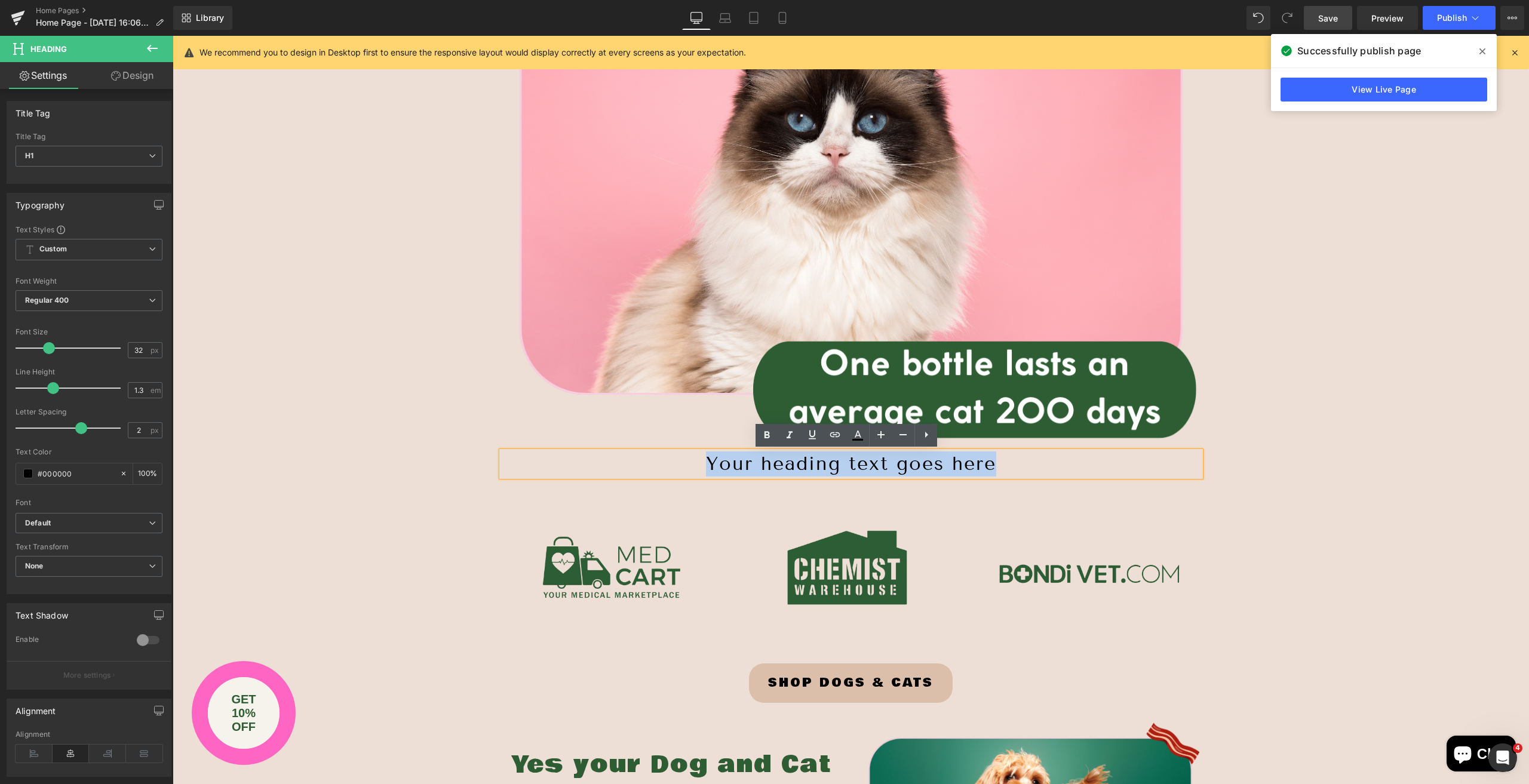
drag, startPoint x: 698, startPoint y: 460, endPoint x: 1001, endPoint y: 460, distance: 303.0
click at [1001, 460] on h1 "Your heading text goes here" at bounding box center [851, 464] width 699 height 25
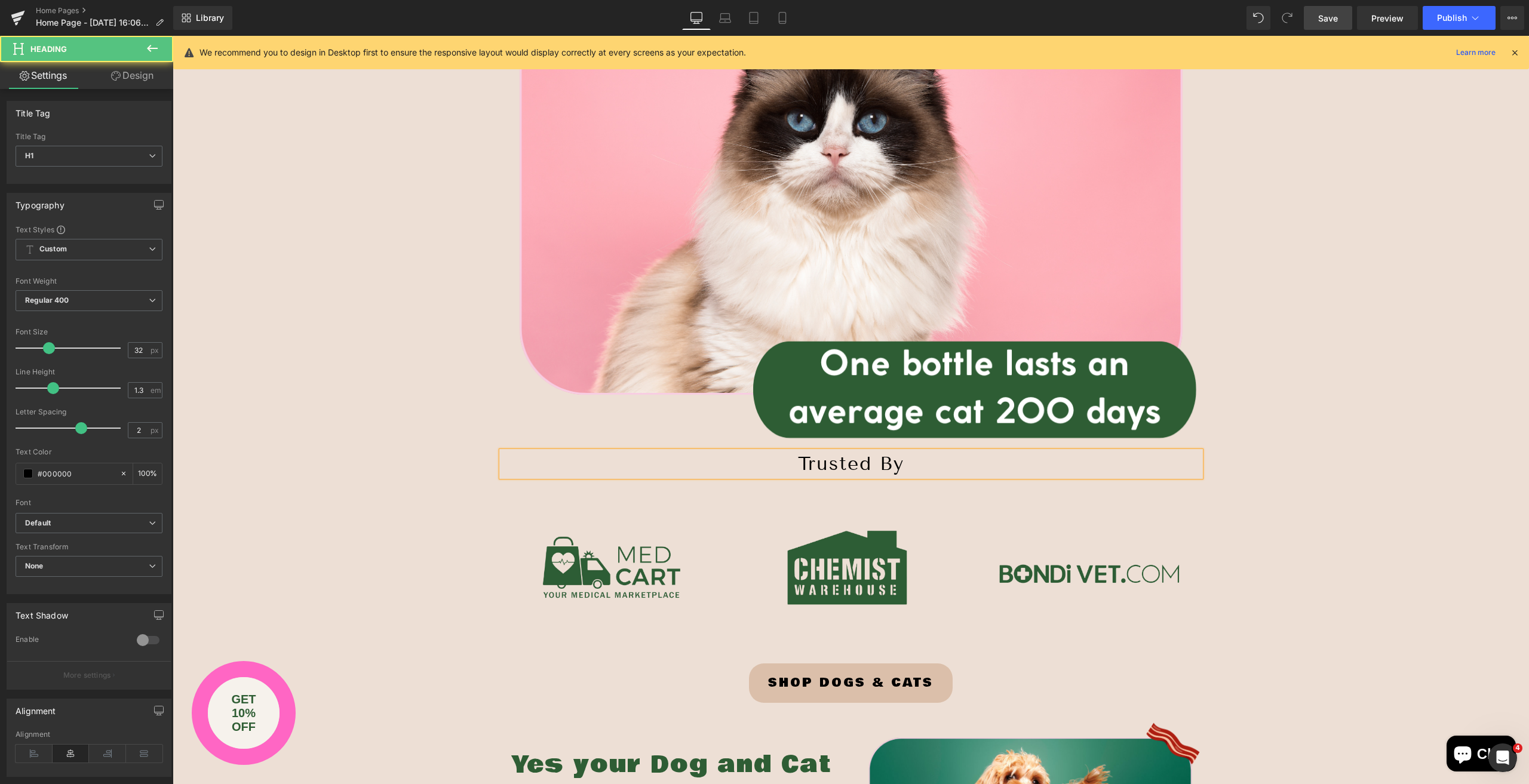
click at [787, 464] on h1 "Trusted By" at bounding box center [851, 464] width 699 height 25
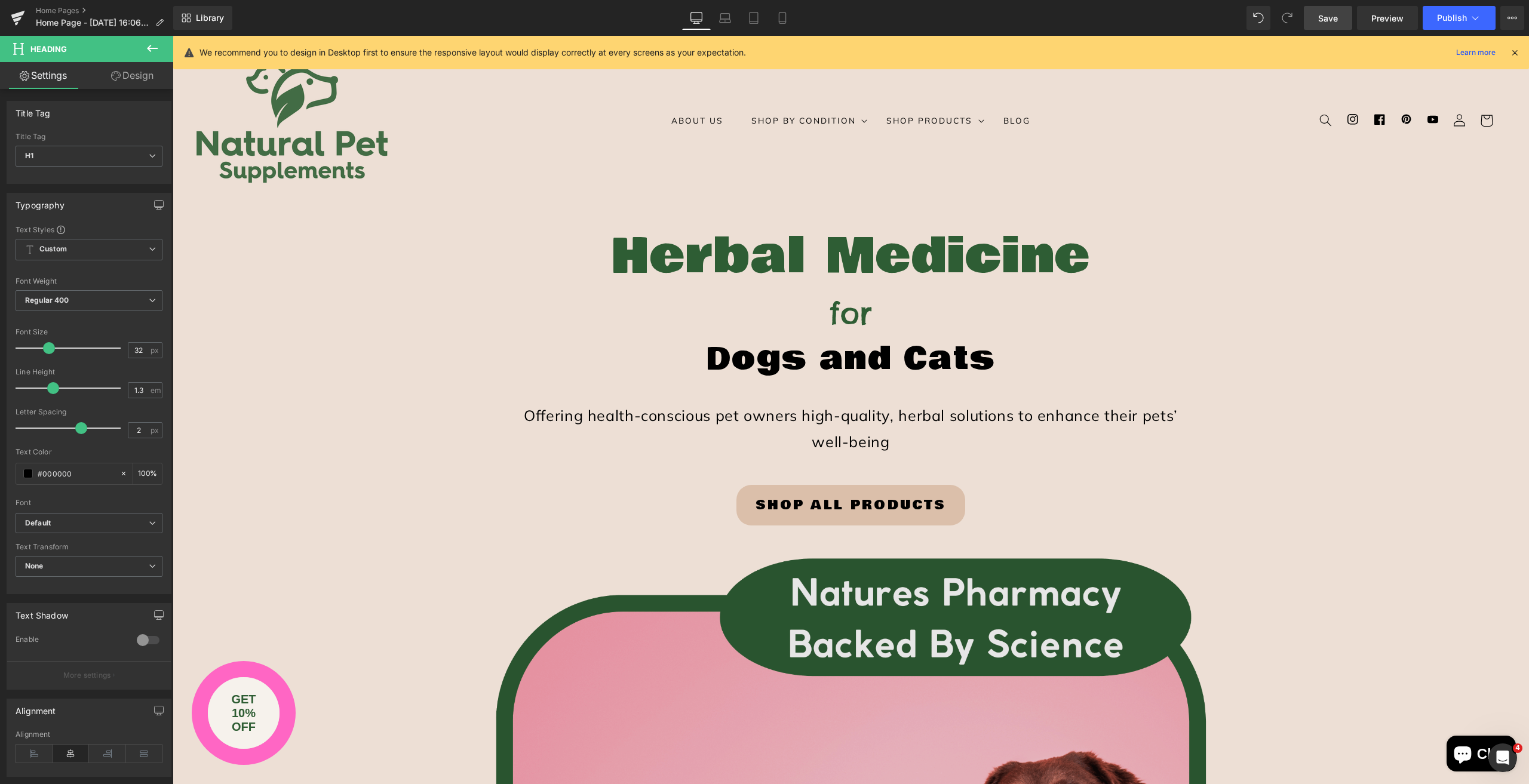
scroll to position [0, 0]
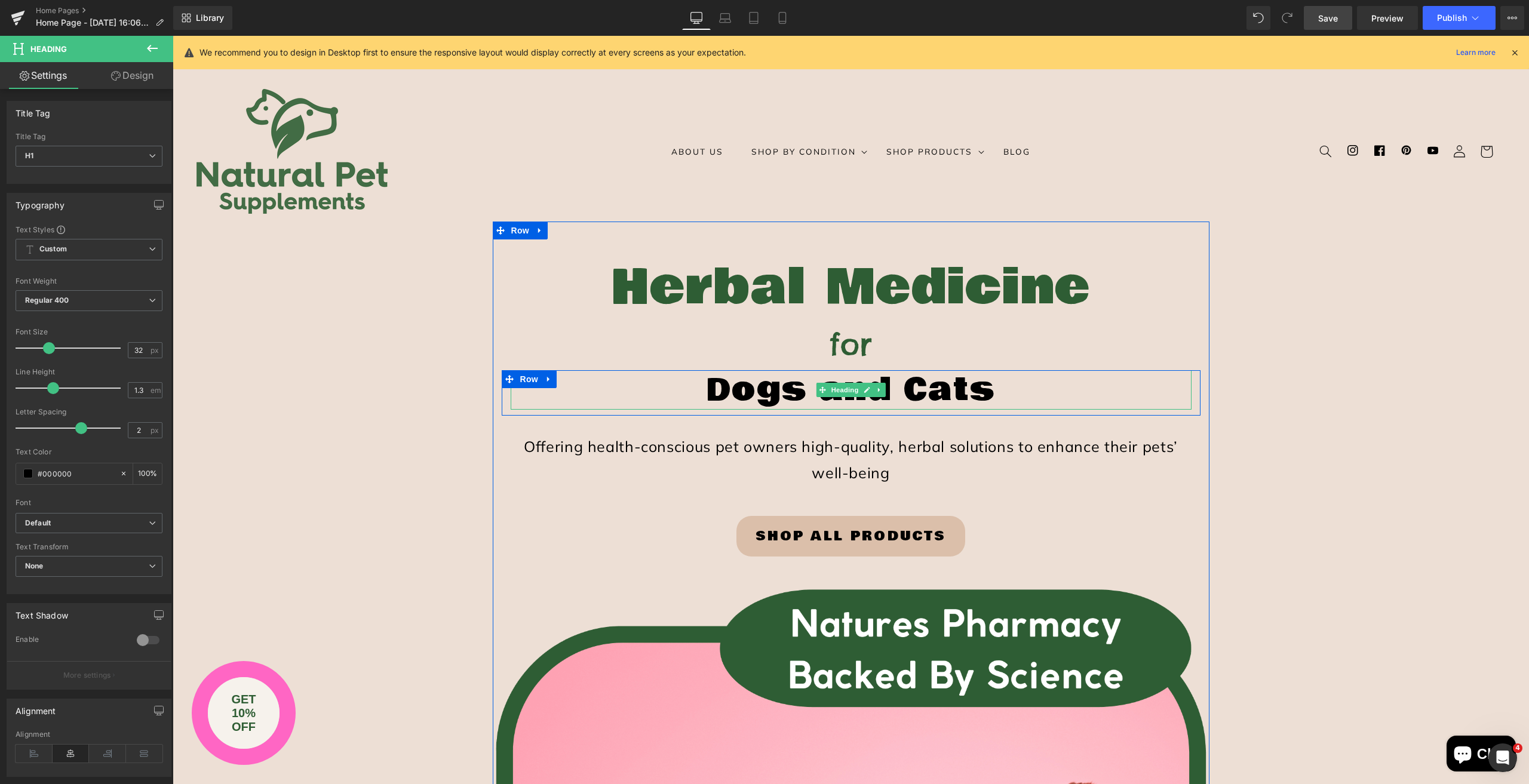
click at [771, 397] on h1 "Dogs and Cats" at bounding box center [851, 390] width 681 height 40
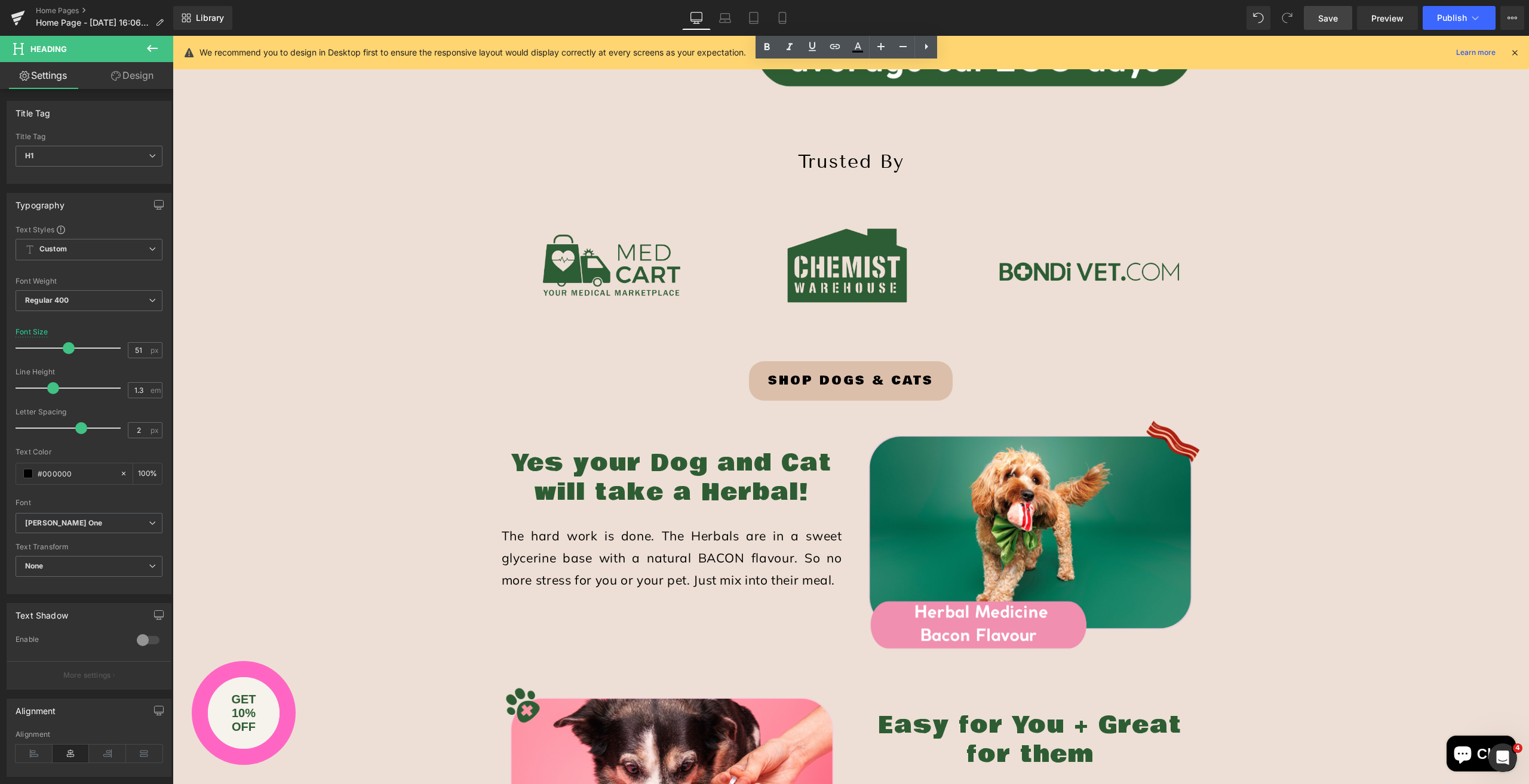
scroll to position [2270, 0]
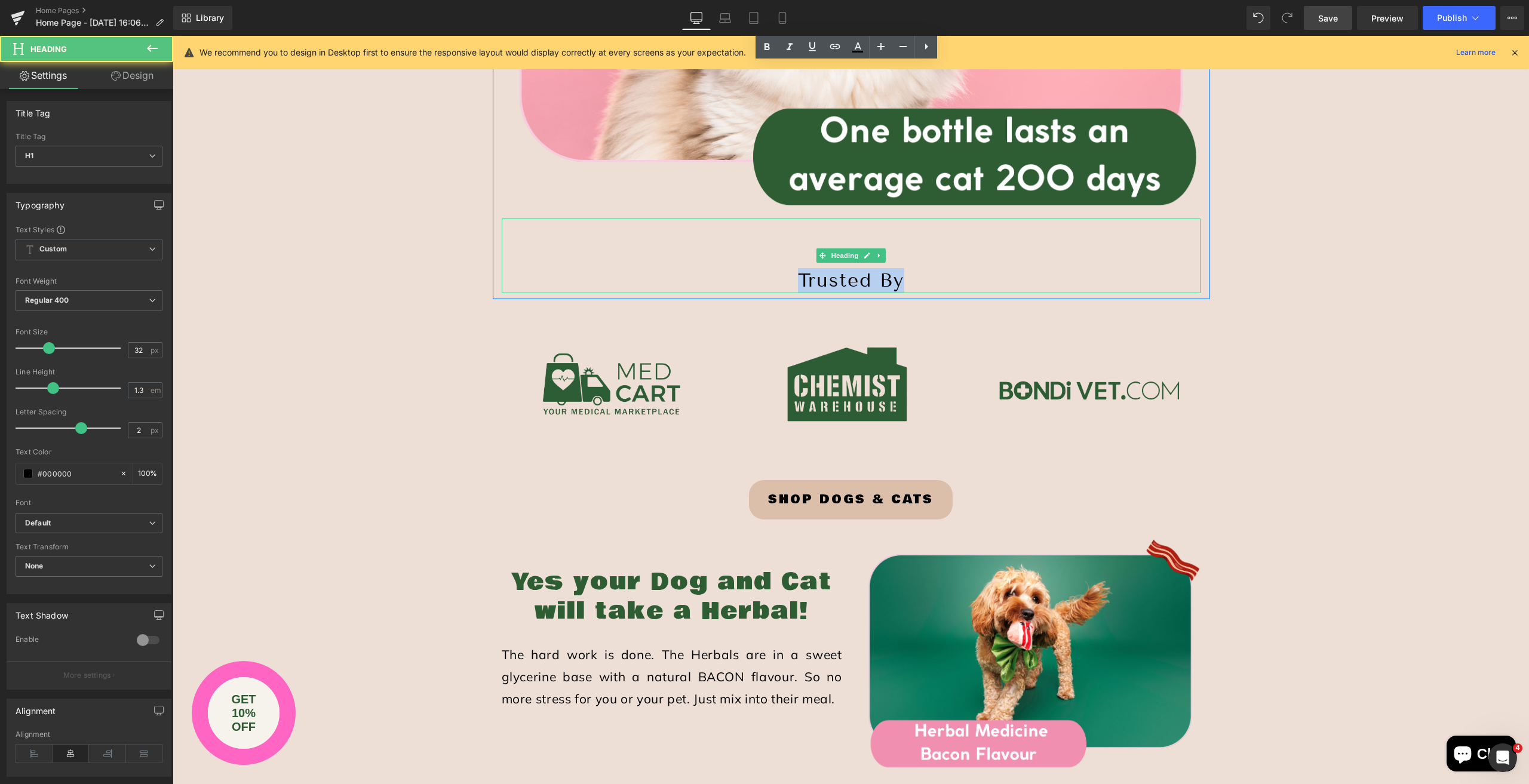
click at [920, 274] on h1 "Trusted By" at bounding box center [851, 280] width 699 height 25
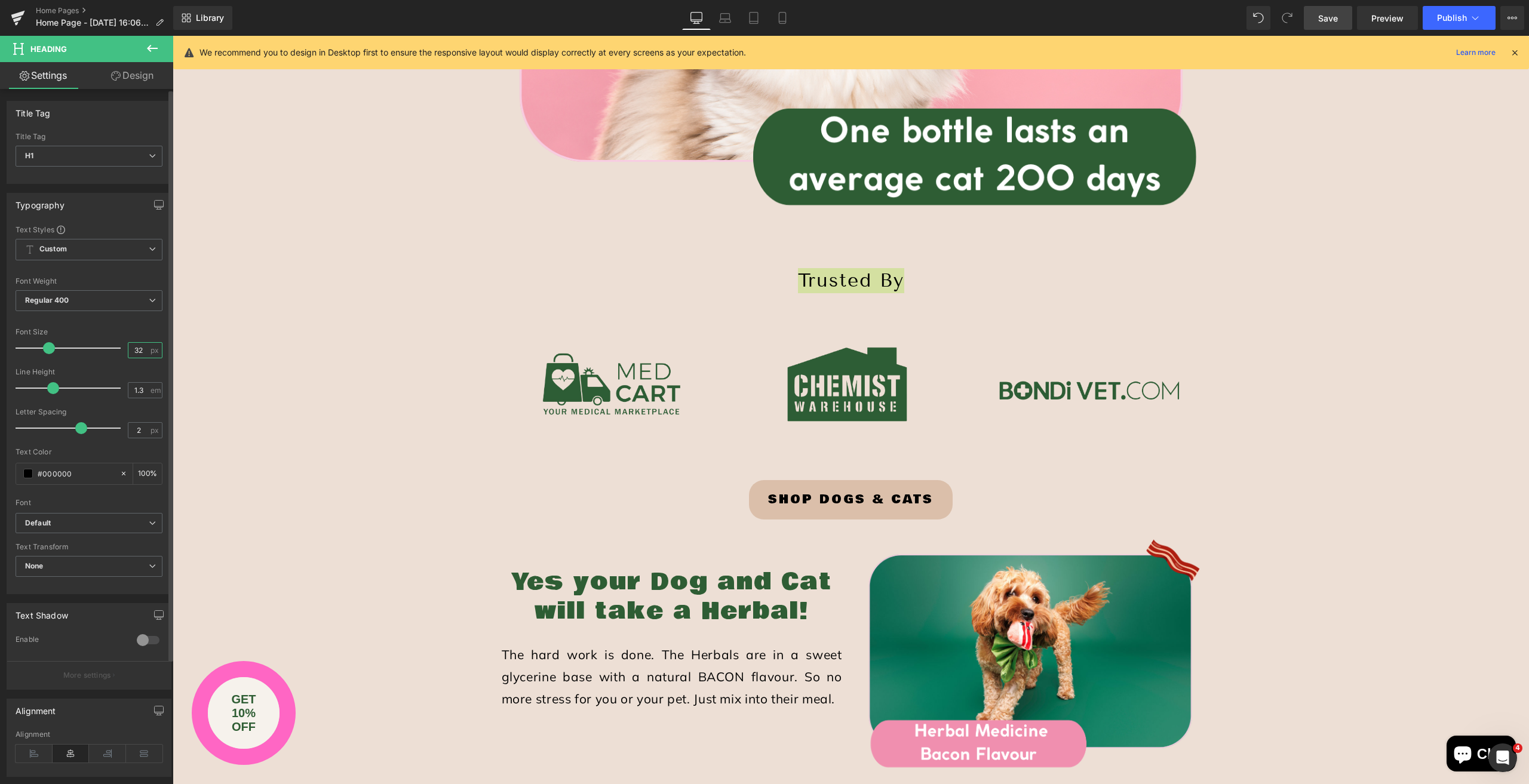
click at [139, 348] on input "32" at bounding box center [139, 350] width 21 height 15
drag, startPoint x: 139, startPoint y: 348, endPoint x: 114, endPoint y: 348, distance: 25.0
click at [114, 348] on div "Font Size 32 px" at bounding box center [89, 348] width 147 height 40
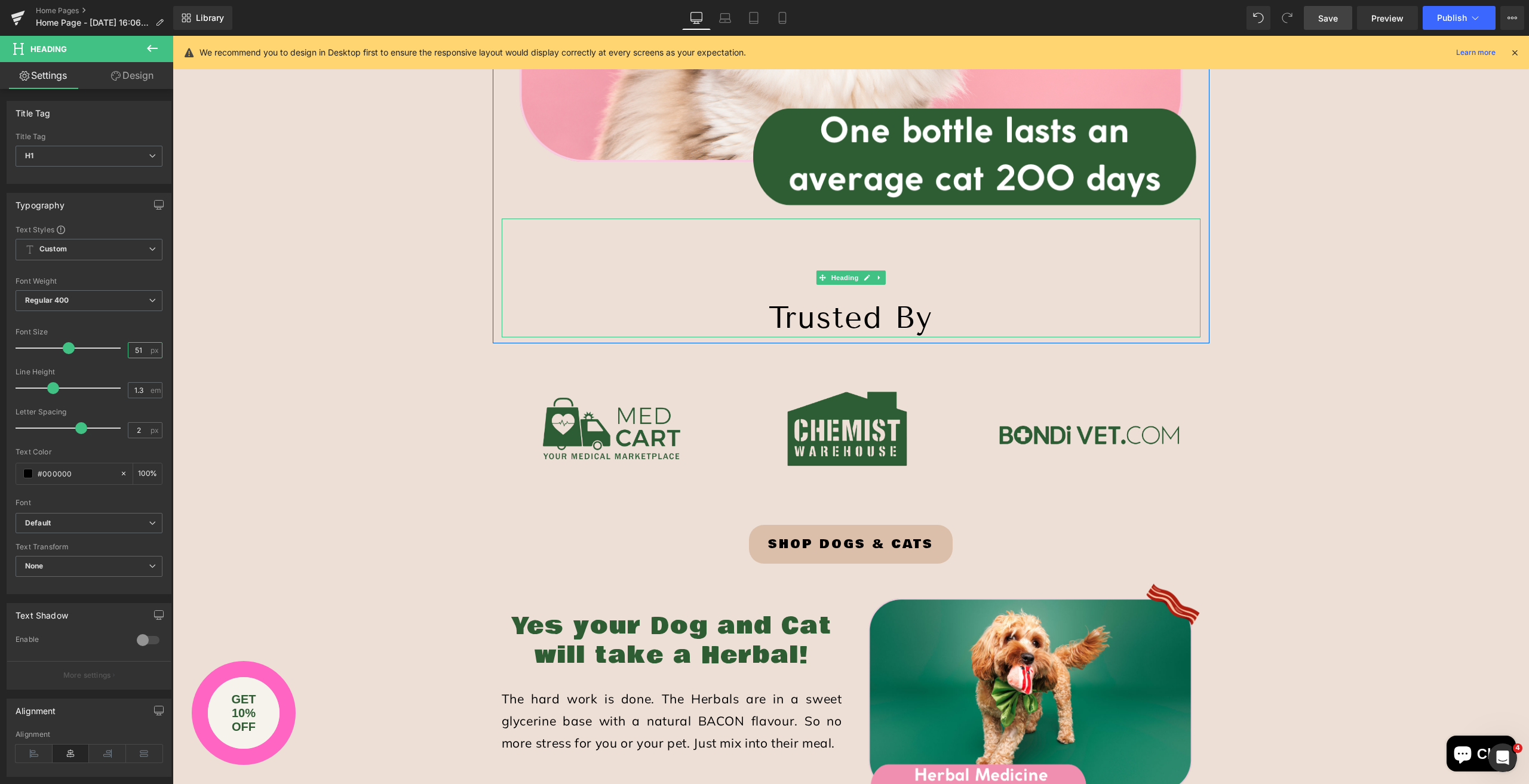
type input "51"
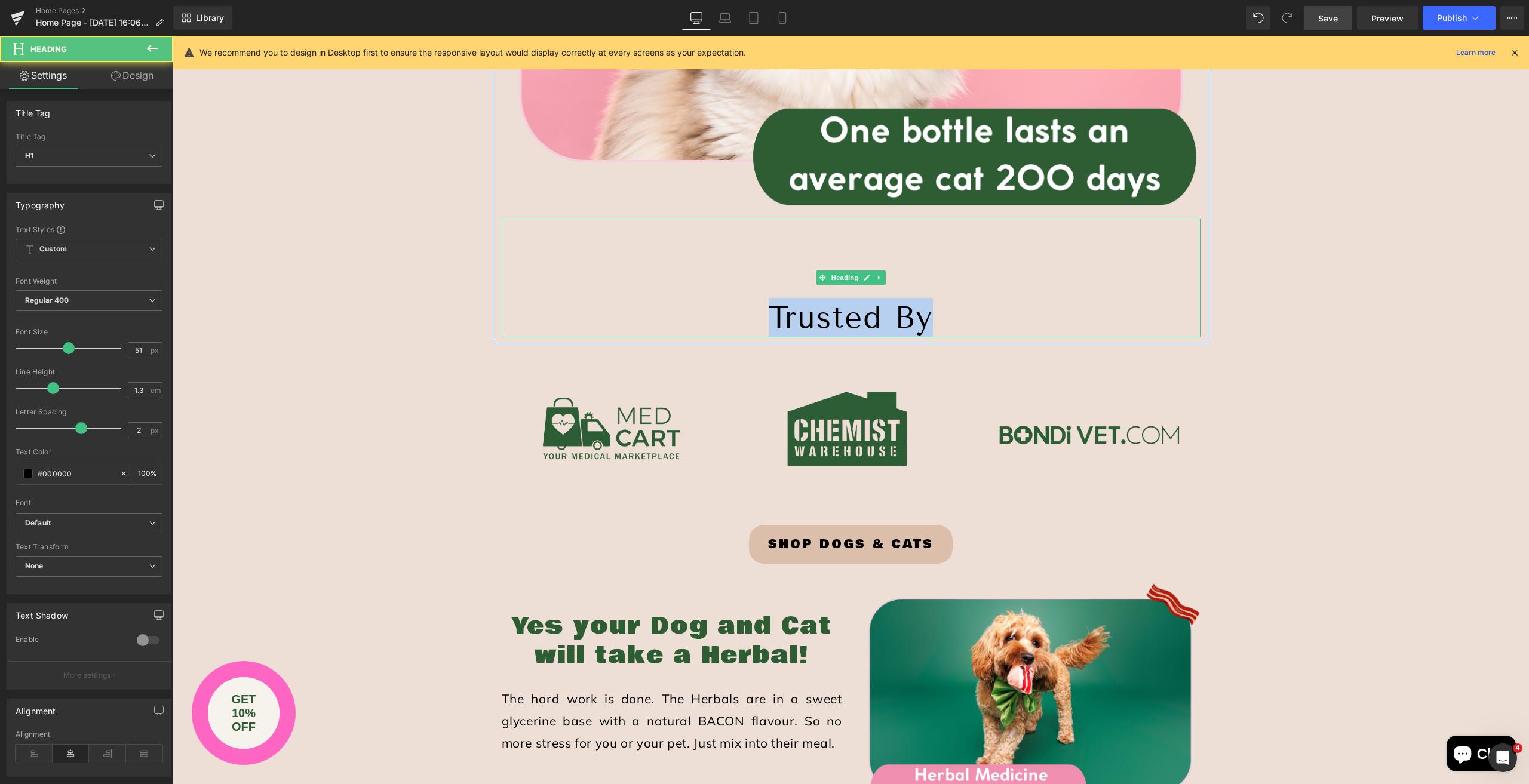
drag, startPoint x: 762, startPoint y: 312, endPoint x: 937, endPoint y: 310, distance: 175.0
click at [937, 310] on h1 "Trusted By" at bounding box center [851, 318] width 699 height 40
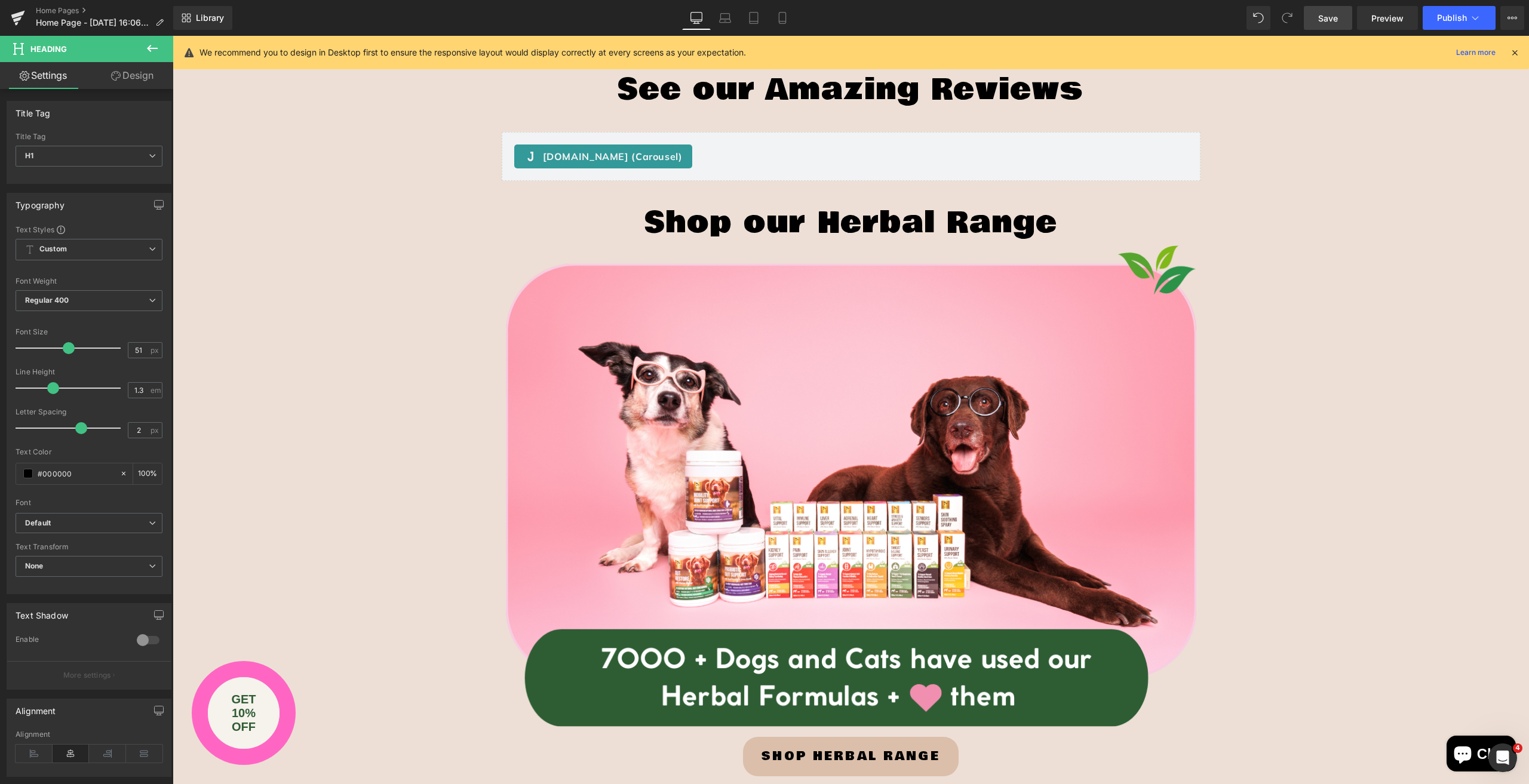
scroll to position [3524, 0]
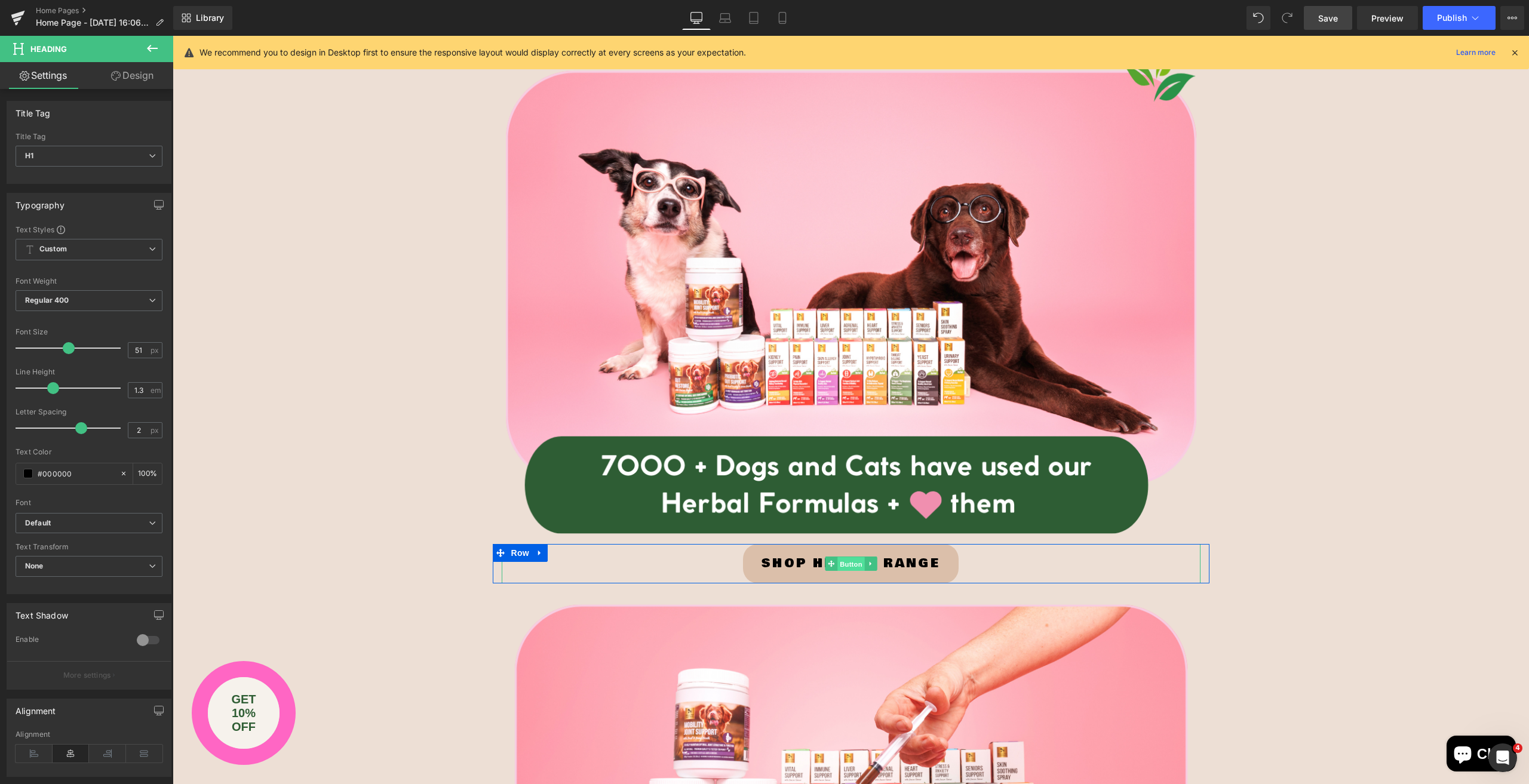
click at [846, 564] on span "Button" at bounding box center [850, 564] width 27 height 14
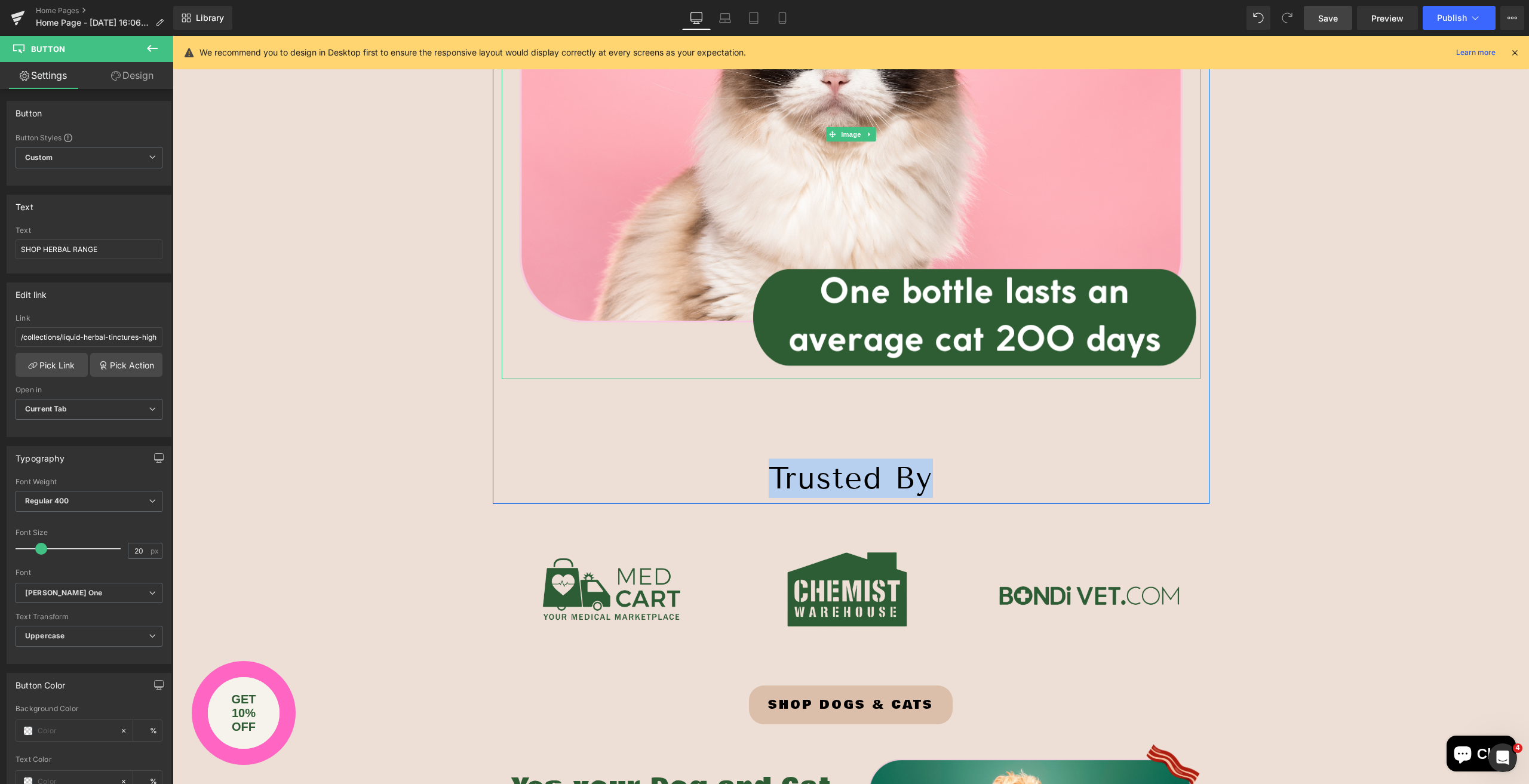
scroll to position [2150, 0]
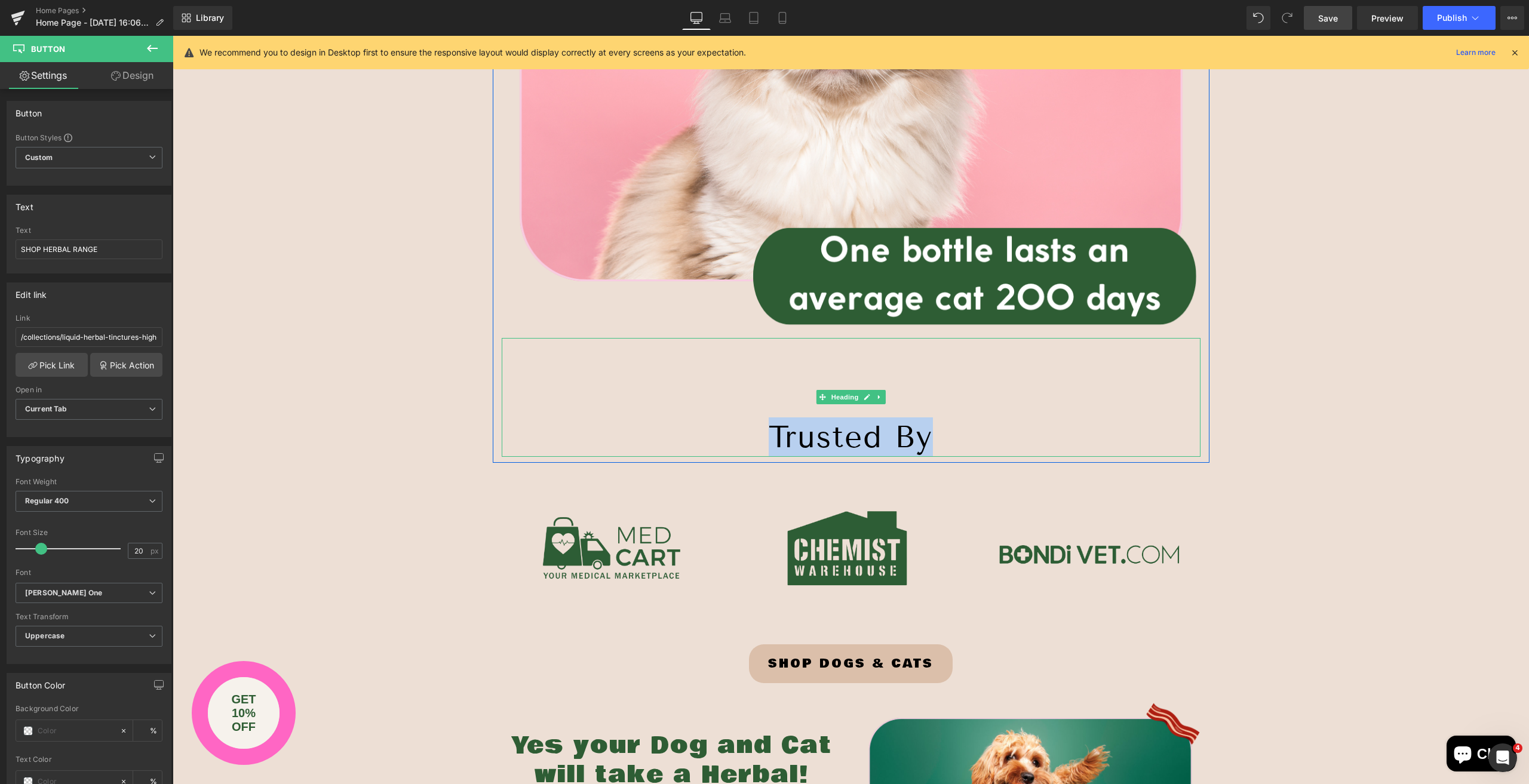
drag, startPoint x: 761, startPoint y: 430, endPoint x: 760, endPoint y: 438, distance: 8.1
click at [762, 430] on h1 "Trusted By" at bounding box center [851, 437] width 699 height 40
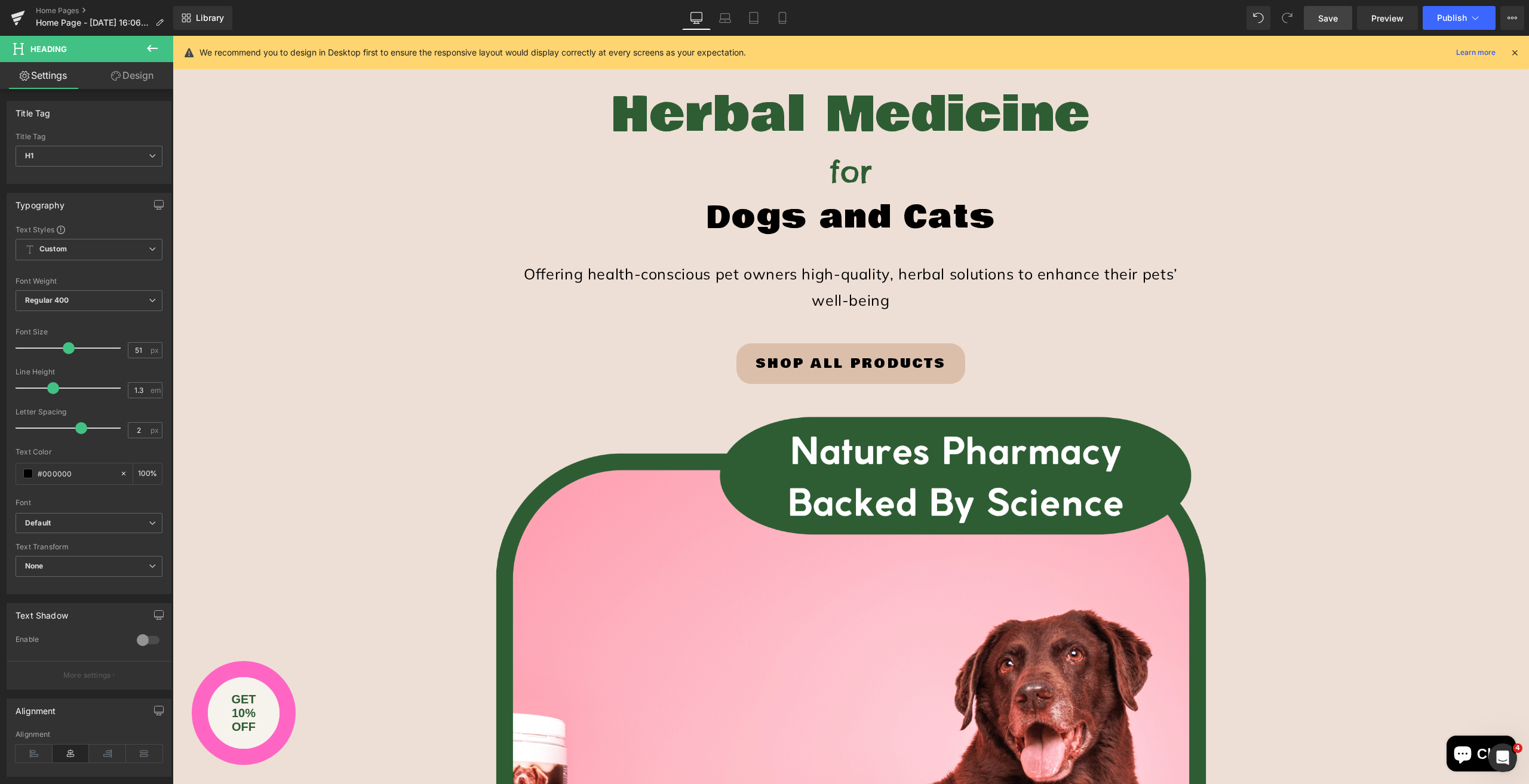
scroll to position [0, 0]
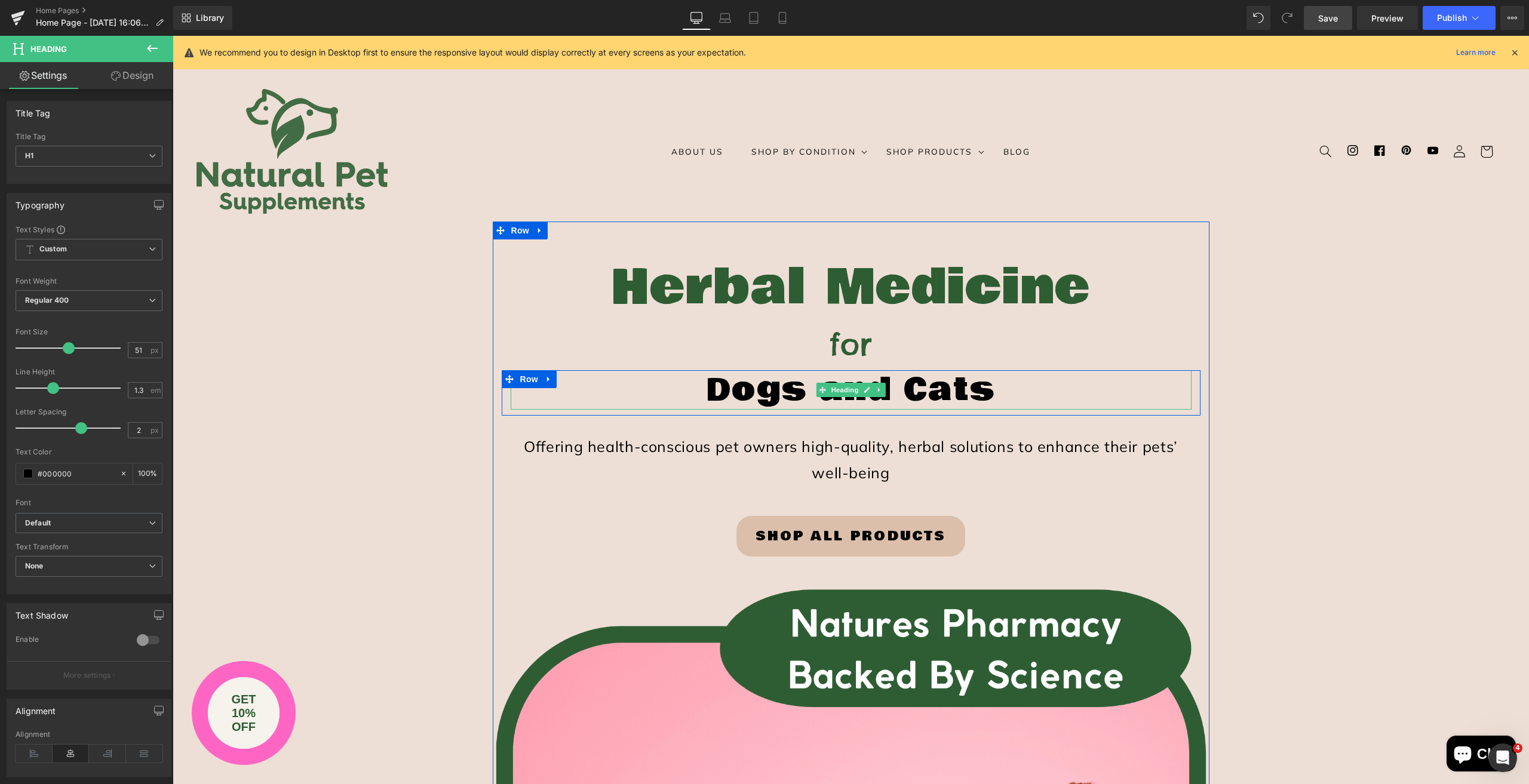
click at [776, 396] on h1 "Dogs and Cats" at bounding box center [851, 390] width 681 height 40
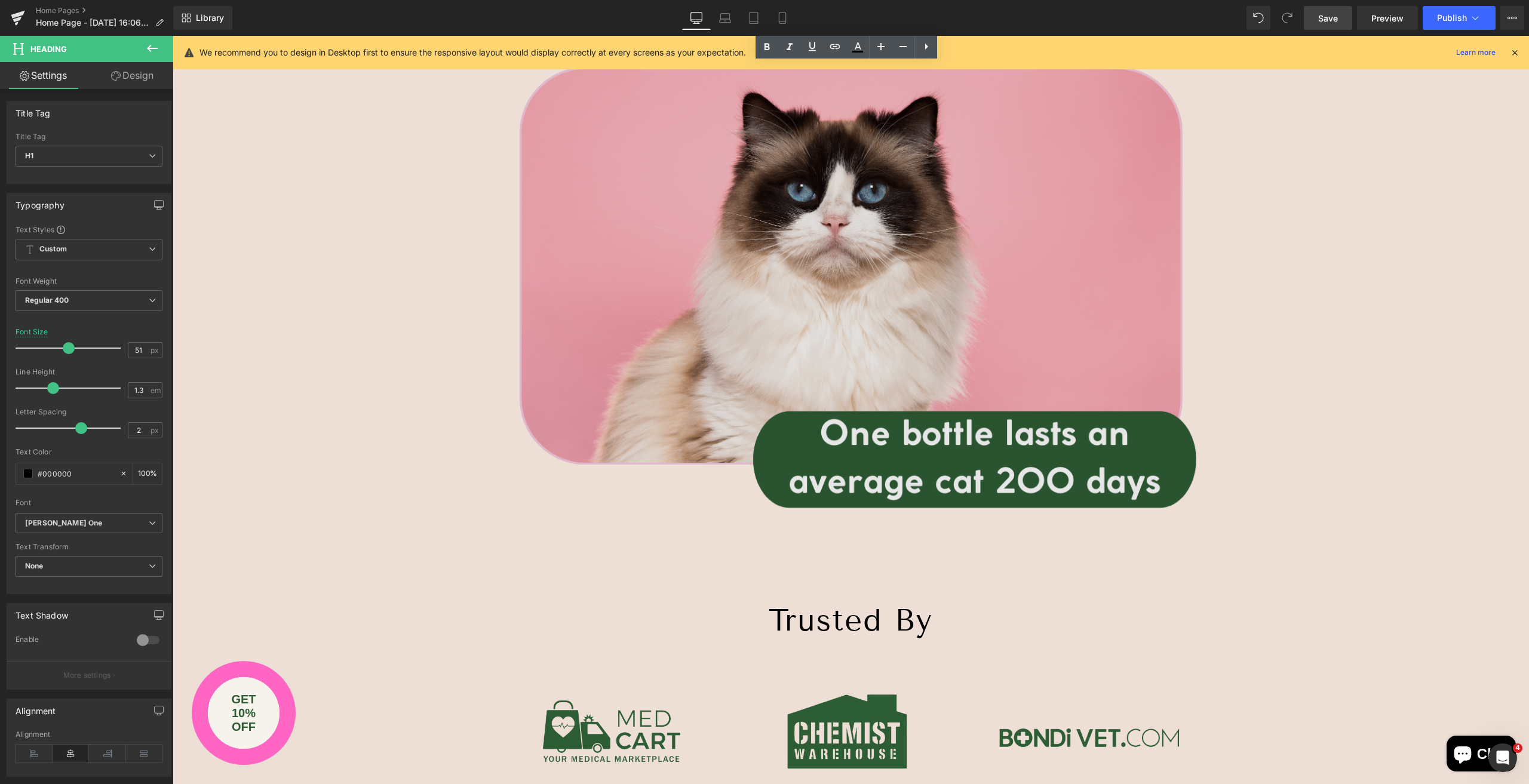
scroll to position [2091, 0]
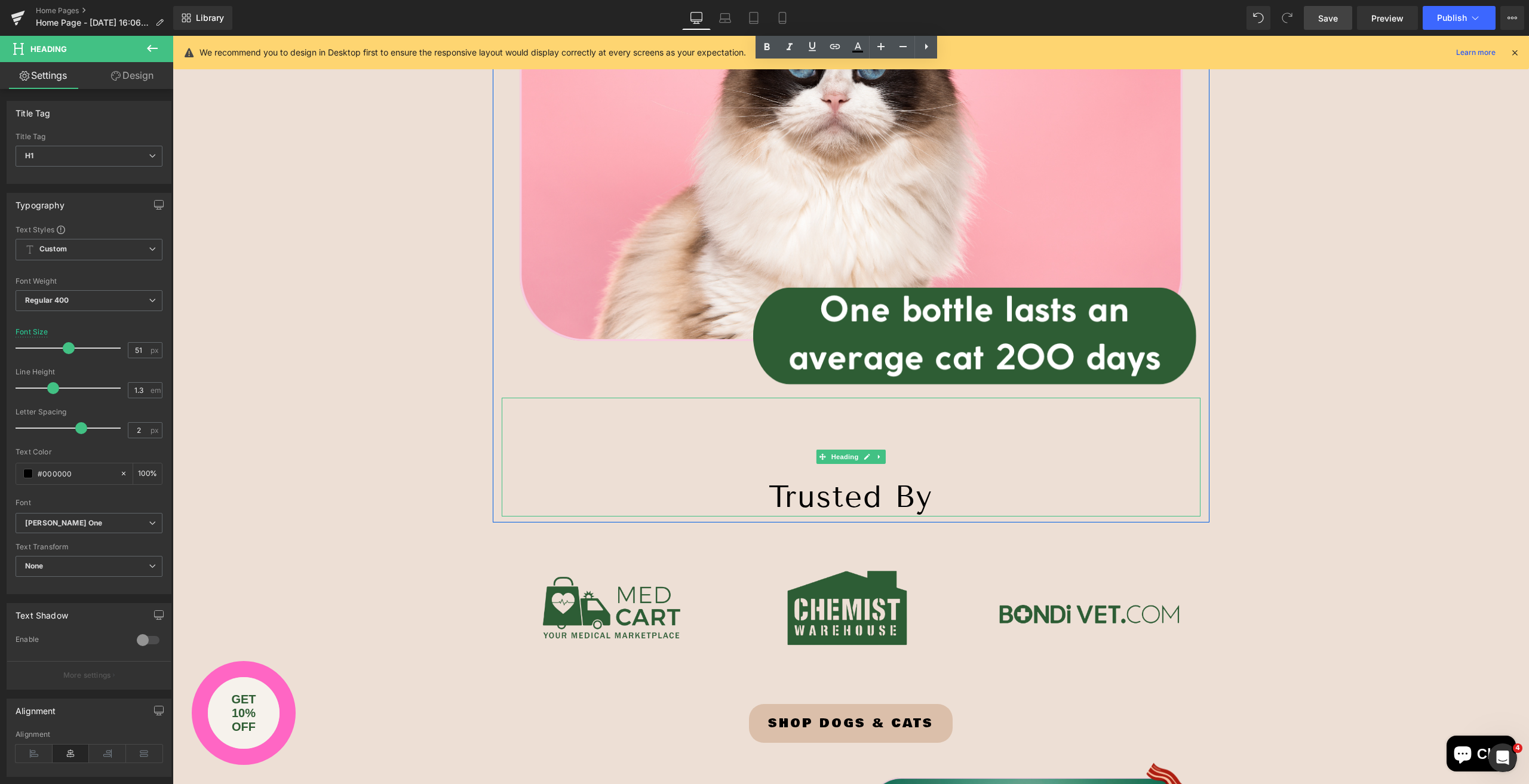
click at [806, 499] on h1 "Trusted By" at bounding box center [851, 497] width 699 height 40
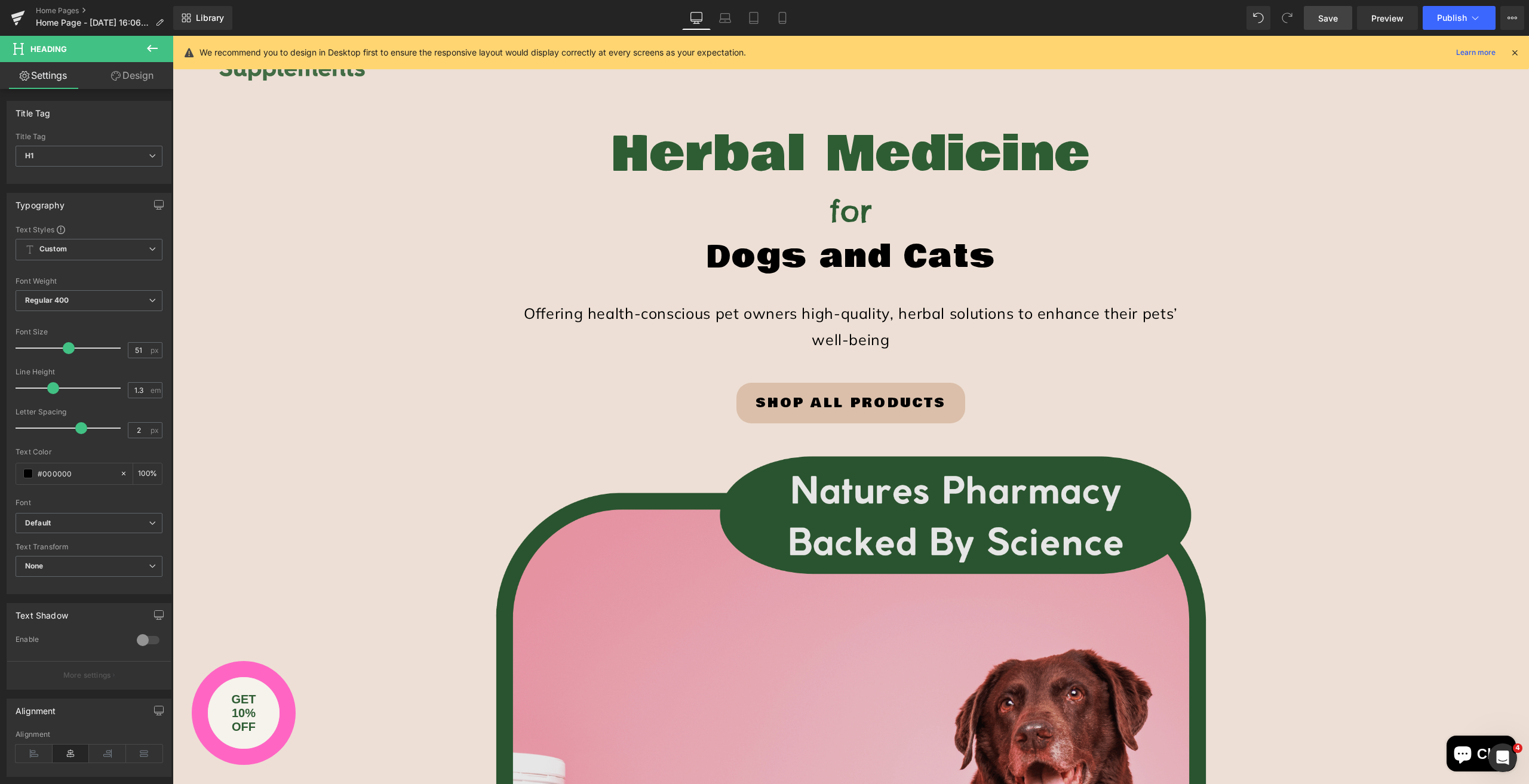
scroll to position [119, 0]
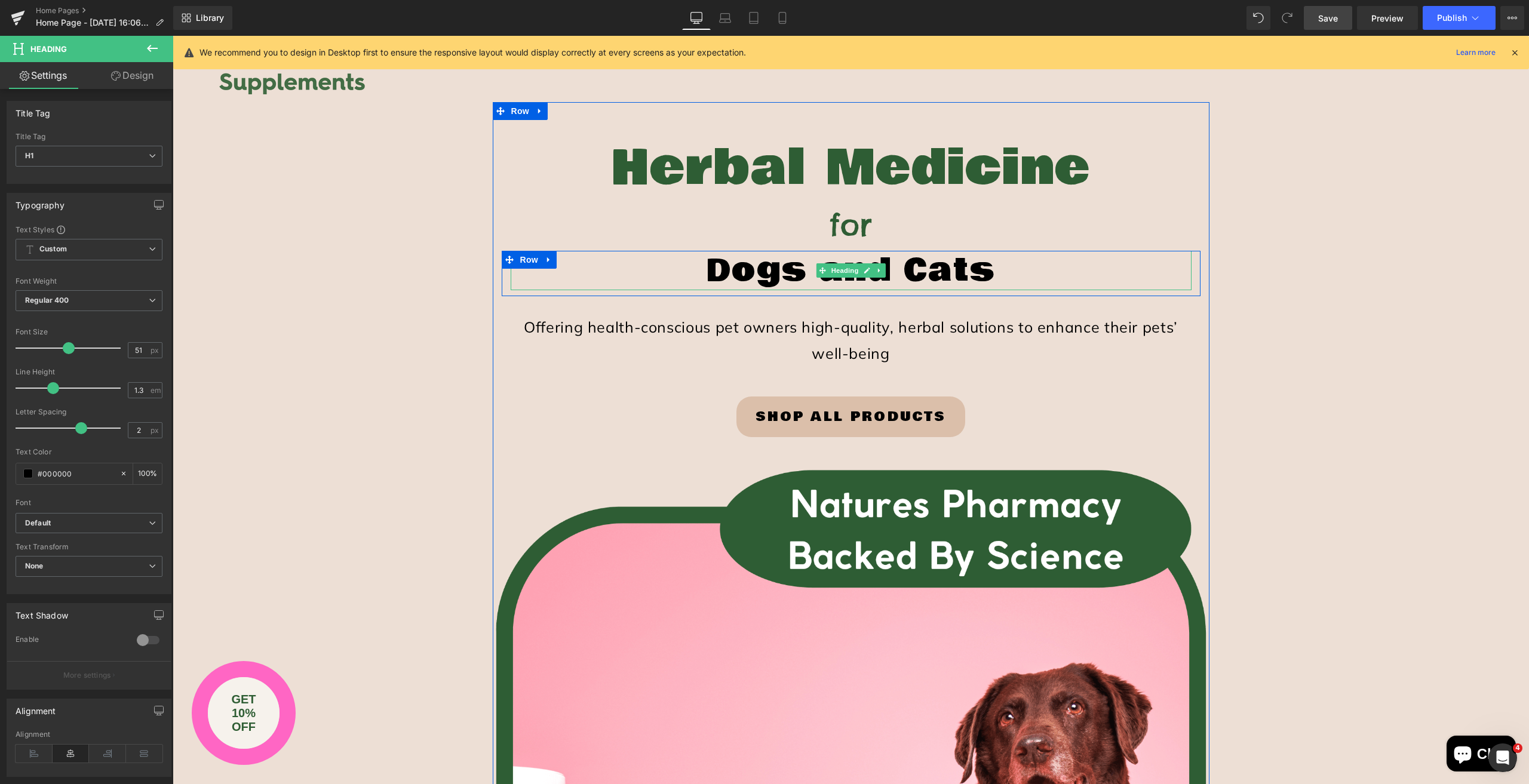
click at [912, 265] on h1 "Dogs and Cats" at bounding box center [851, 270] width 681 height 40
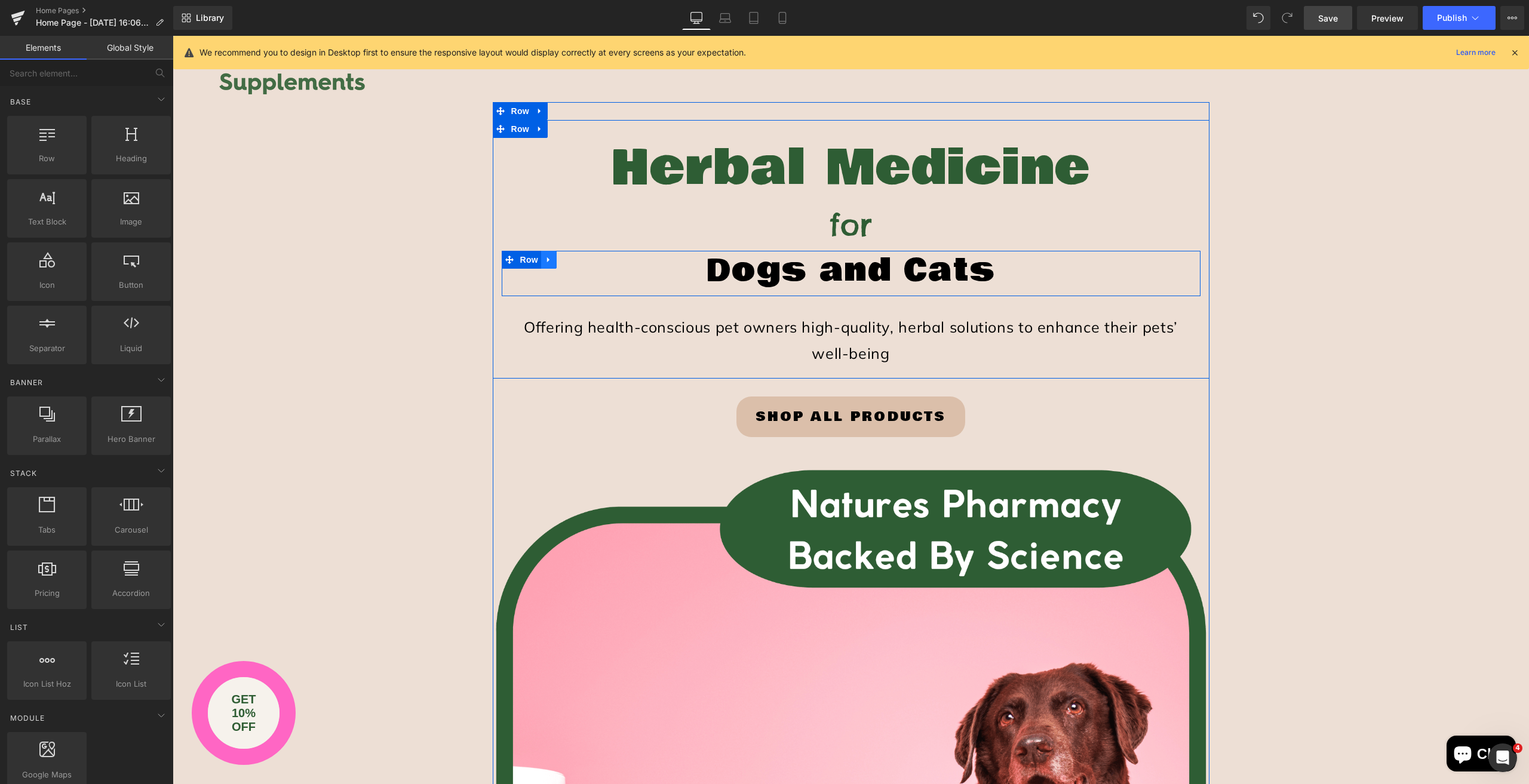
click at [547, 258] on icon at bounding box center [548, 260] width 2 height 5
click at [560, 259] on icon at bounding box center [564, 260] width 8 height 8
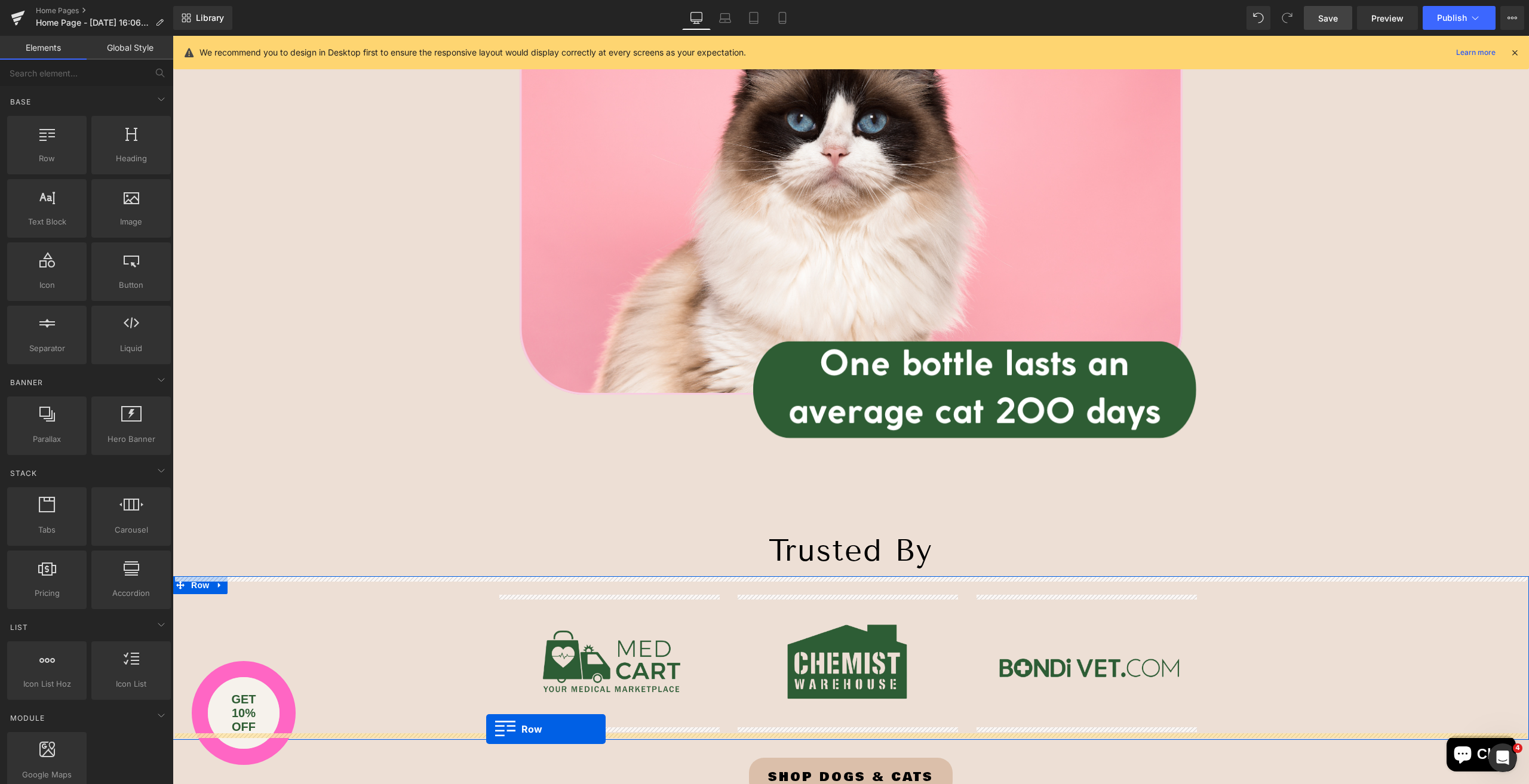
scroll to position [2115, 0]
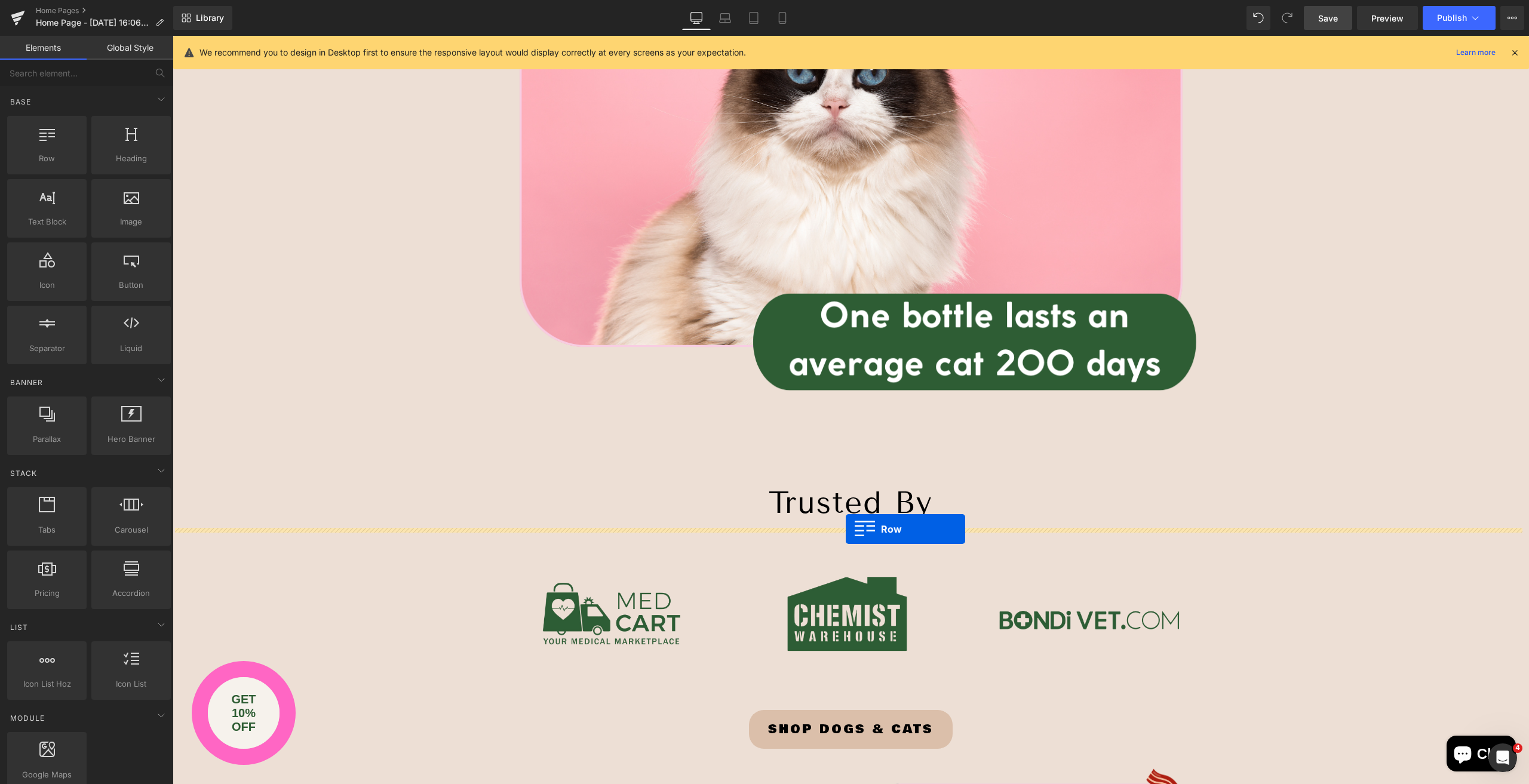
drag, startPoint x: 503, startPoint y: 305, endPoint x: 845, endPoint y: 529, distance: 408.8
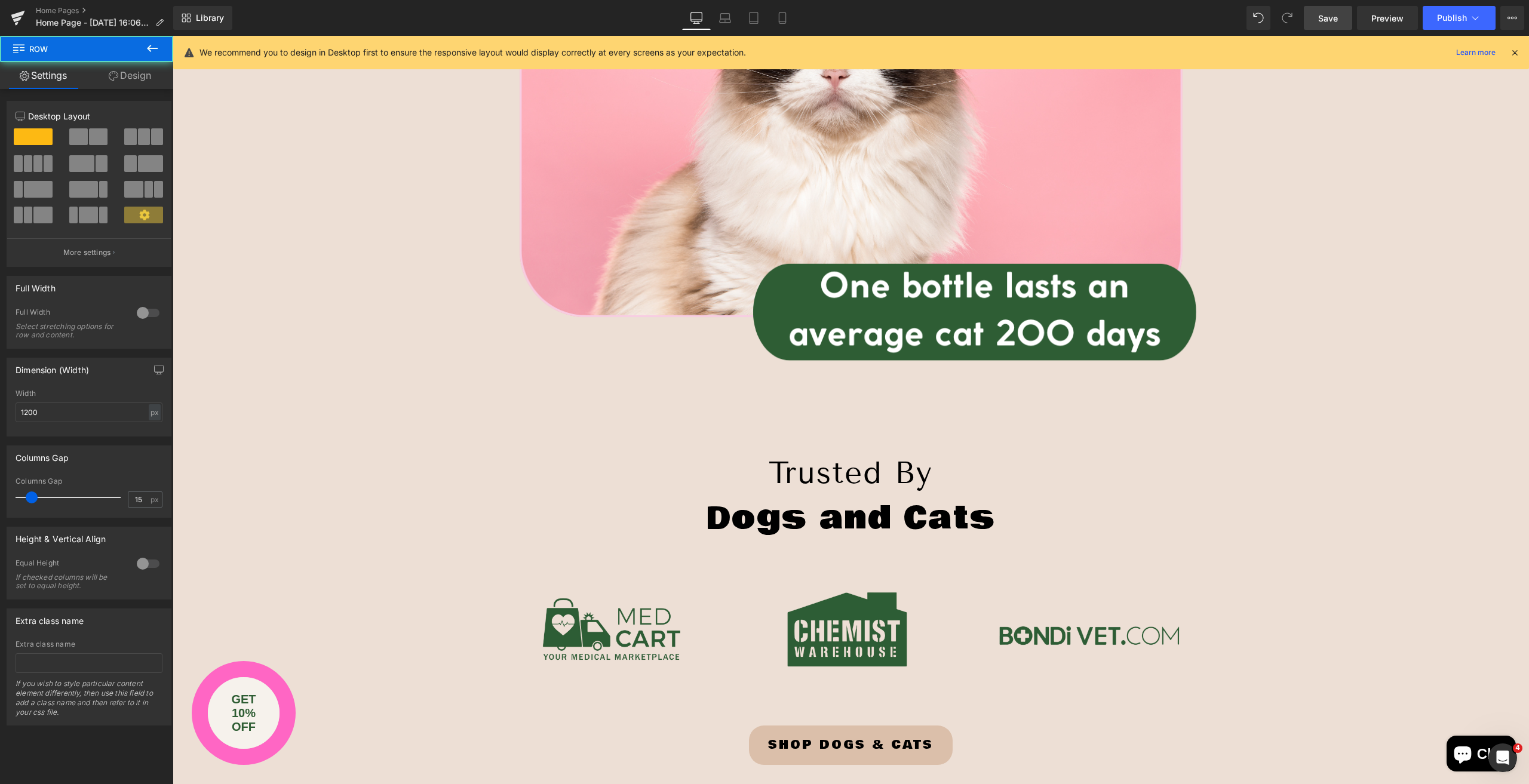
scroll to position [2085, 0]
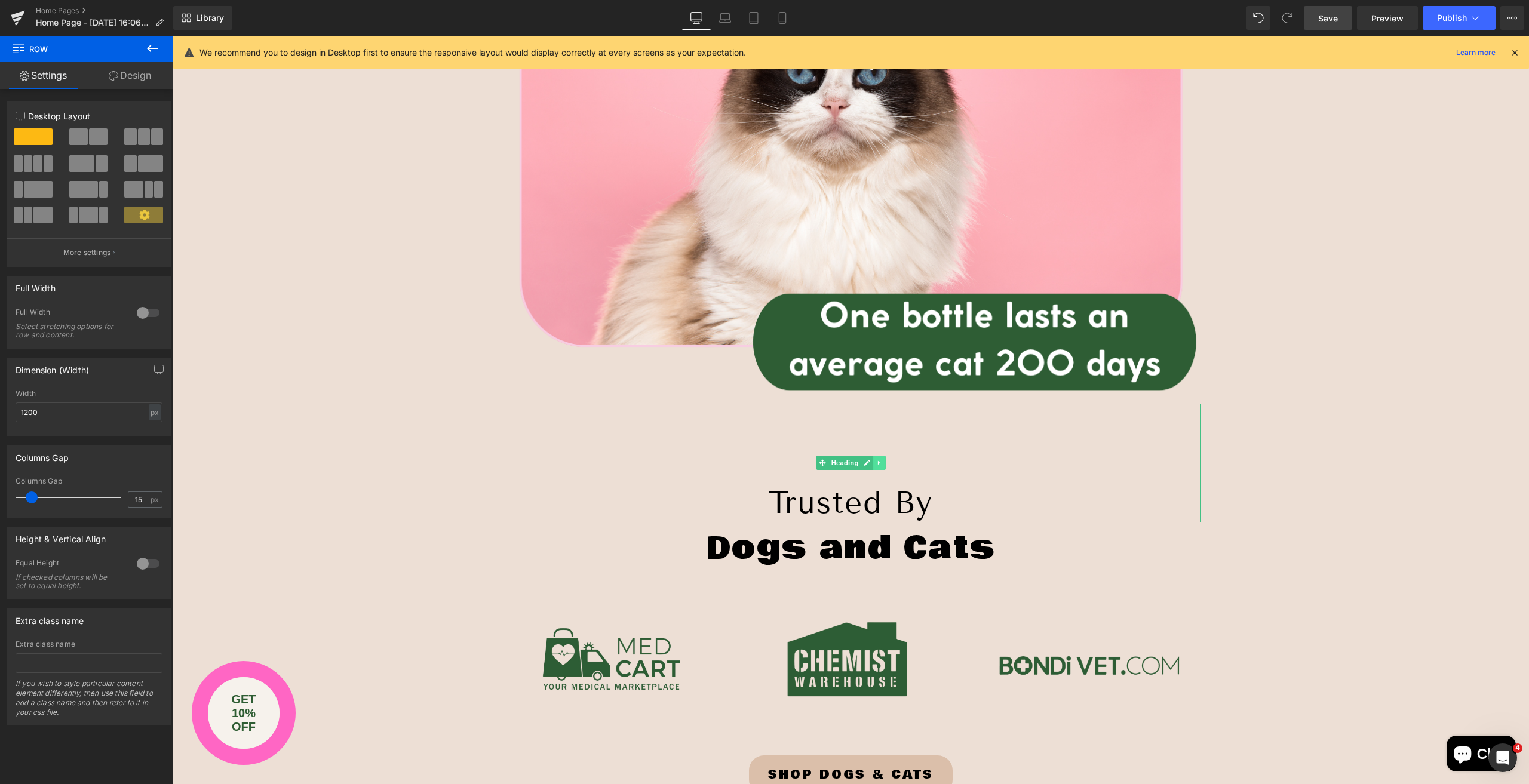
click at [876, 460] on icon at bounding box center [879, 463] width 7 height 7
click at [882, 464] on icon at bounding box center [885, 463] width 7 height 7
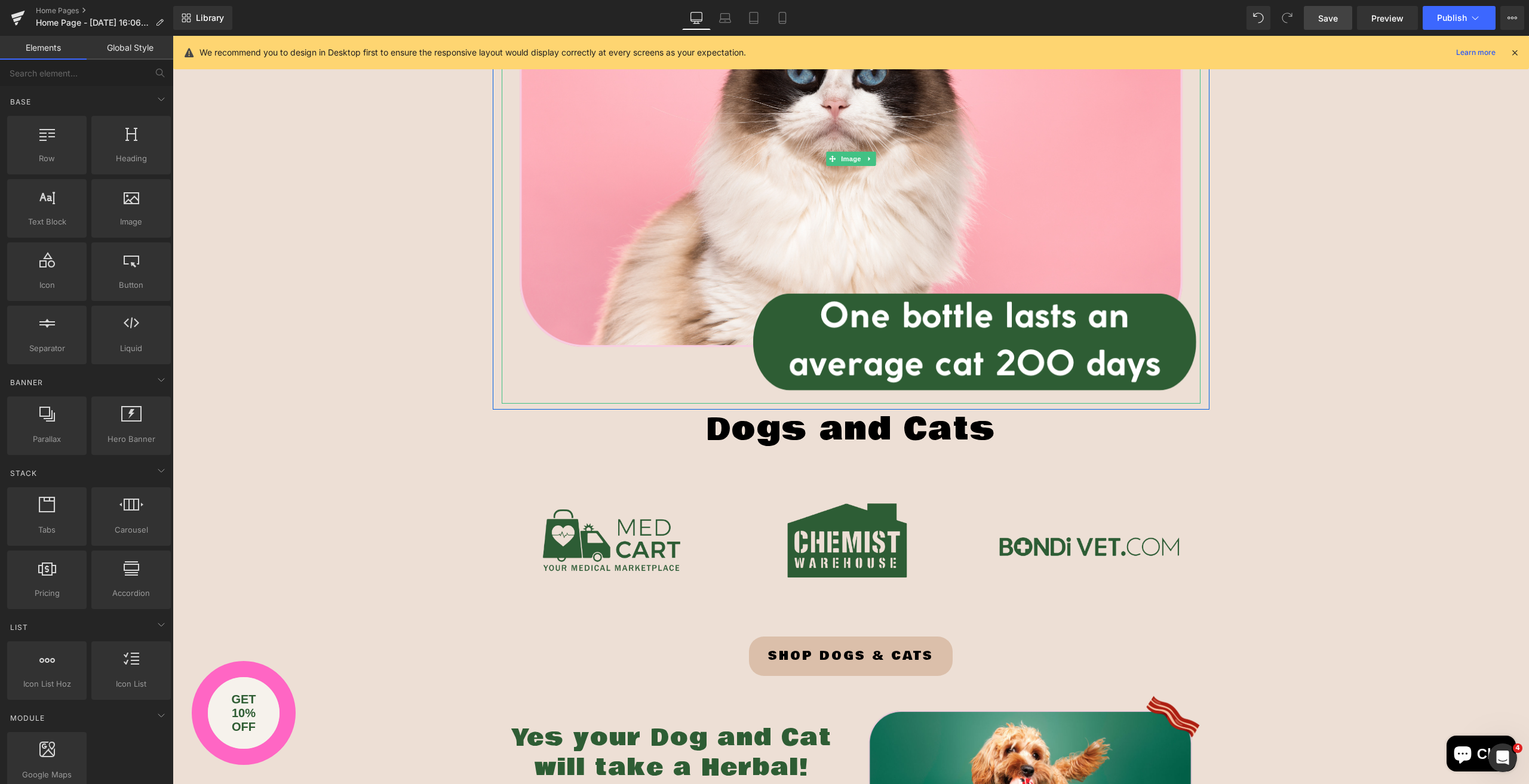
click at [776, 438] on h1 "Dogs and Cats" at bounding box center [851, 430] width 699 height 40
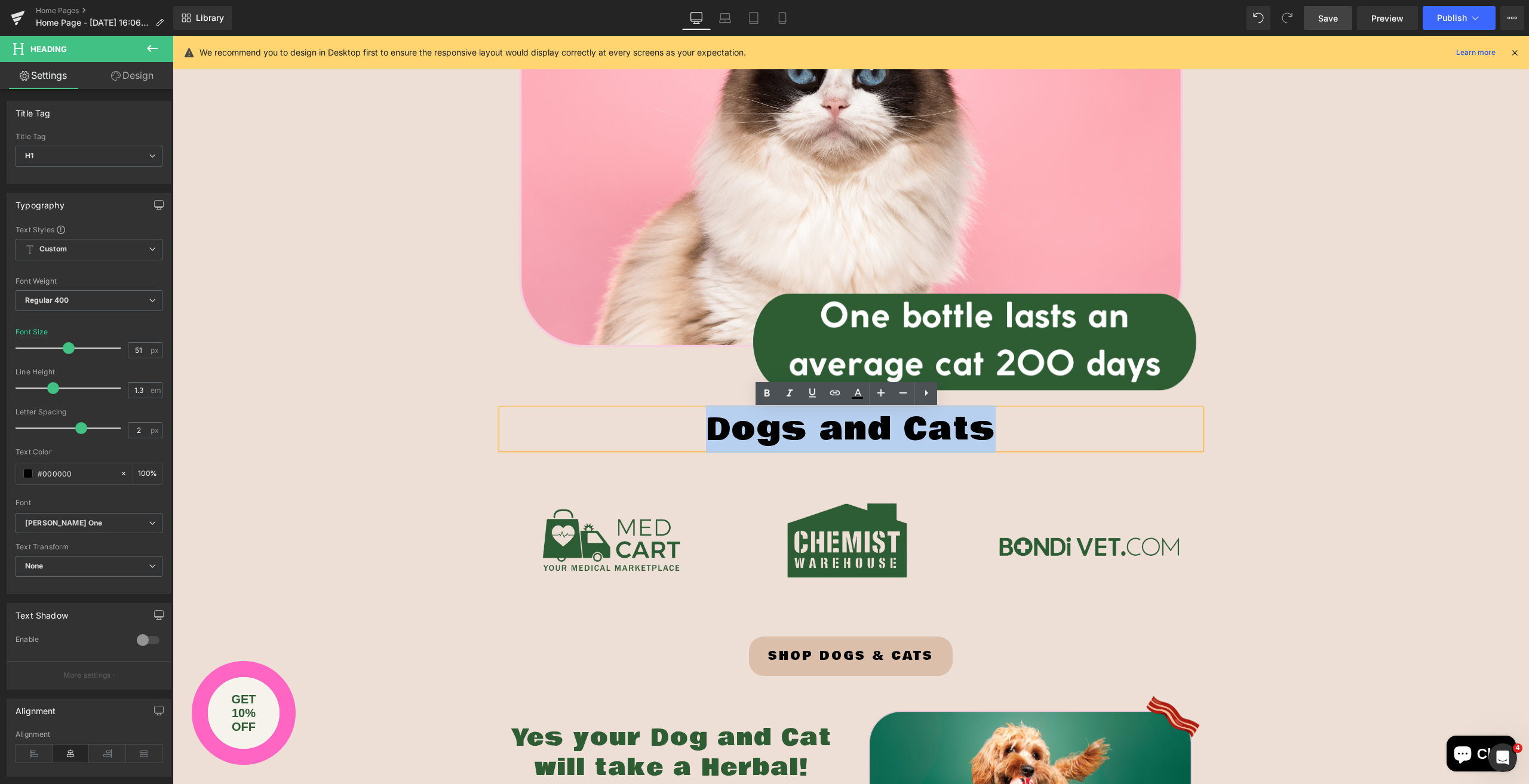
drag, startPoint x: 692, startPoint y: 426, endPoint x: 1059, endPoint y: 427, distance: 367.0
click at [1059, 427] on h1 "Dogs and Cats" at bounding box center [851, 430] width 699 height 40
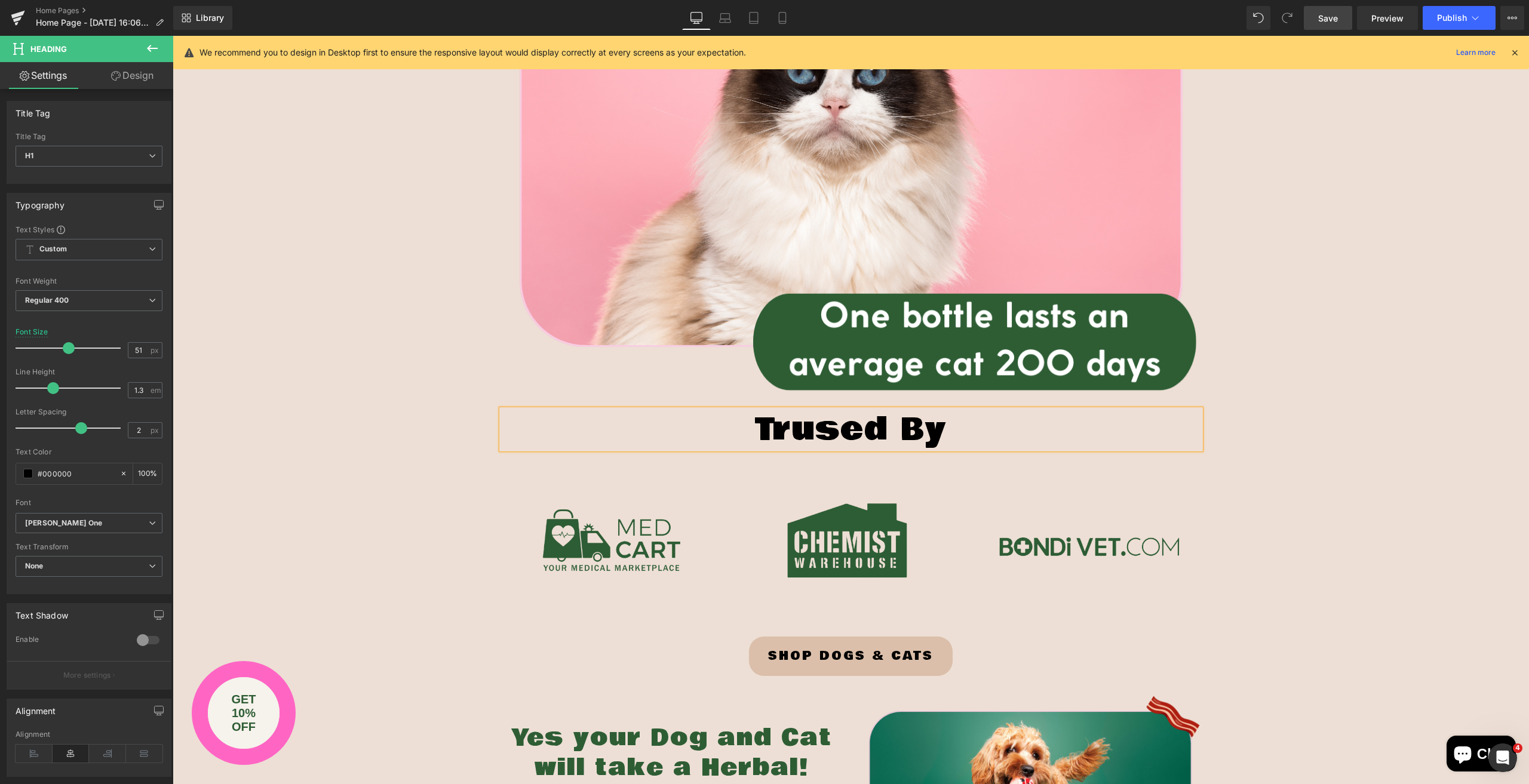
scroll to position [2025, 0]
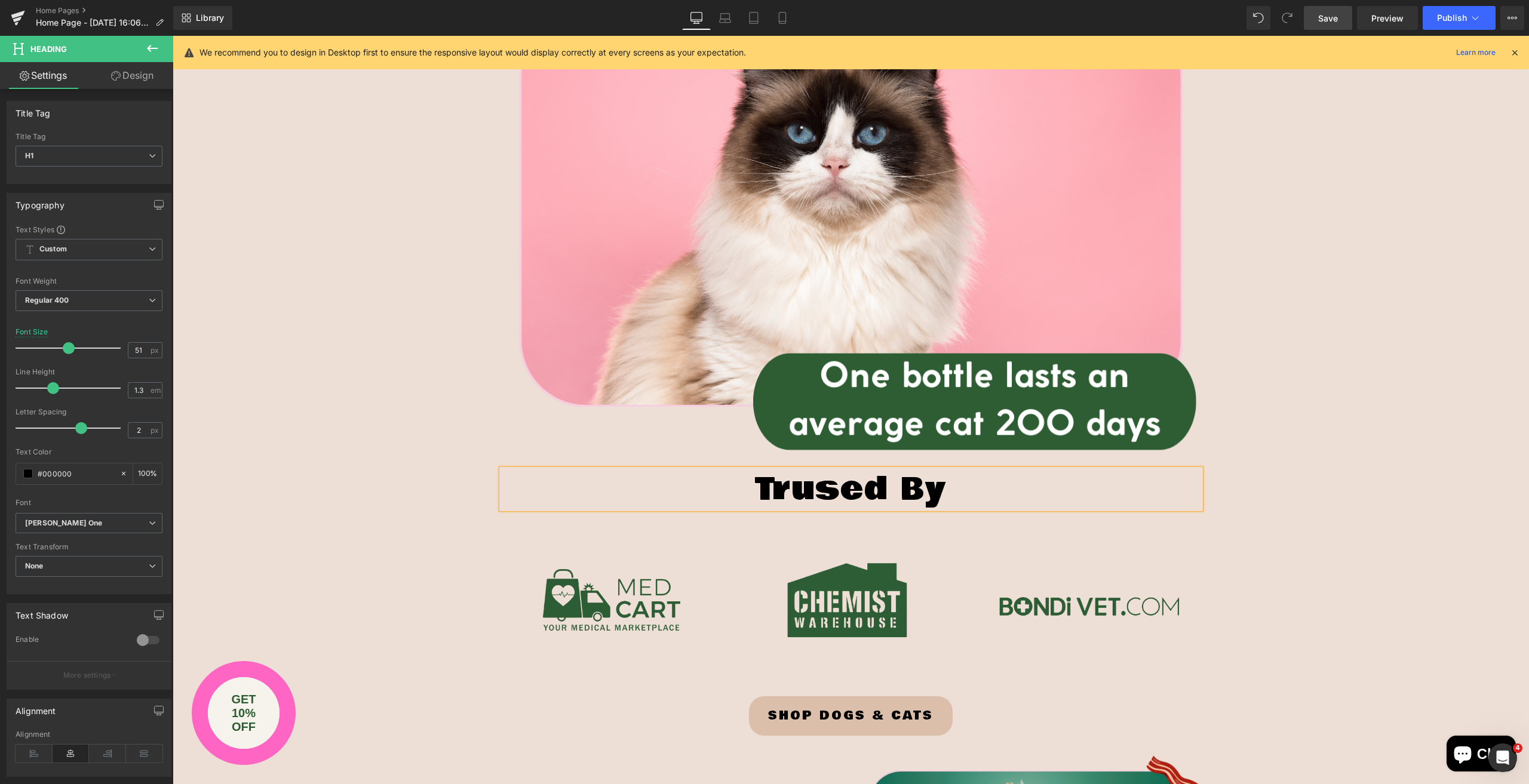
click at [835, 487] on h1 "Trused By" at bounding box center [851, 489] width 699 height 40
click at [735, 491] on h1 "Trusted By" at bounding box center [851, 489] width 699 height 40
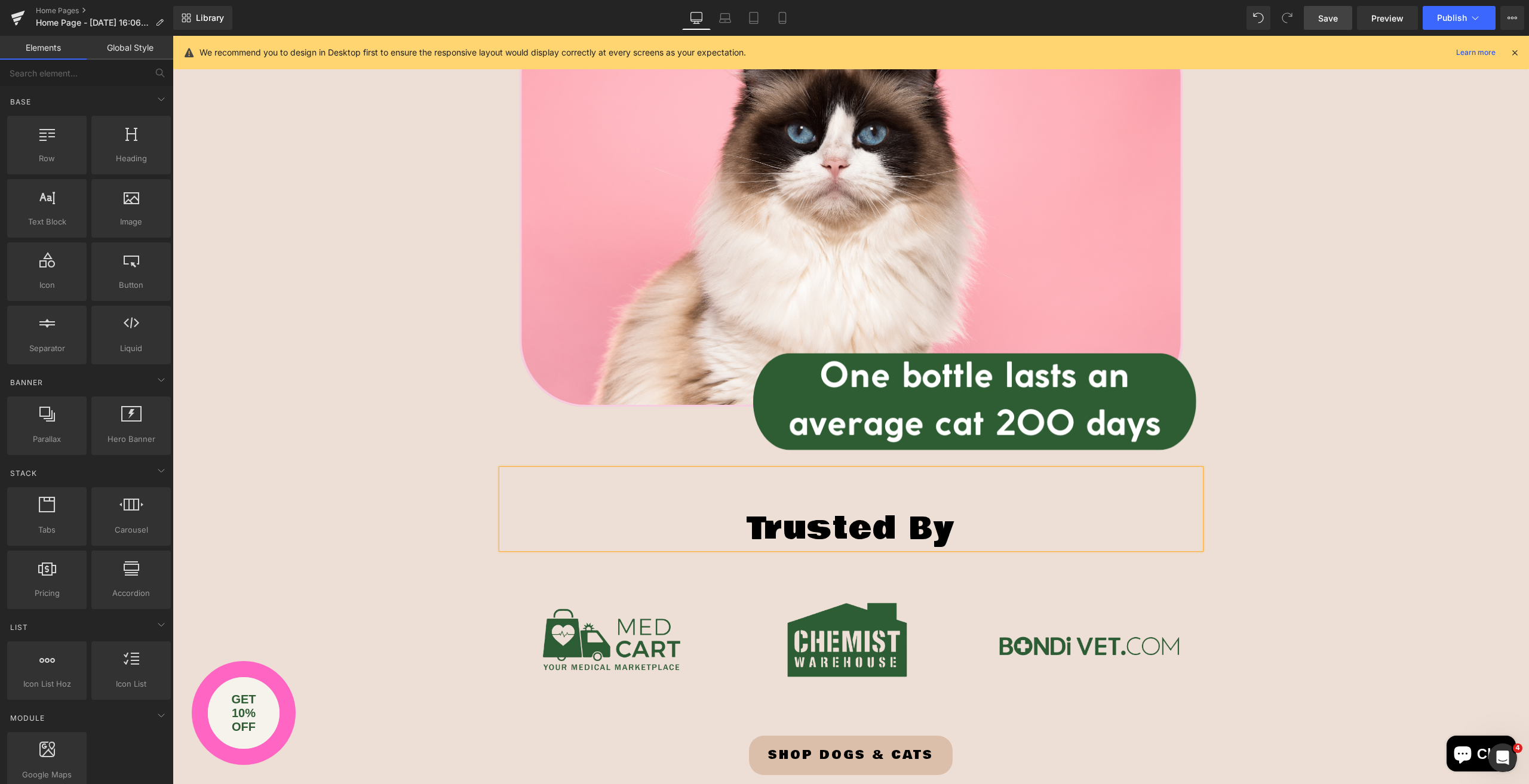
click at [1311, 316] on div "Herbal Medicine Heading Row for Text Block Dogs and Cats Heading Row Offering h…" at bounding box center [850, 648] width 1356 height 4904
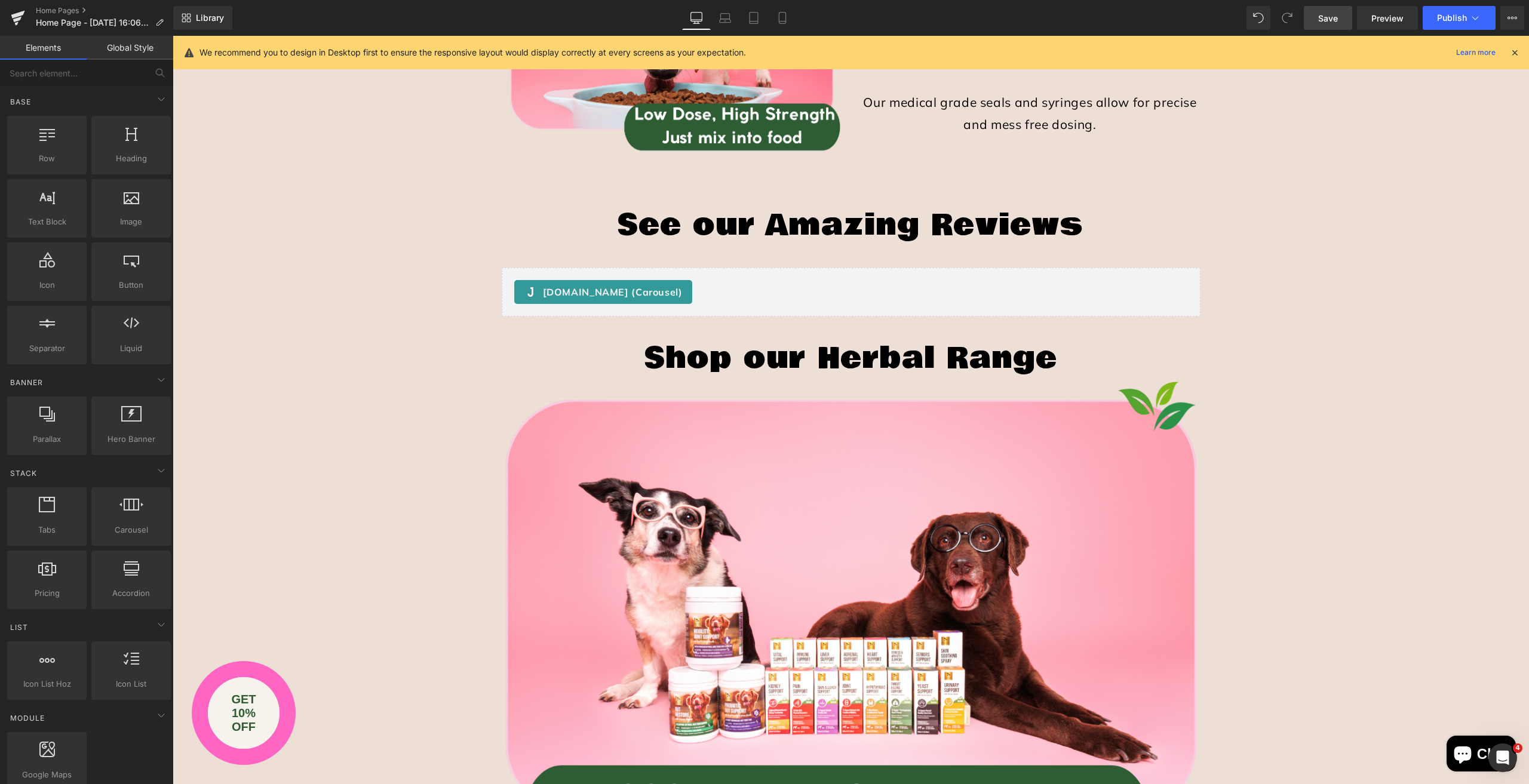
scroll to position [3100, 0]
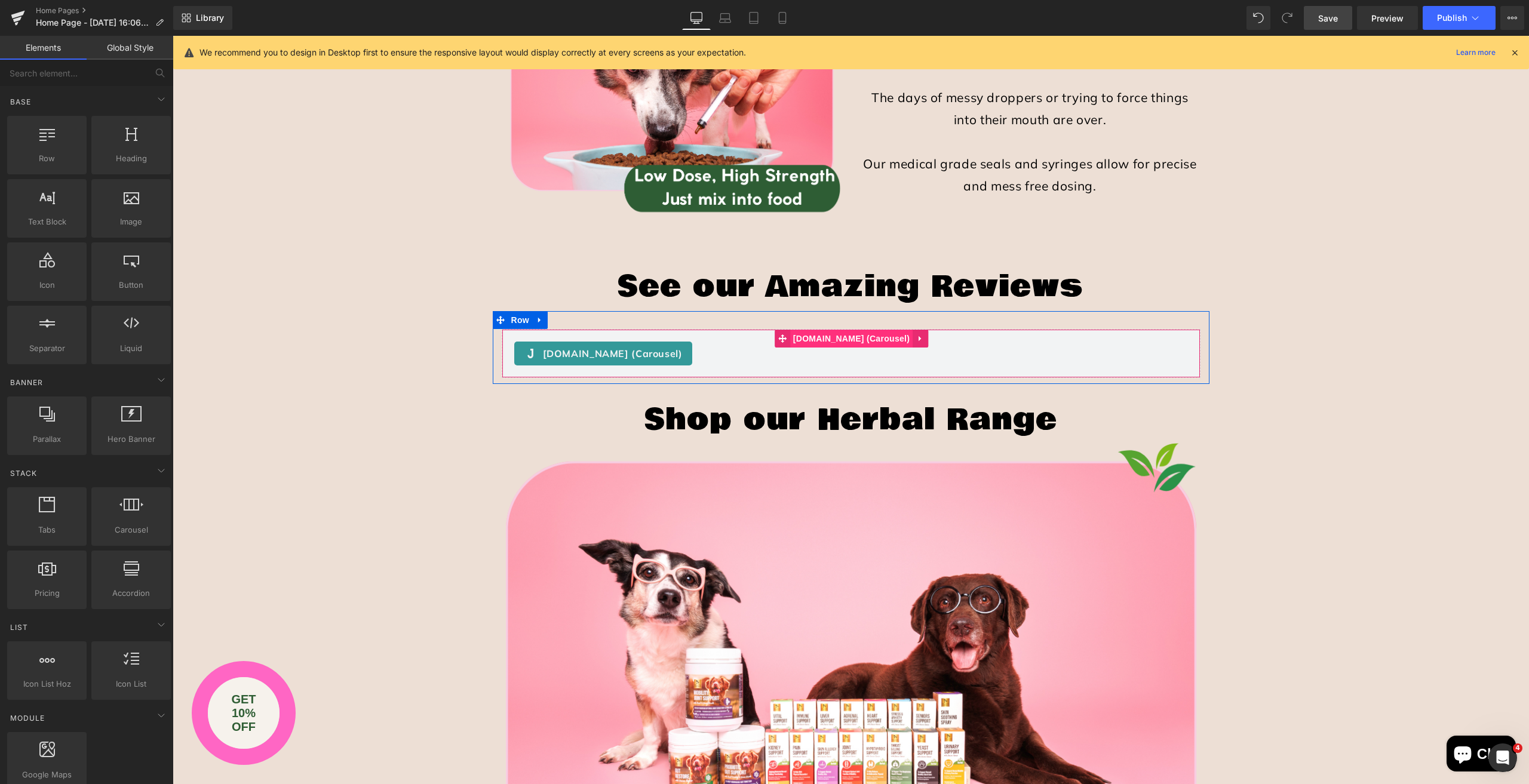
click at [845, 339] on span "[DOMAIN_NAME] (Carousel)" at bounding box center [852, 338] width 123 height 18
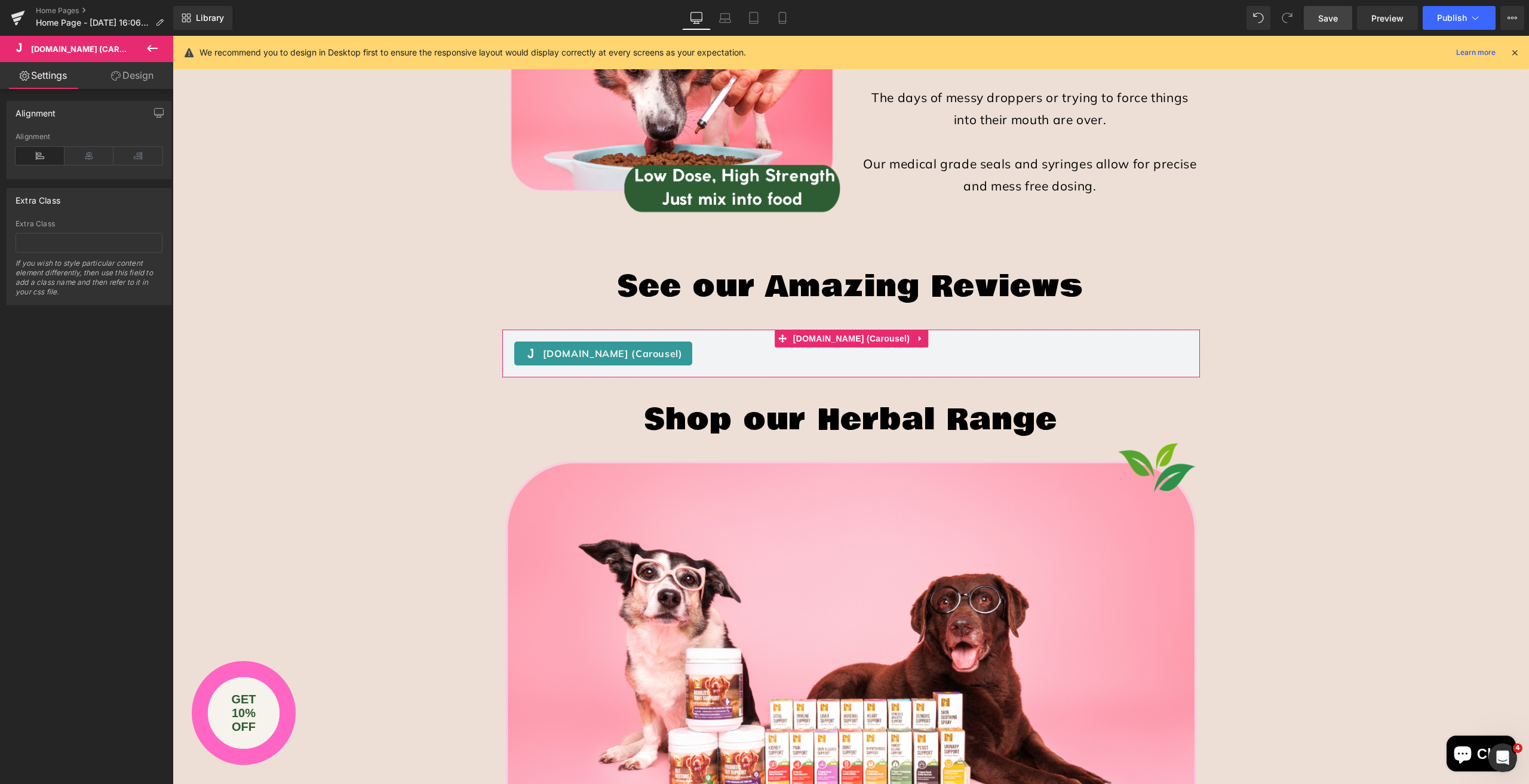
click at [135, 79] on link "Design" at bounding box center [132, 75] width 86 height 27
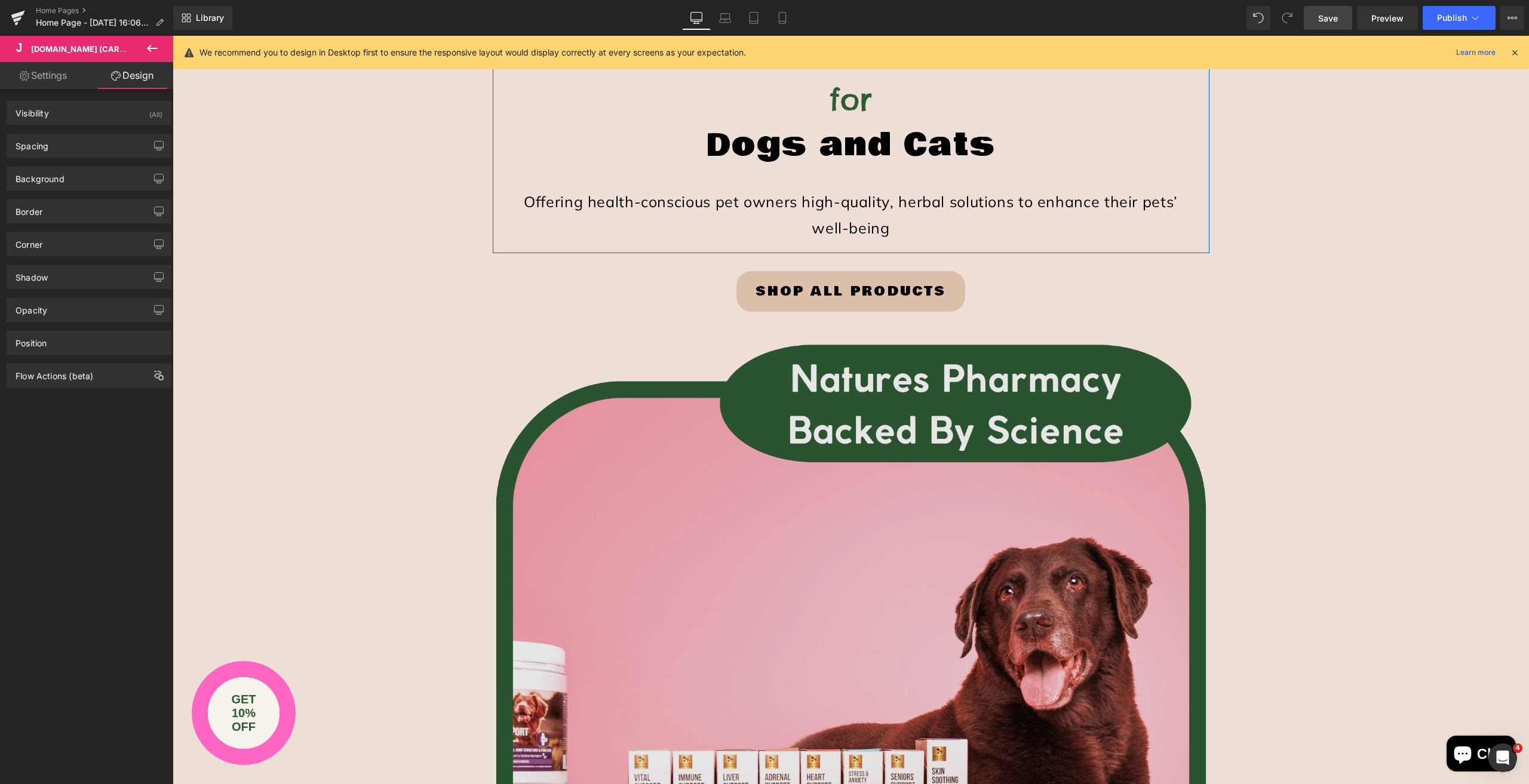
scroll to position [54, 0]
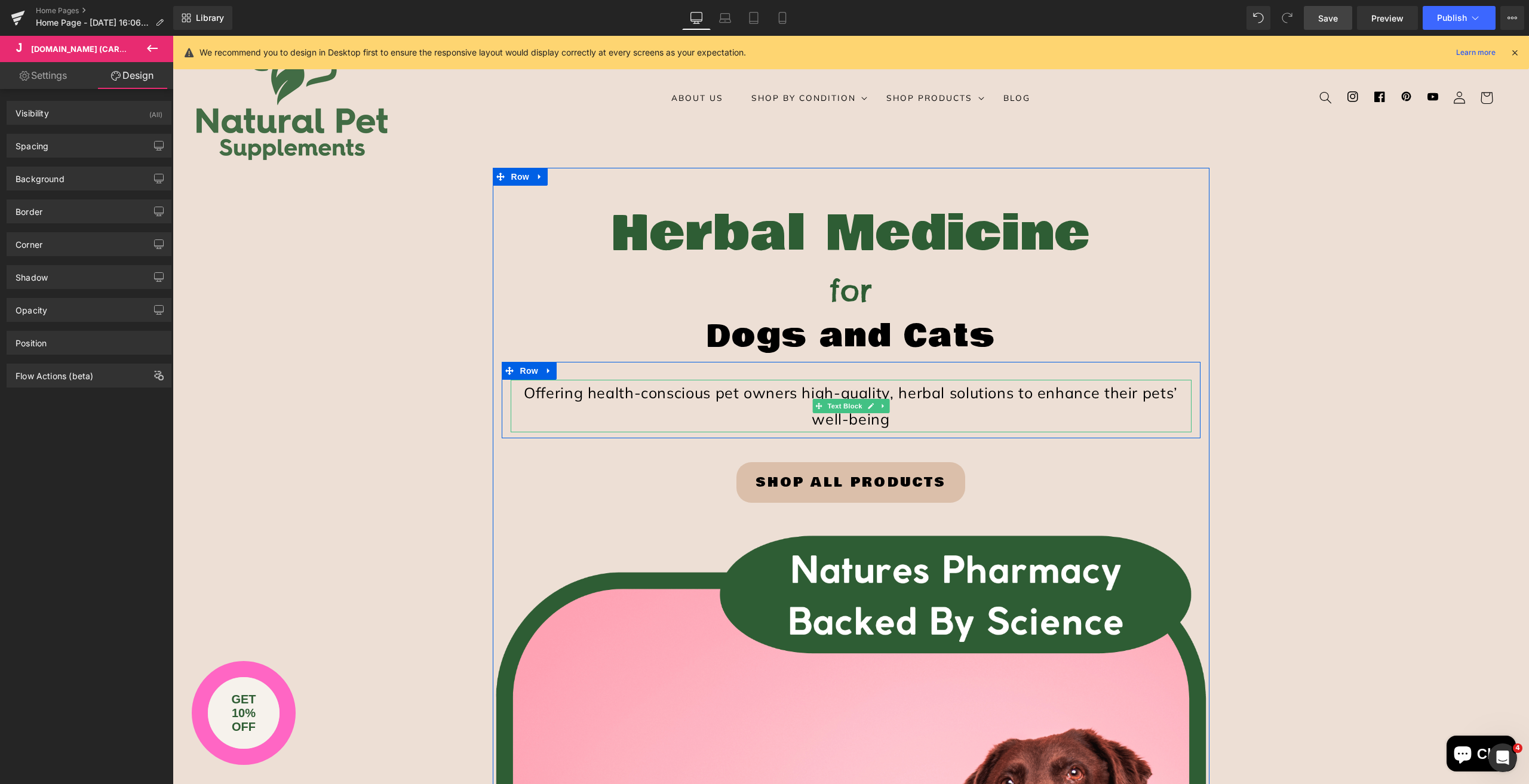
click at [597, 404] on p "Offering health-conscious pet owners high-quality, herbal solutions to enhance …" at bounding box center [851, 406] width 681 height 52
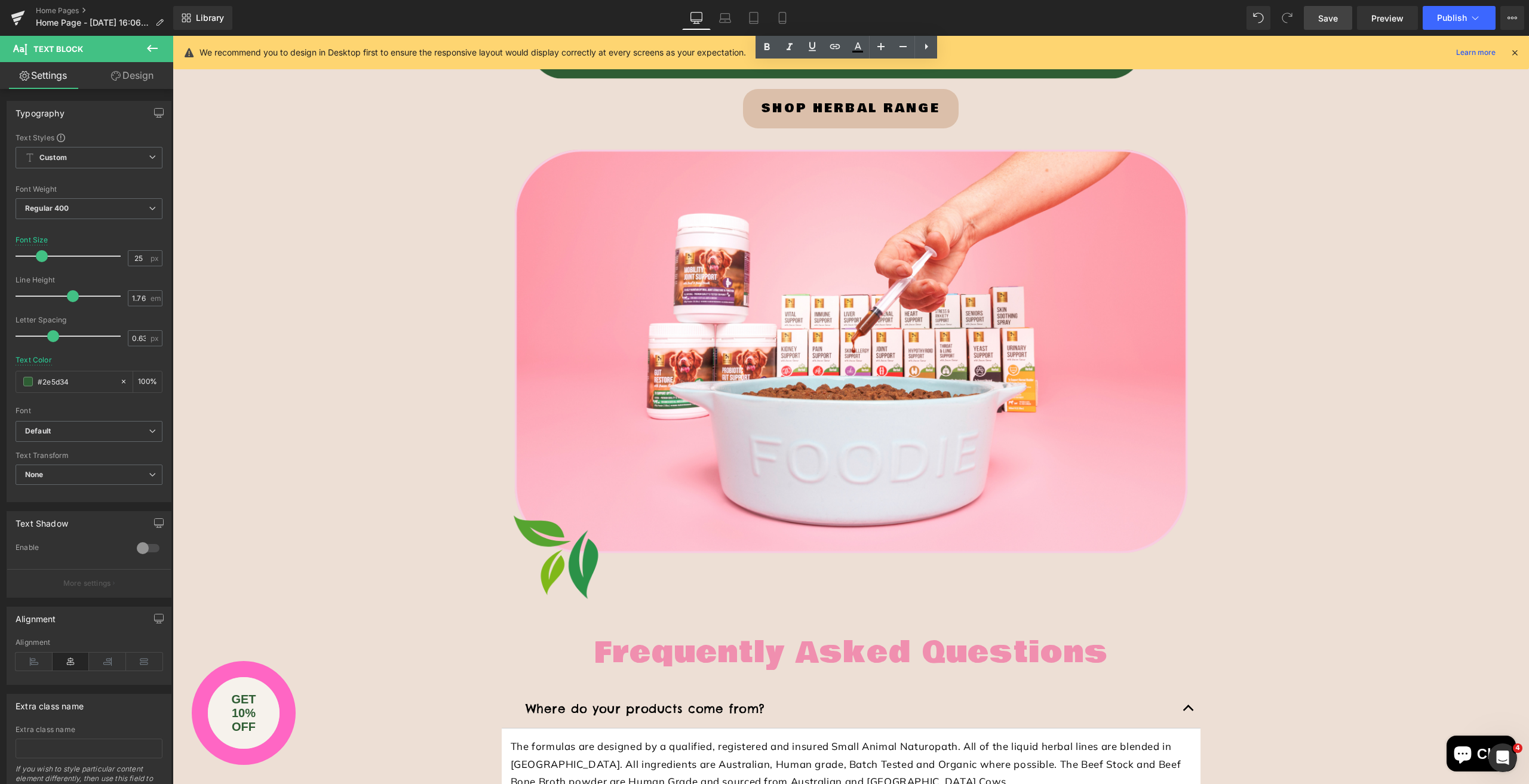
scroll to position [3942, 0]
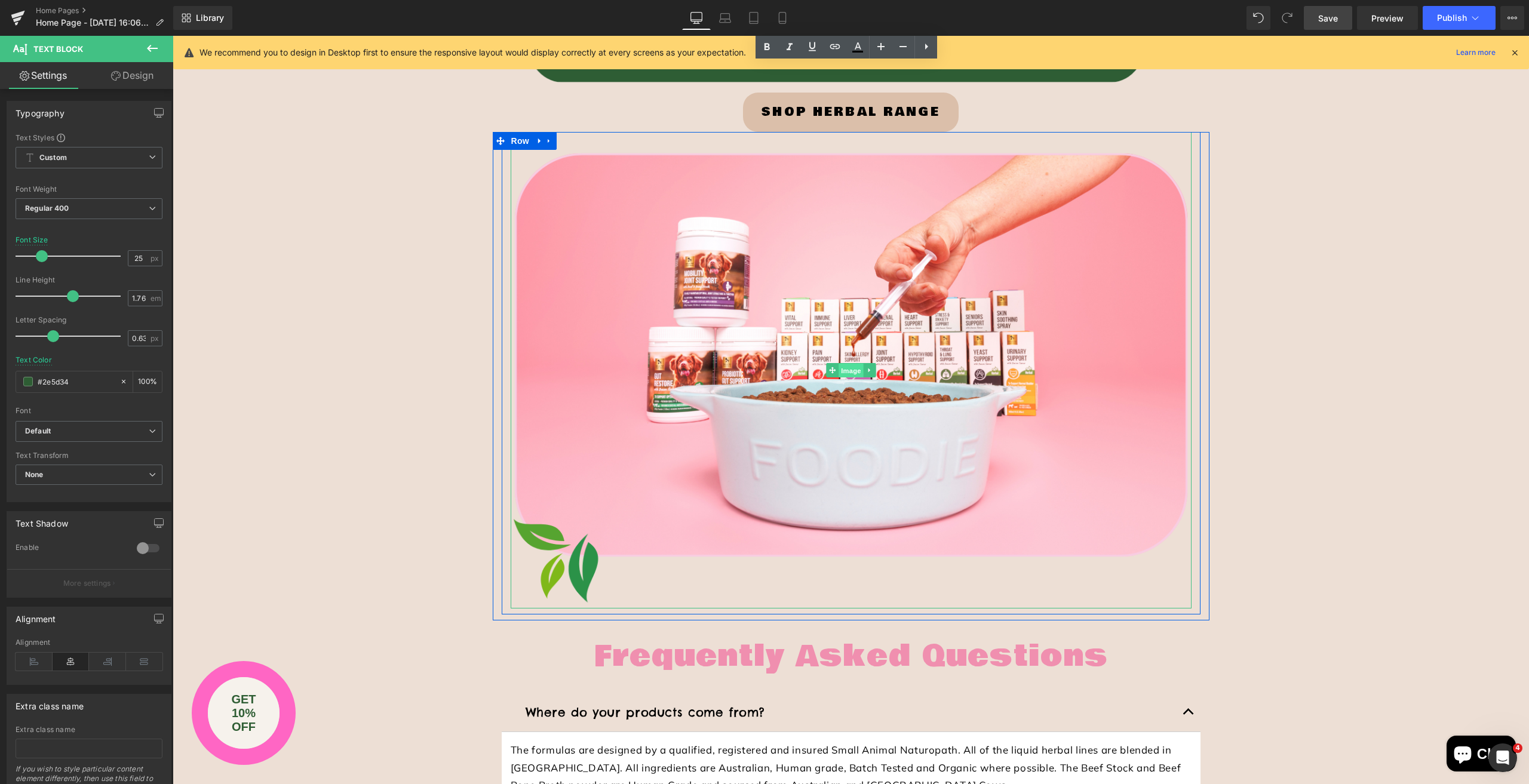
click at [845, 368] on span "Image" at bounding box center [851, 370] width 25 height 14
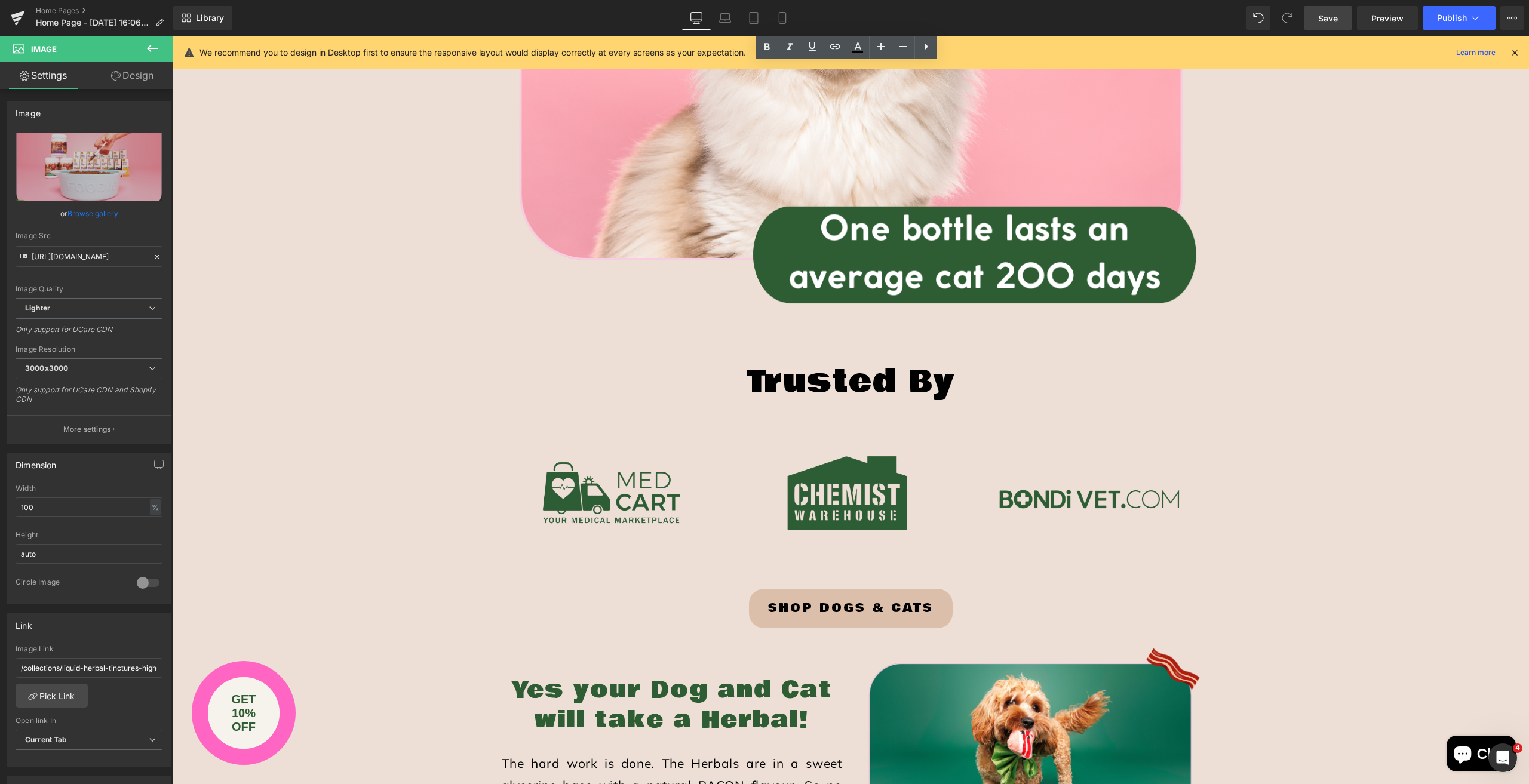
scroll to position [2150, 0]
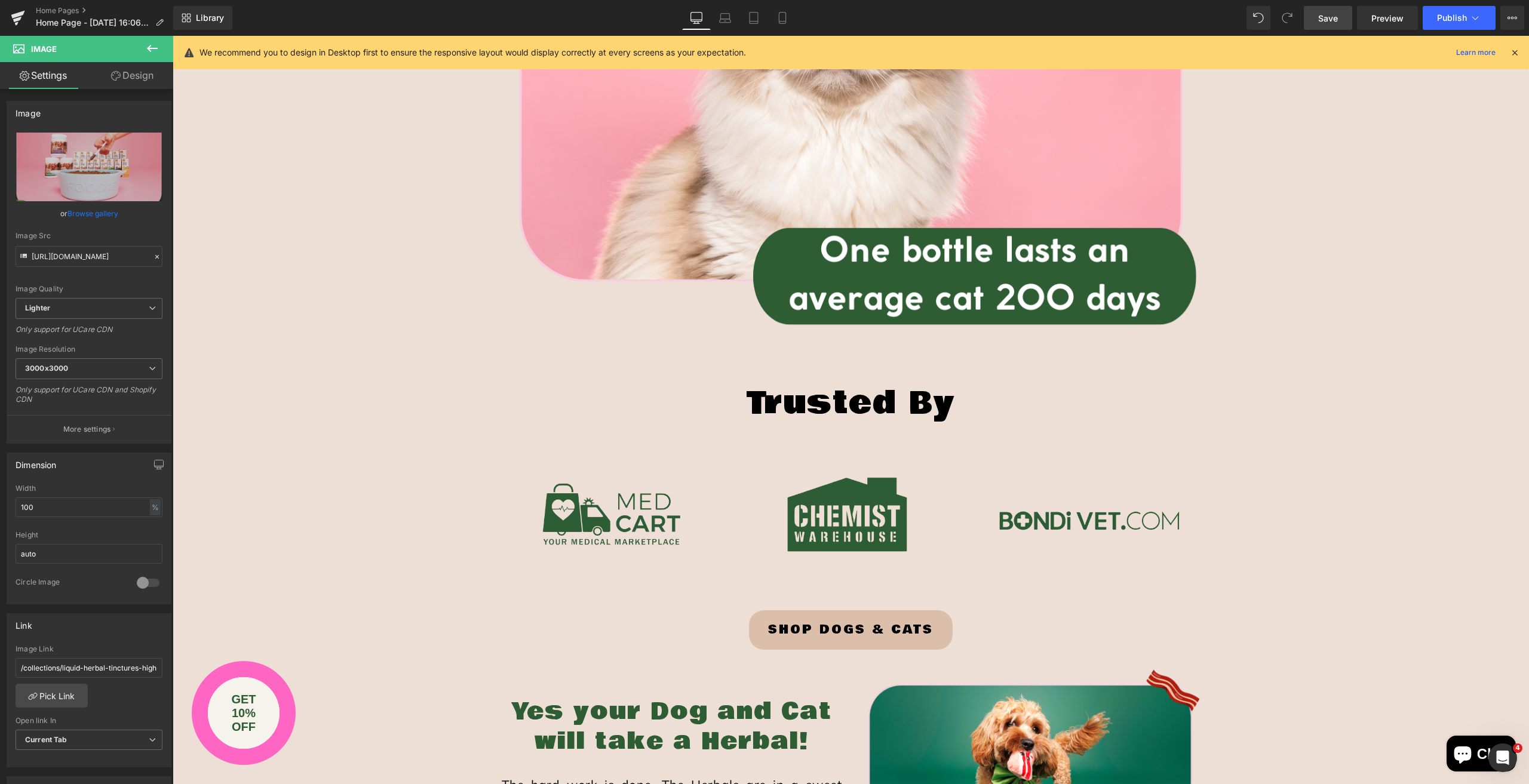
click at [1315, 13] on link "Save" at bounding box center [1328, 17] width 48 height 24
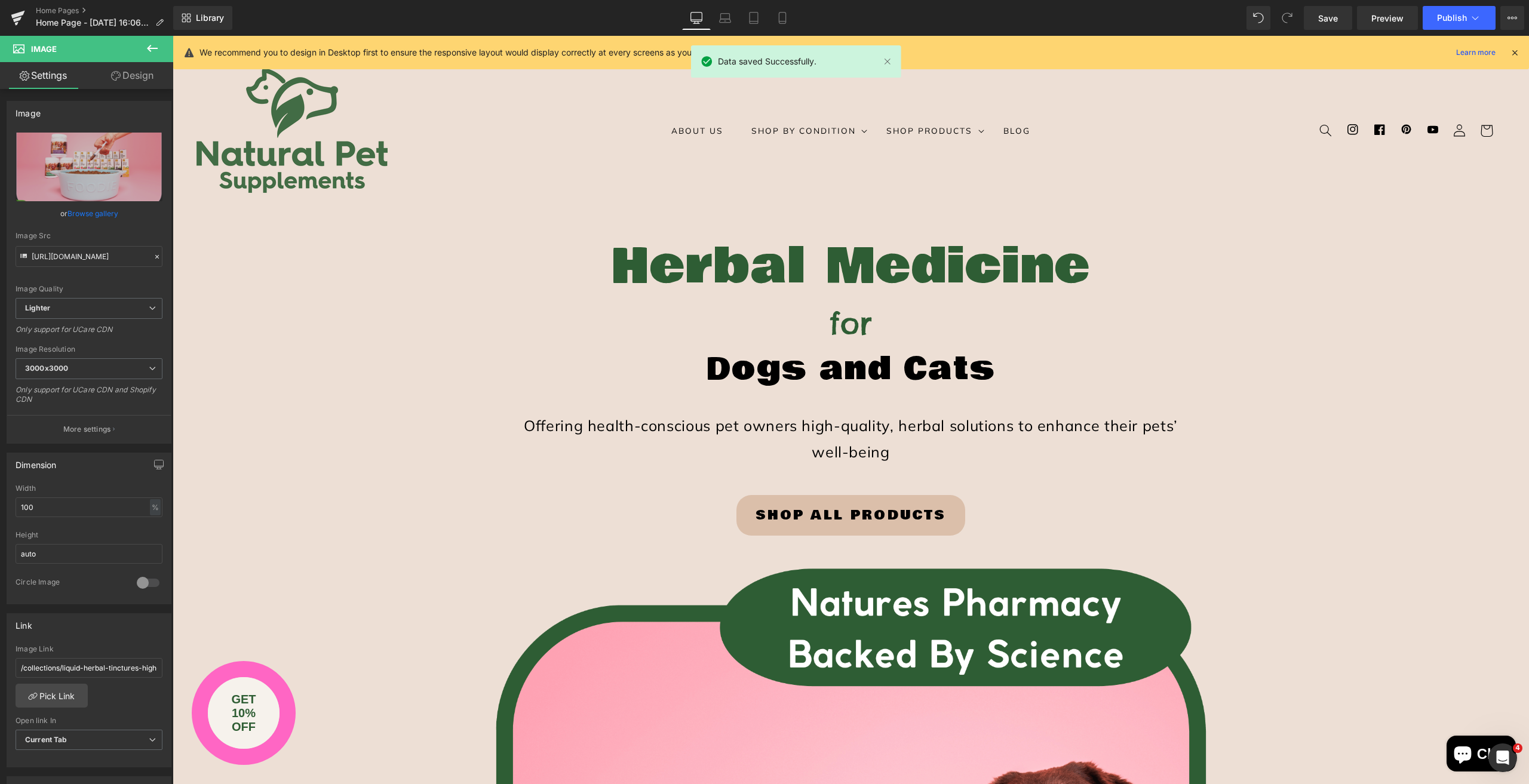
scroll to position [0, 0]
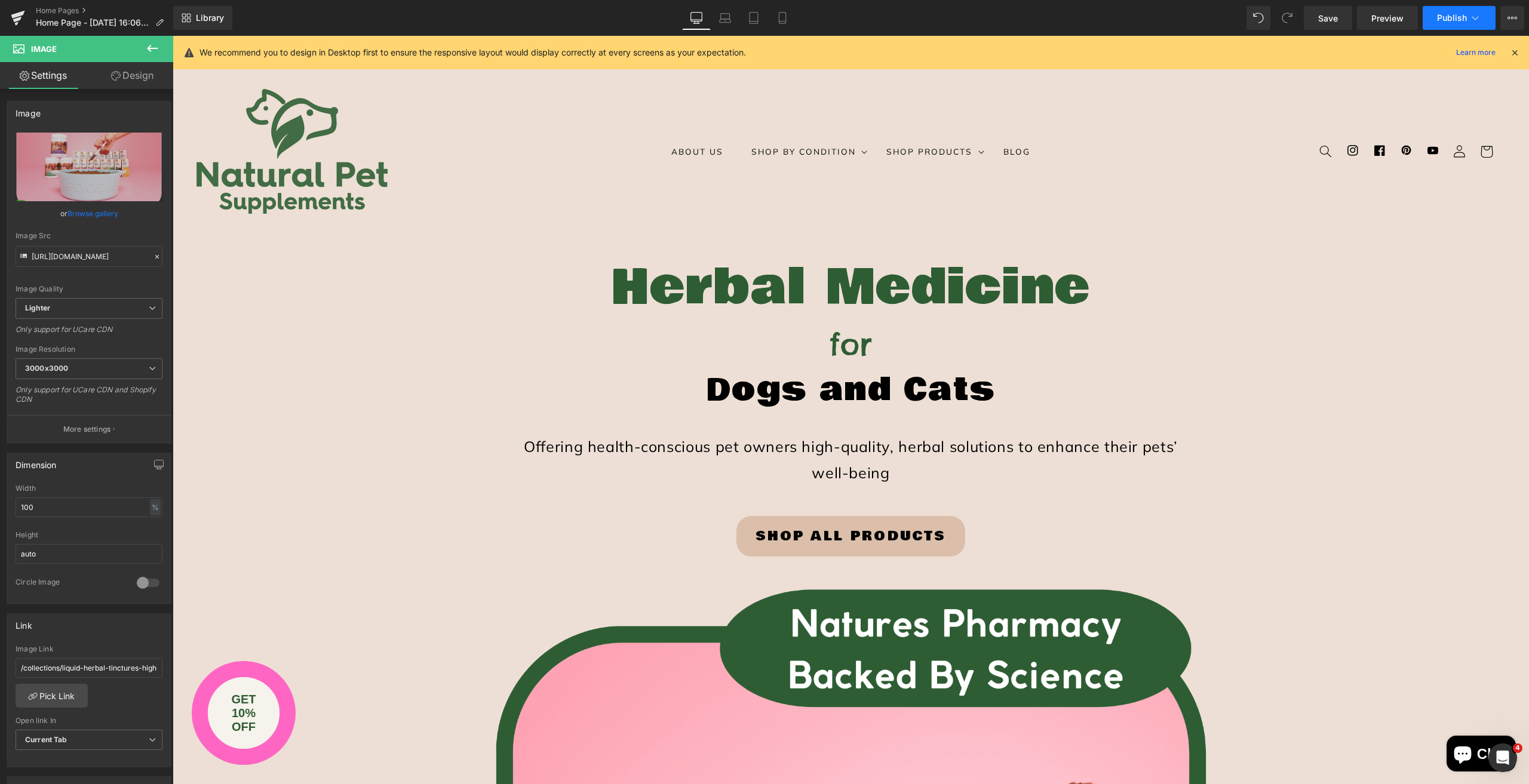
click at [1443, 20] on span "Publish" at bounding box center [1452, 18] width 30 height 10
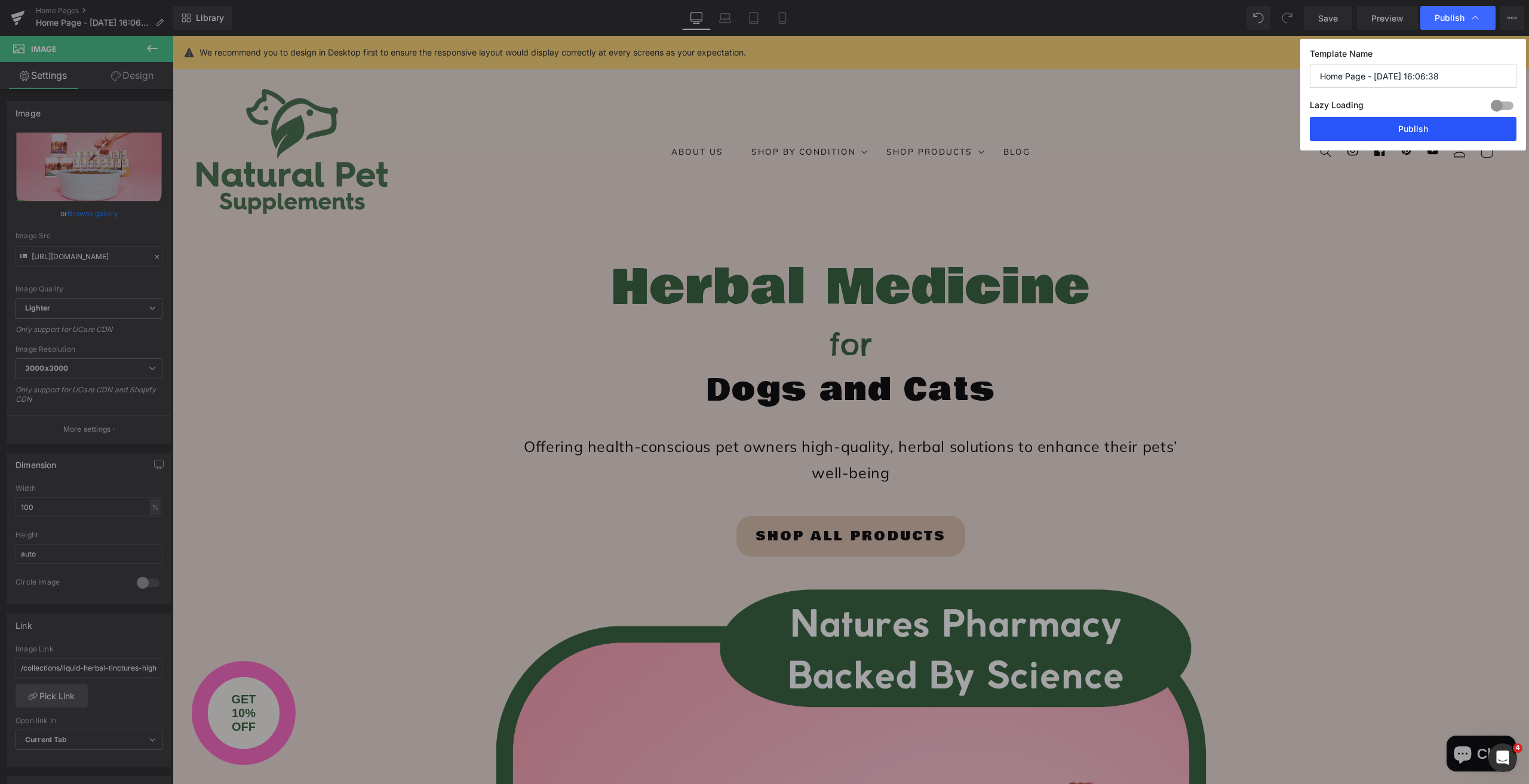
click at [1415, 138] on button "Publish" at bounding box center [1413, 129] width 207 height 24
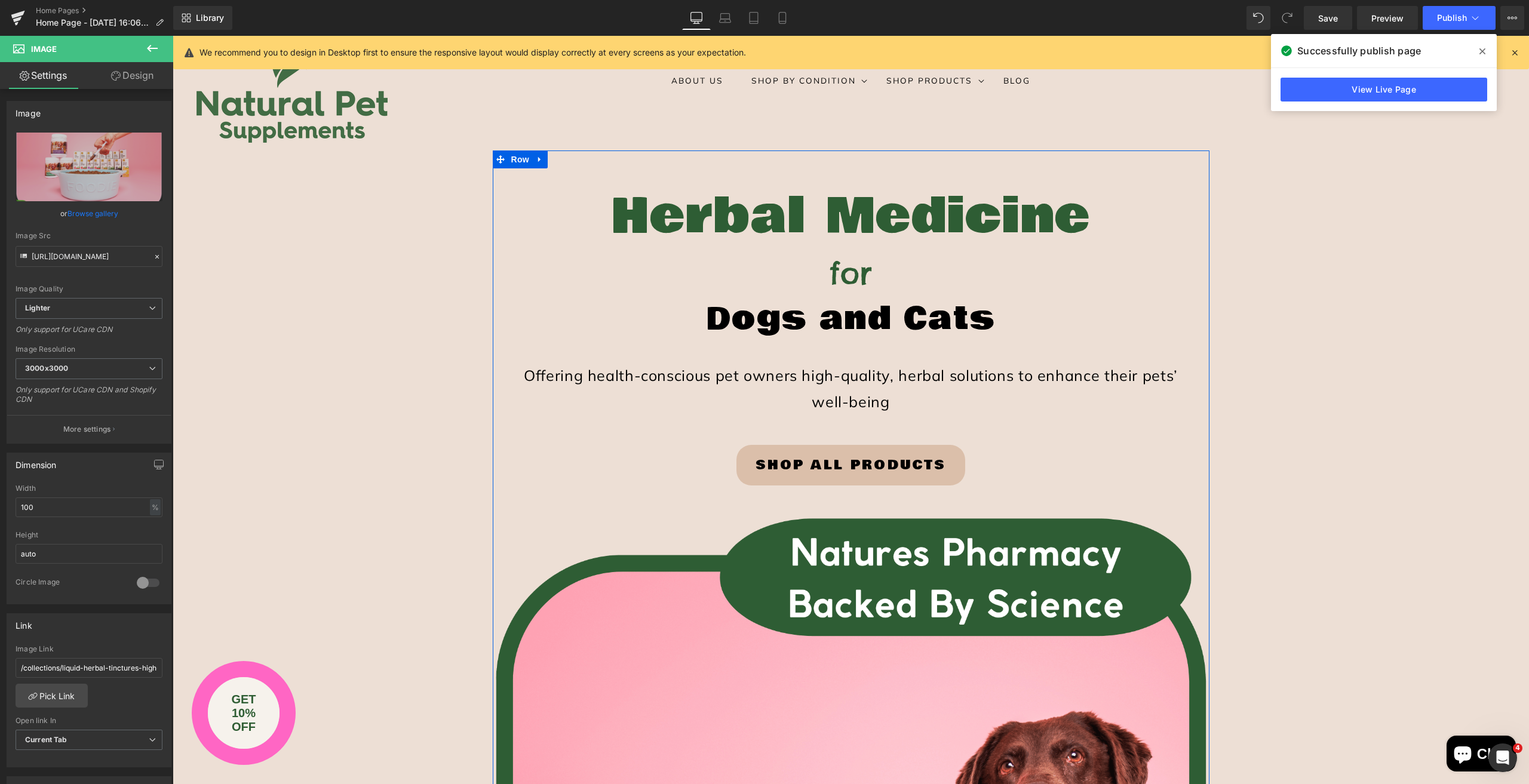
scroll to position [60, 0]
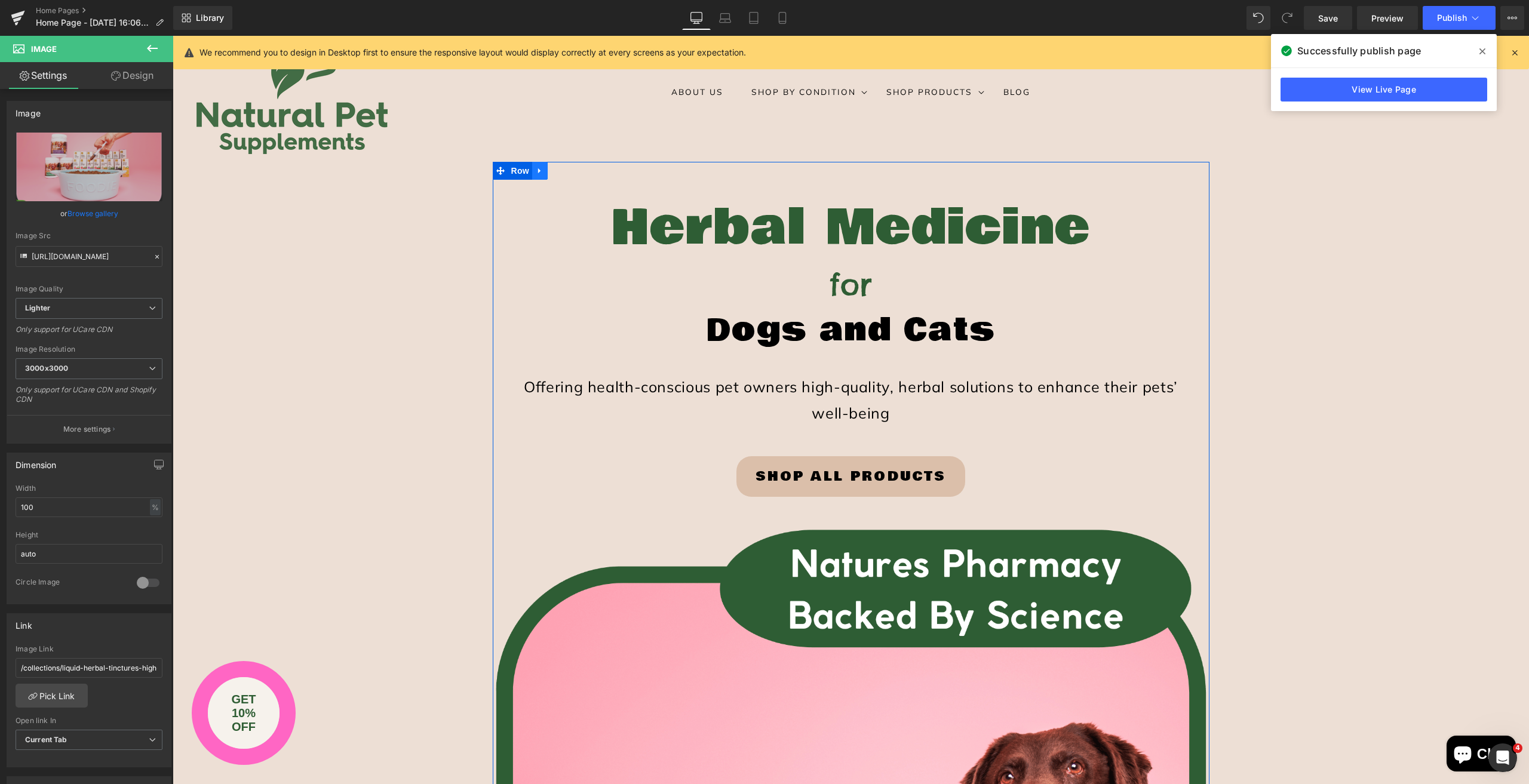
click at [538, 169] on icon at bounding box center [539, 170] width 2 height 5
click at [567, 168] on icon at bounding box center [571, 171] width 8 height 8
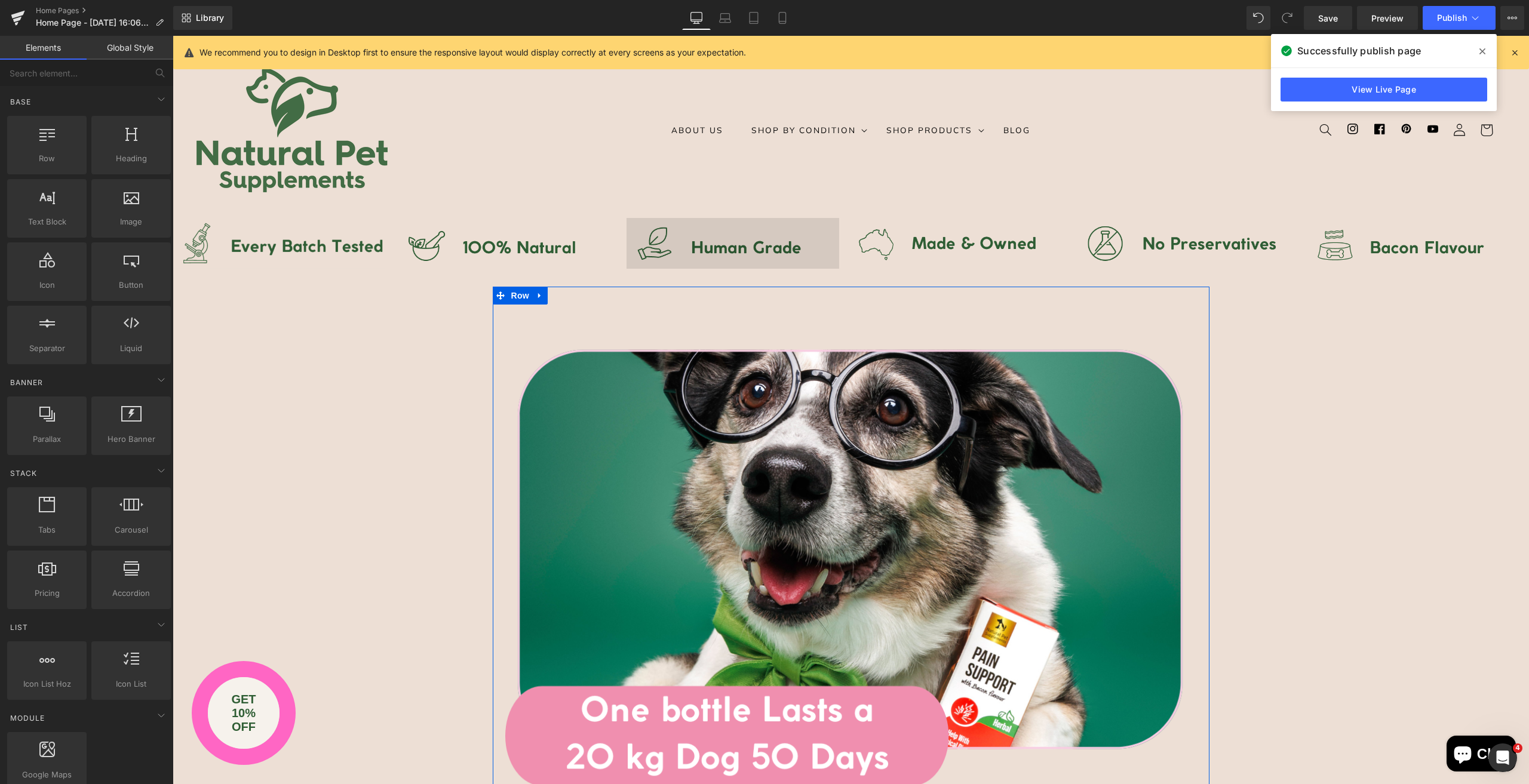
scroll to position [0, 0]
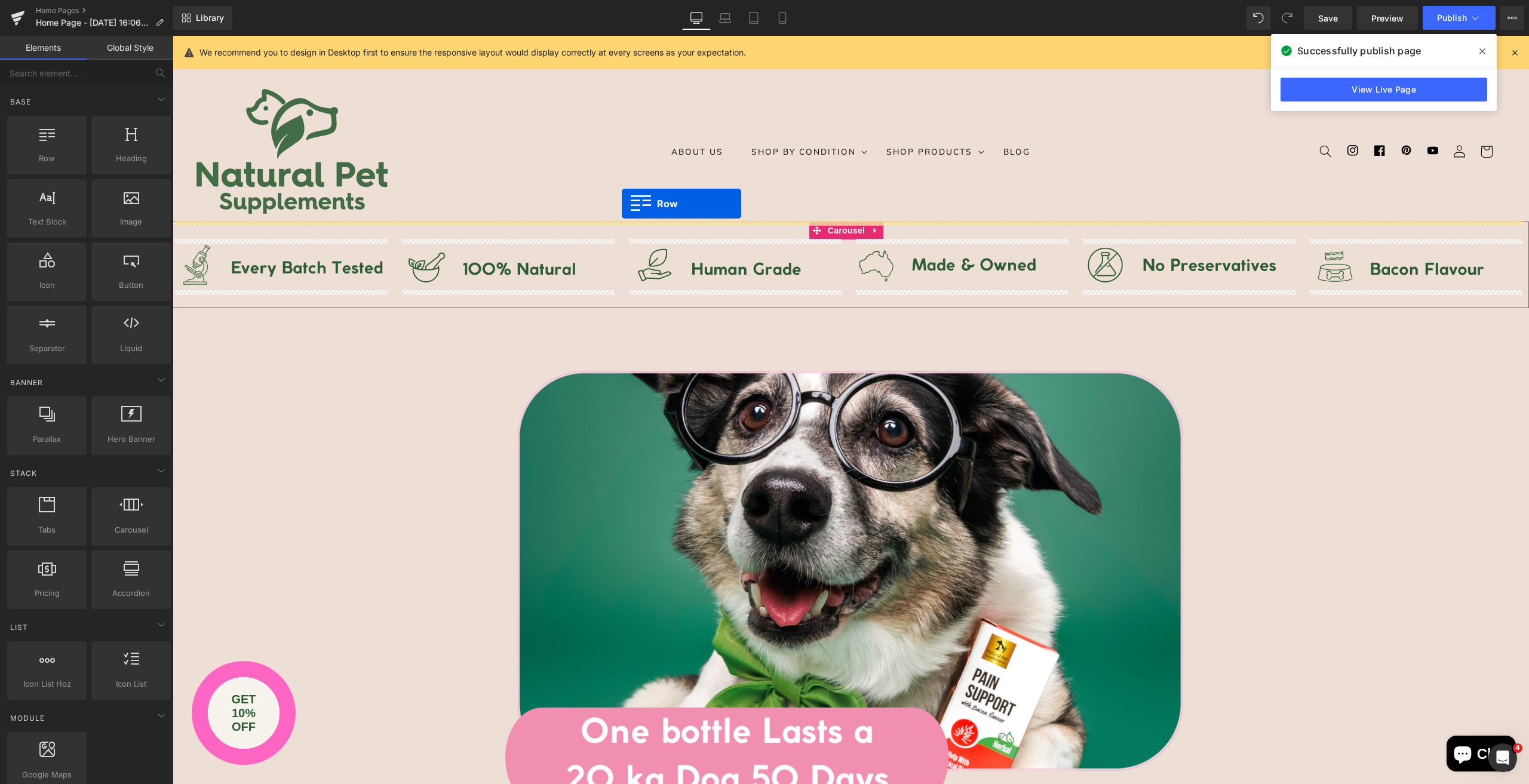
drag, startPoint x: 241, startPoint y: 184, endPoint x: 621, endPoint y: 204, distance: 380.5
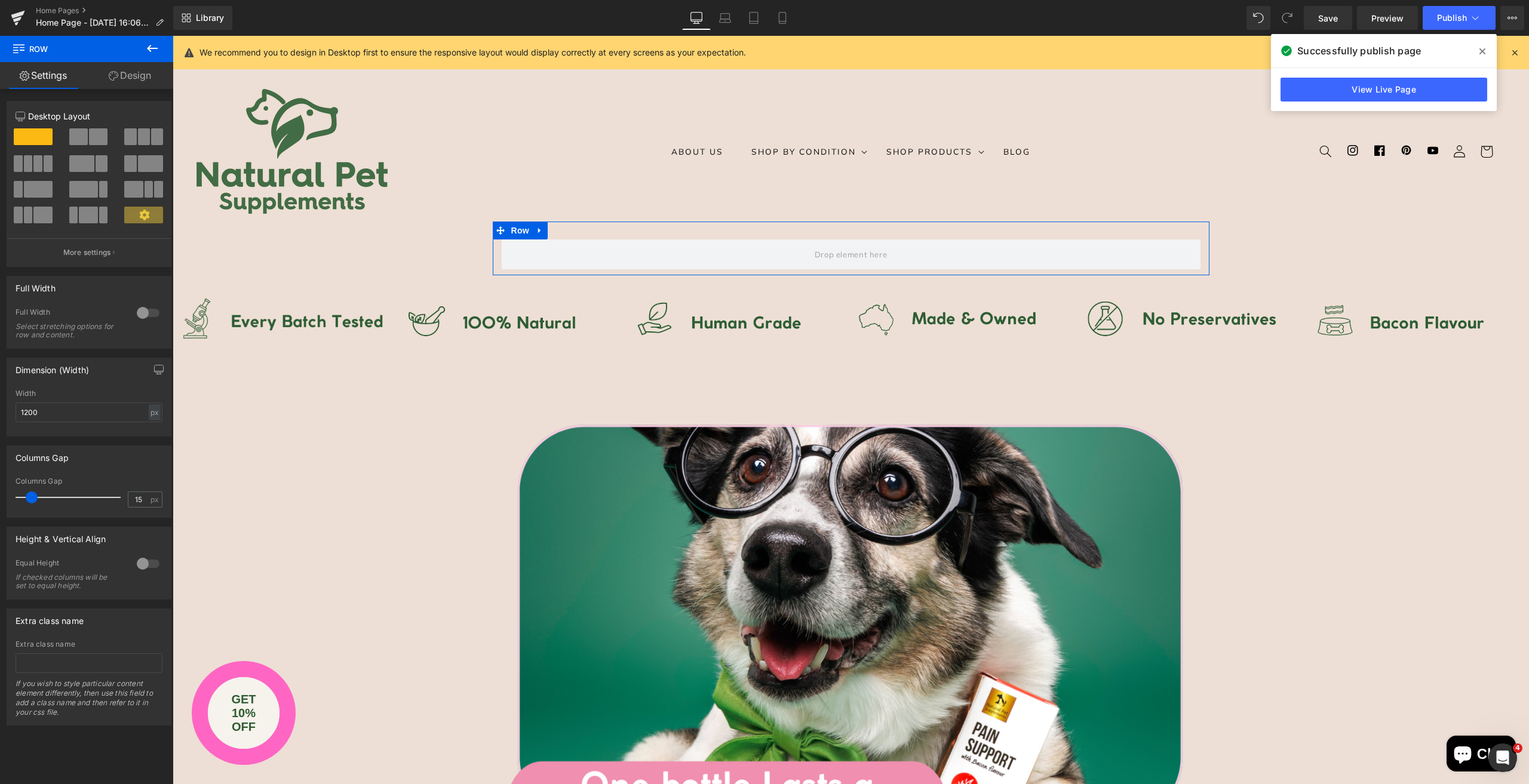
click at [135, 312] on div at bounding box center [148, 313] width 29 height 19
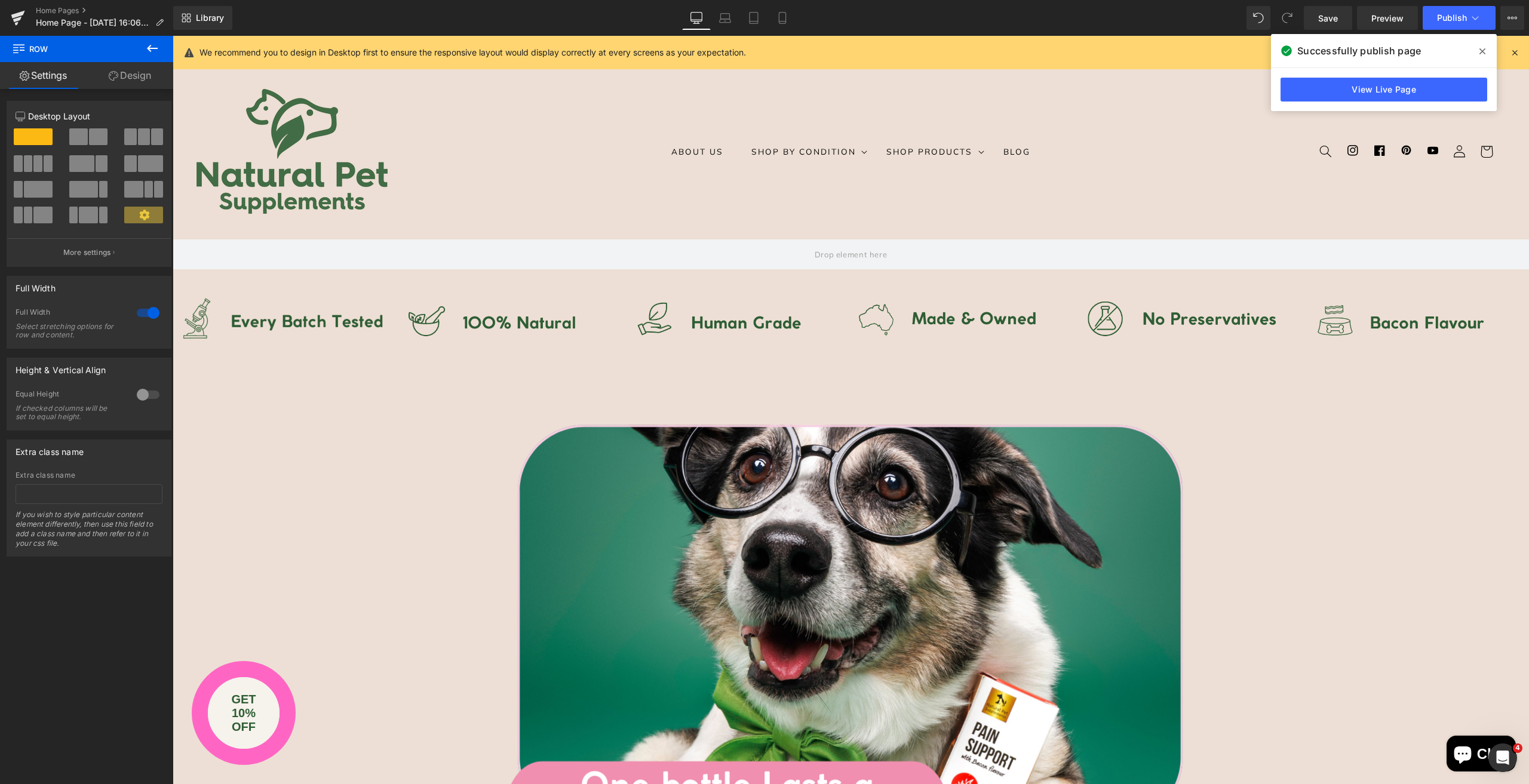
click at [148, 50] on icon at bounding box center [152, 48] width 14 height 14
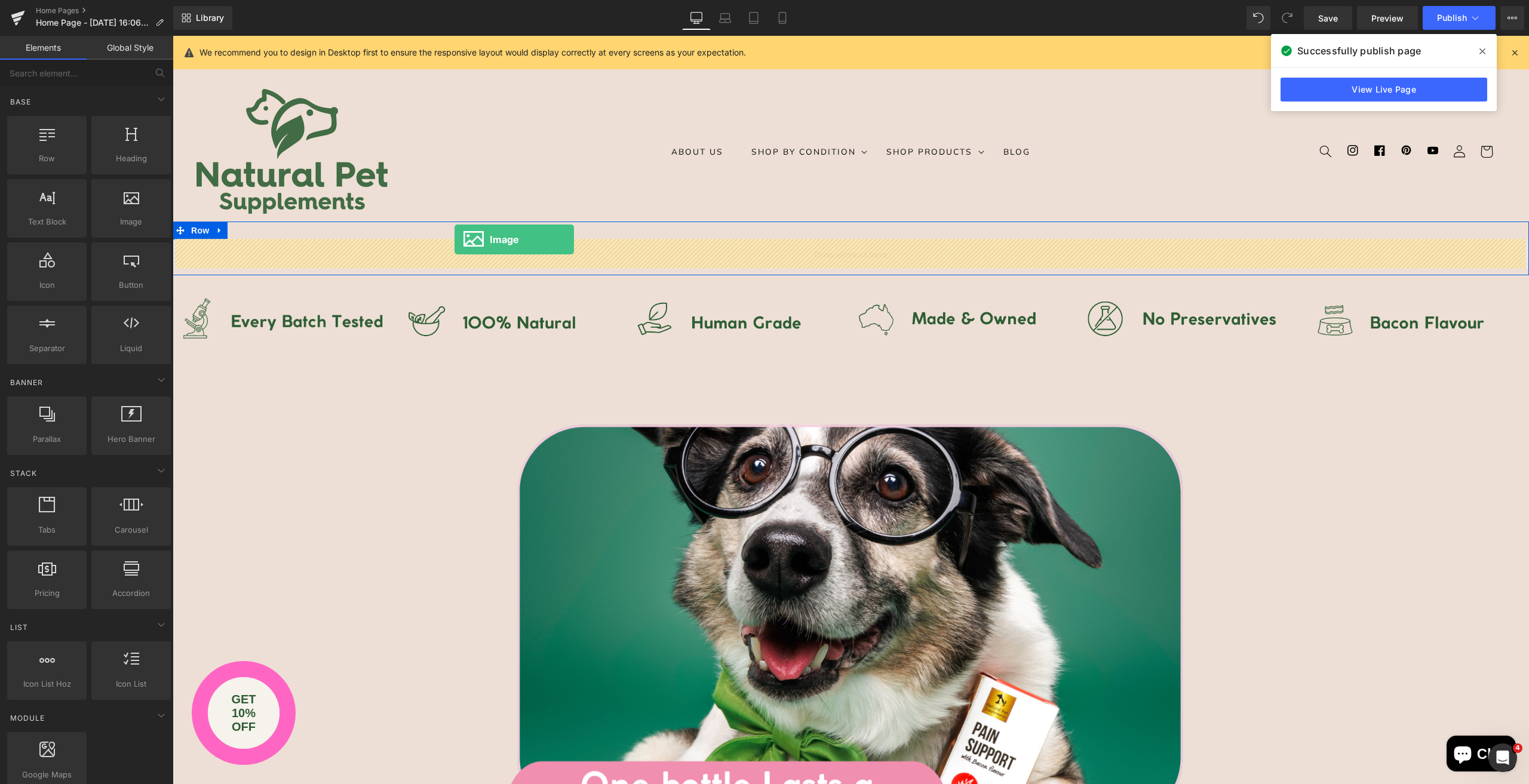
drag, startPoint x: 341, startPoint y: 236, endPoint x: 455, endPoint y: 240, distance: 114.1
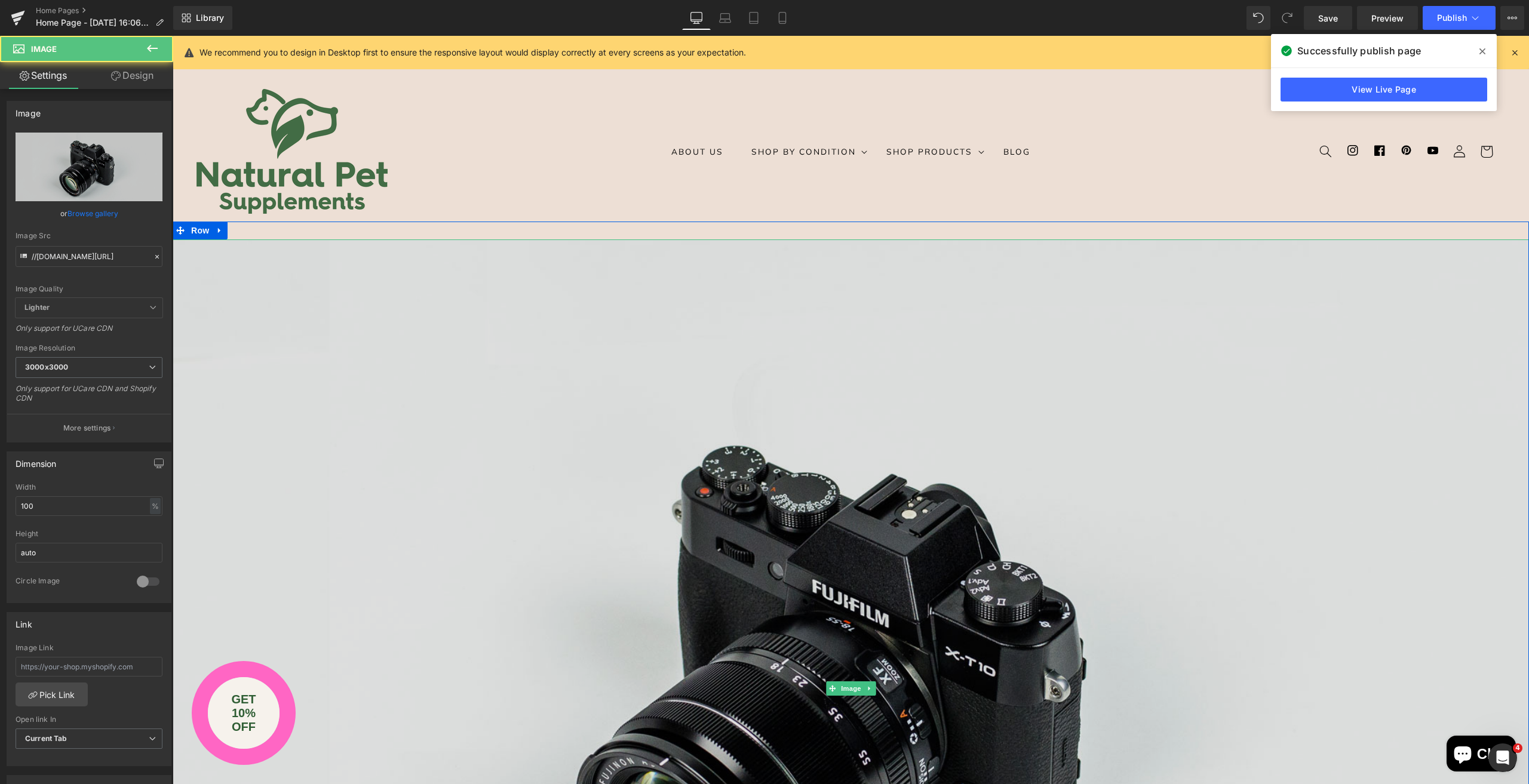
click at [717, 580] on img at bounding box center [850, 689] width 1356 height 899
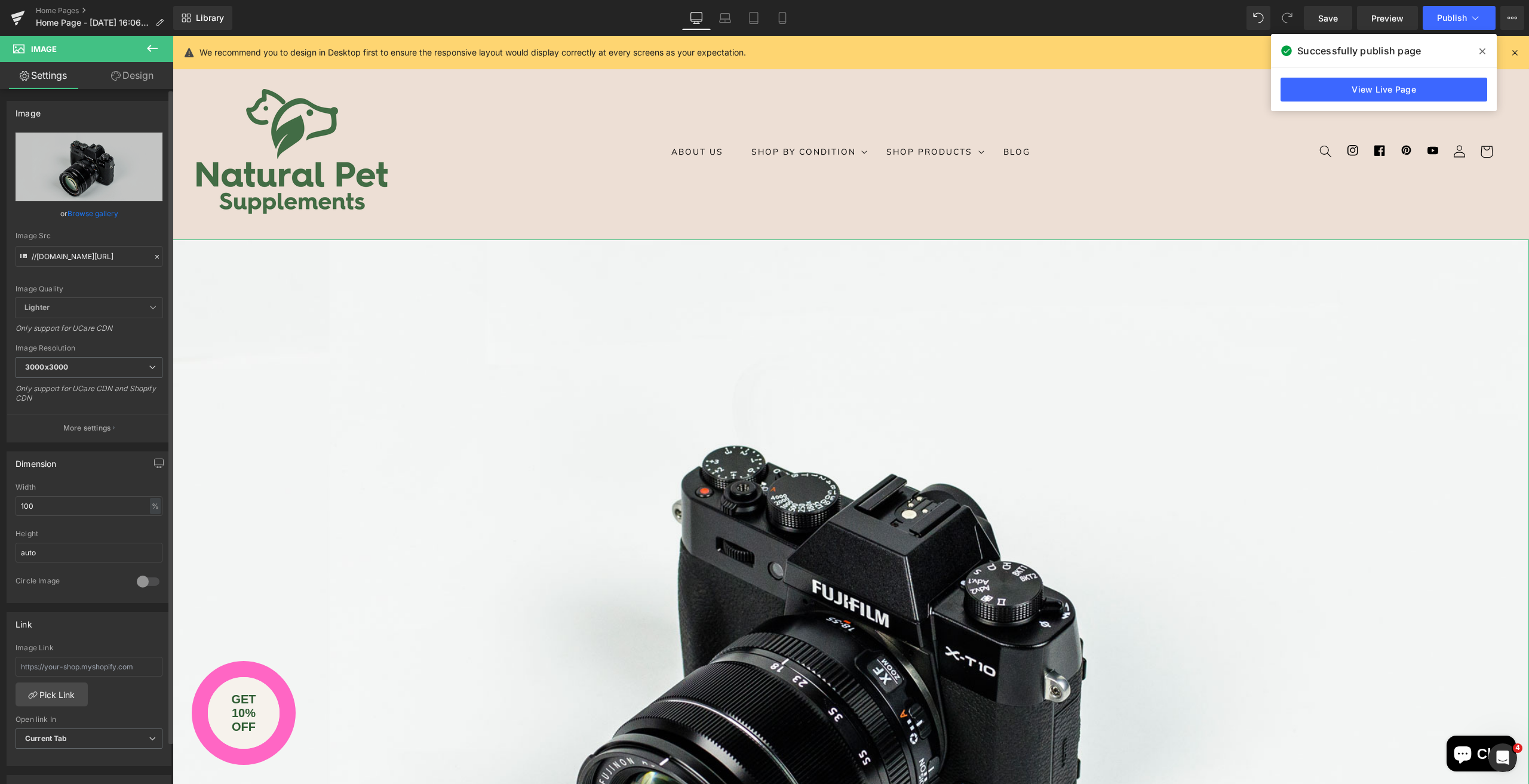
click at [105, 212] on link "Browse gallery" at bounding box center [92, 213] width 51 height 21
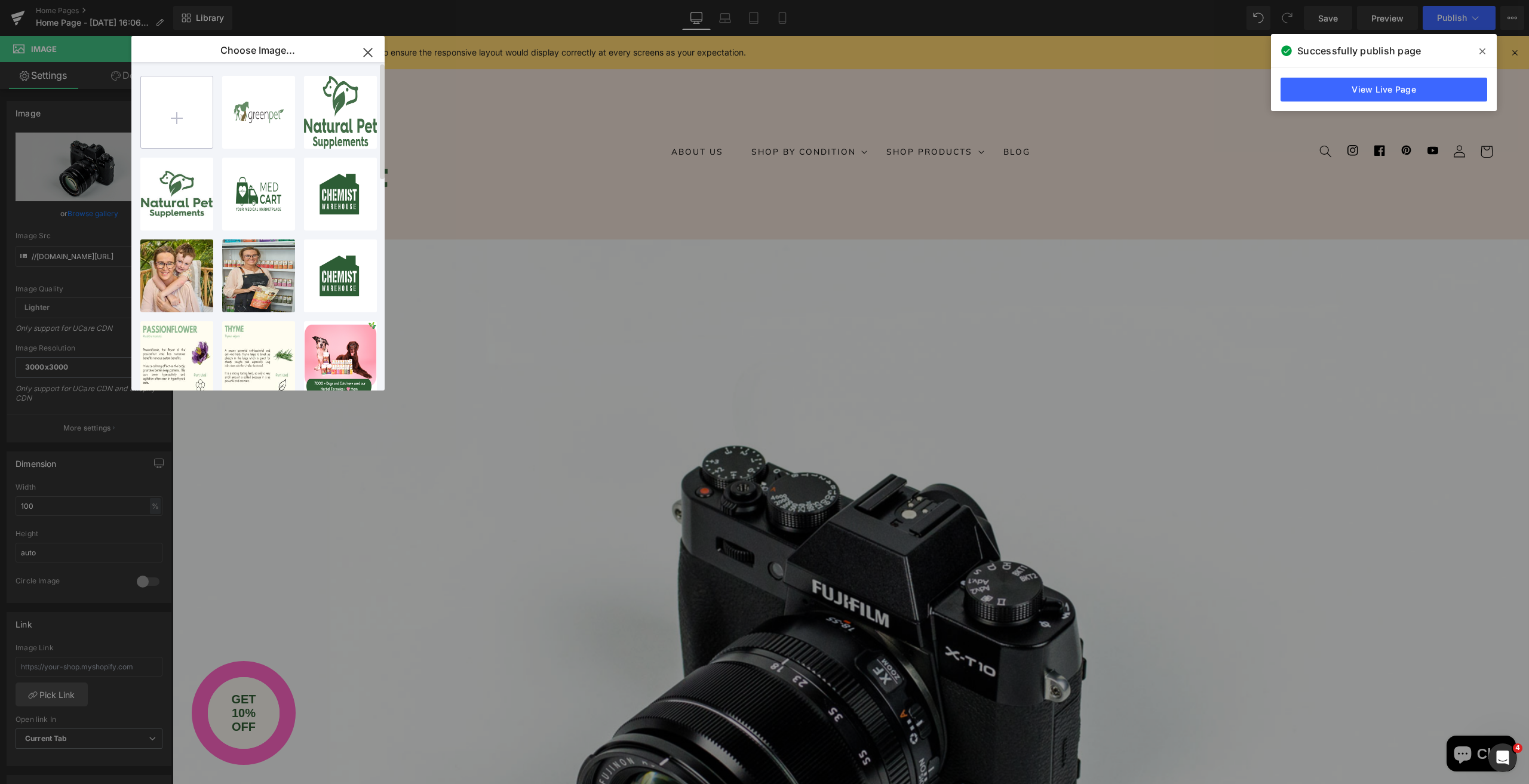
click at [173, 116] on input "file" at bounding box center [177, 112] width 71 height 71
type input "C:\fakepath\Cover taco - banner - wide.png"
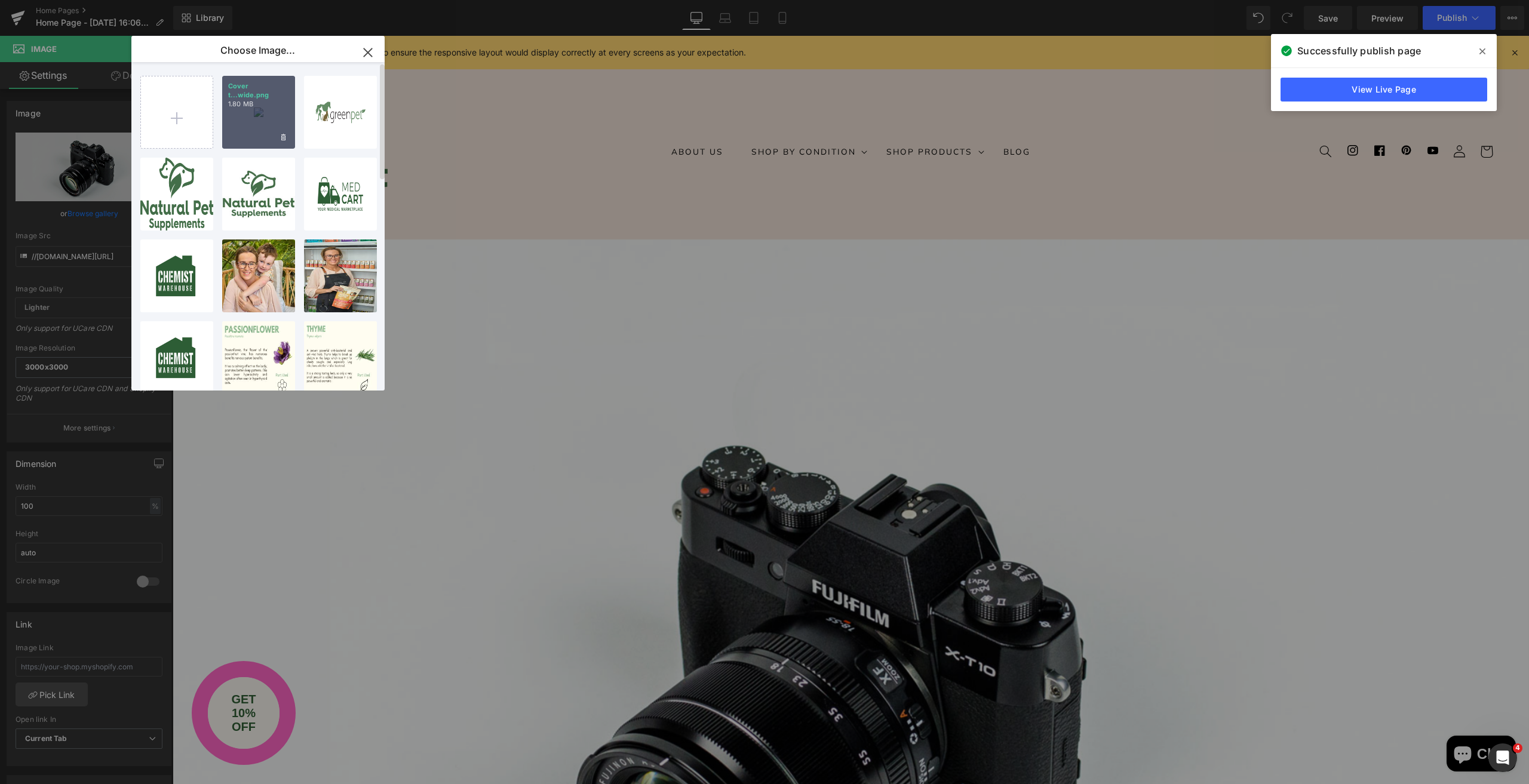
click at [267, 119] on div "Cover t...wide.png 1.80 MB" at bounding box center [259, 112] width 73 height 73
type input "https://ucarecdn.com/43944c8c-b181-4ca3-9597-47dfedbefd77/-/format/auto/-/previ…"
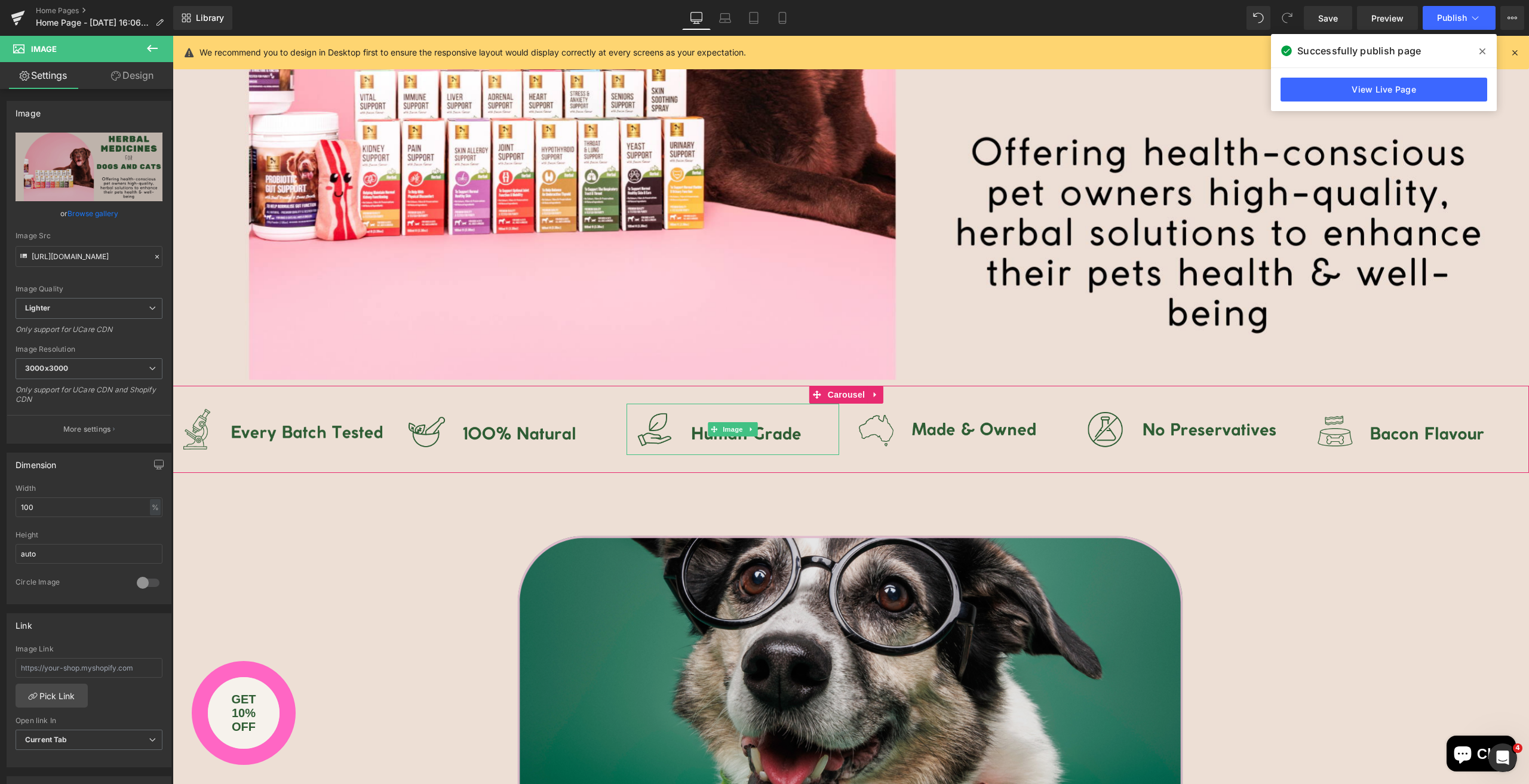
scroll to position [777, 0]
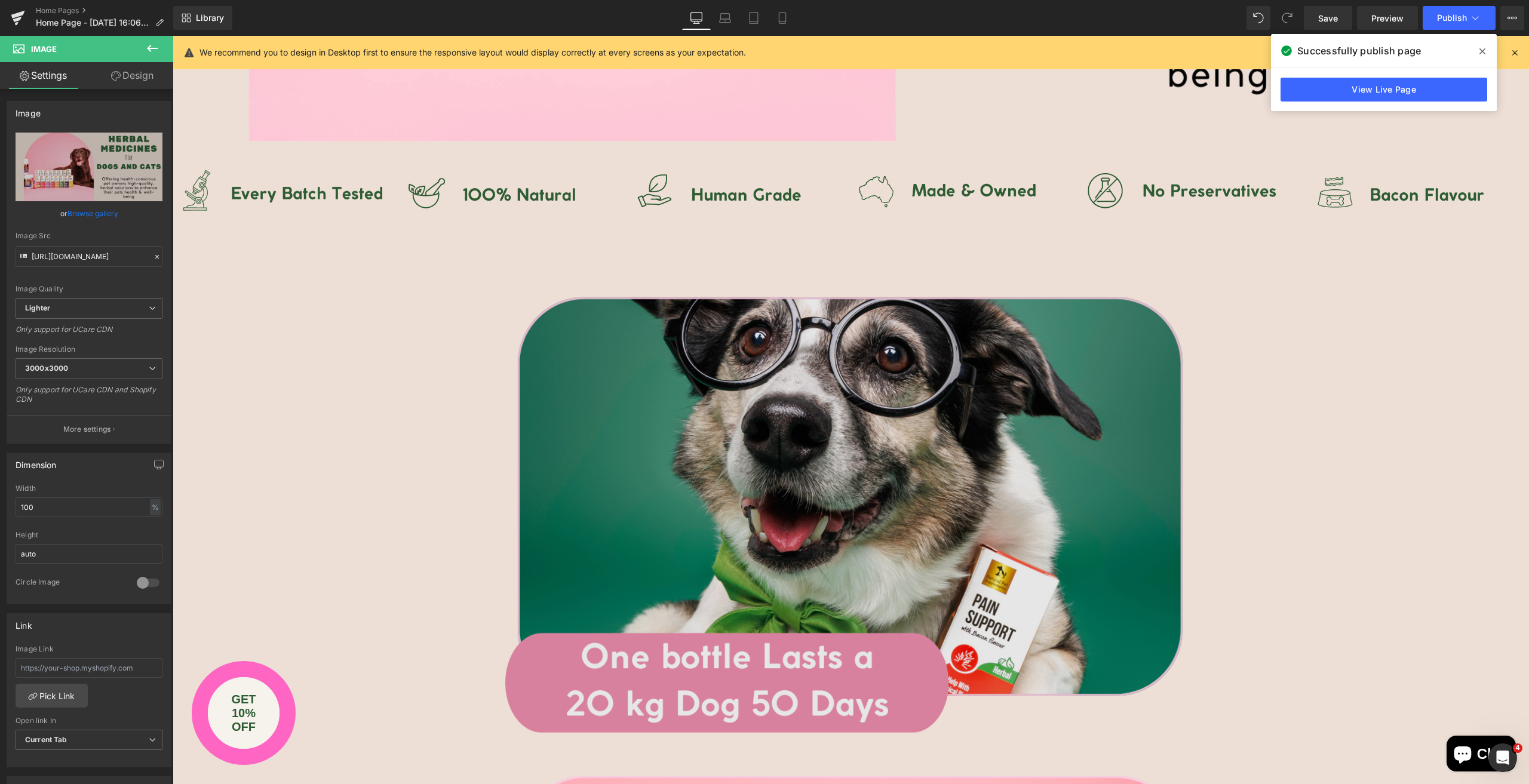
click at [785, 455] on img at bounding box center [851, 497] width 699 height 489
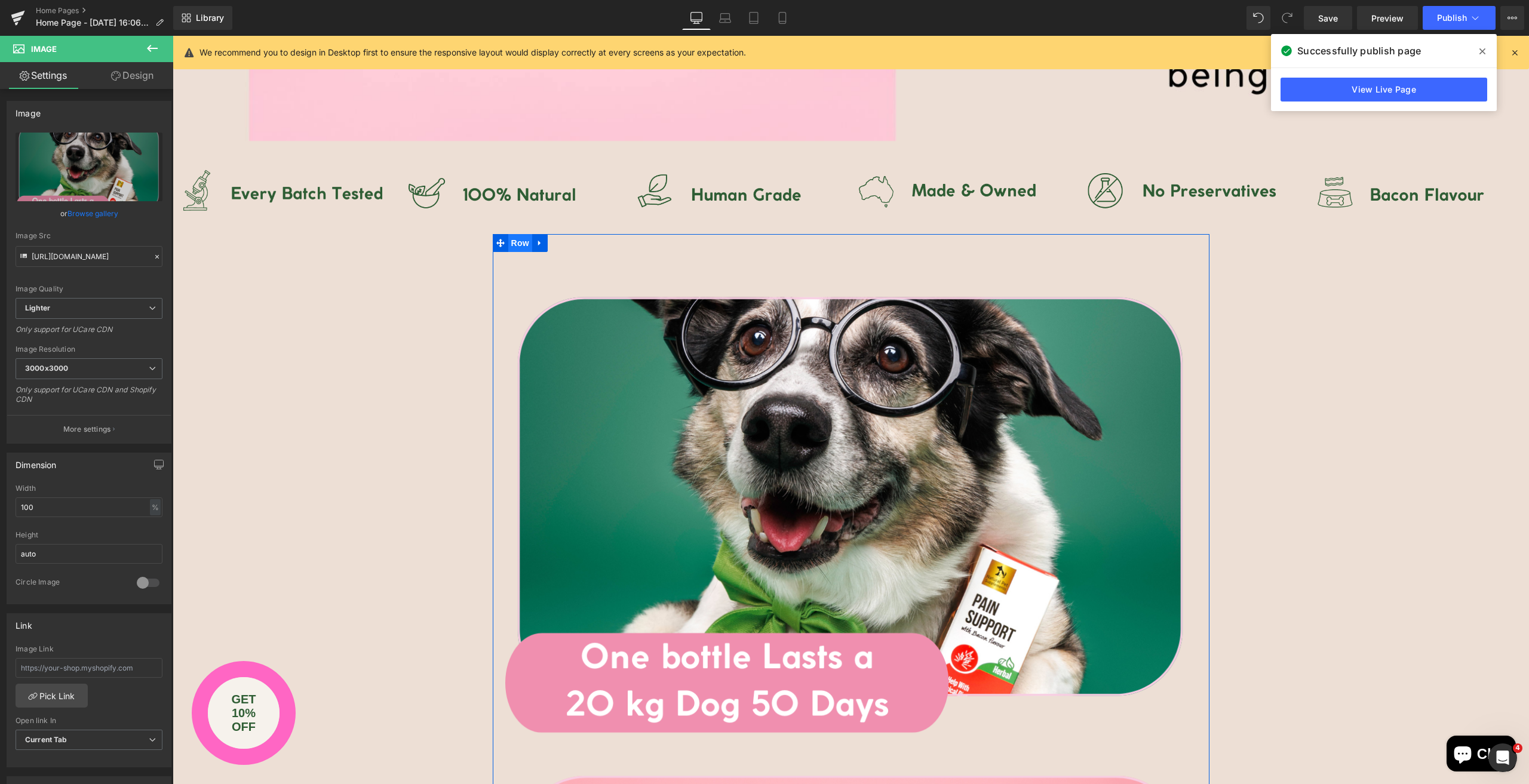
click at [515, 242] on span "Row" at bounding box center [520, 243] width 24 height 18
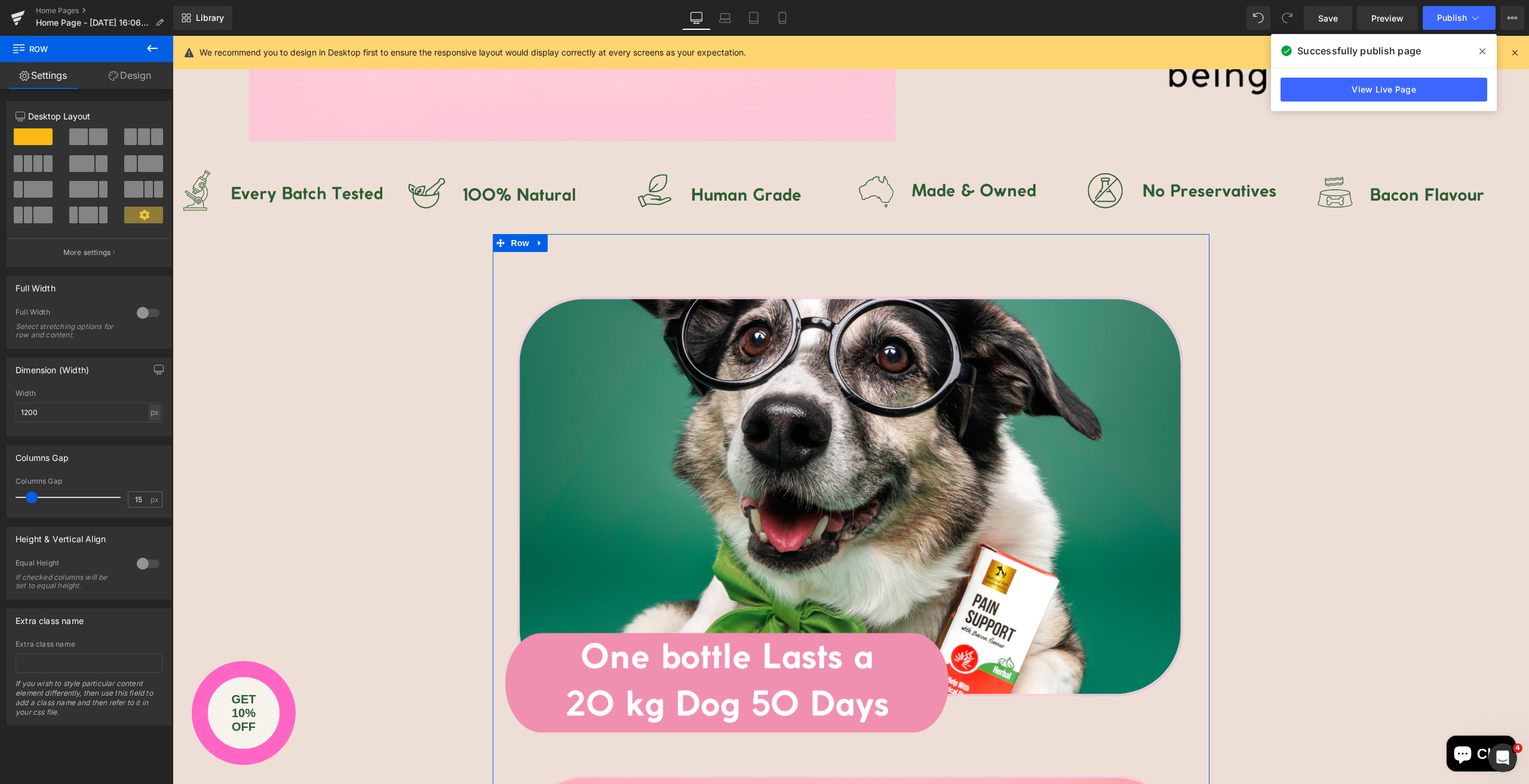
click at [89, 129] on span at bounding box center [98, 137] width 18 height 17
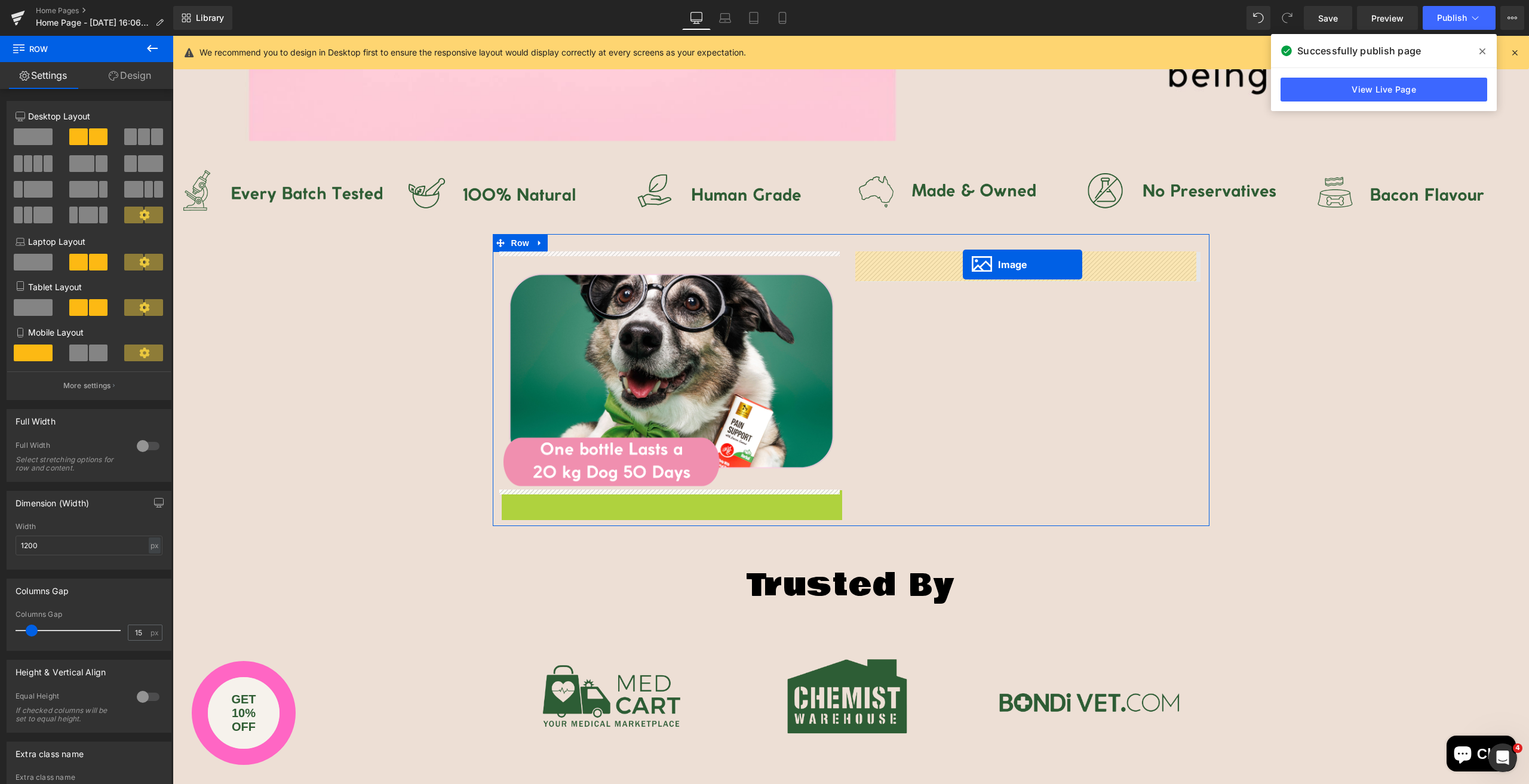
drag, startPoint x: 671, startPoint y: 611, endPoint x: 963, endPoint y: 265, distance: 452.7
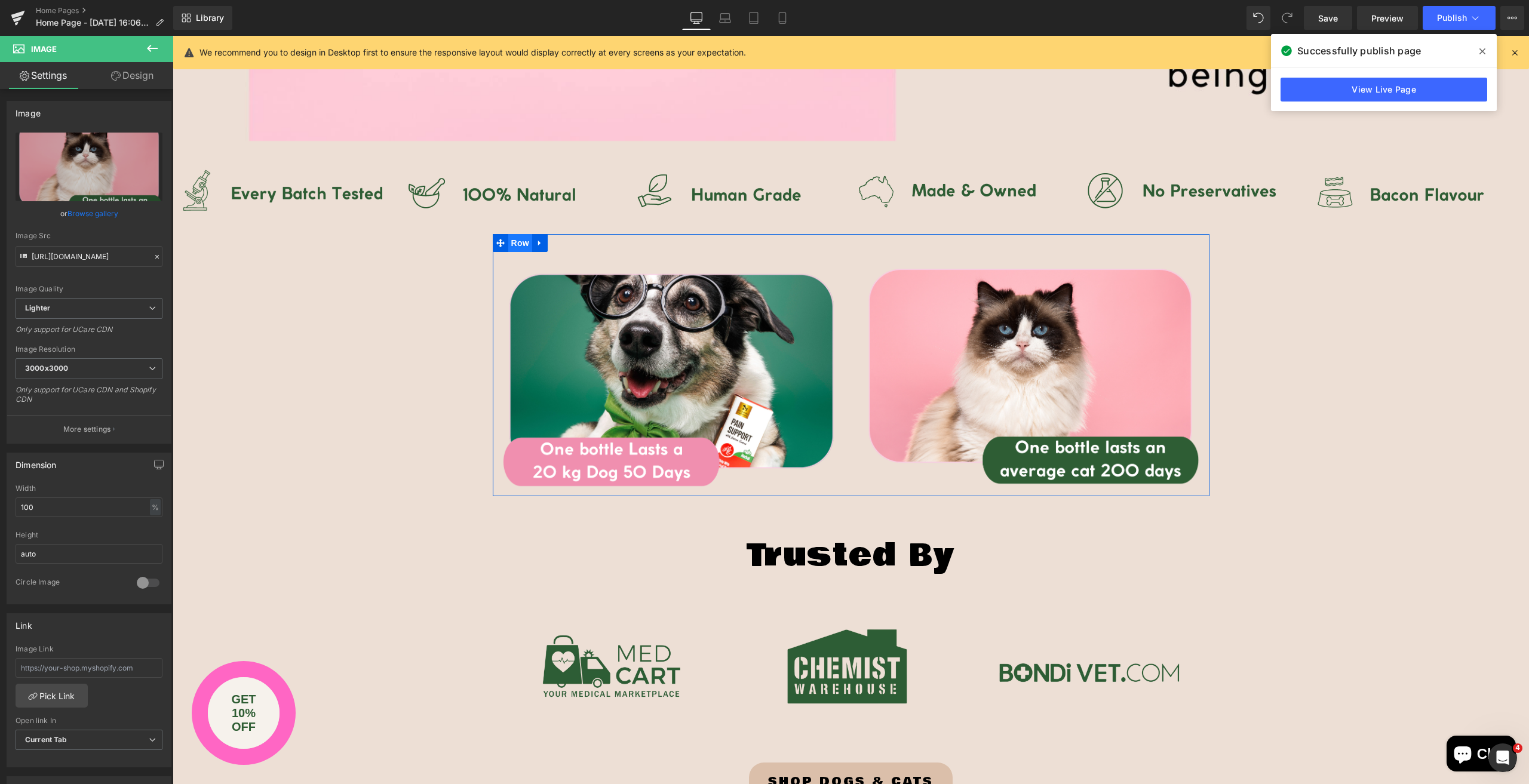
click at [514, 244] on span "Row" at bounding box center [520, 243] width 24 height 18
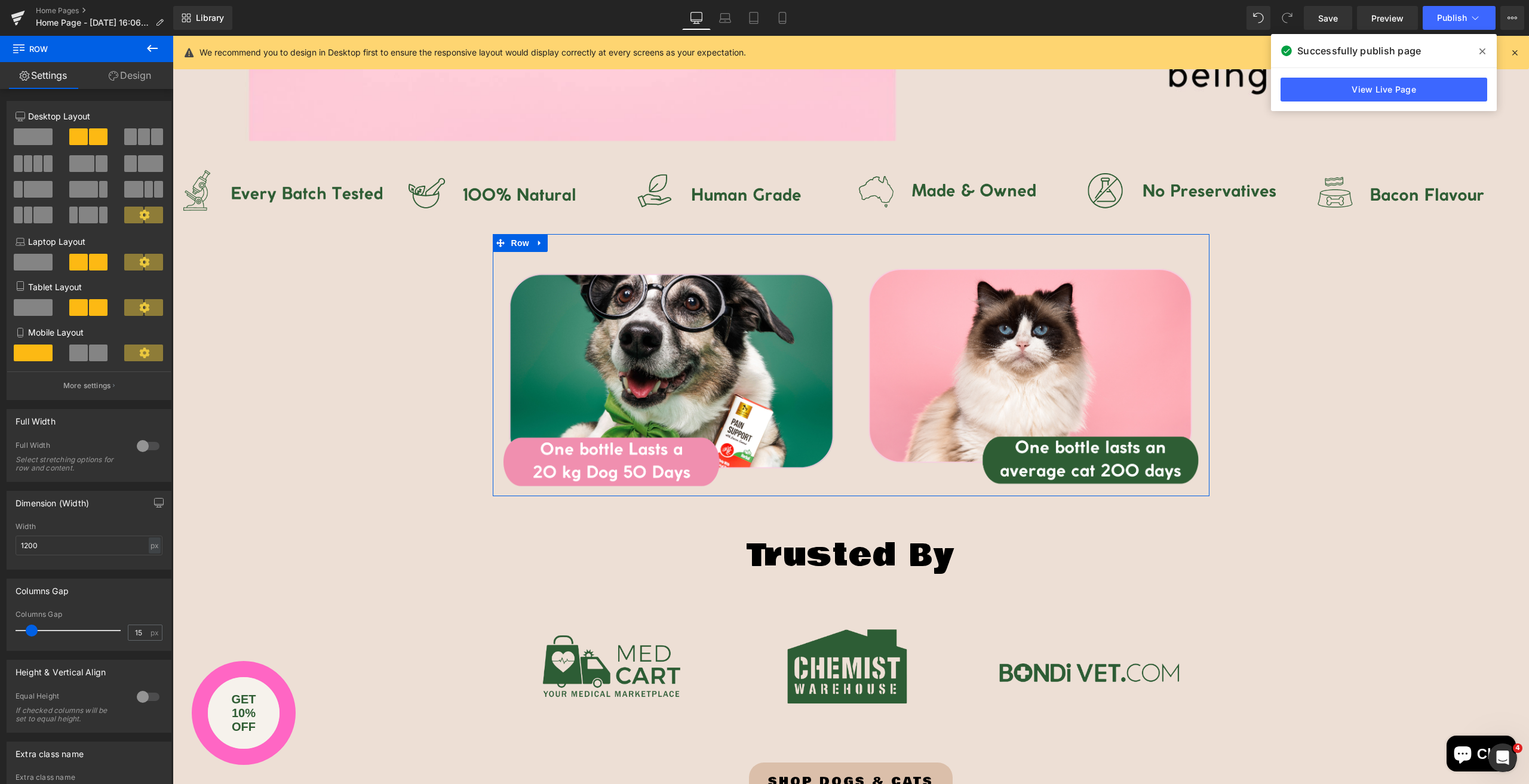
click at [149, 441] on div at bounding box center [148, 446] width 29 height 19
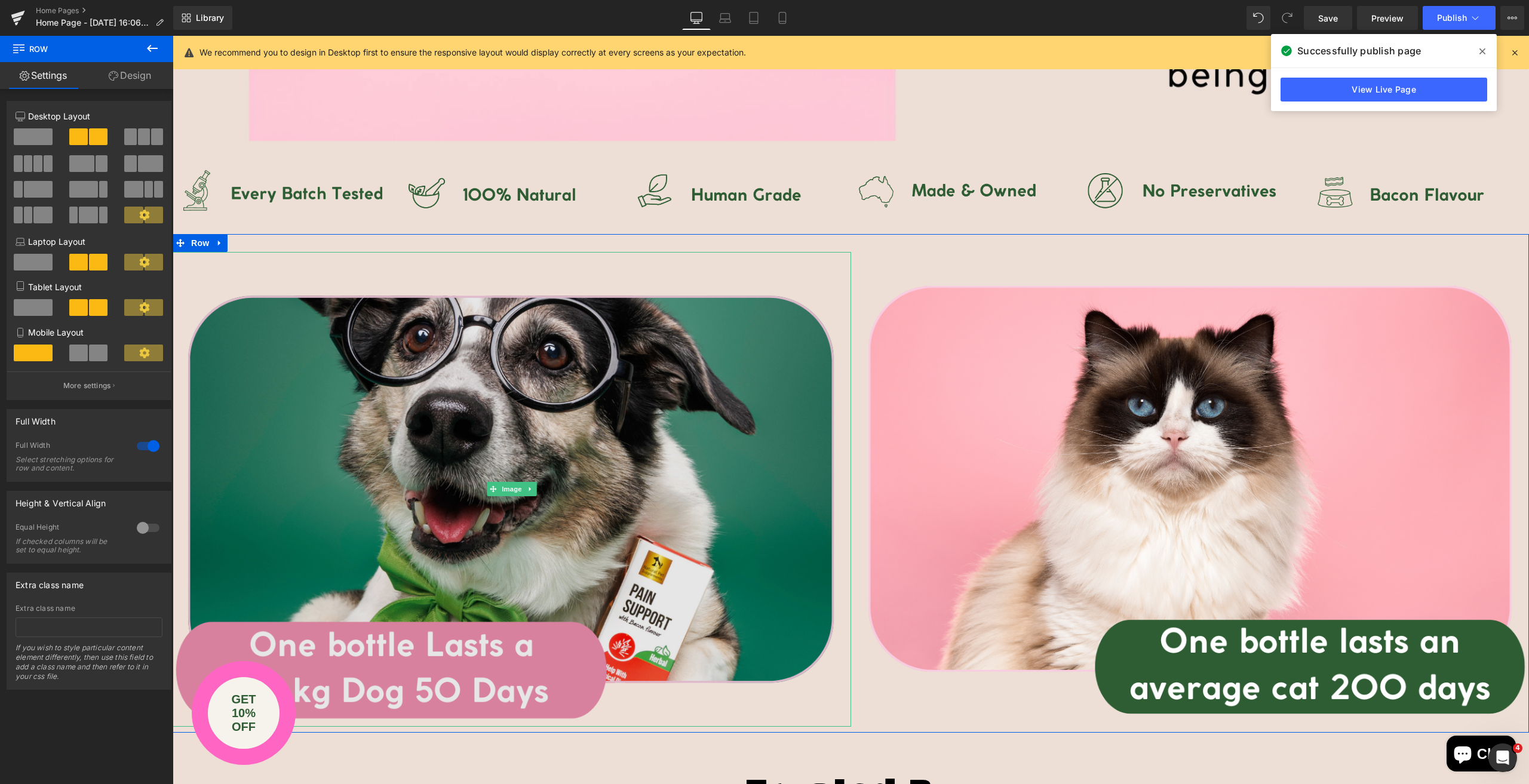
click at [303, 272] on img at bounding box center [512, 489] width 679 height 475
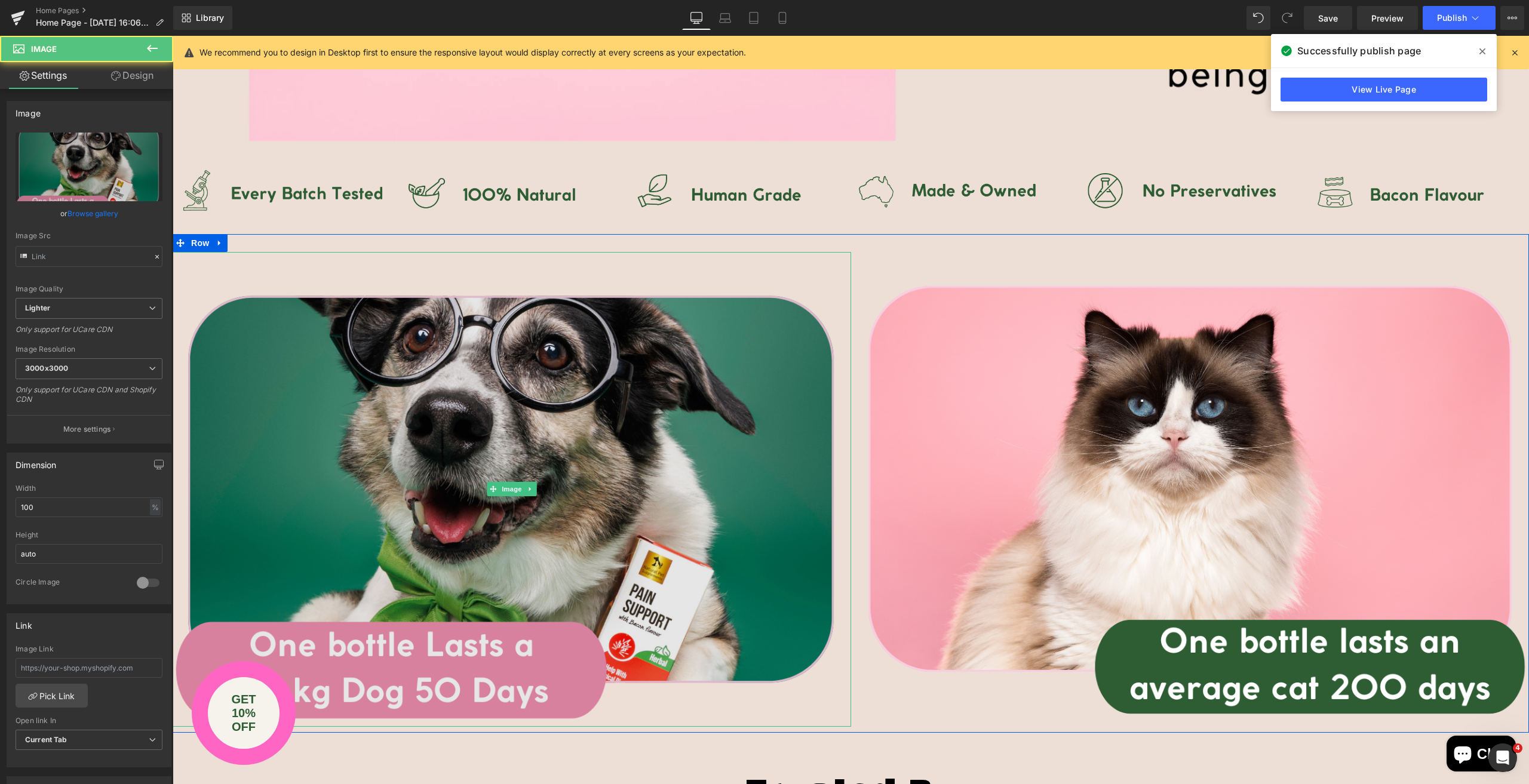
type input "https://ucarecdn.com/31fe2753-4653-45b7-9a6f-49fc89504534/-/format/auto/-/previ…"
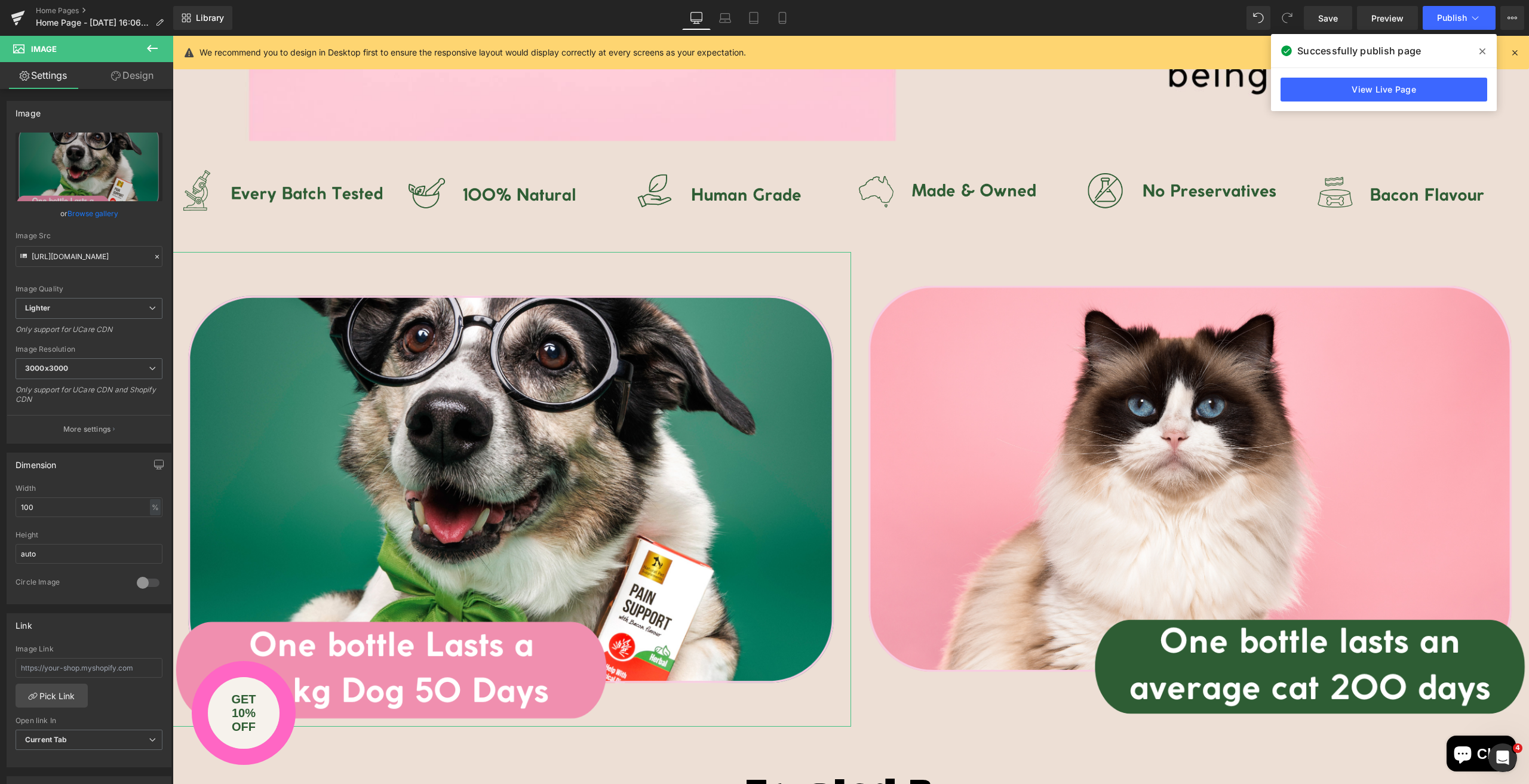
click at [144, 75] on link "Design" at bounding box center [132, 75] width 86 height 27
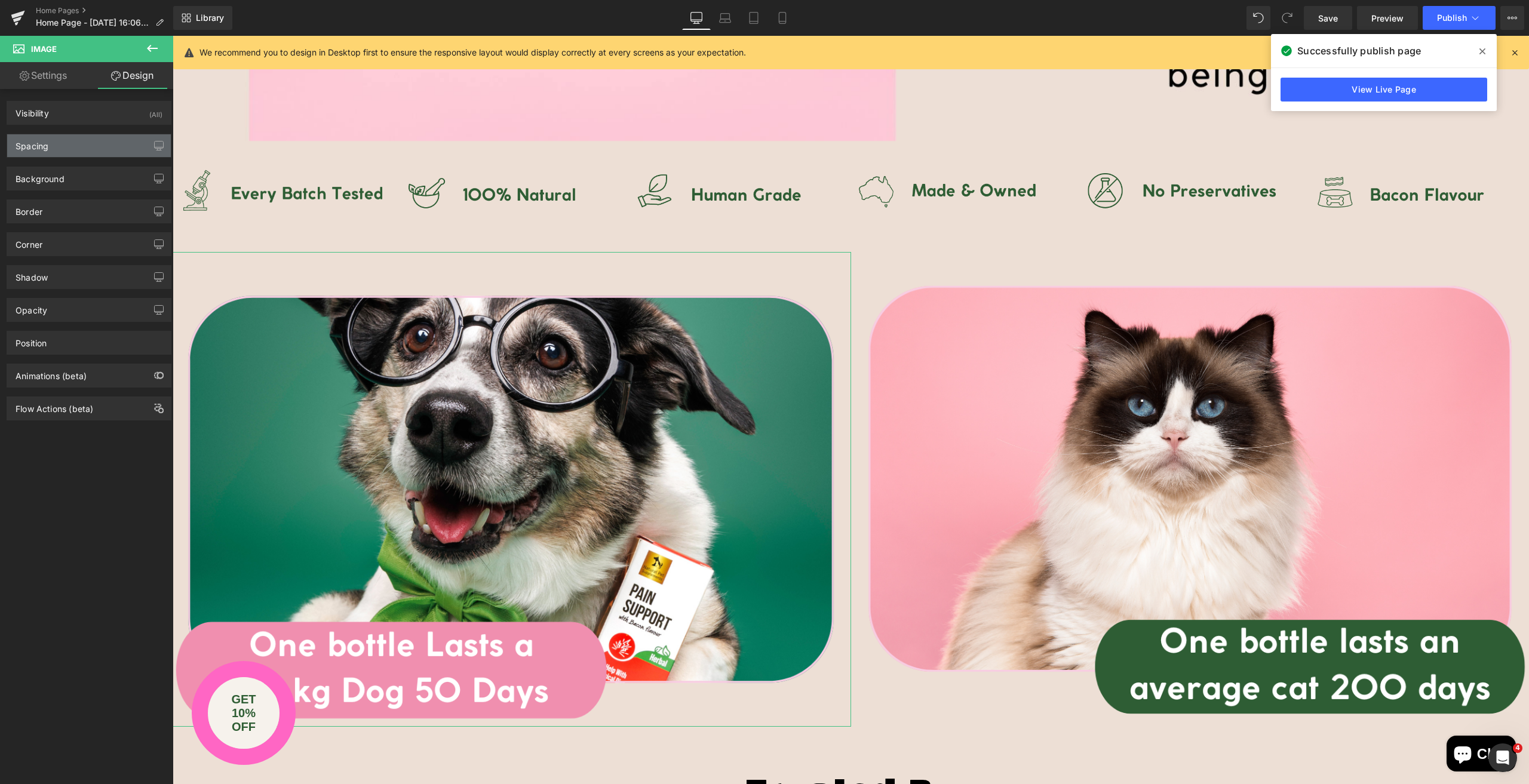
click at [73, 141] on div "Spacing" at bounding box center [89, 145] width 163 height 22
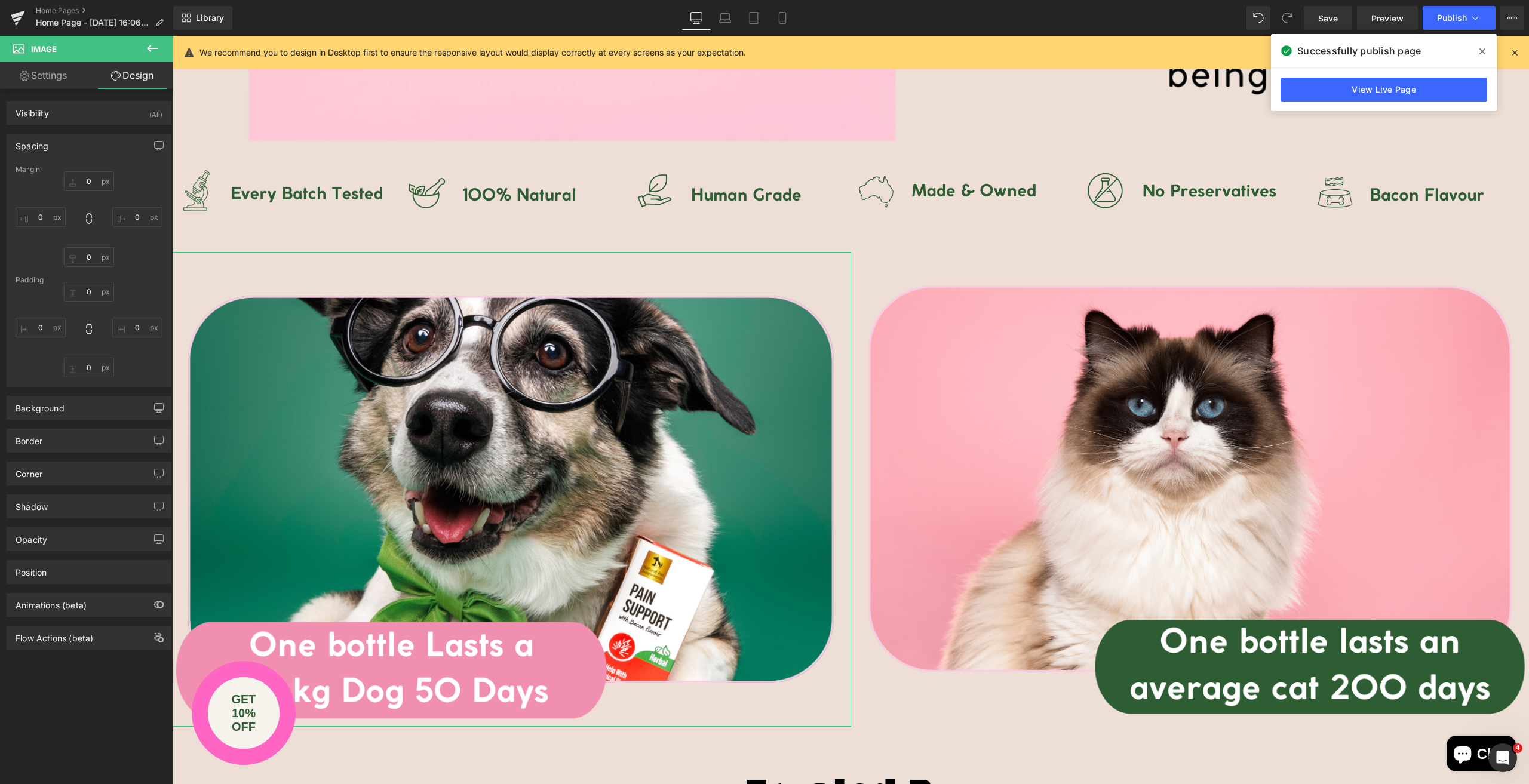
type input "0"
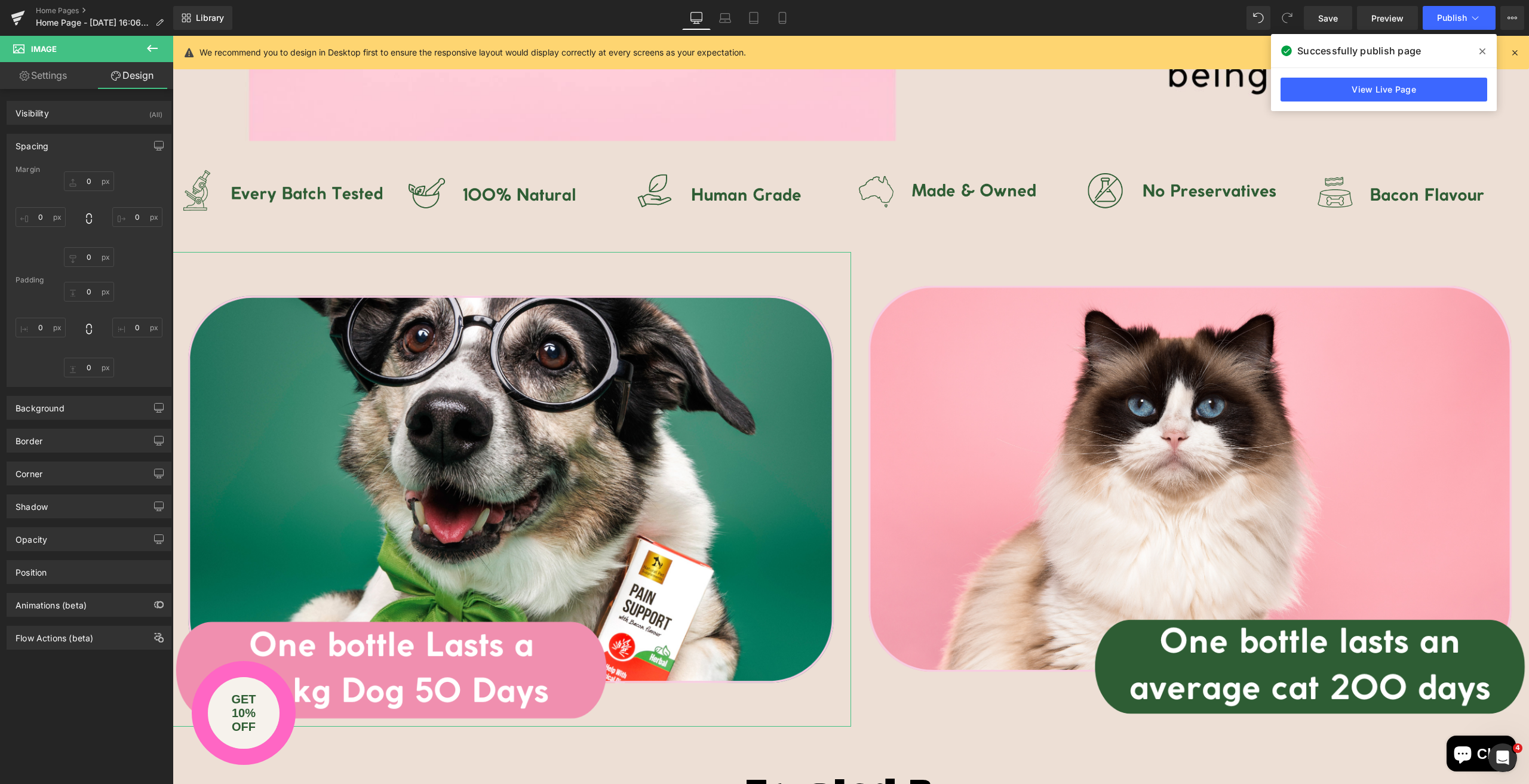
type input "0"
click at [93, 364] on input "0" at bounding box center [89, 368] width 50 height 20
type input "20"
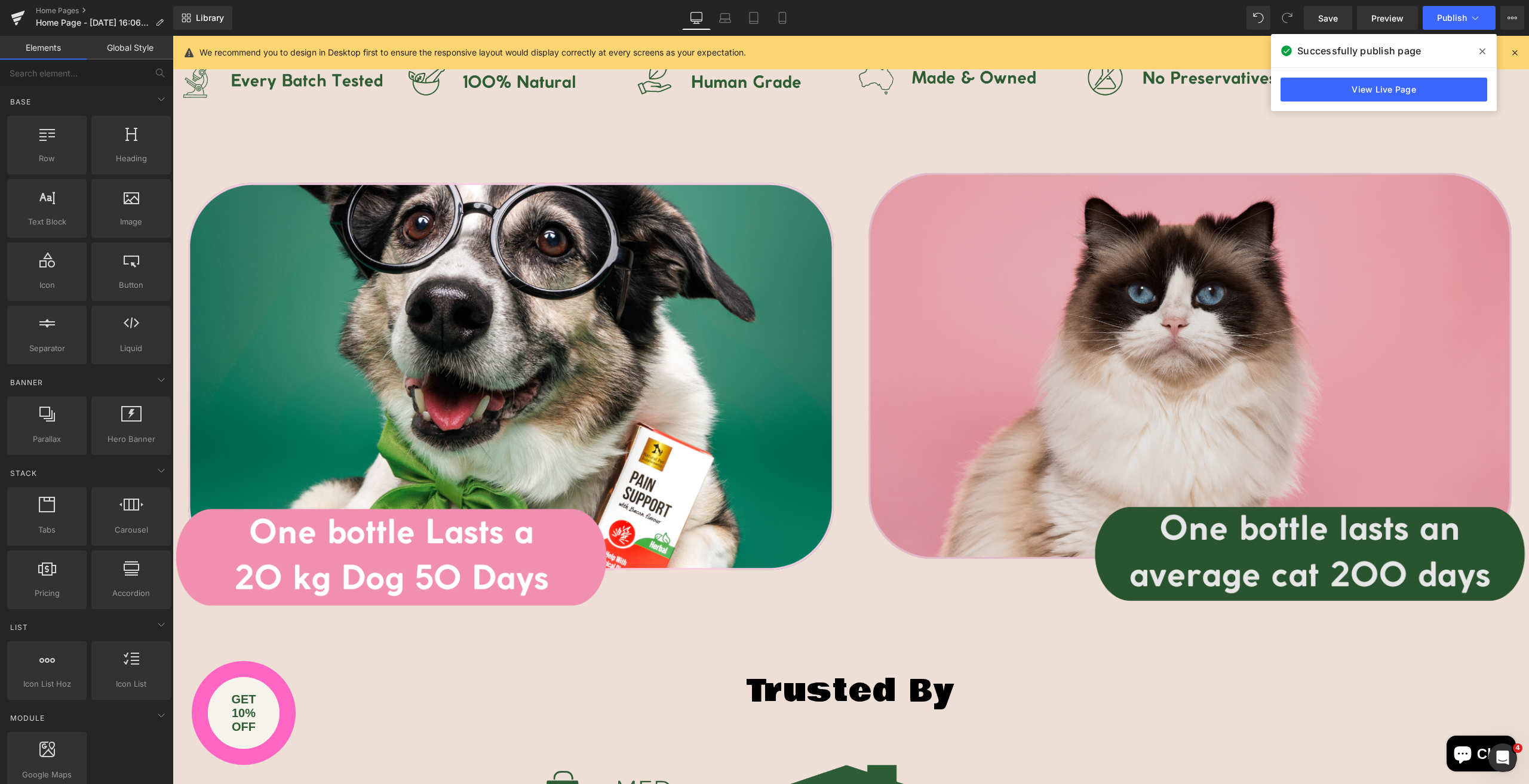
scroll to position [896, 0]
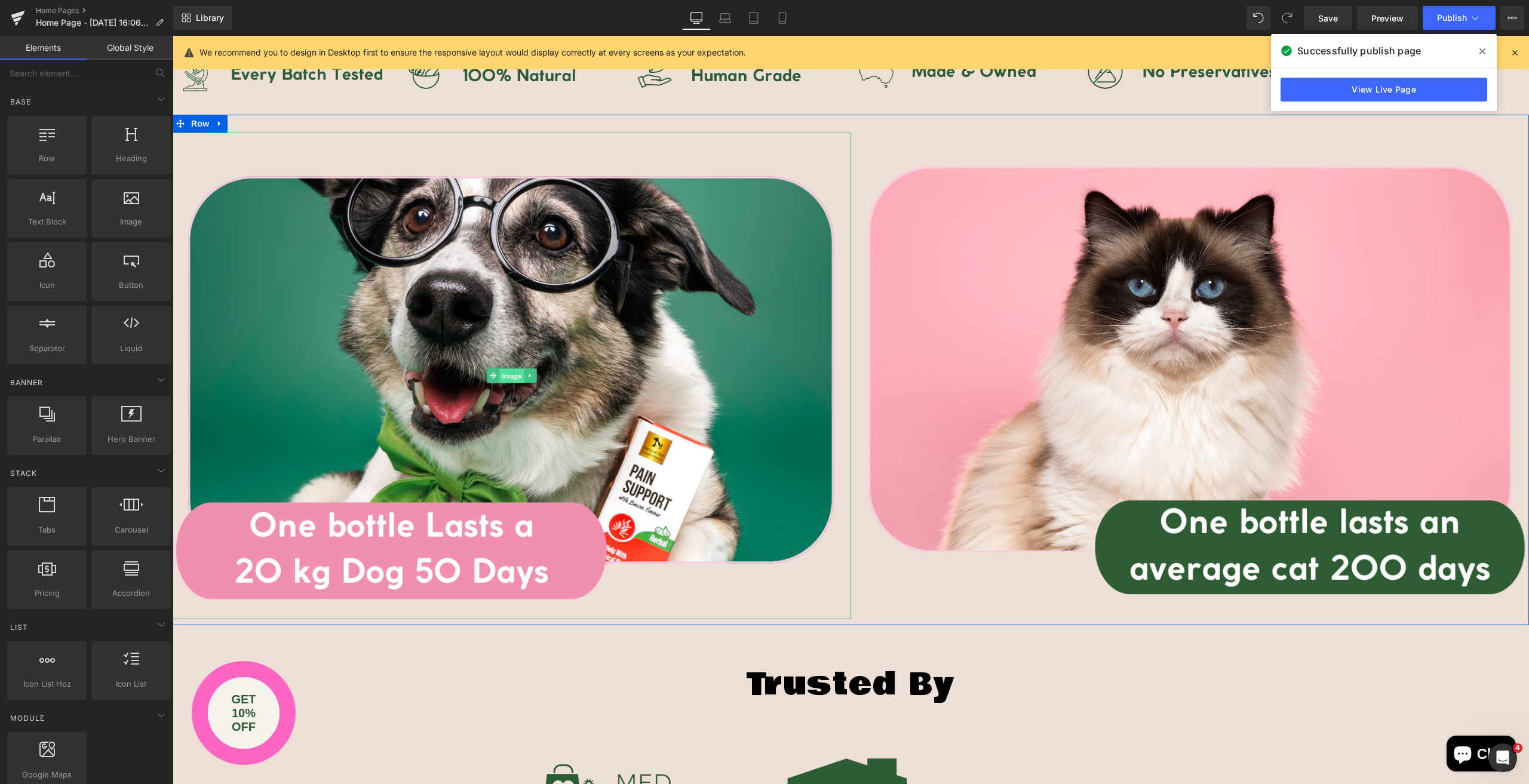
click at [509, 373] on span "Image" at bounding box center [512, 376] width 25 height 14
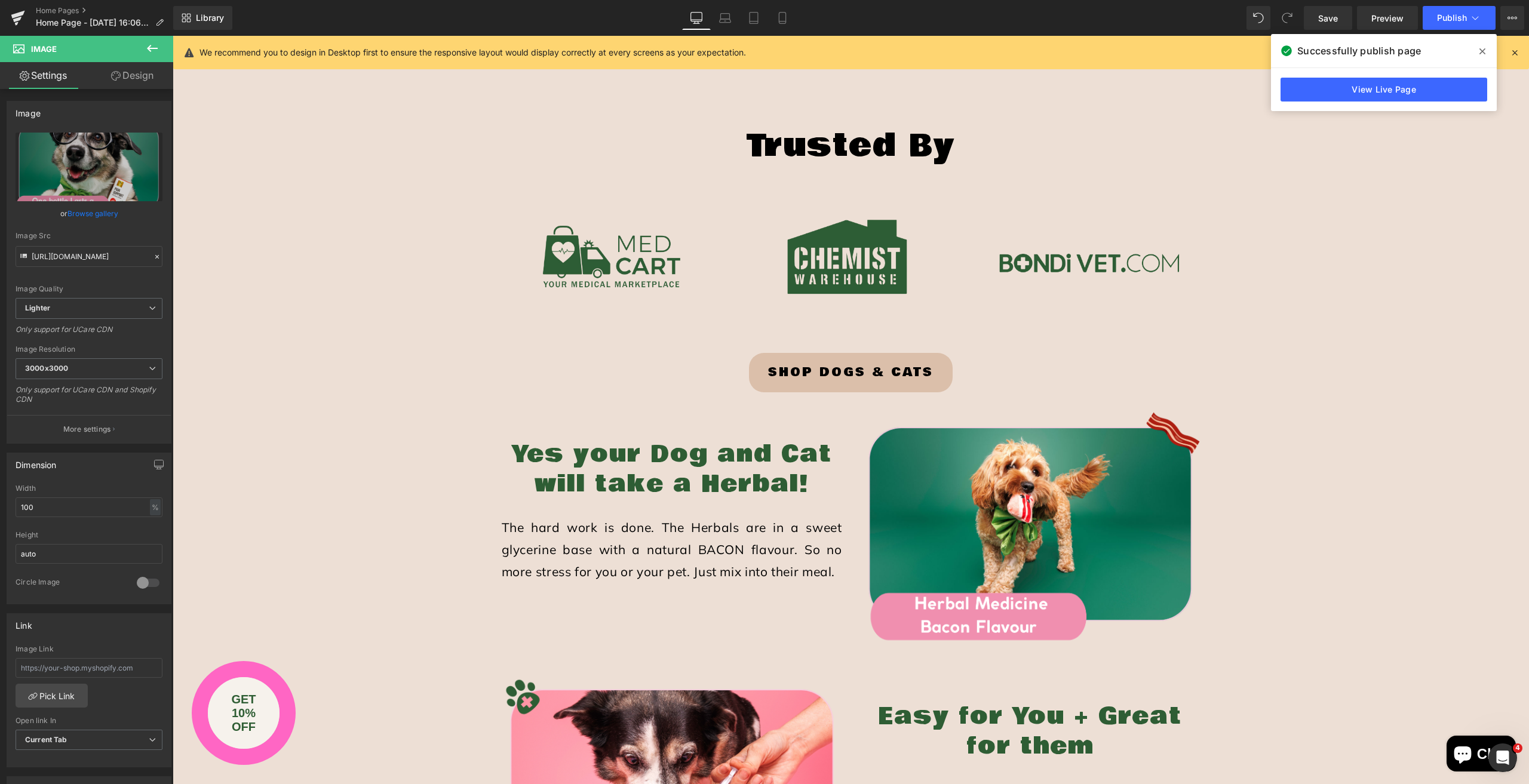
scroll to position [1553, 0]
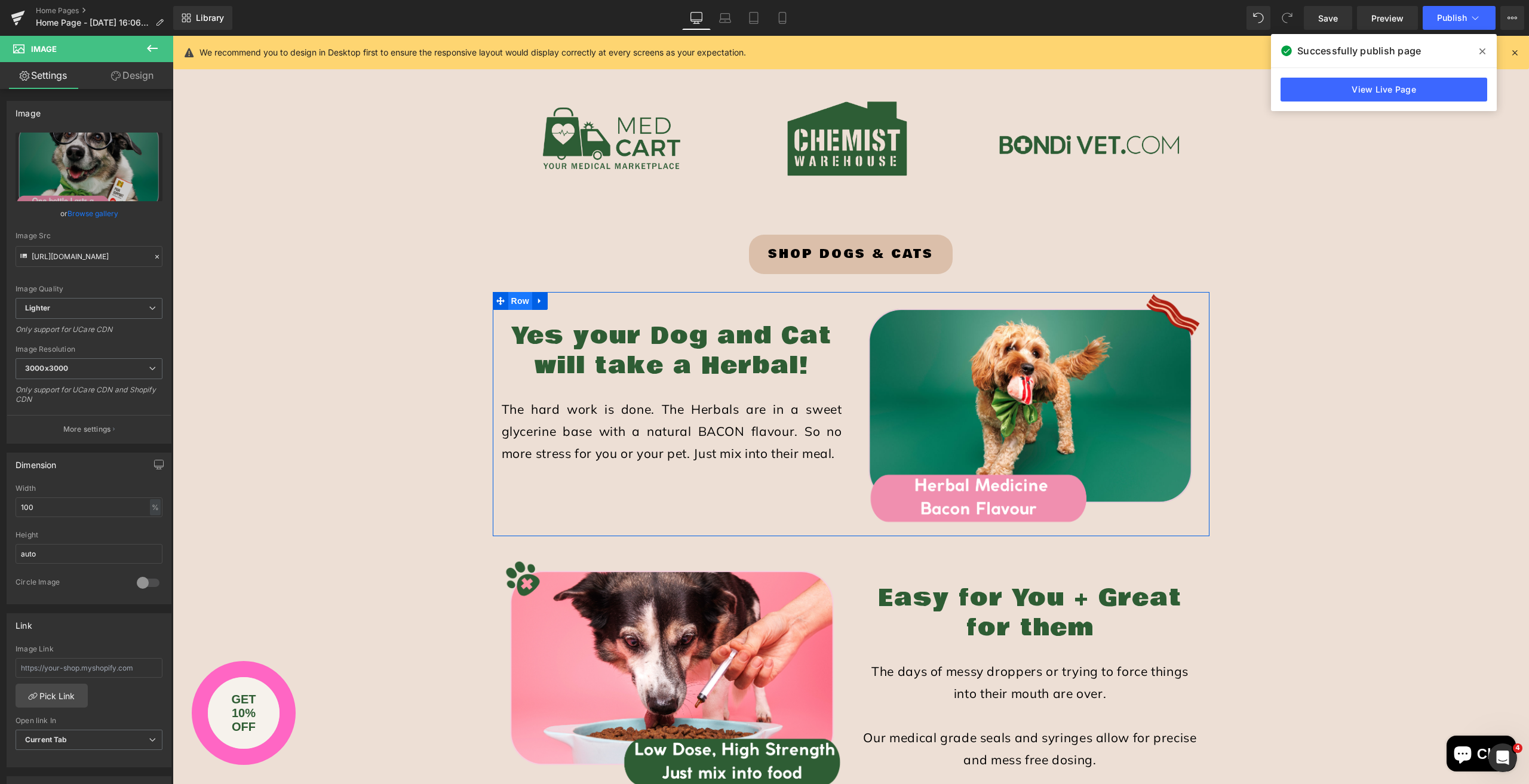
click at [517, 302] on span "Row" at bounding box center [520, 301] width 24 height 18
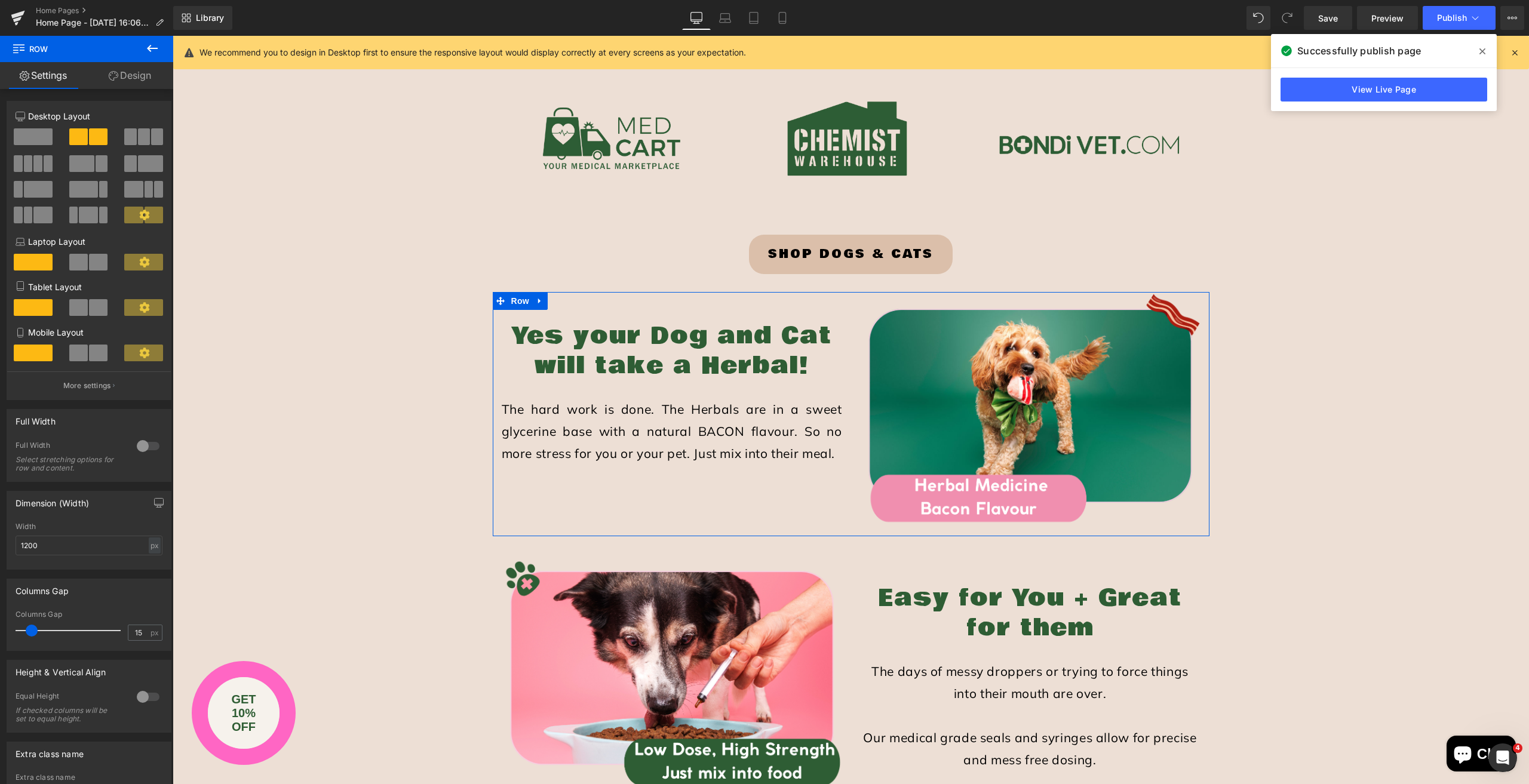
click at [35, 164] on span at bounding box center [37, 163] width 9 height 17
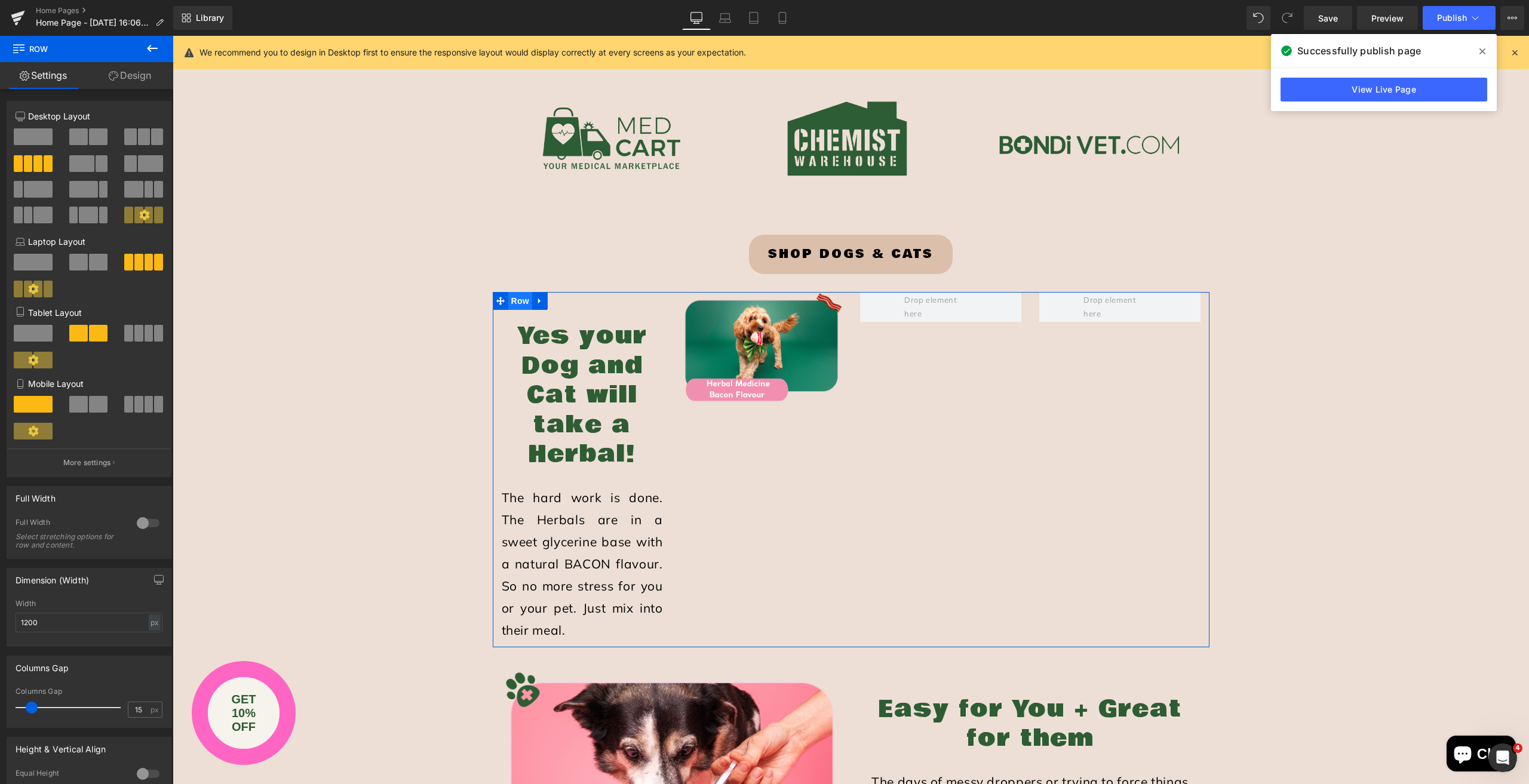
click at [517, 299] on span "Row" at bounding box center [520, 301] width 24 height 18
click at [138, 522] on div at bounding box center [148, 523] width 29 height 19
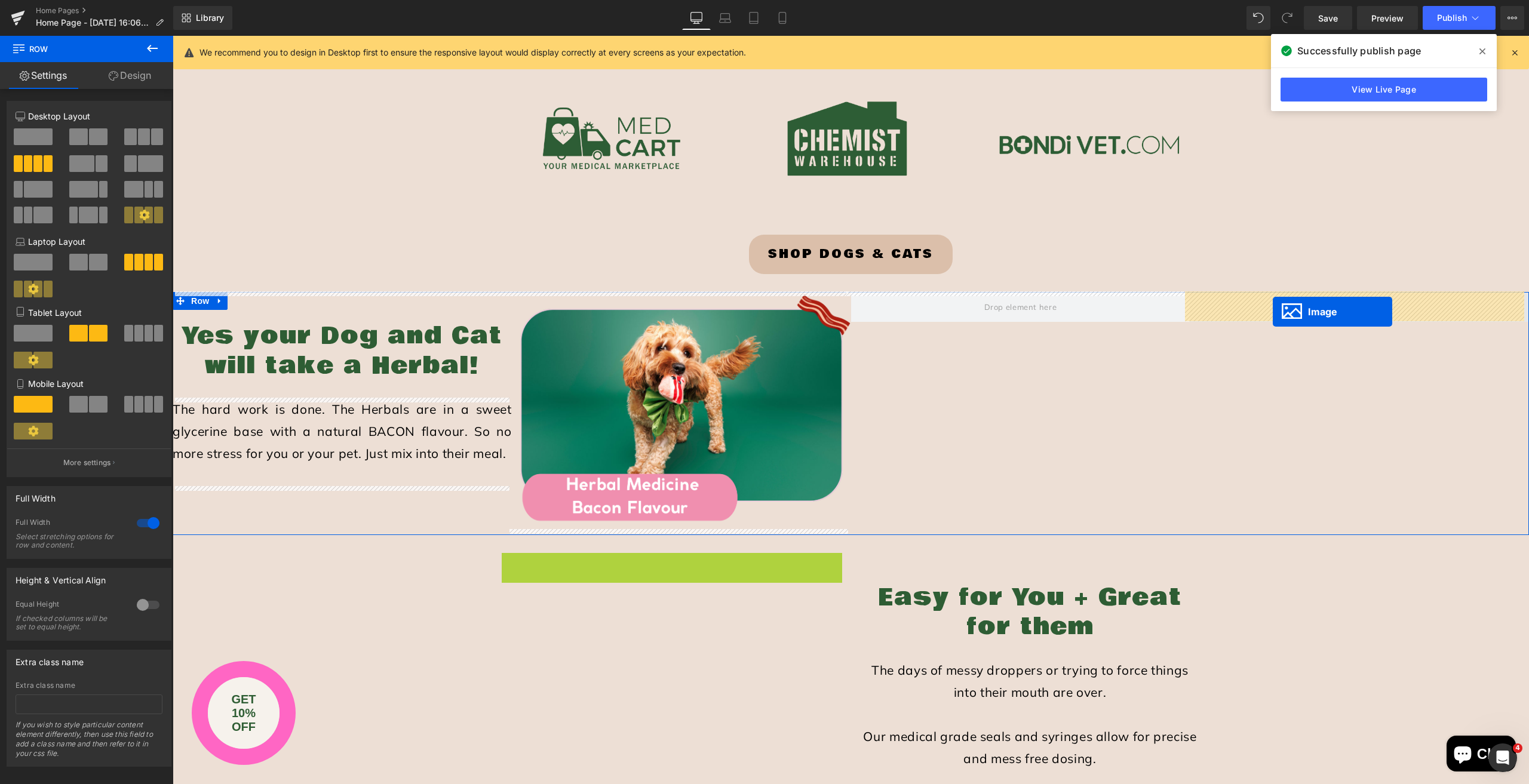
drag, startPoint x: 665, startPoint y: 671, endPoint x: 1273, endPoint y: 312, distance: 706.1
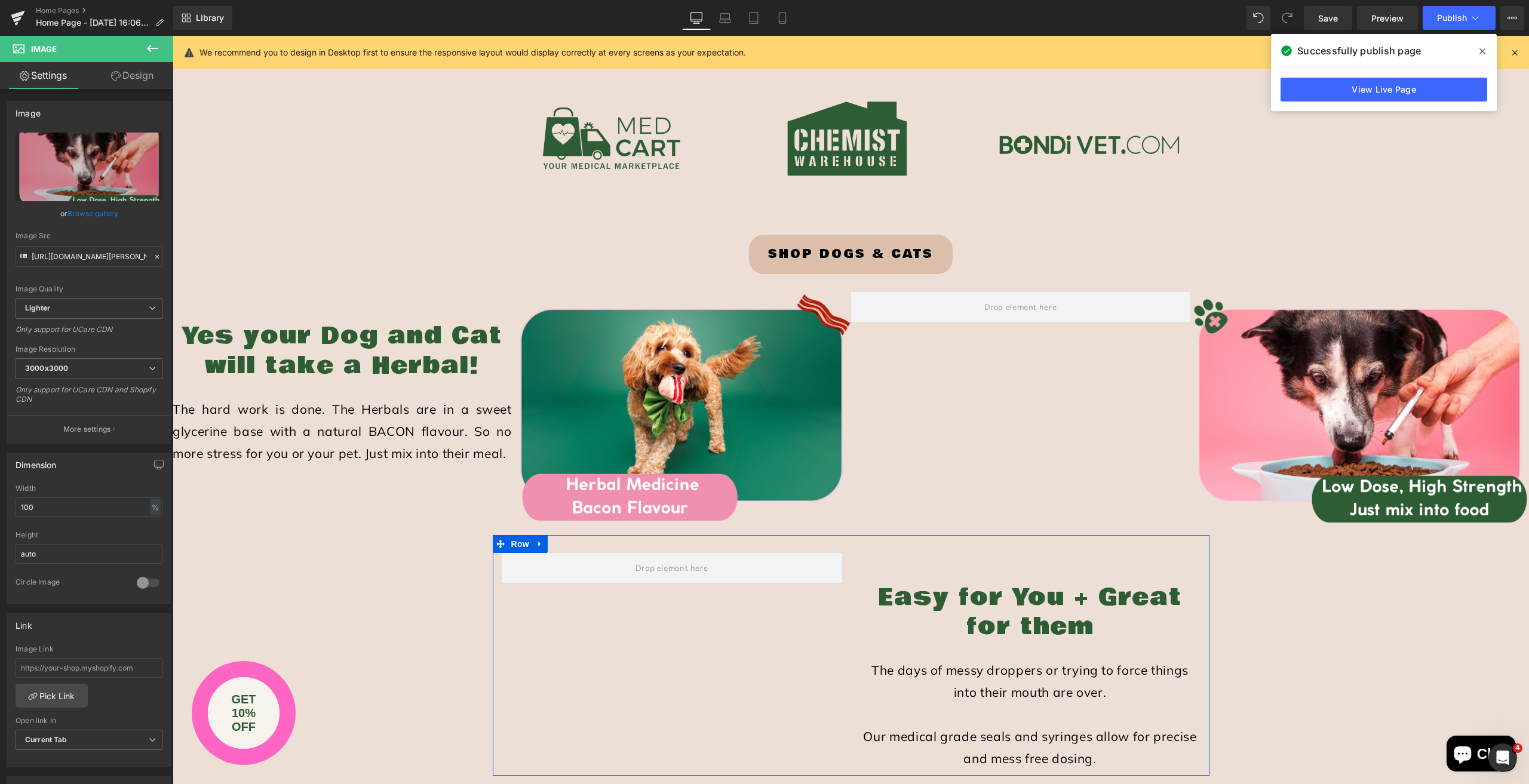
click at [683, 699] on div "Easy for You + Great for them Heading The days of messy droppers or trying to f…" at bounding box center [851, 655] width 717 height 241
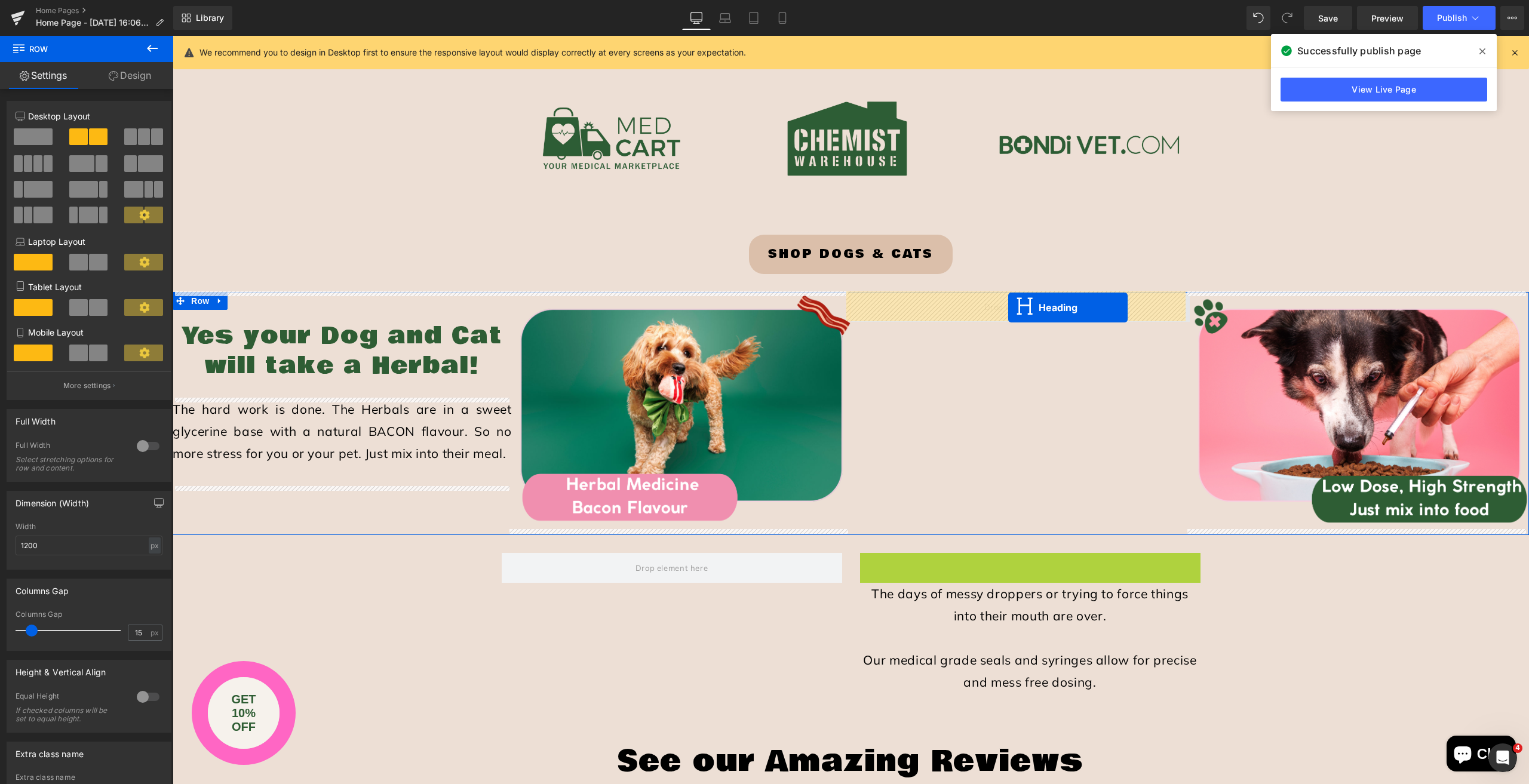
drag, startPoint x: 1016, startPoint y: 602, endPoint x: 1008, endPoint y: 308, distance: 294.1
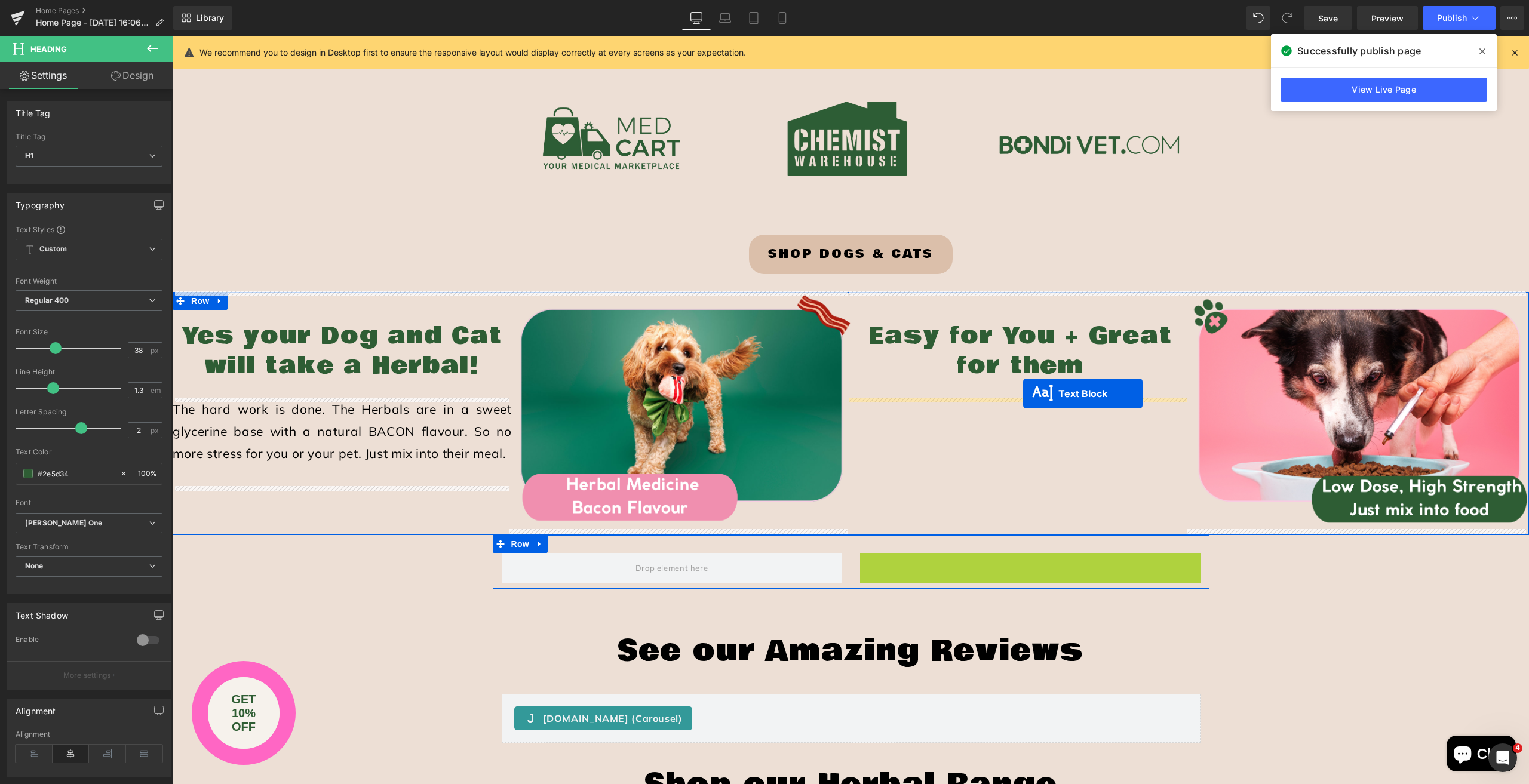
drag, startPoint x: 1027, startPoint y: 609, endPoint x: 1023, endPoint y: 393, distance: 216.0
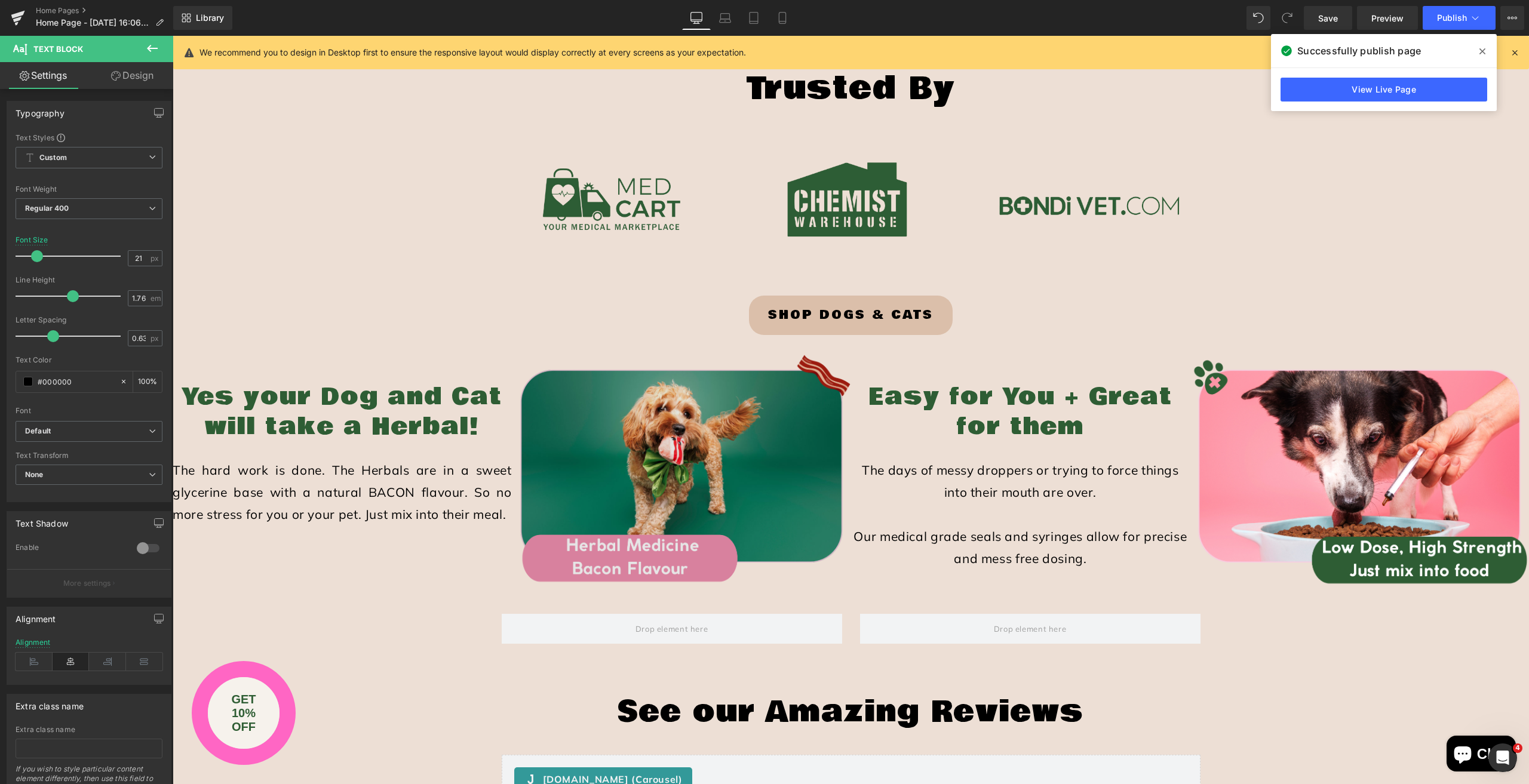
scroll to position [1493, 0]
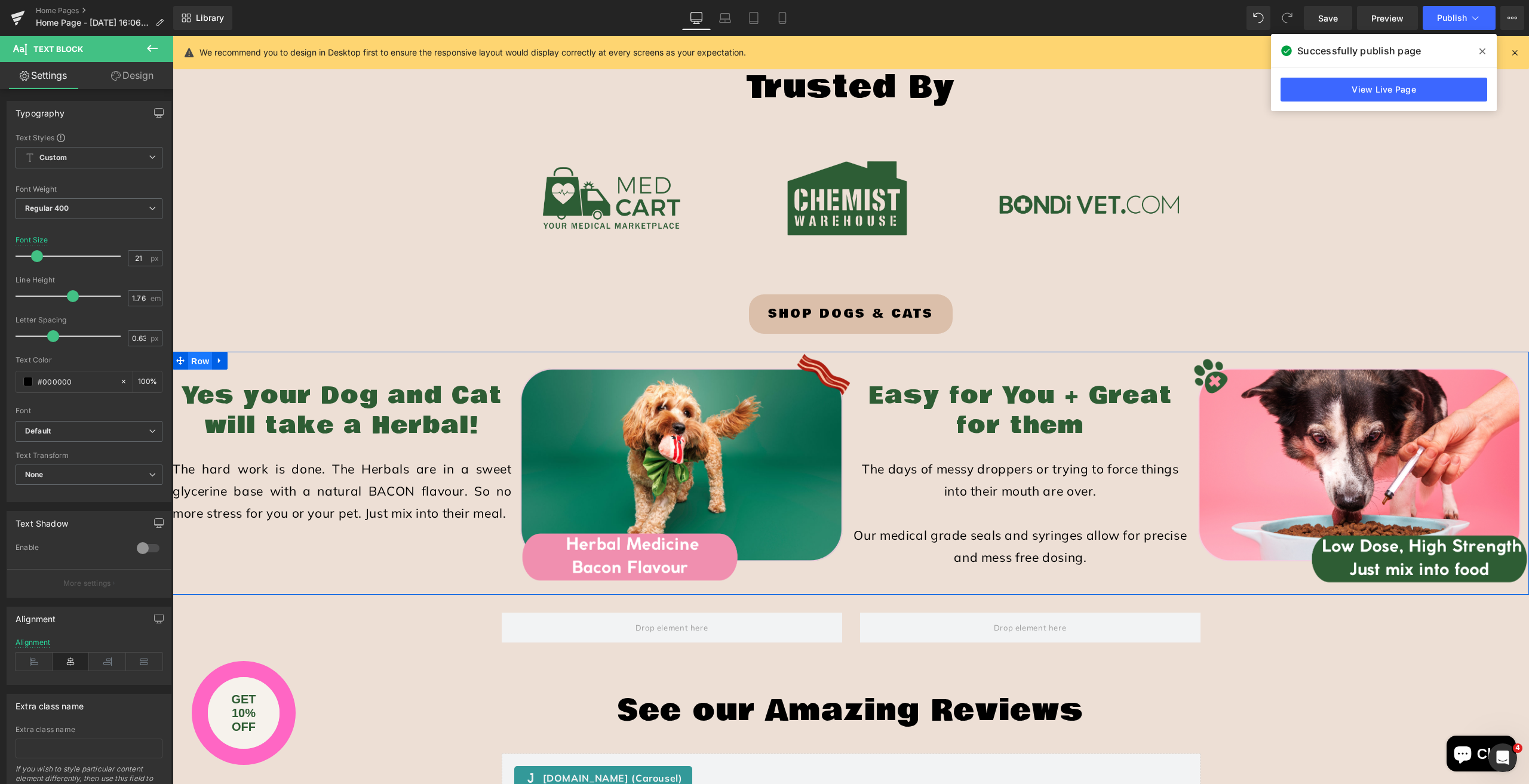
click at [196, 357] on span "Row" at bounding box center [200, 362] width 24 height 18
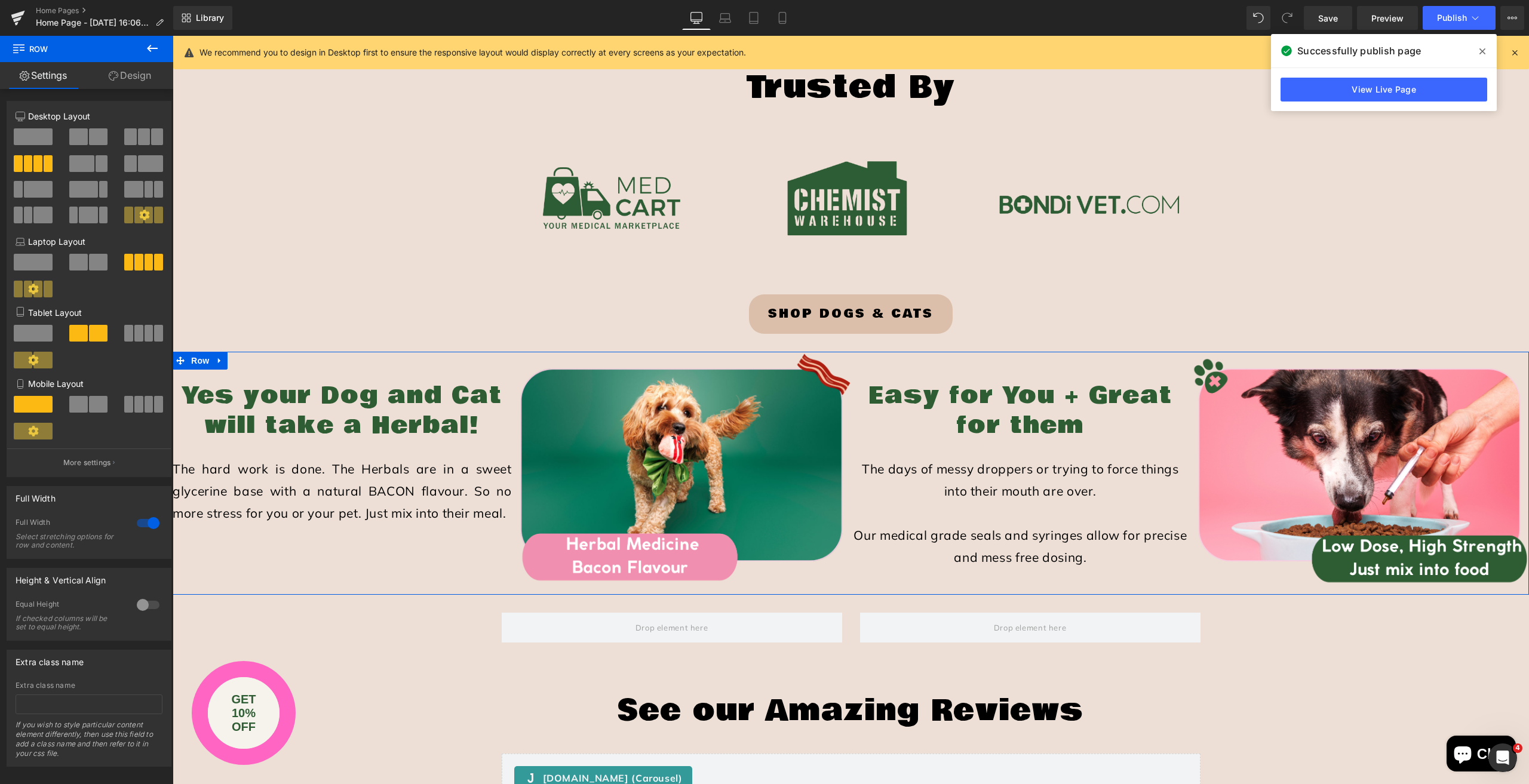
click at [85, 135] on span at bounding box center [79, 137] width 18 height 17
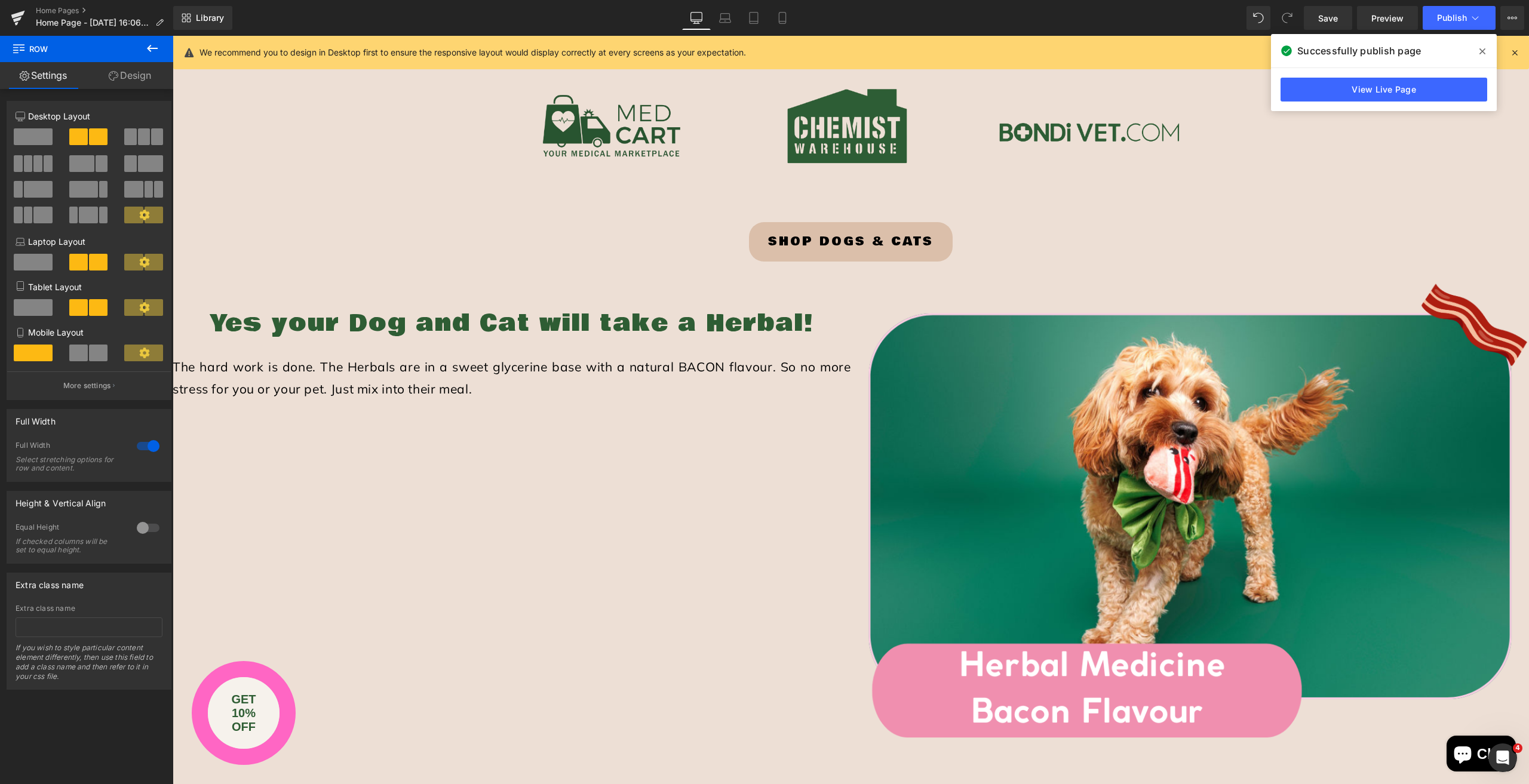
scroll to position [1613, 0]
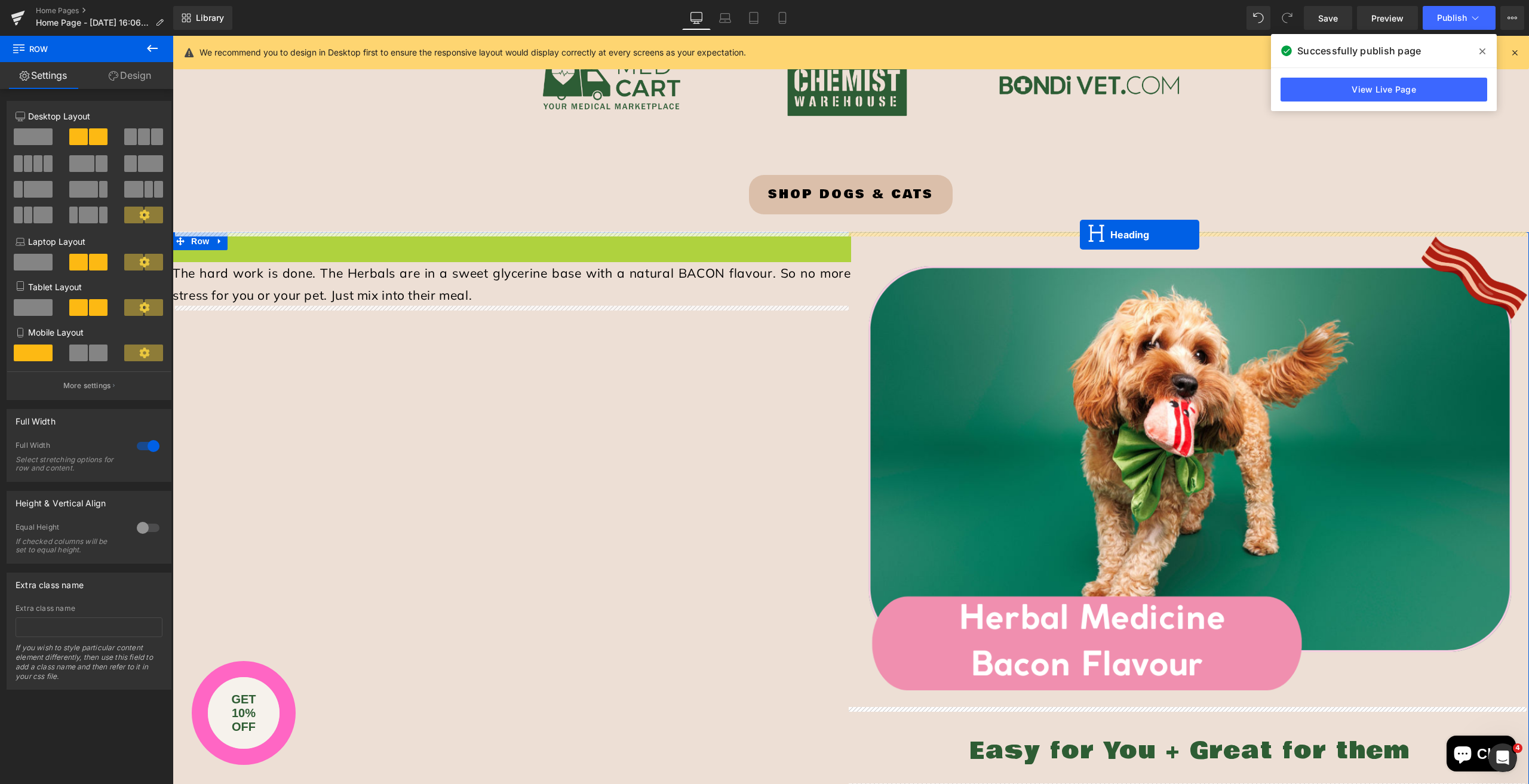
drag, startPoint x: 498, startPoint y: 268, endPoint x: 1080, endPoint y: 235, distance: 582.9
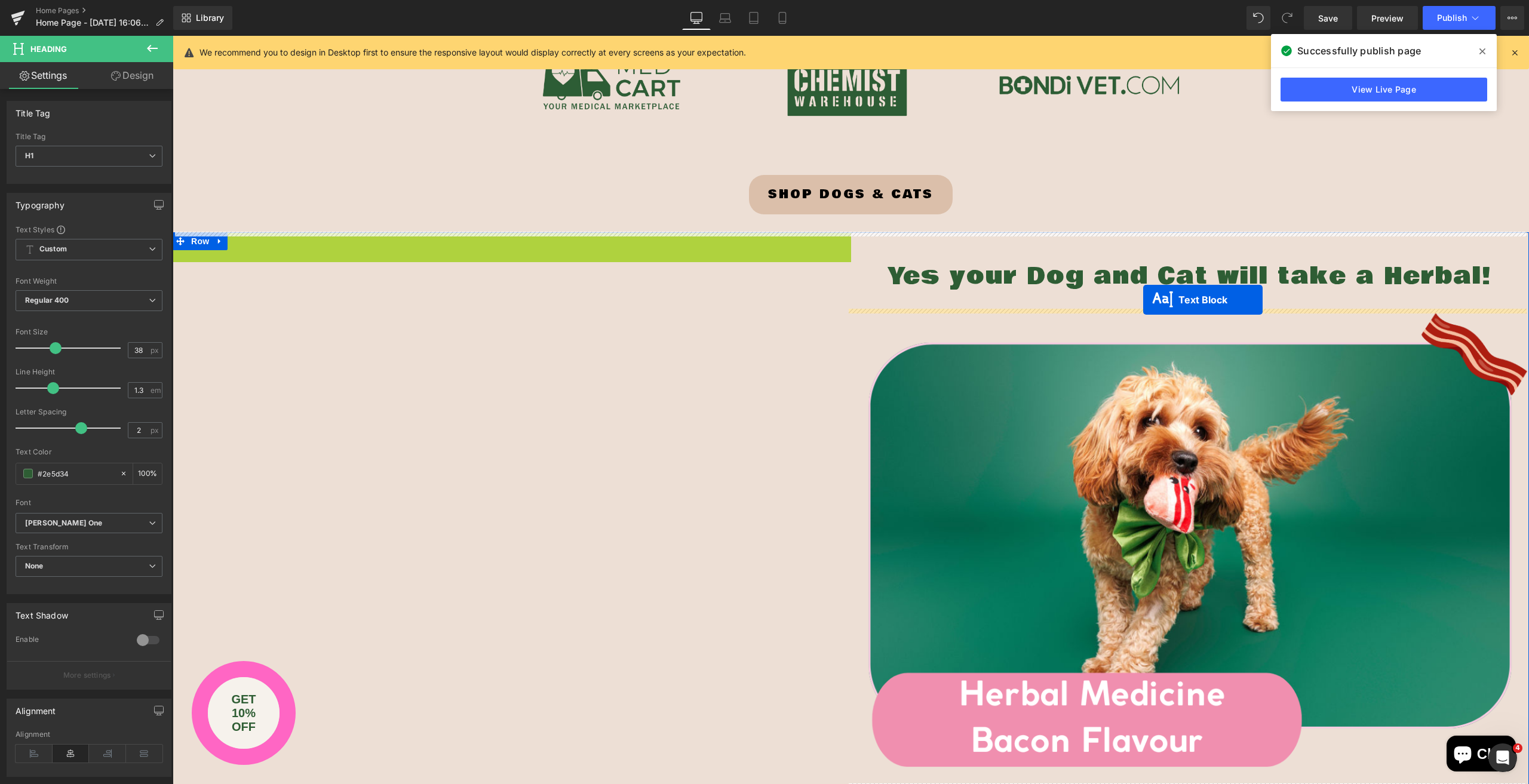
drag, startPoint x: 494, startPoint y: 257, endPoint x: 1143, endPoint y: 299, distance: 650.4
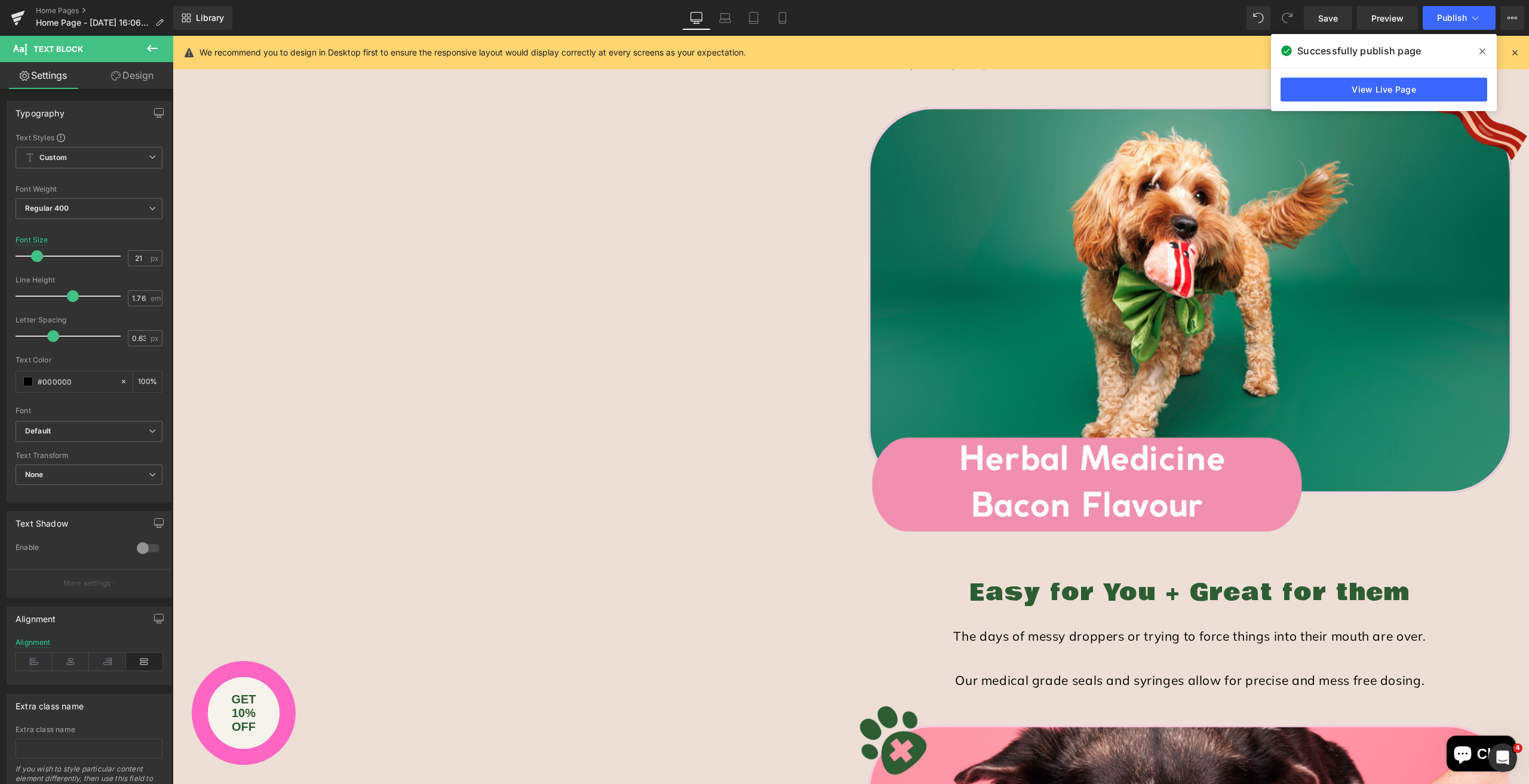
scroll to position [1911, 0]
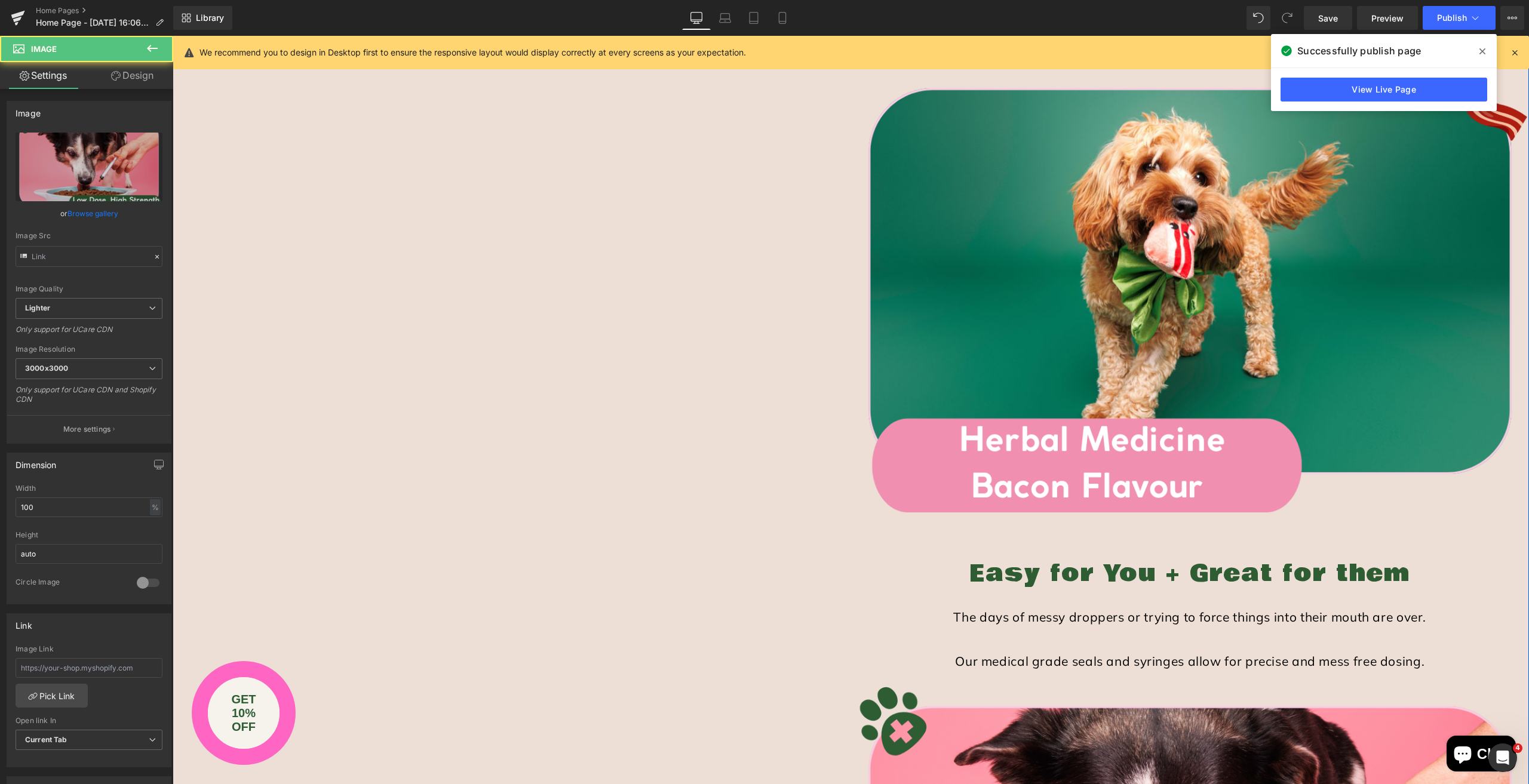
type input "https://ucarecdn.com/dd3750cb-95c2-47e9-b261-a84a5c71cbcd/-/format/auto/-/previ…"
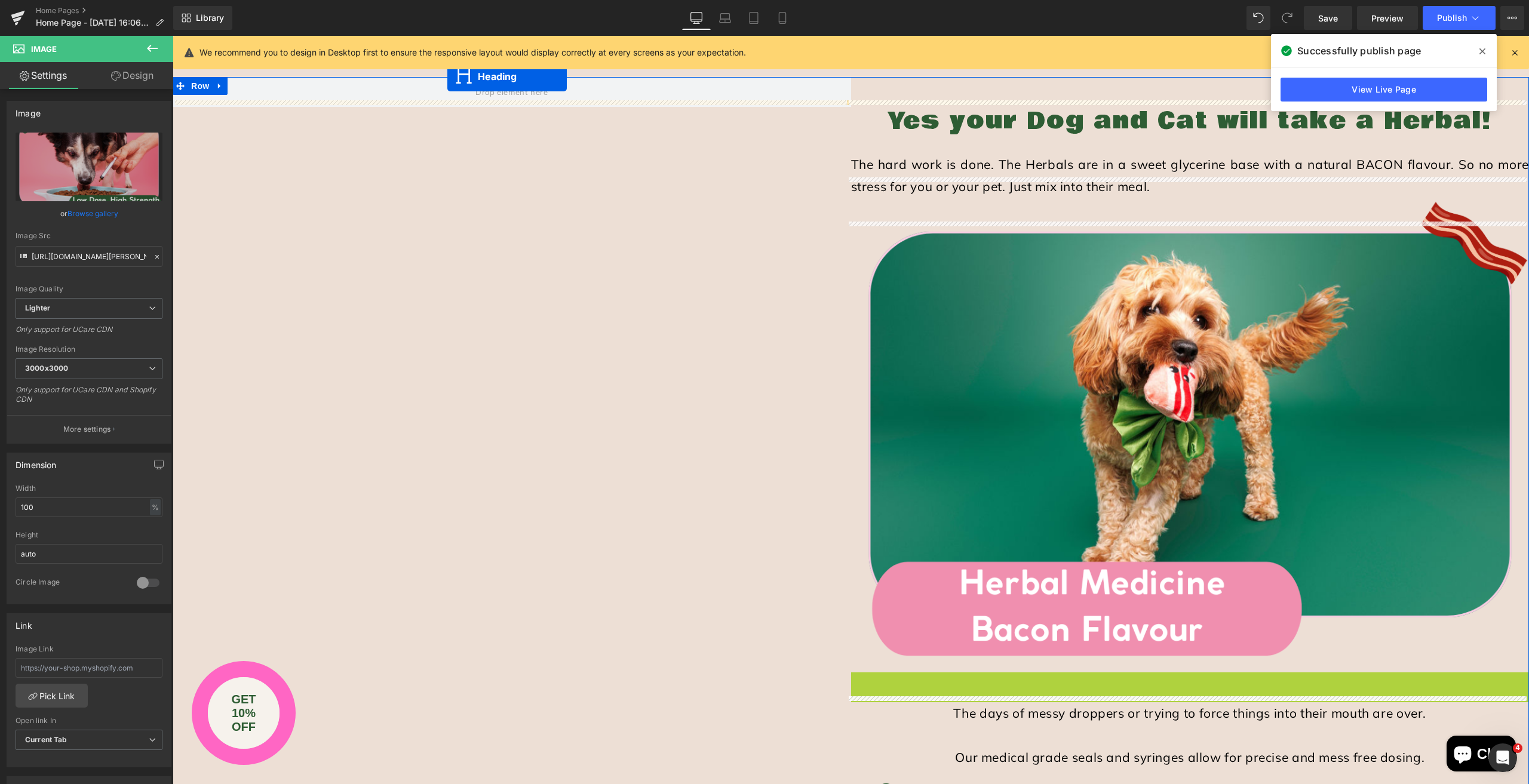
scroll to position [1697, 0]
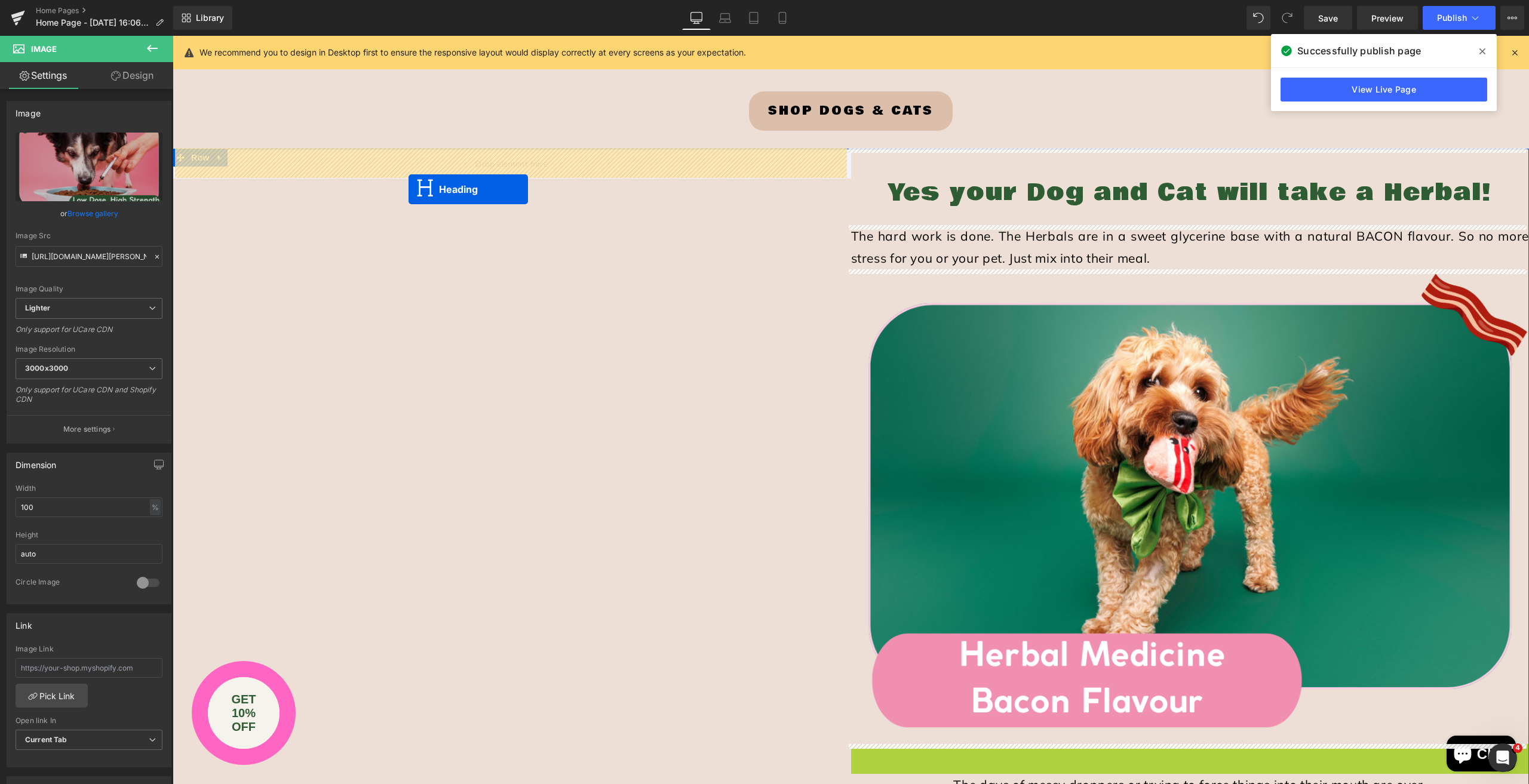
drag, startPoint x: 1175, startPoint y: 571, endPoint x: 408, endPoint y: 189, distance: 856.9
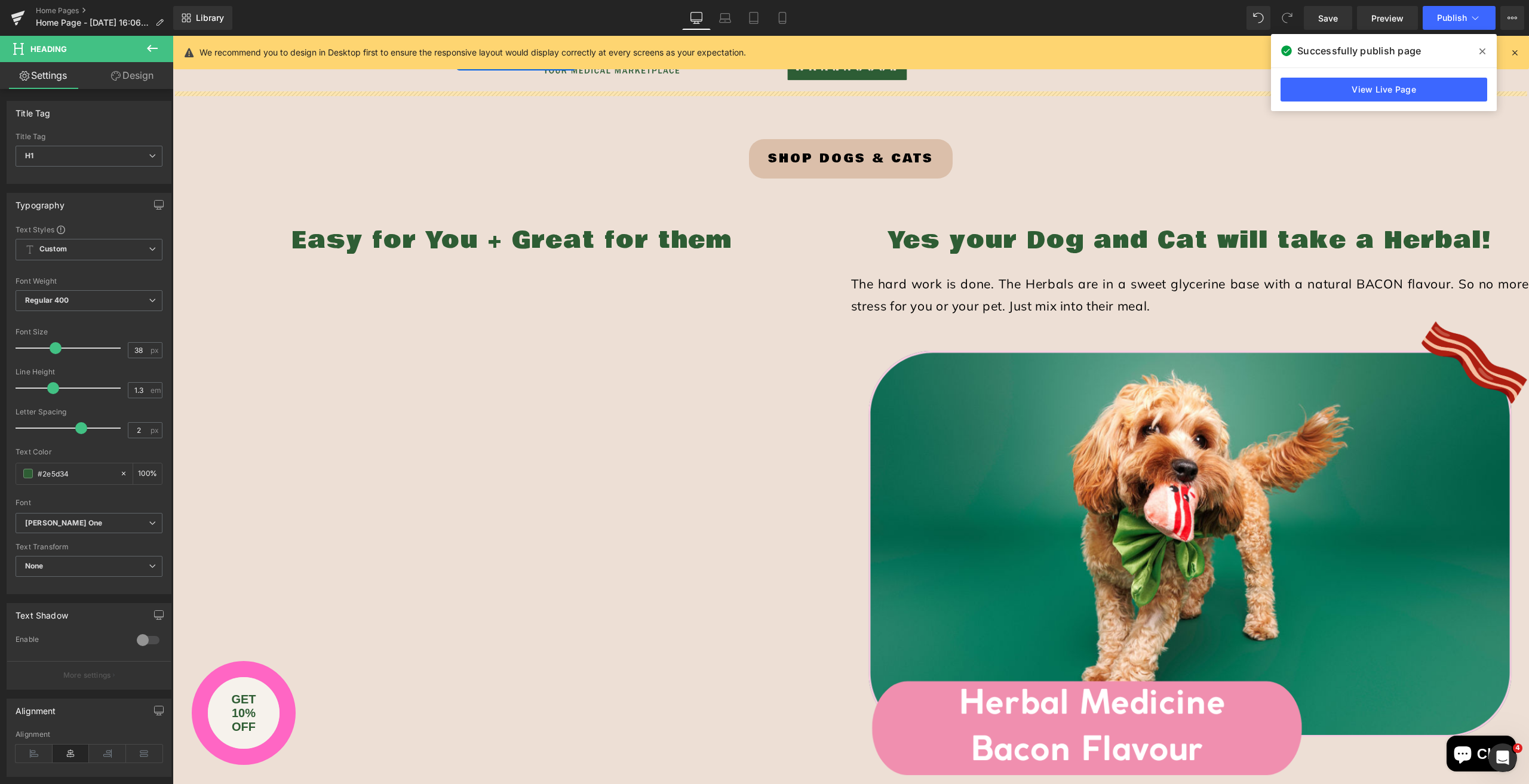
scroll to position [1613, 0]
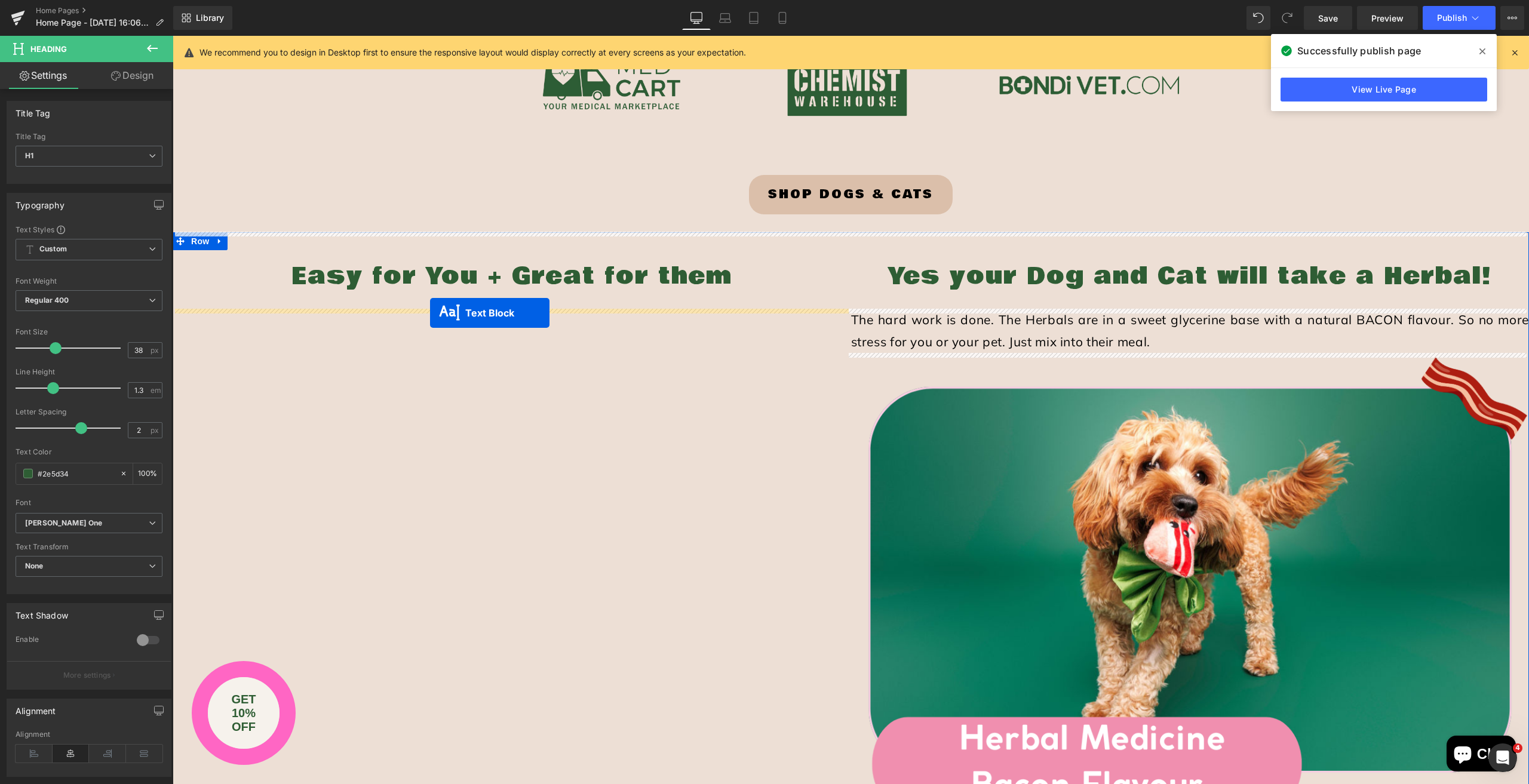
drag, startPoint x: 1177, startPoint y: 421, endPoint x: 430, endPoint y: 313, distance: 754.8
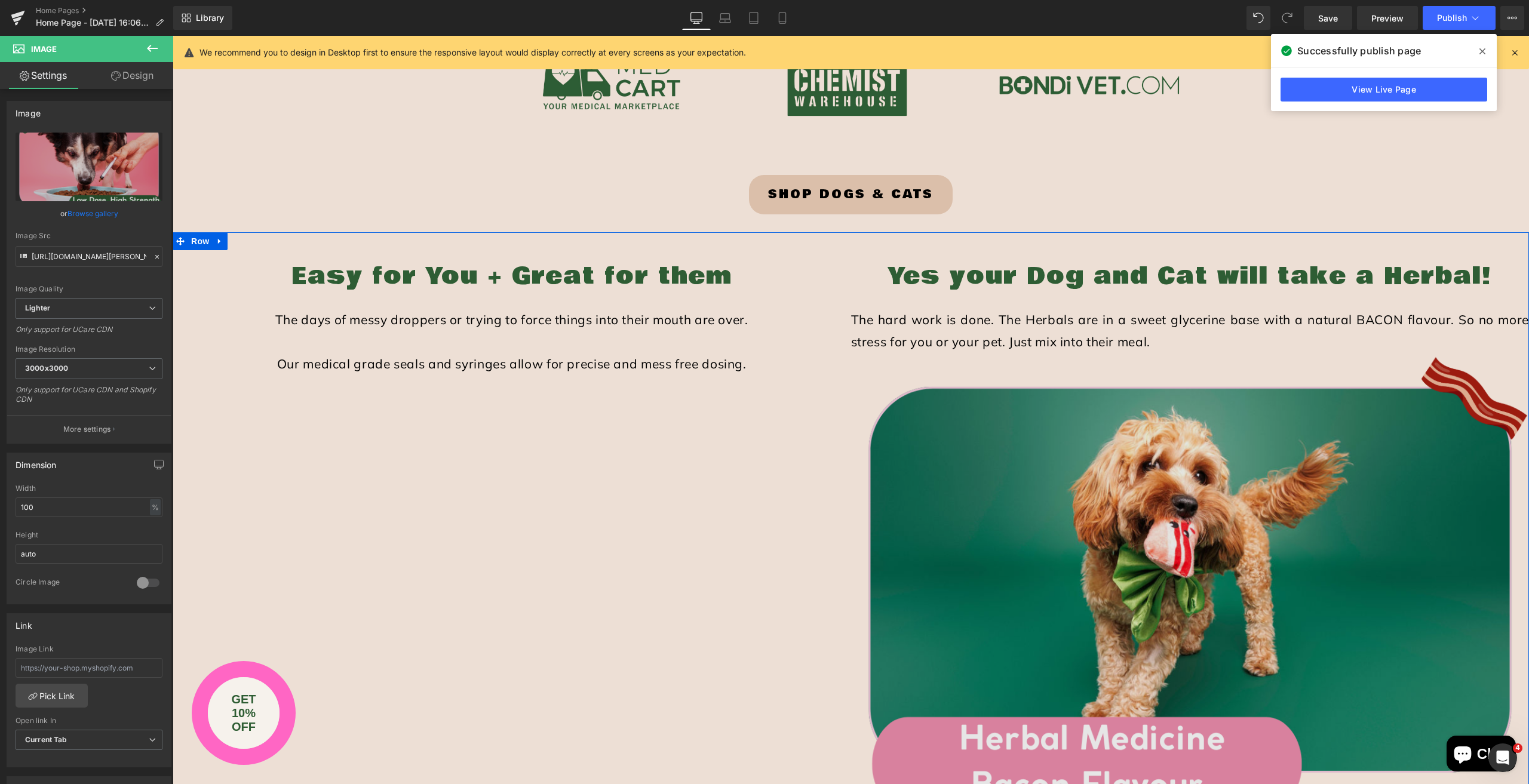
click at [601, 584] on div "Easy for You + Great for them Heading The days of messy droppers or trying to f…" at bounding box center [850, 771] width 1356 height 1077
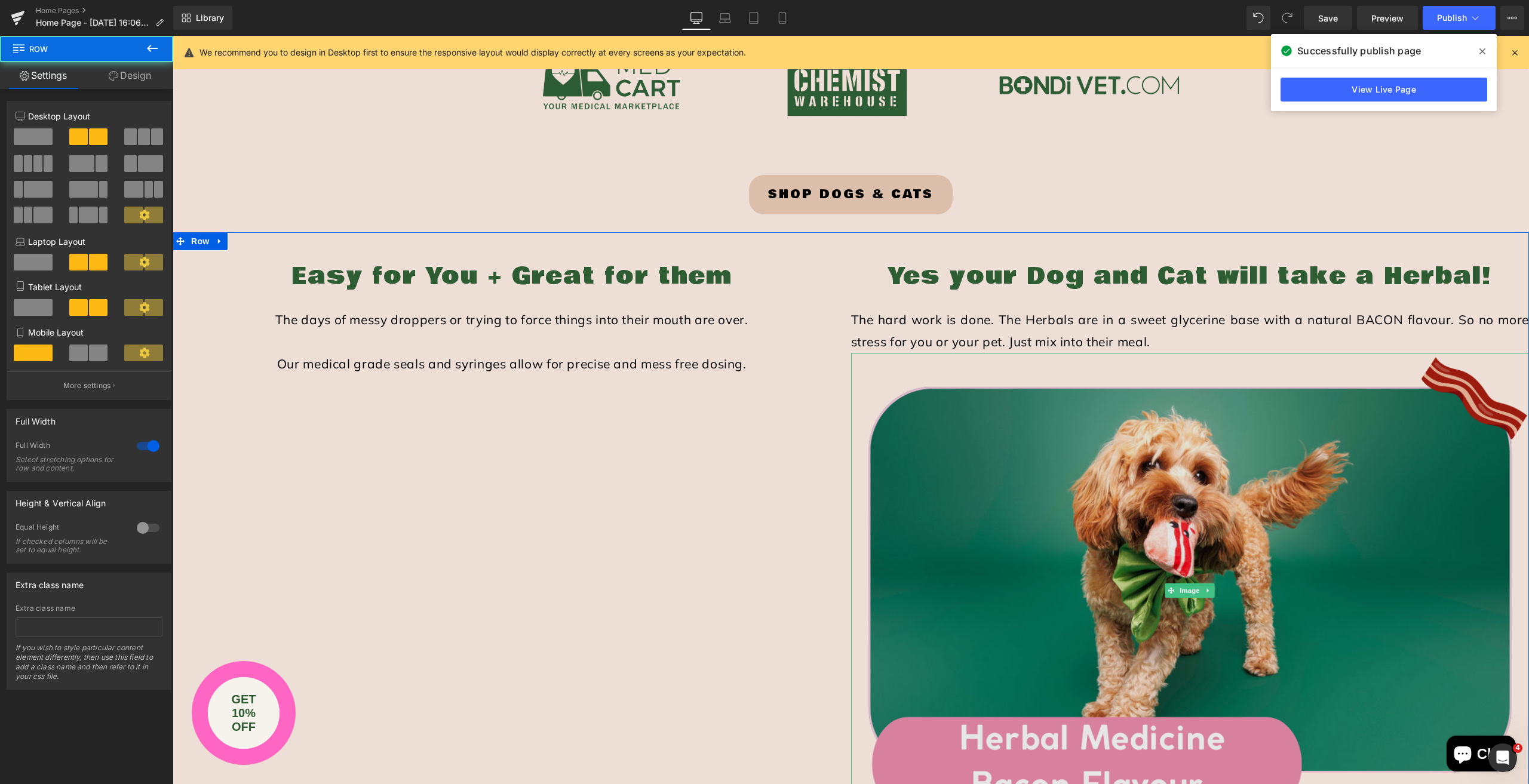
click at [907, 421] on img at bounding box center [1191, 590] width 679 height 475
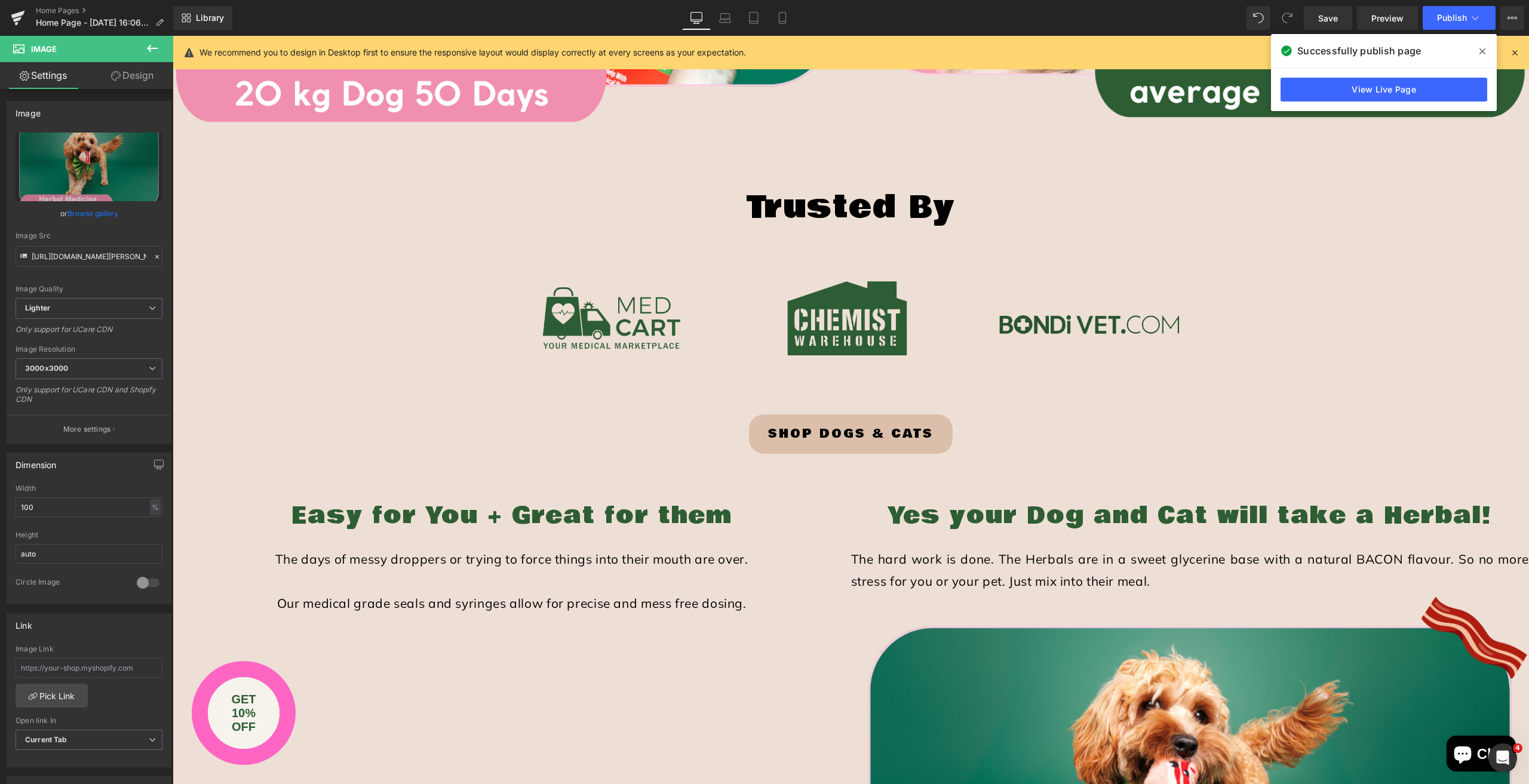
scroll to position [1553, 0]
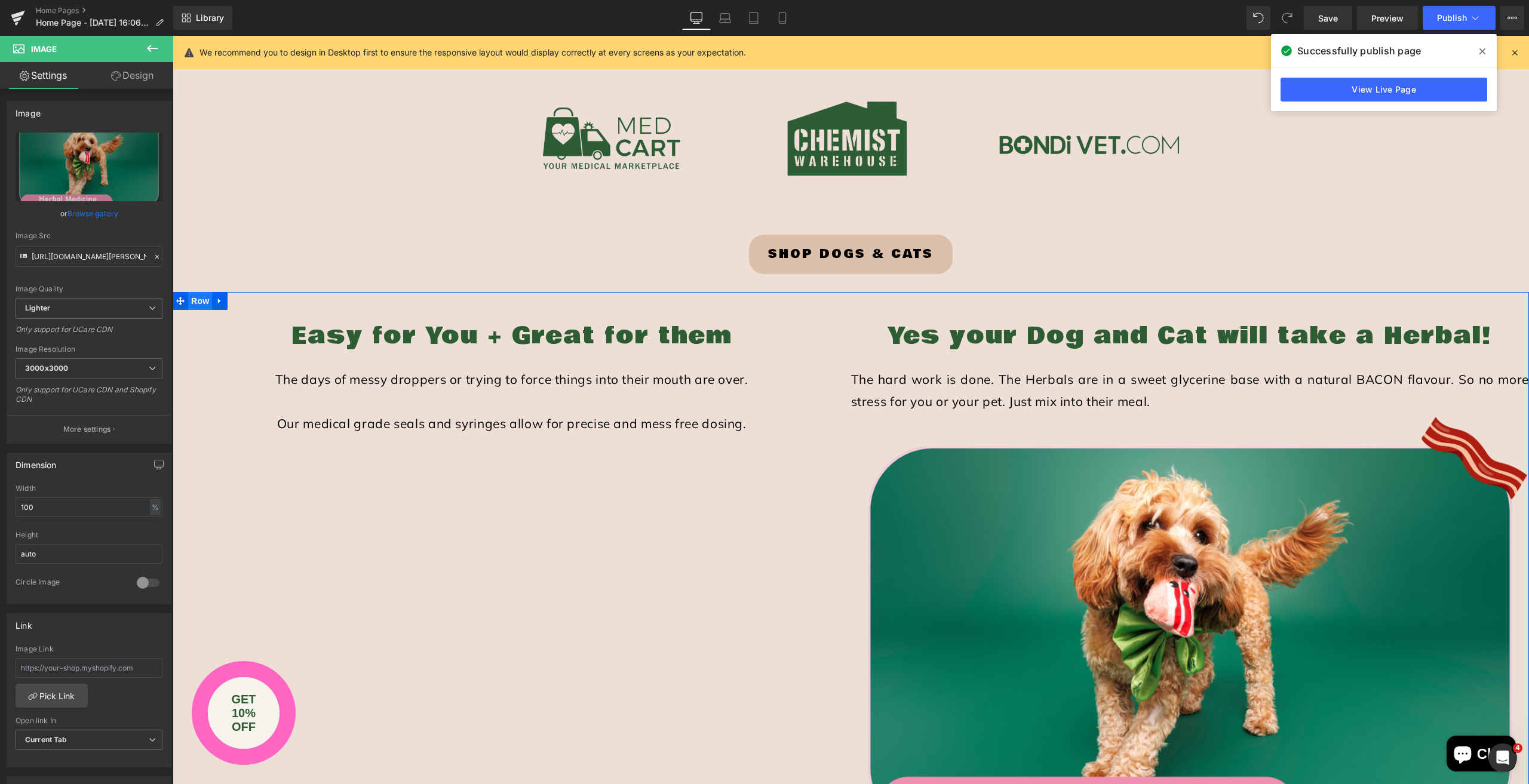
click at [199, 304] on span "Row" at bounding box center [200, 301] width 24 height 18
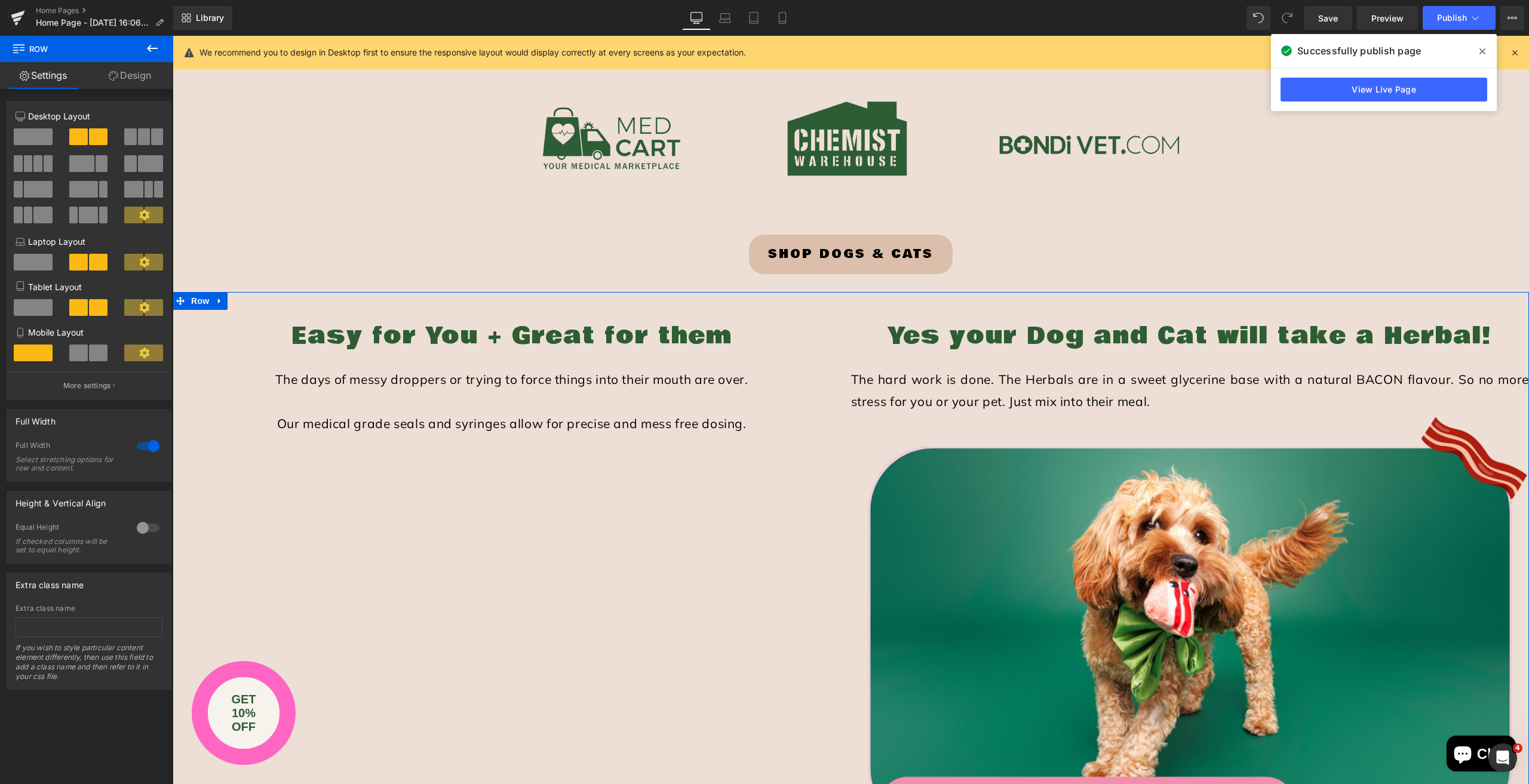
click at [31, 134] on span at bounding box center [33, 137] width 39 height 17
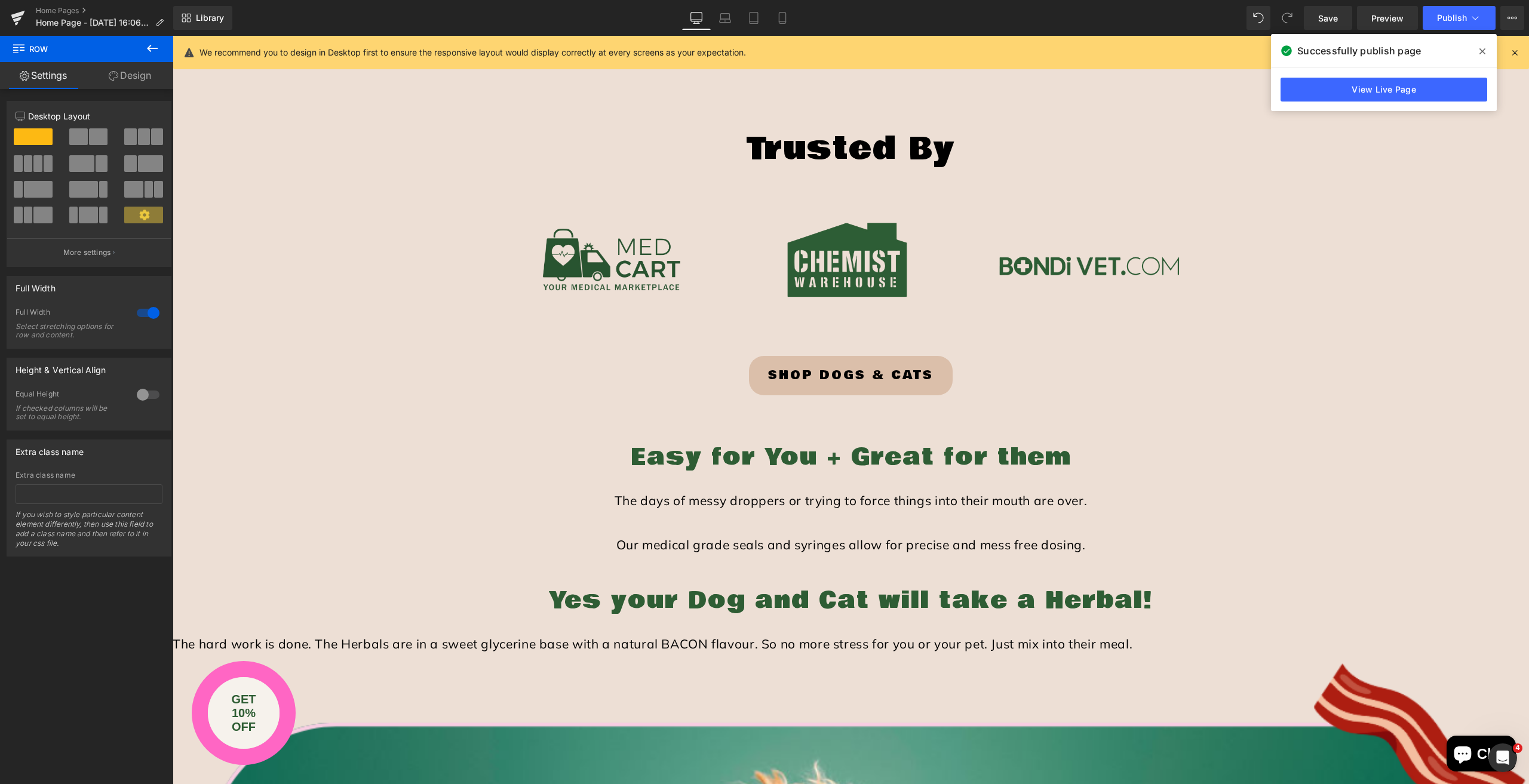
scroll to position [1493, 0]
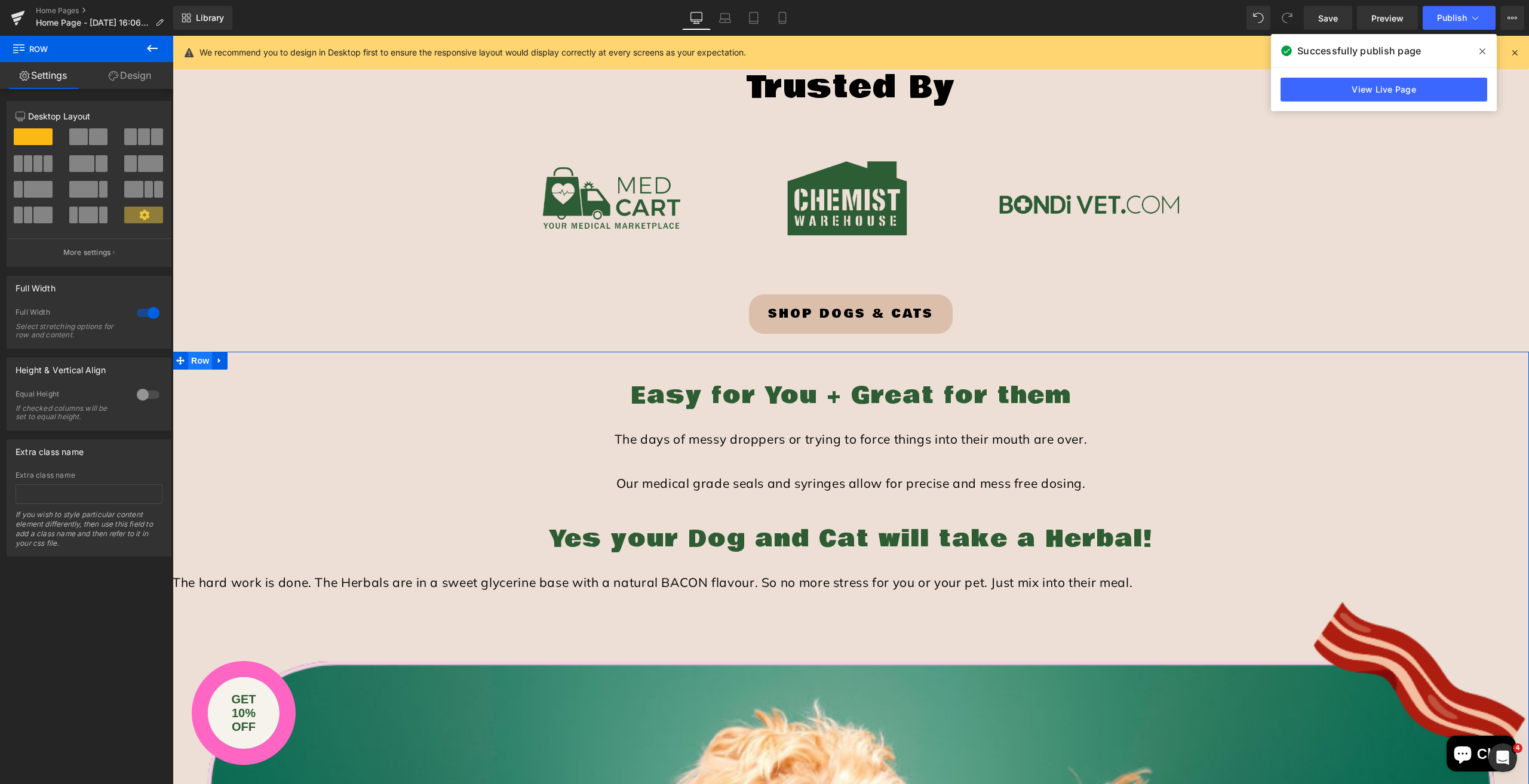
click at [193, 358] on span "Row" at bounding box center [200, 361] width 24 height 18
click at [85, 136] on span at bounding box center [79, 137] width 18 height 17
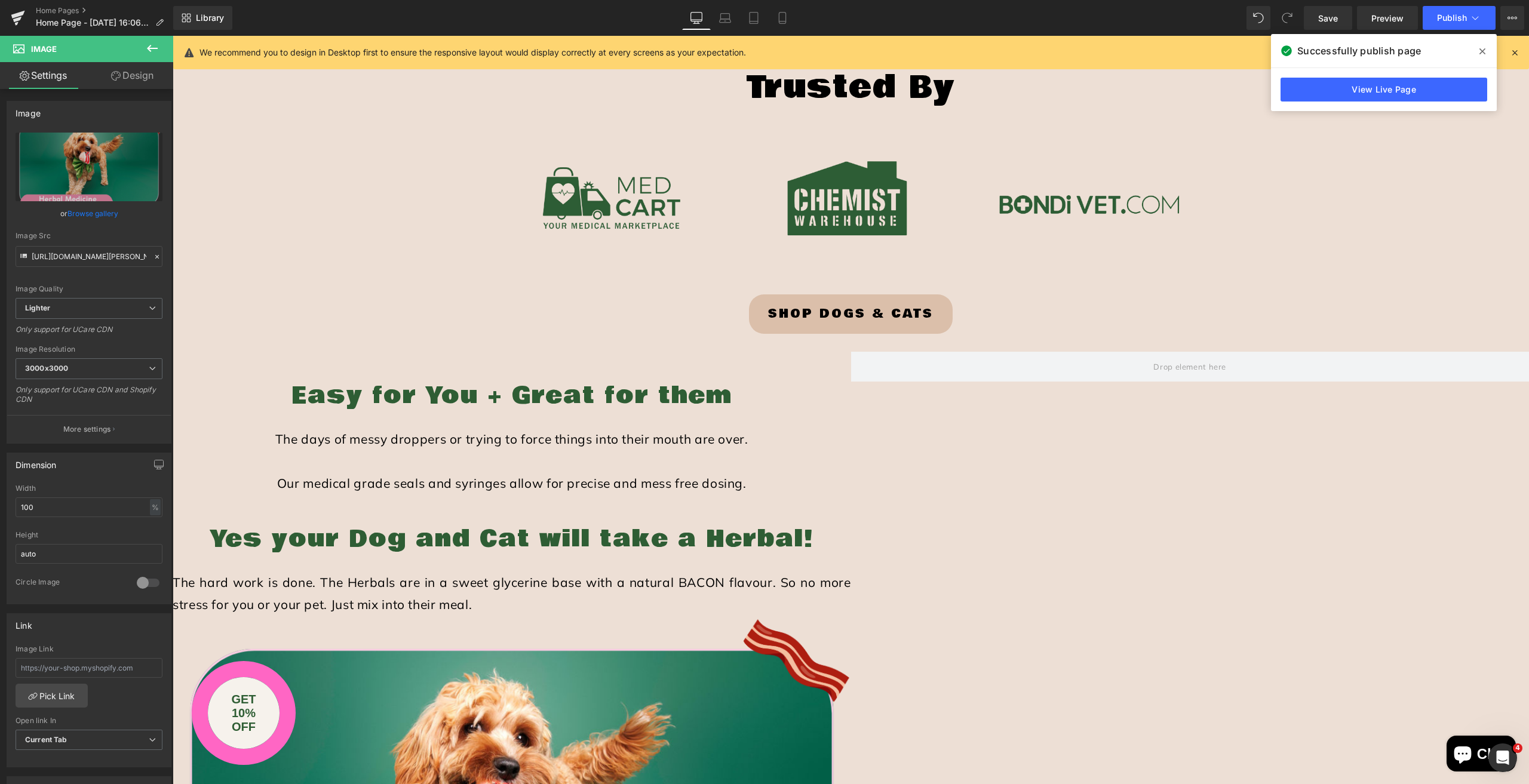
click at [159, 46] on button at bounding box center [152, 49] width 41 height 27
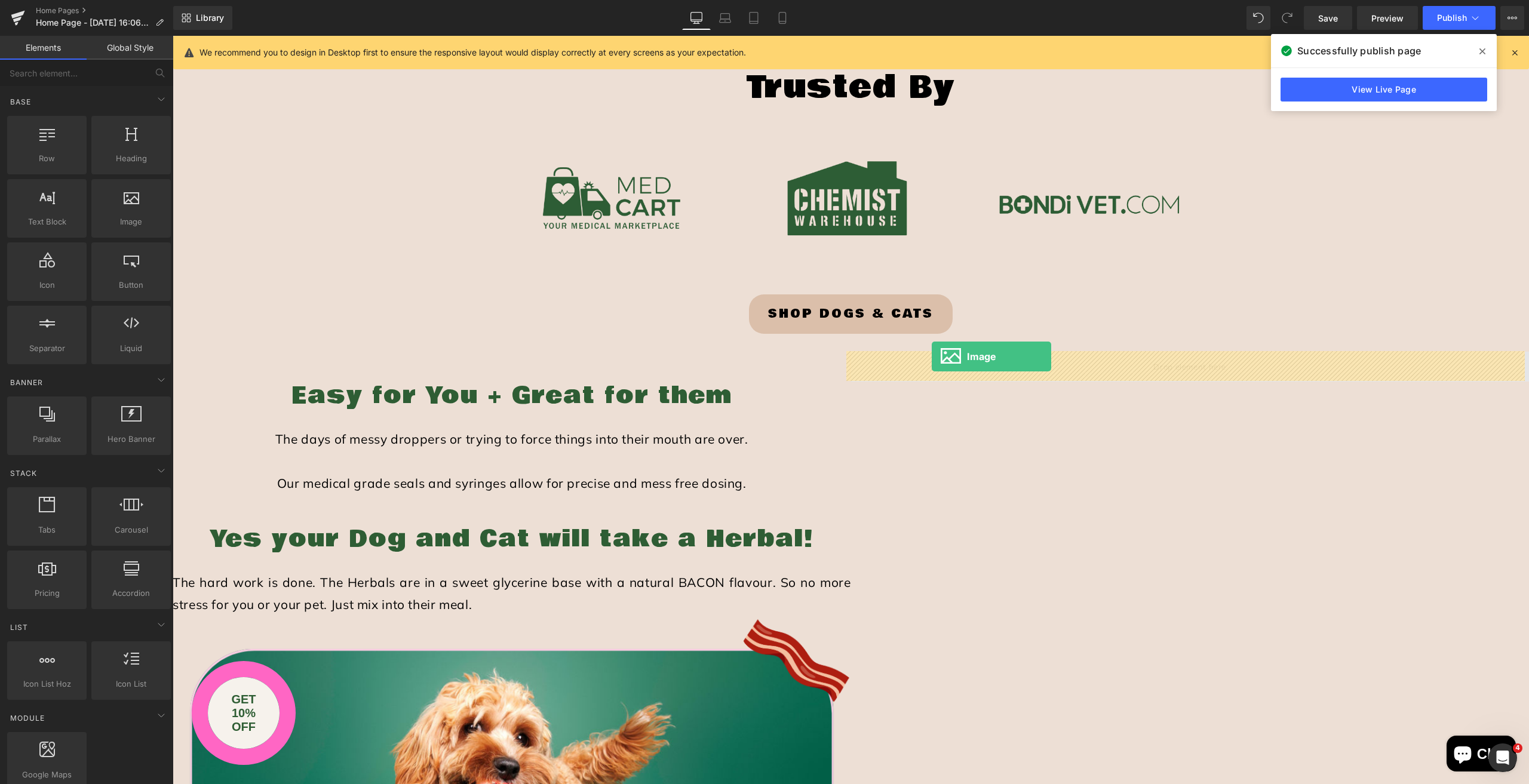
drag, startPoint x: 310, startPoint y: 261, endPoint x: 932, endPoint y: 357, distance: 629.4
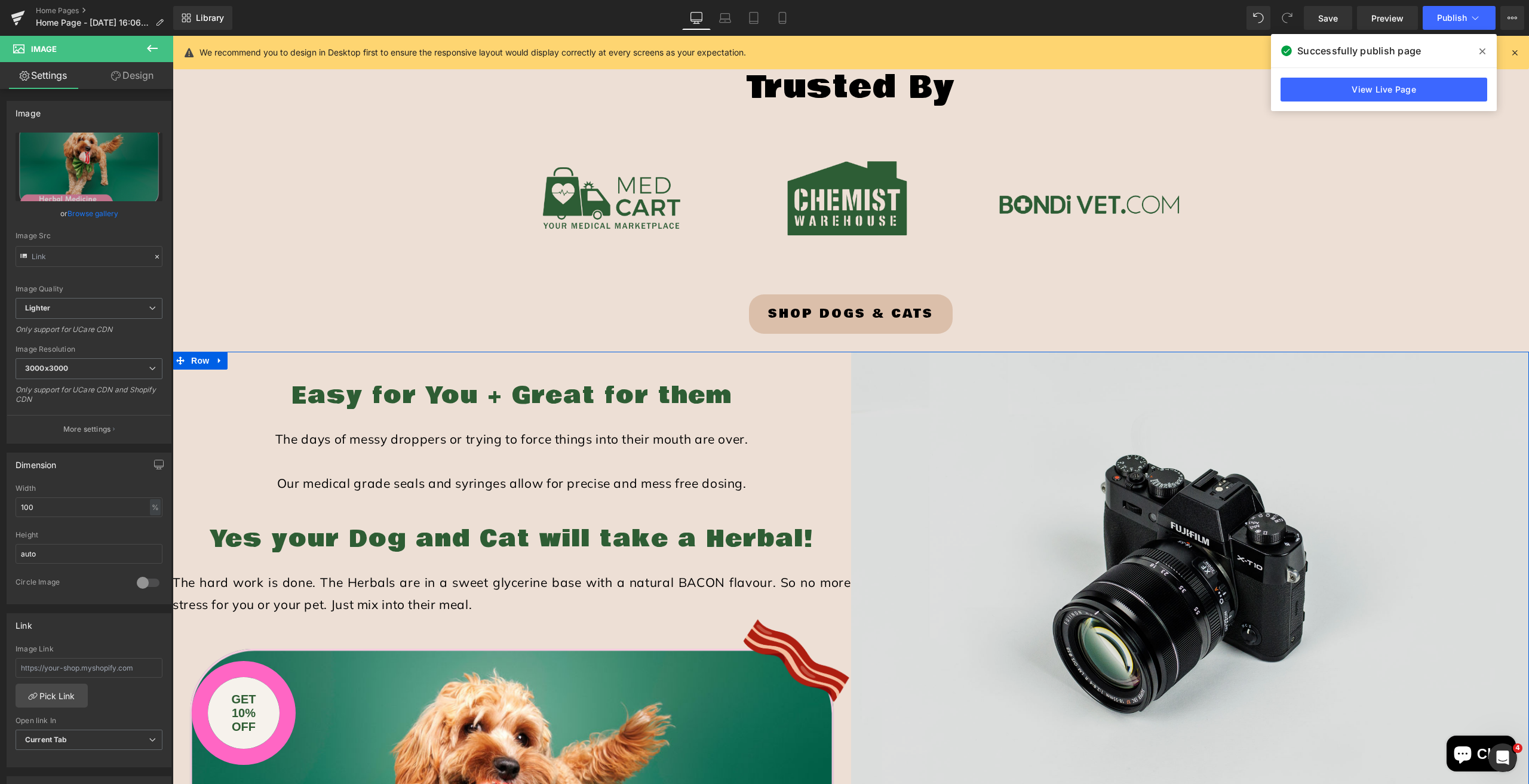
type input "https://ucarecdn.com/df333354-c859-464f-ac17-79d48000991b/-/format/auto/-/previ…"
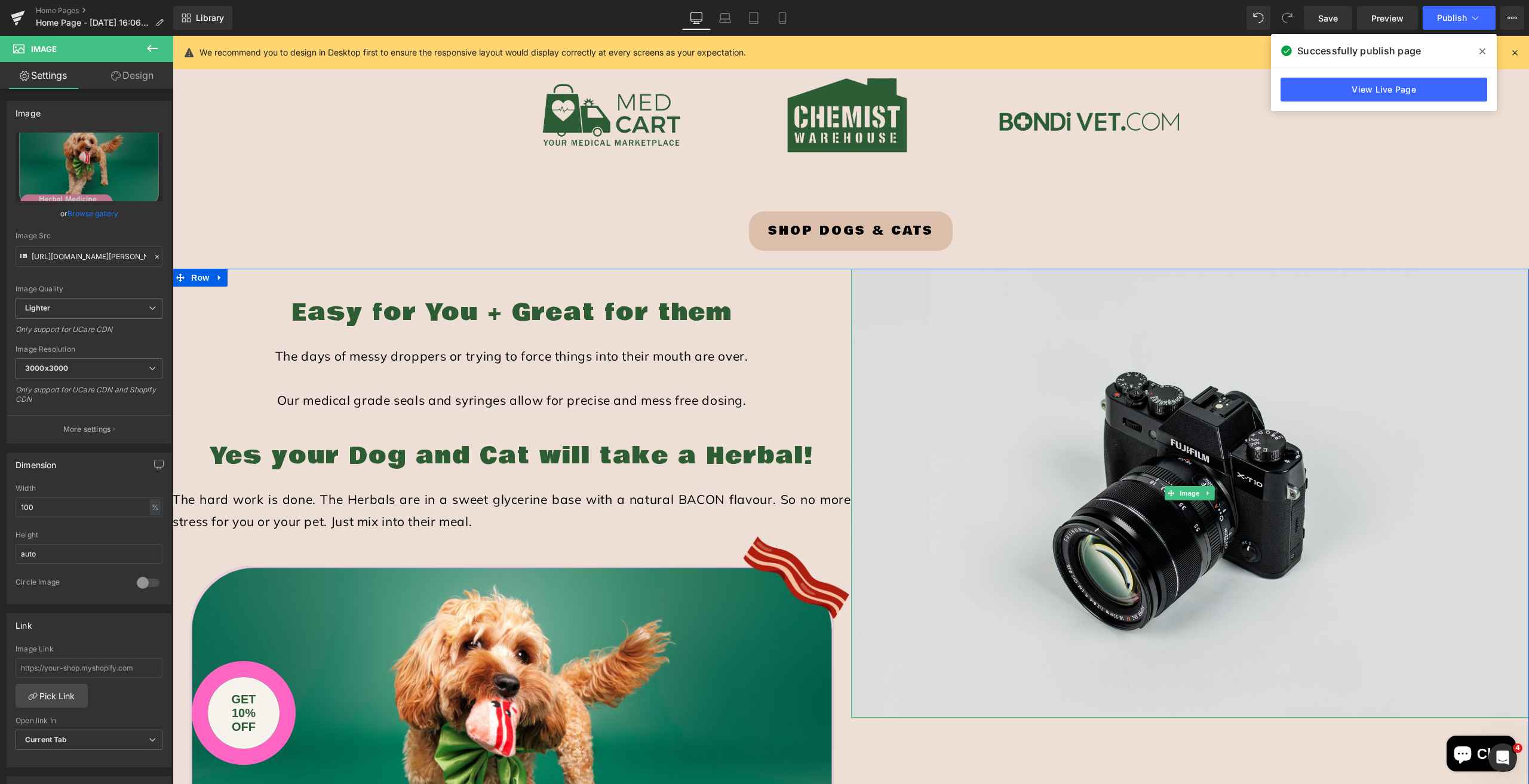
scroll to position [1732, 0]
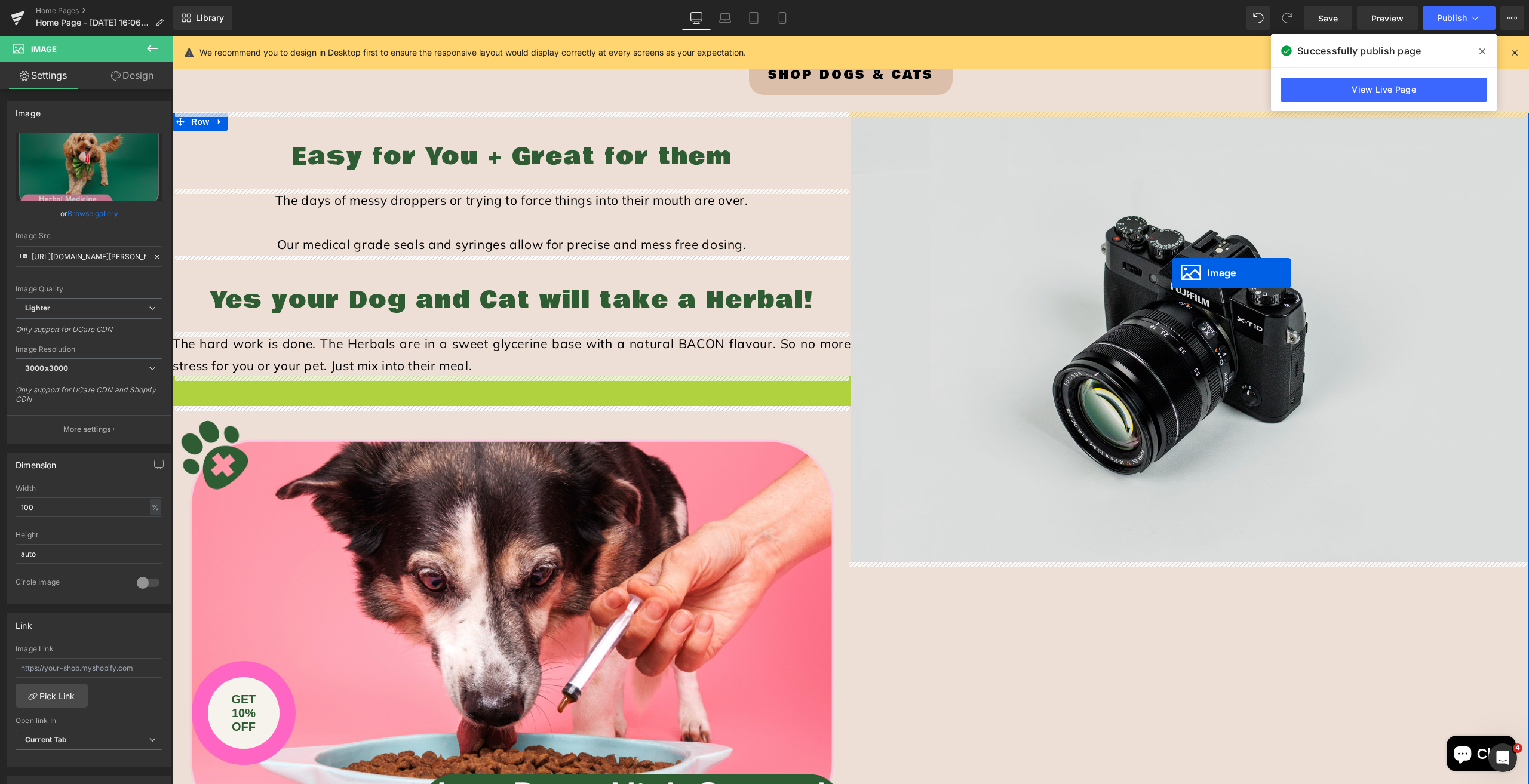
drag, startPoint x: 504, startPoint y: 612, endPoint x: 1172, endPoint y: 273, distance: 749.1
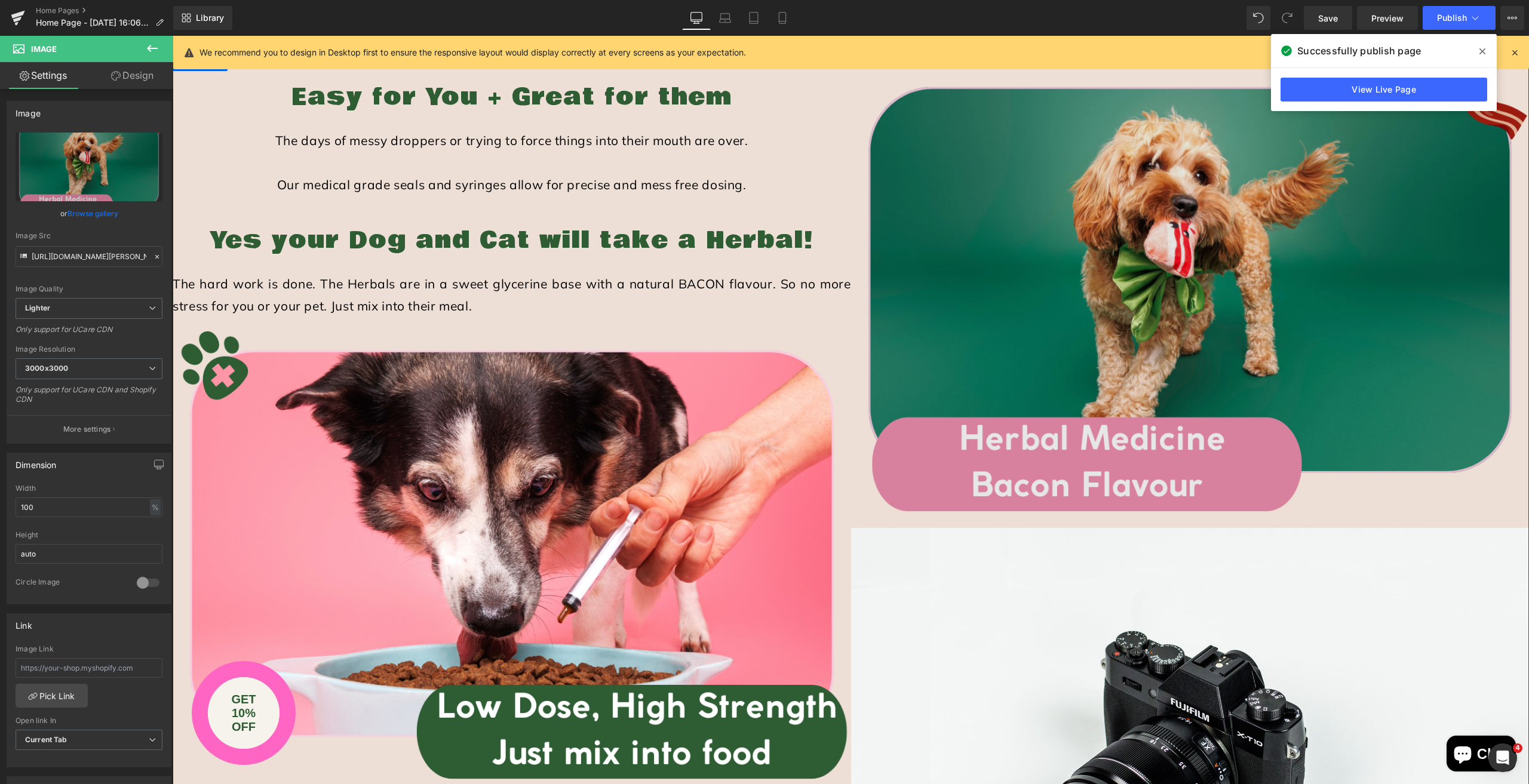
scroll to position [1911, 0]
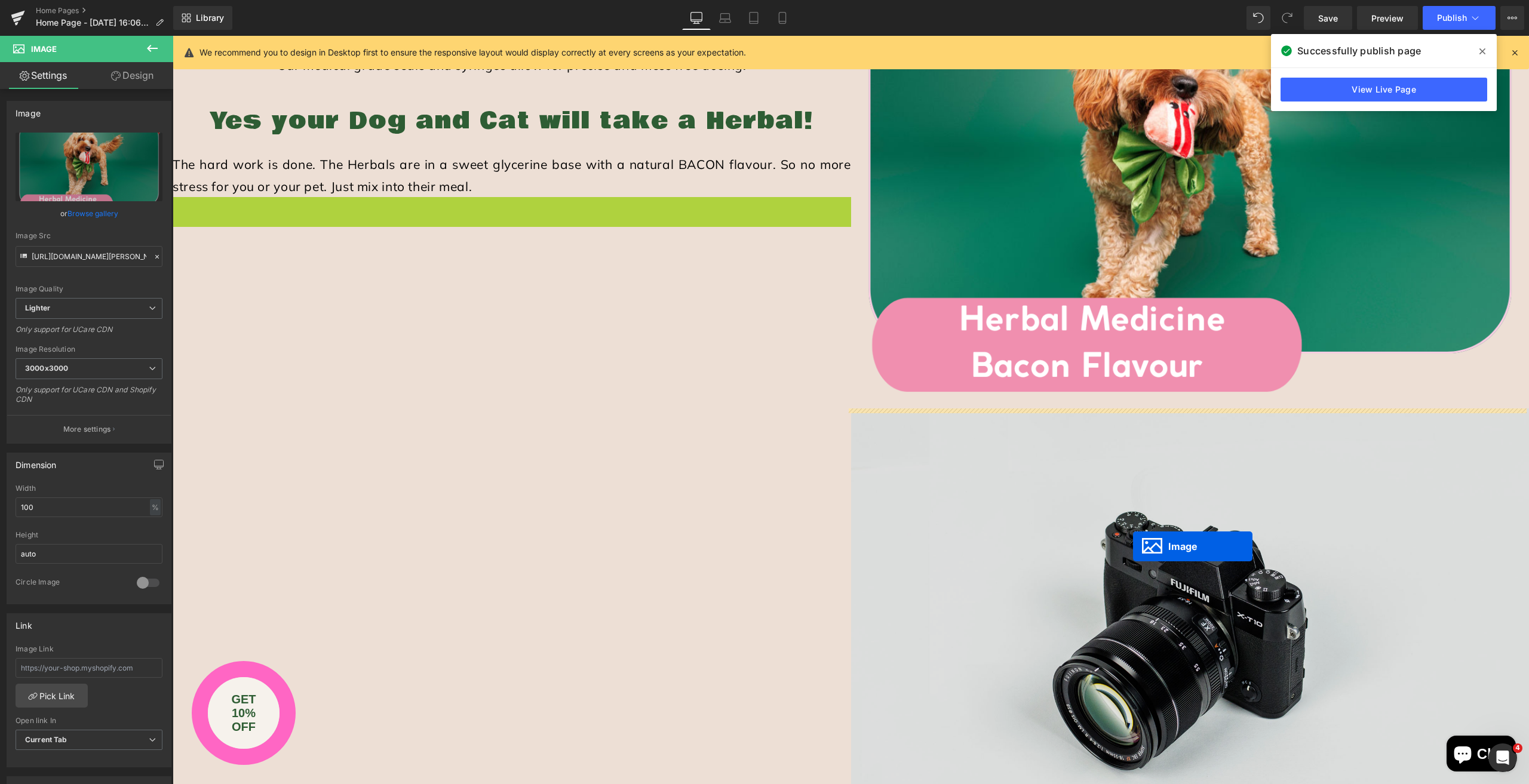
drag, startPoint x: 509, startPoint y: 433, endPoint x: 1133, endPoint y: 547, distance: 634.3
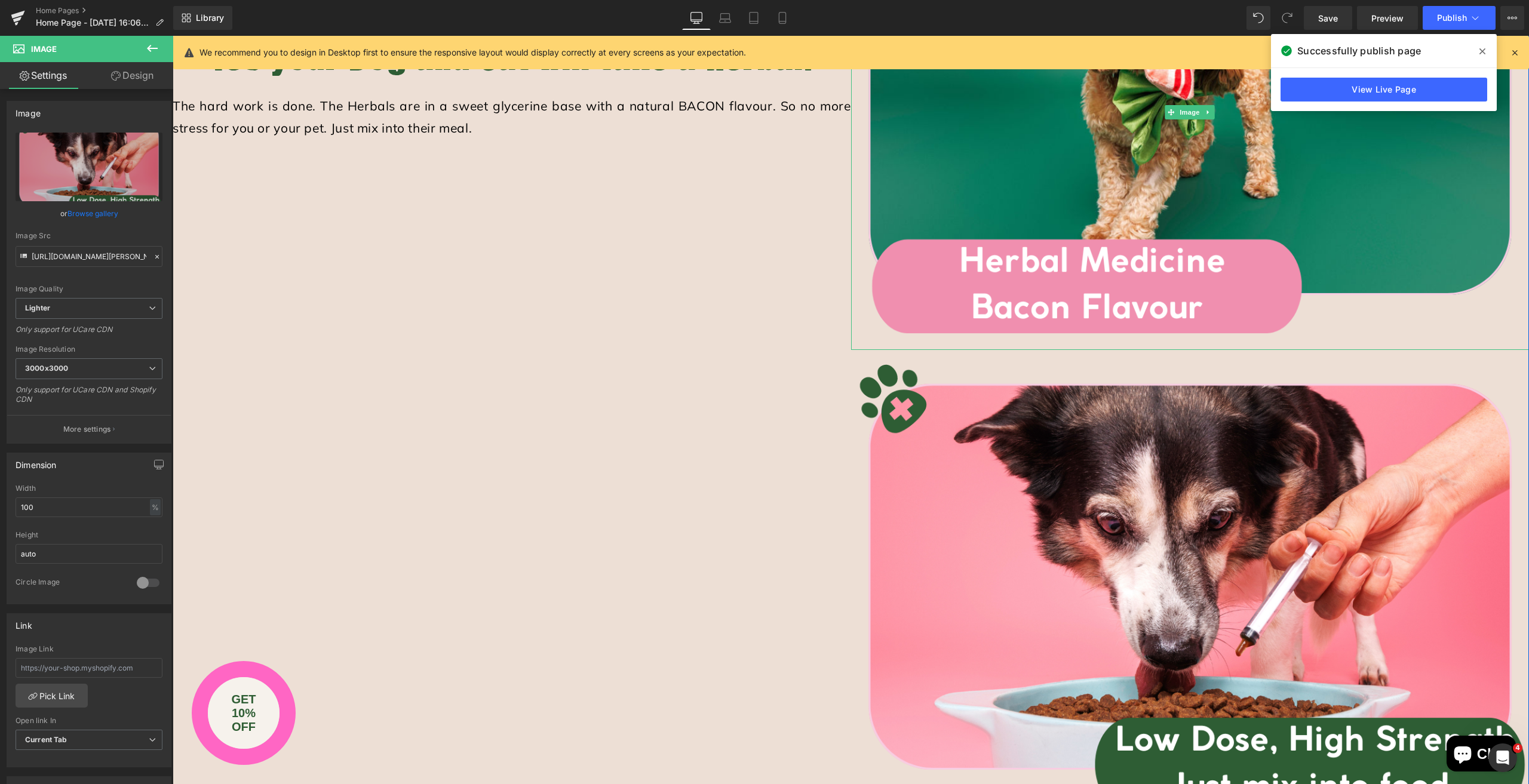
scroll to position [1971, 0]
click at [551, 509] on div "Easy for You + Great for them Heading The days of messy droppers or trying to f…" at bounding box center [850, 577] width 1356 height 1405
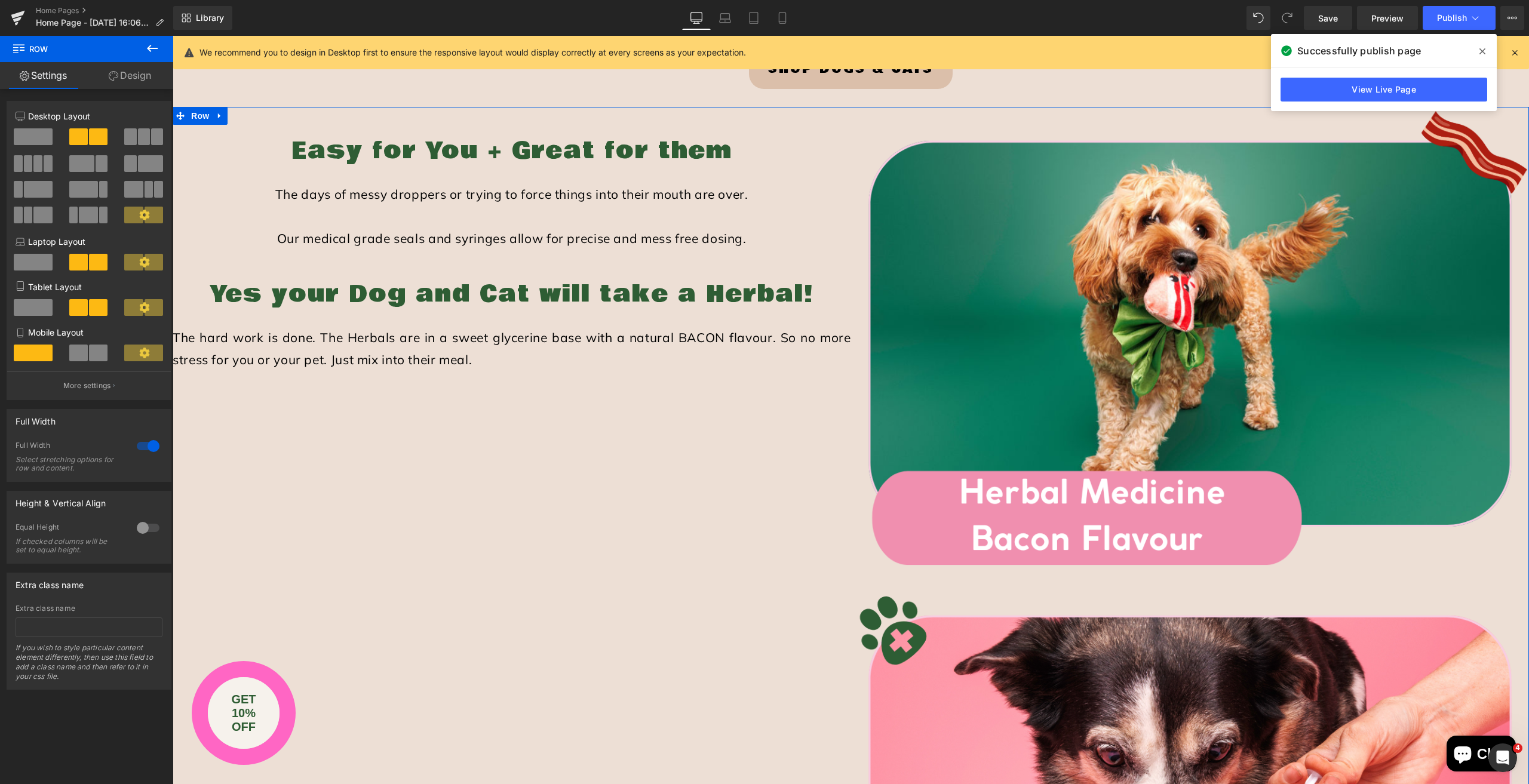
scroll to position [1673, 0]
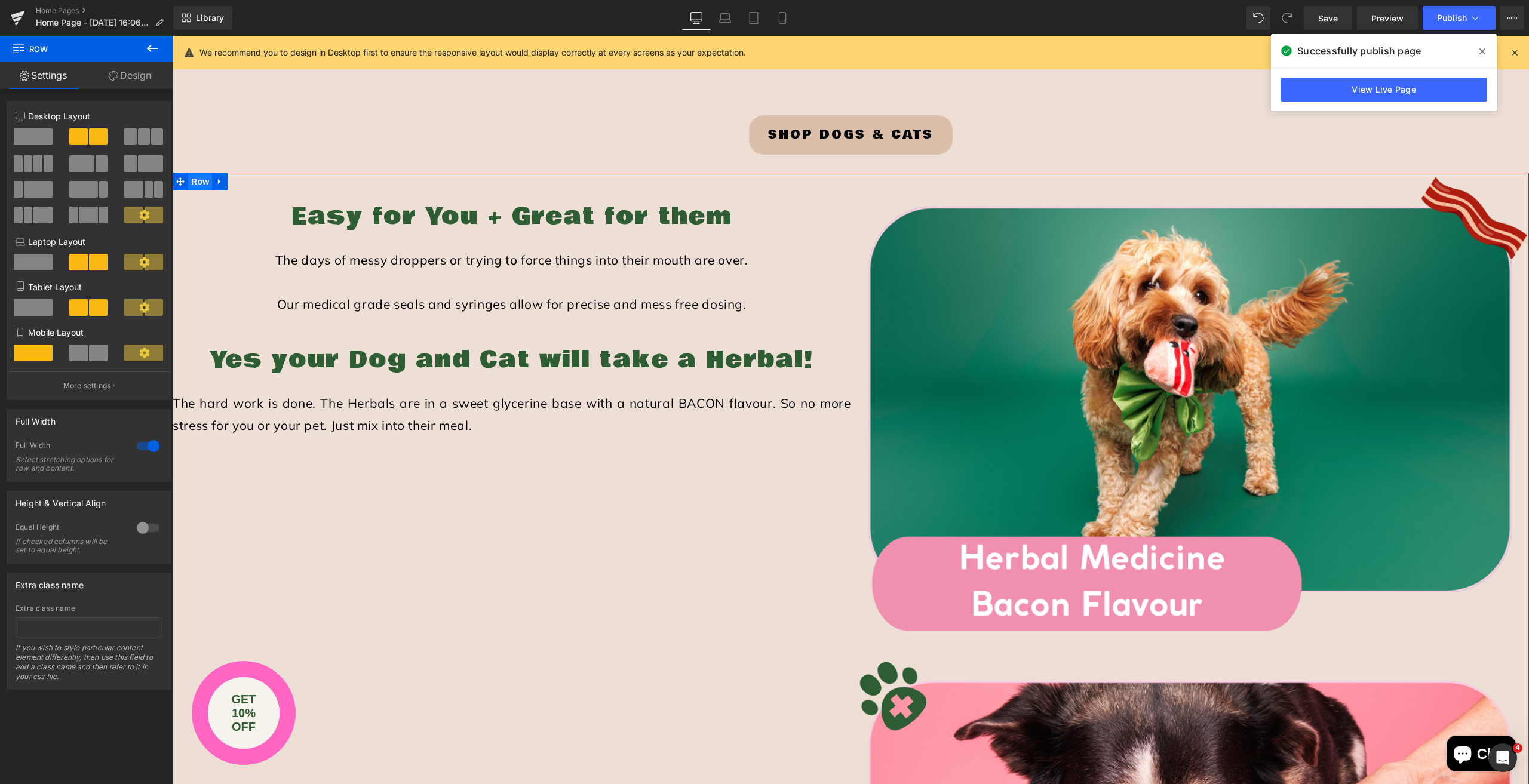
click at [192, 180] on span "Row" at bounding box center [200, 182] width 24 height 18
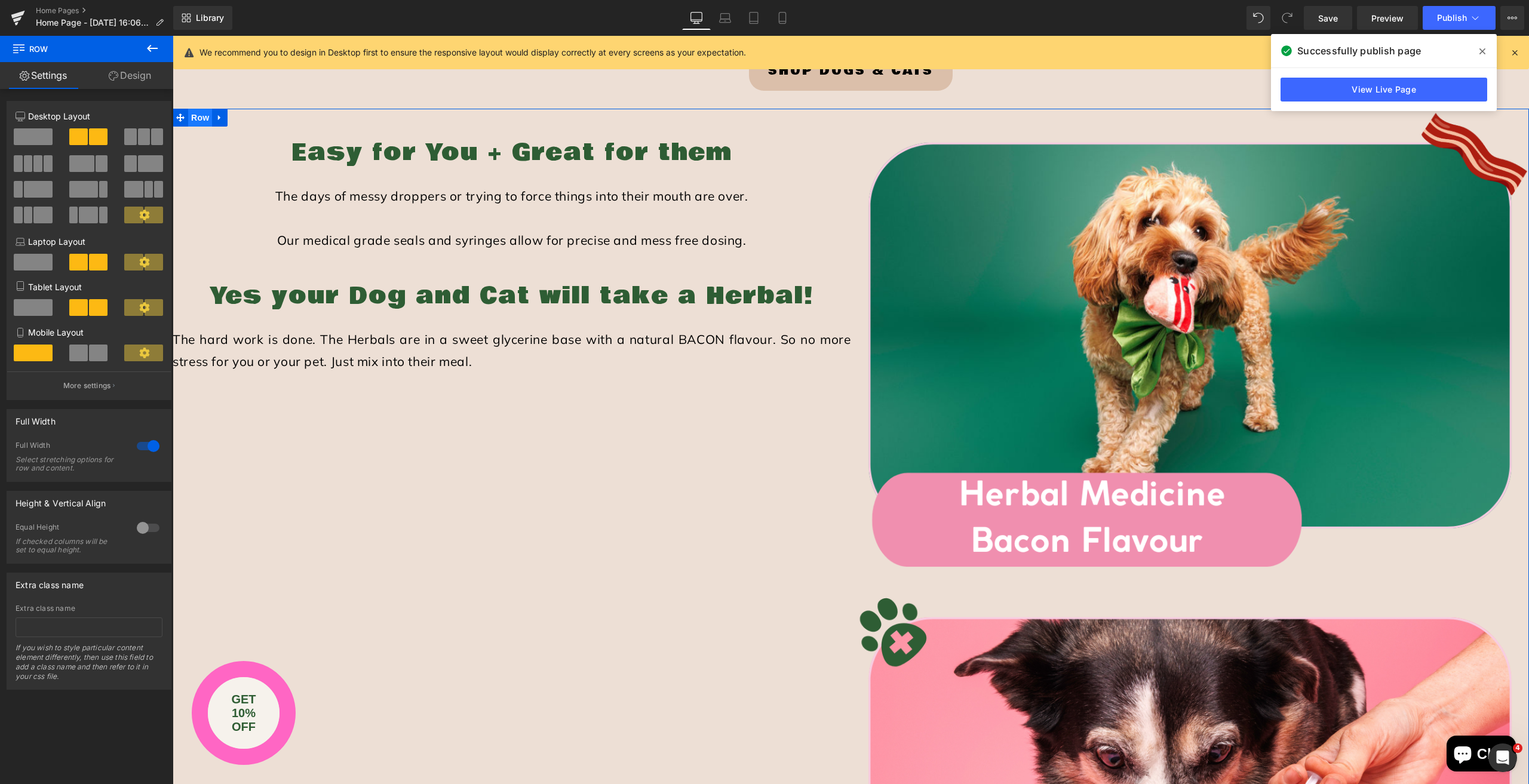
scroll to position [1911, 0]
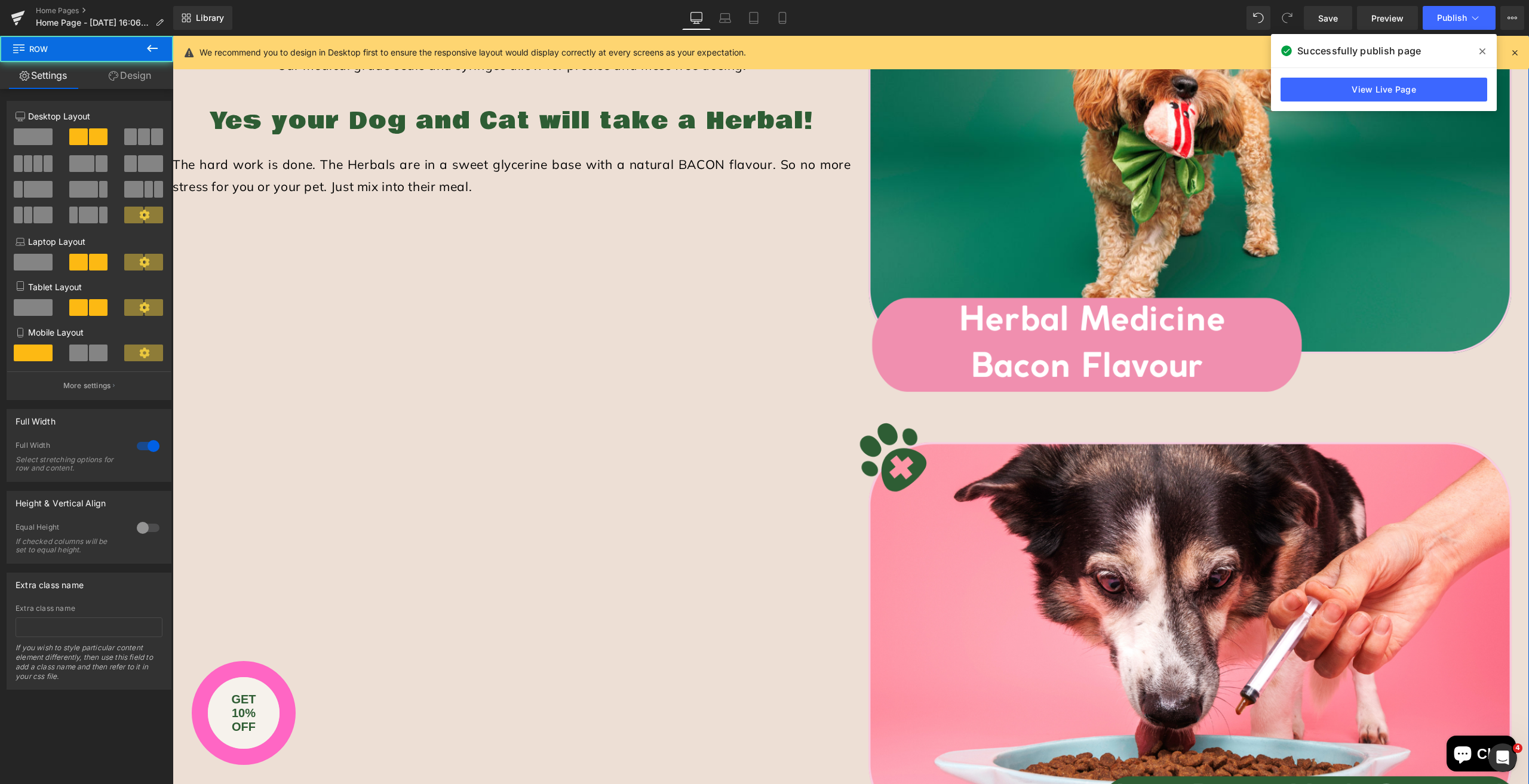
click at [558, 555] on div "Easy for You + Great for them Heading The days of messy droppers or trying to f…" at bounding box center [850, 636] width 1356 height 1405
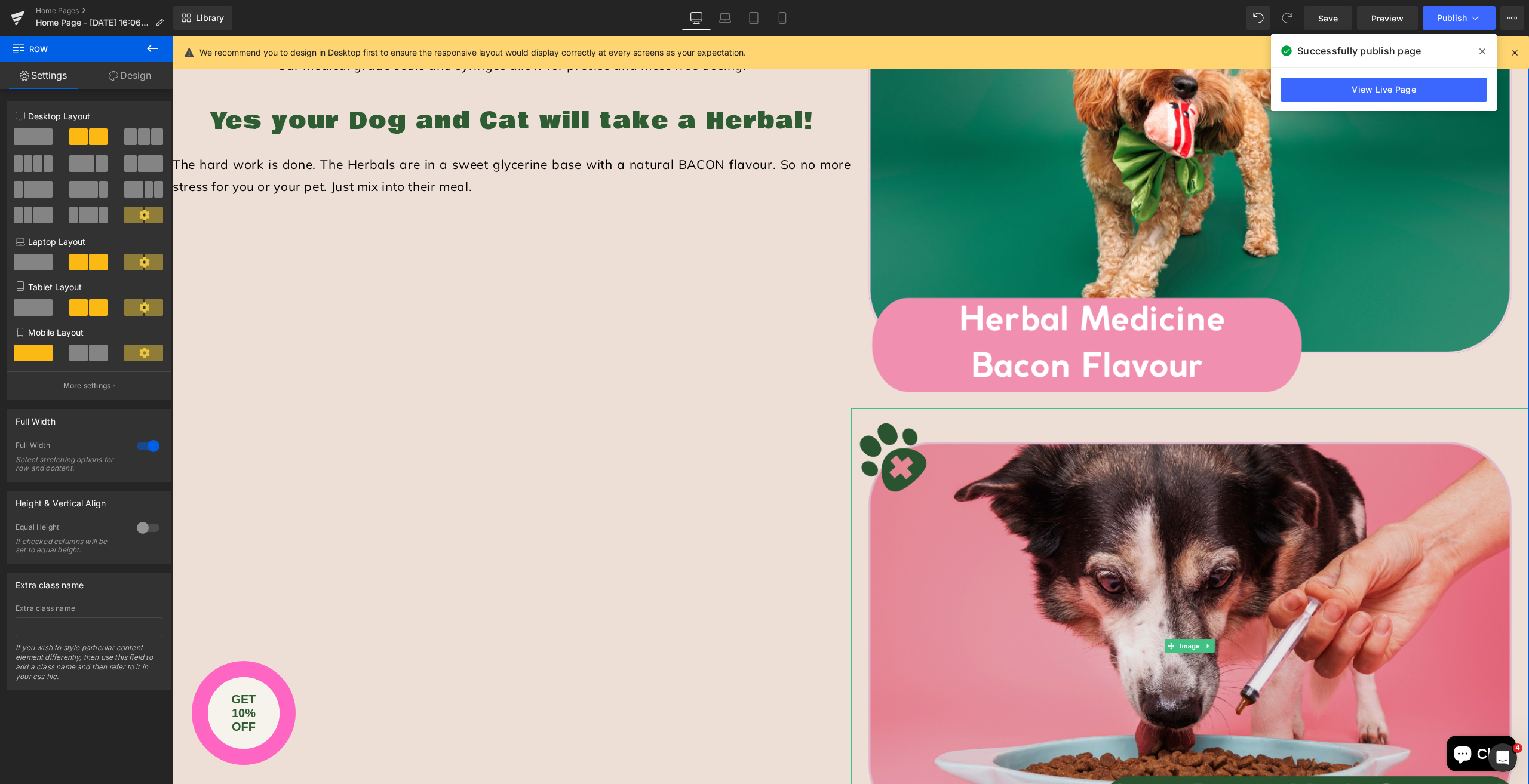
click at [903, 480] on img at bounding box center [1191, 645] width 679 height 475
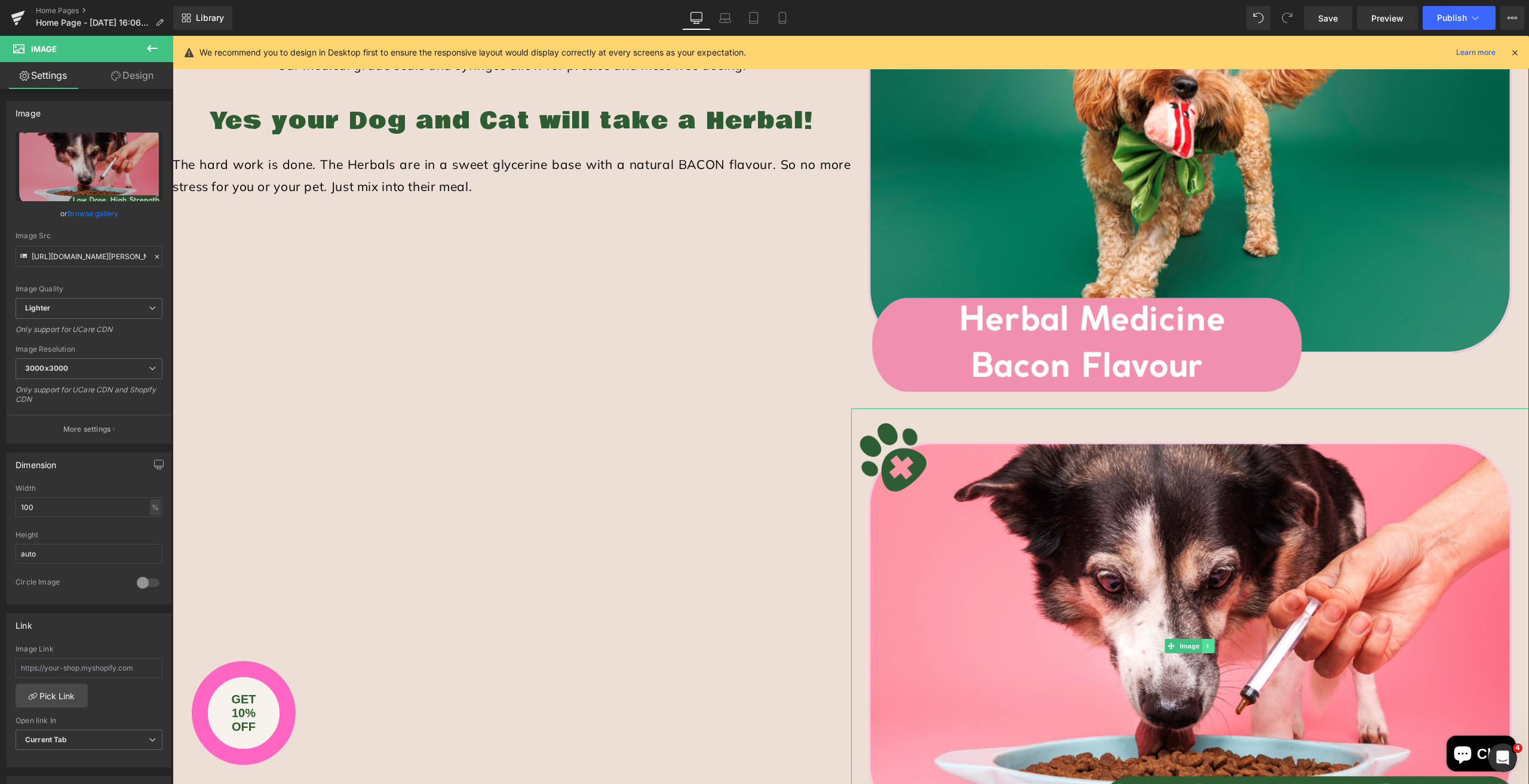
click at [1205, 644] on icon at bounding box center [1209, 646] width 7 height 7
click at [1211, 645] on icon at bounding box center [1215, 646] width 7 height 7
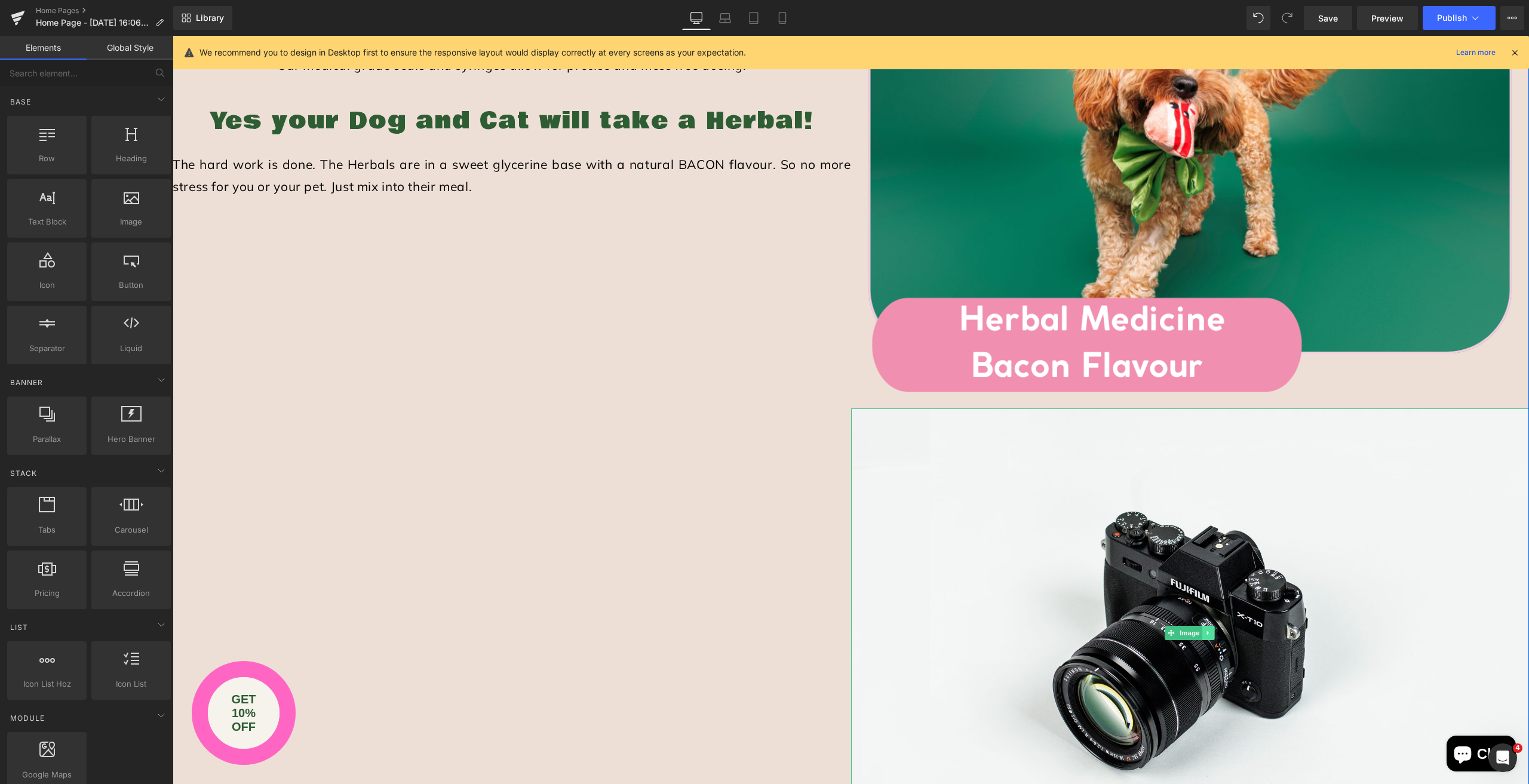
click at [1205, 635] on icon at bounding box center [1209, 633] width 7 height 7
click at [1212, 635] on icon at bounding box center [1215, 634] width 7 height 7
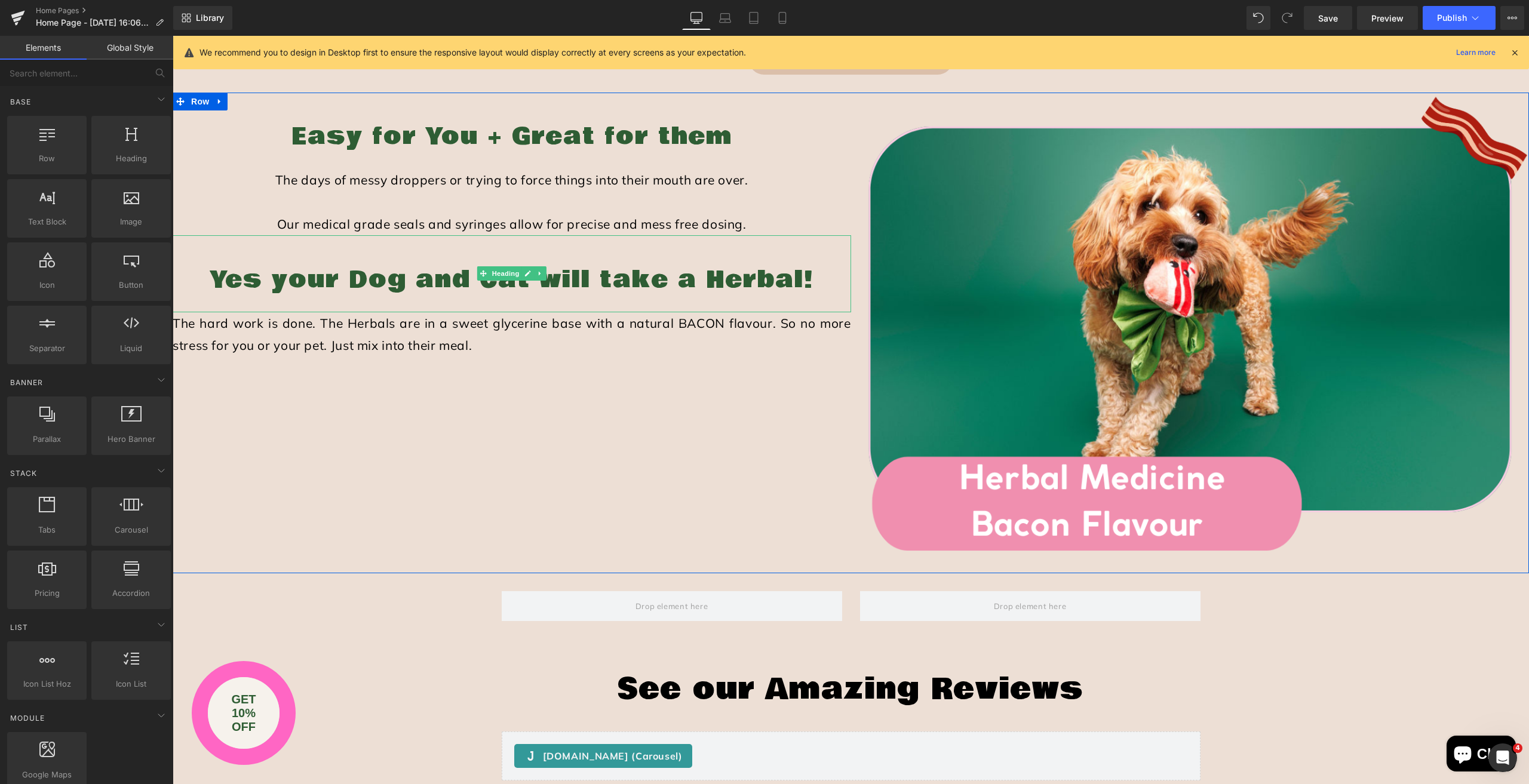
scroll to position [1792, 0]
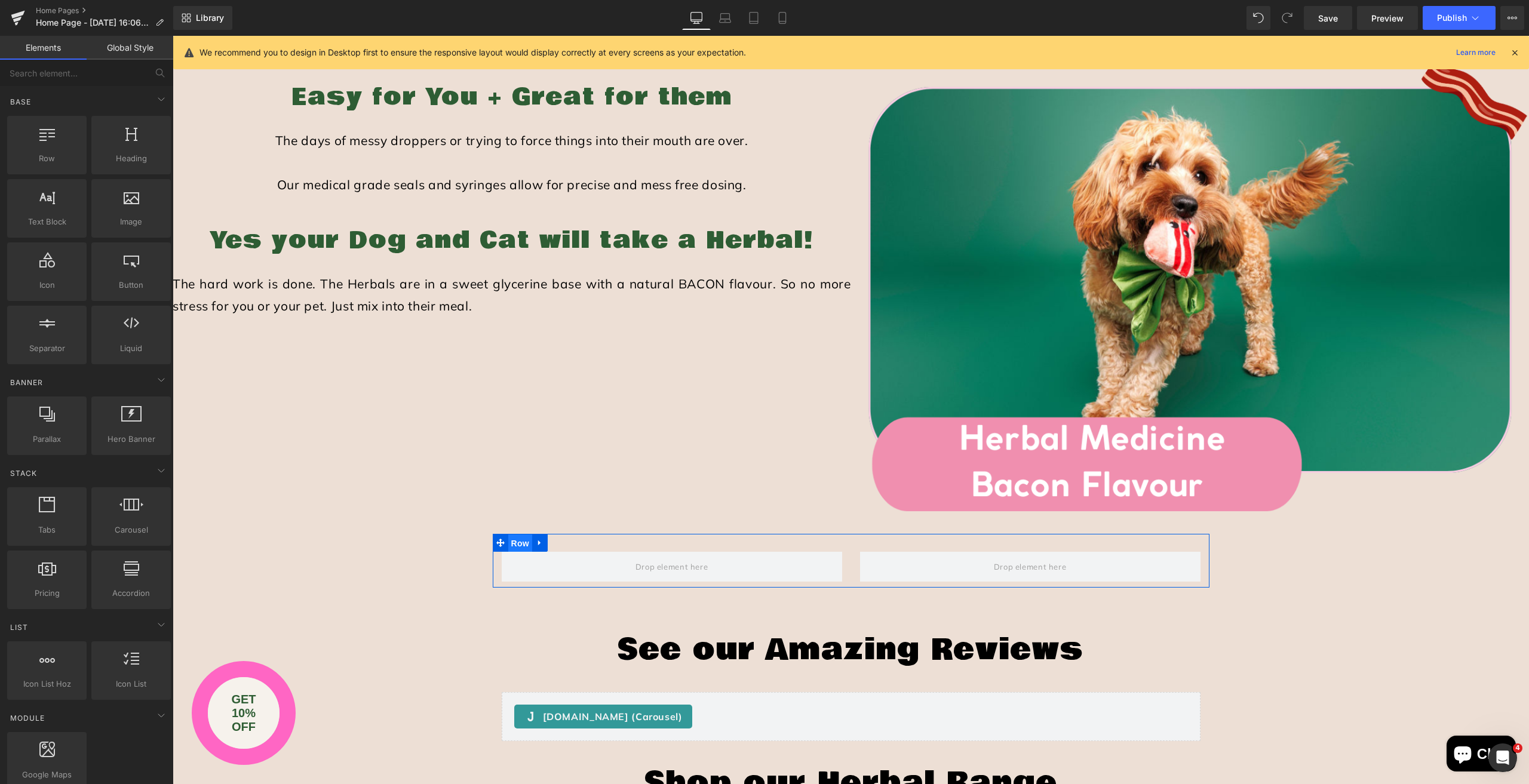
click at [515, 544] on span "Row" at bounding box center [520, 543] width 24 height 18
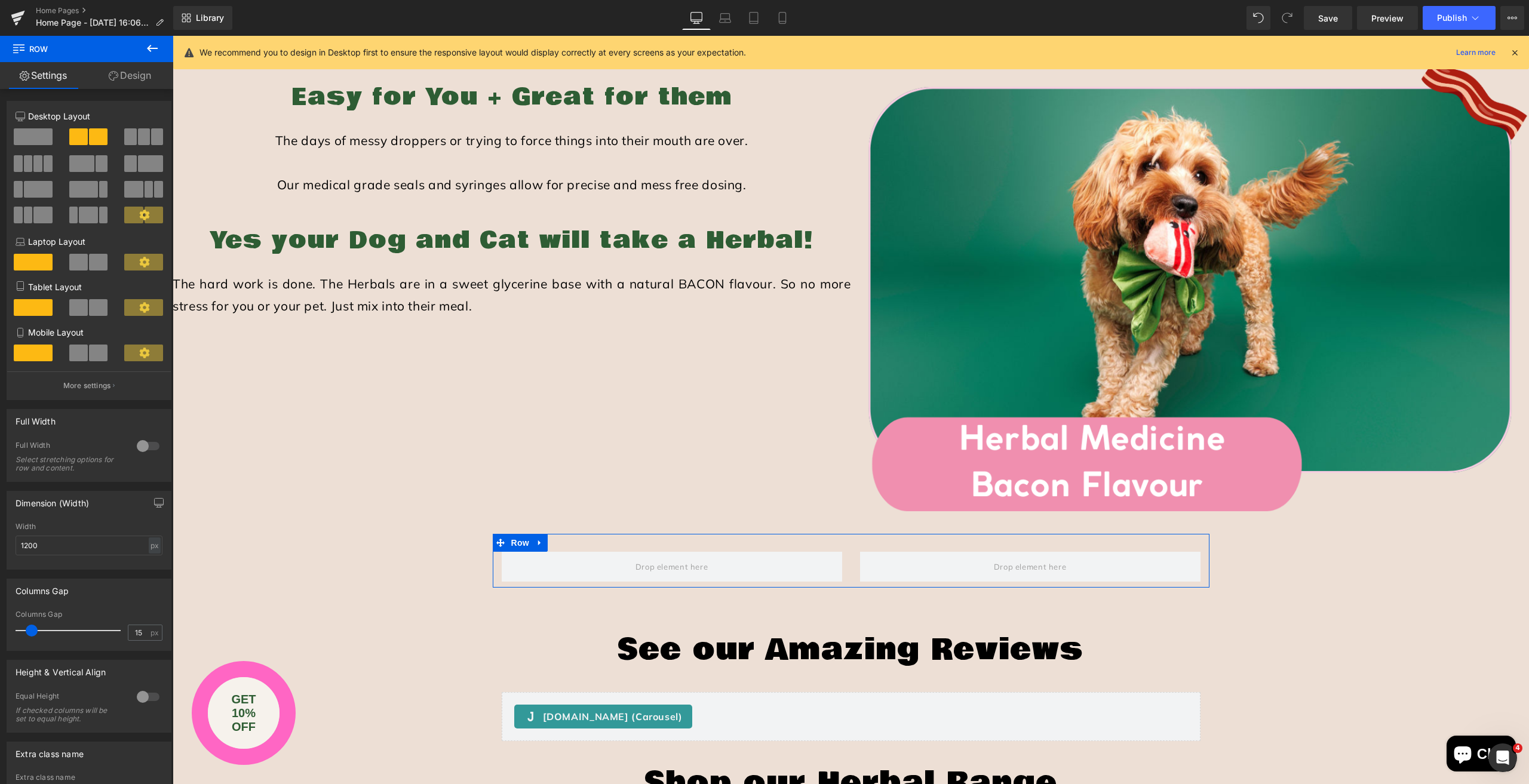
click at [135, 445] on div at bounding box center [148, 446] width 29 height 19
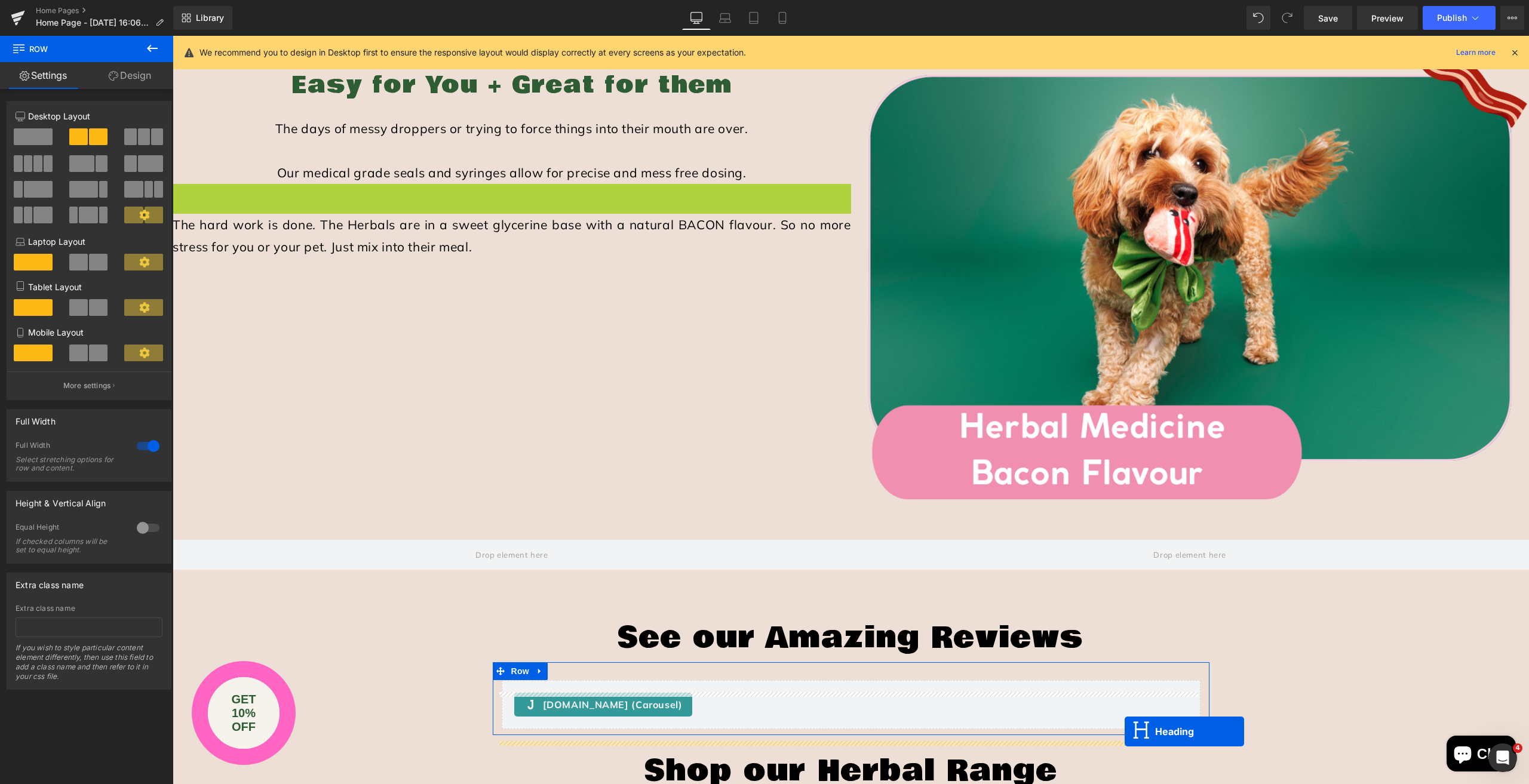
scroll to position [1816, 0]
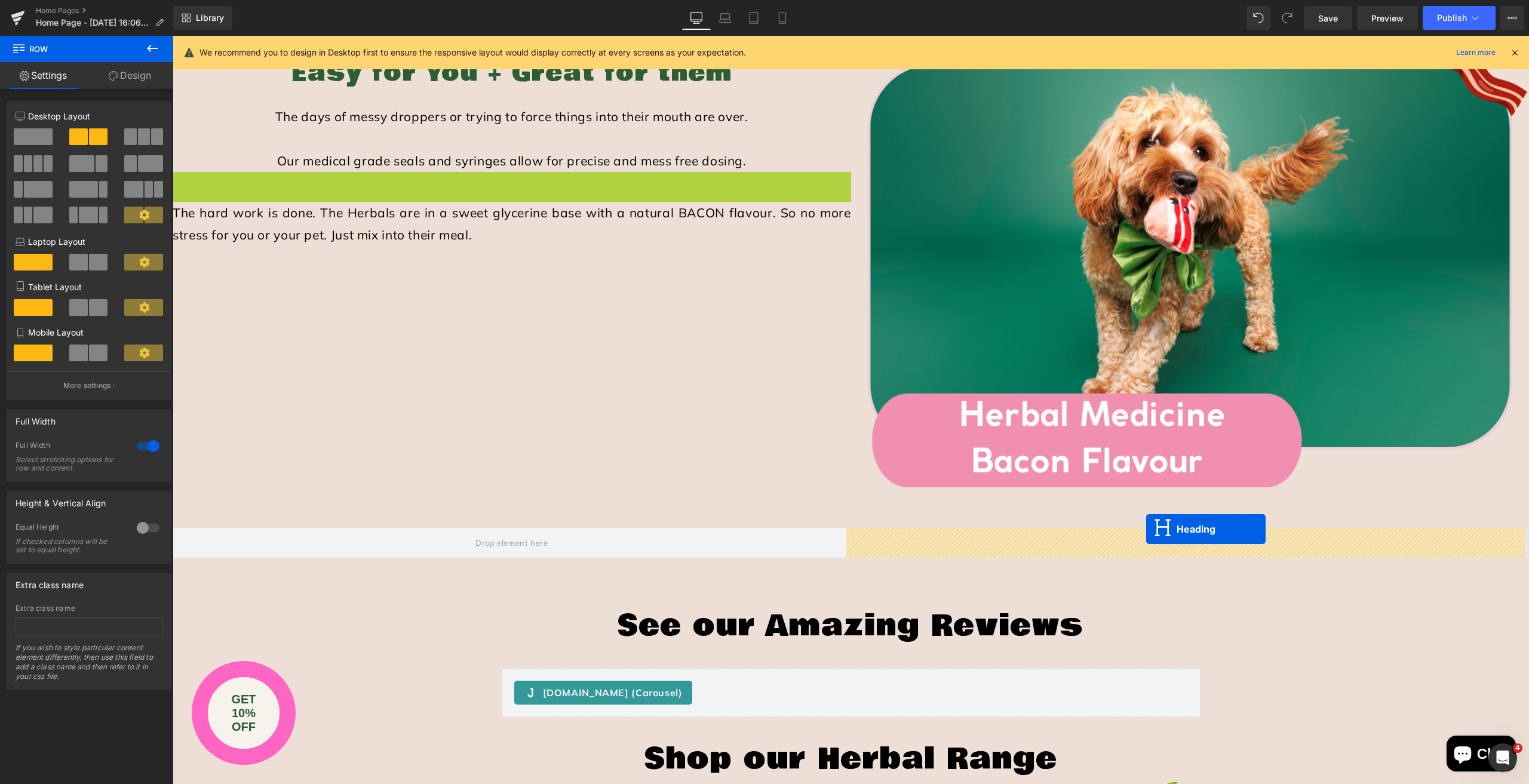
drag, startPoint x: 499, startPoint y: 413, endPoint x: 1147, endPoint y: 529, distance: 658.3
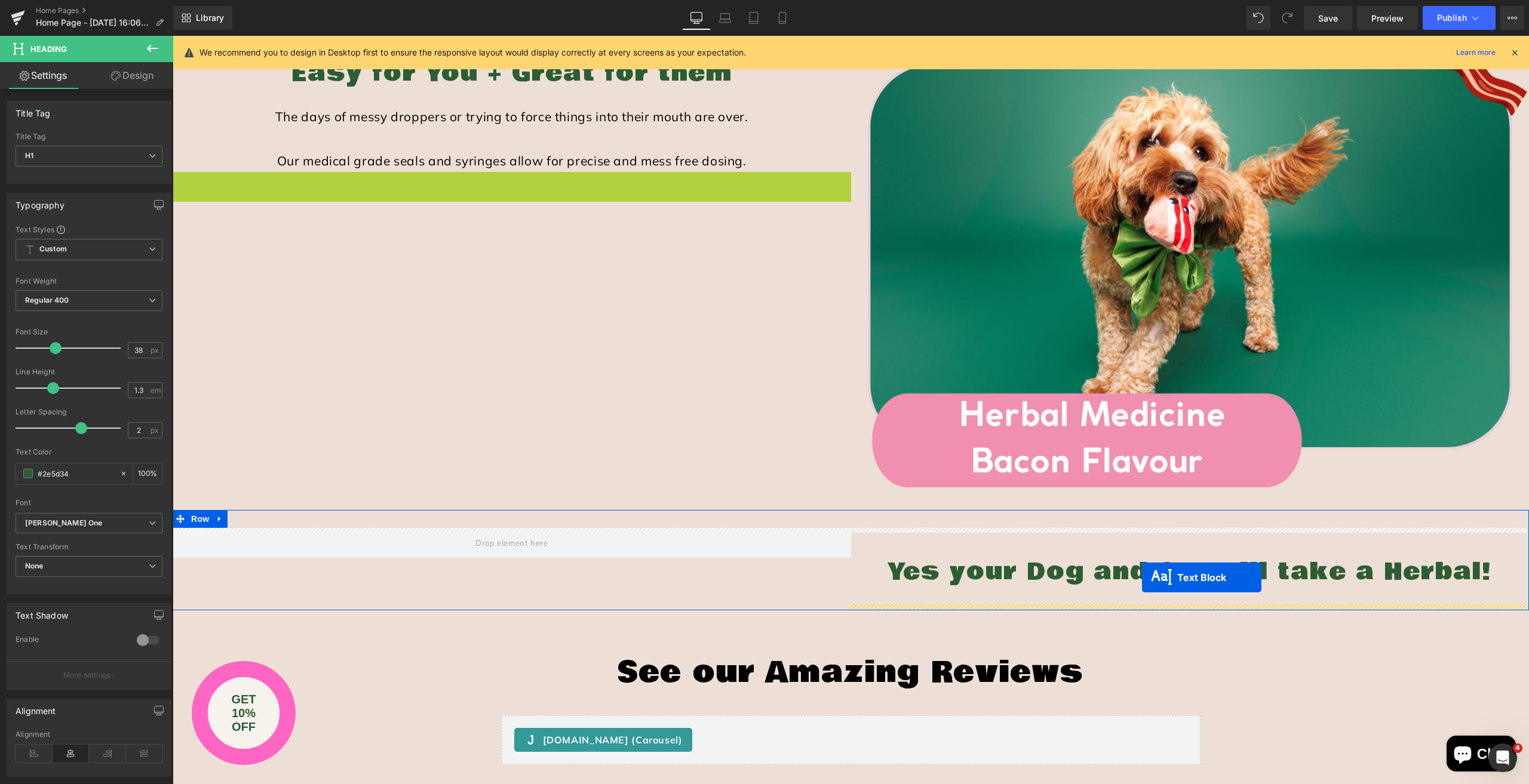
drag, startPoint x: 494, startPoint y: 193, endPoint x: 1142, endPoint y: 577, distance: 753.2
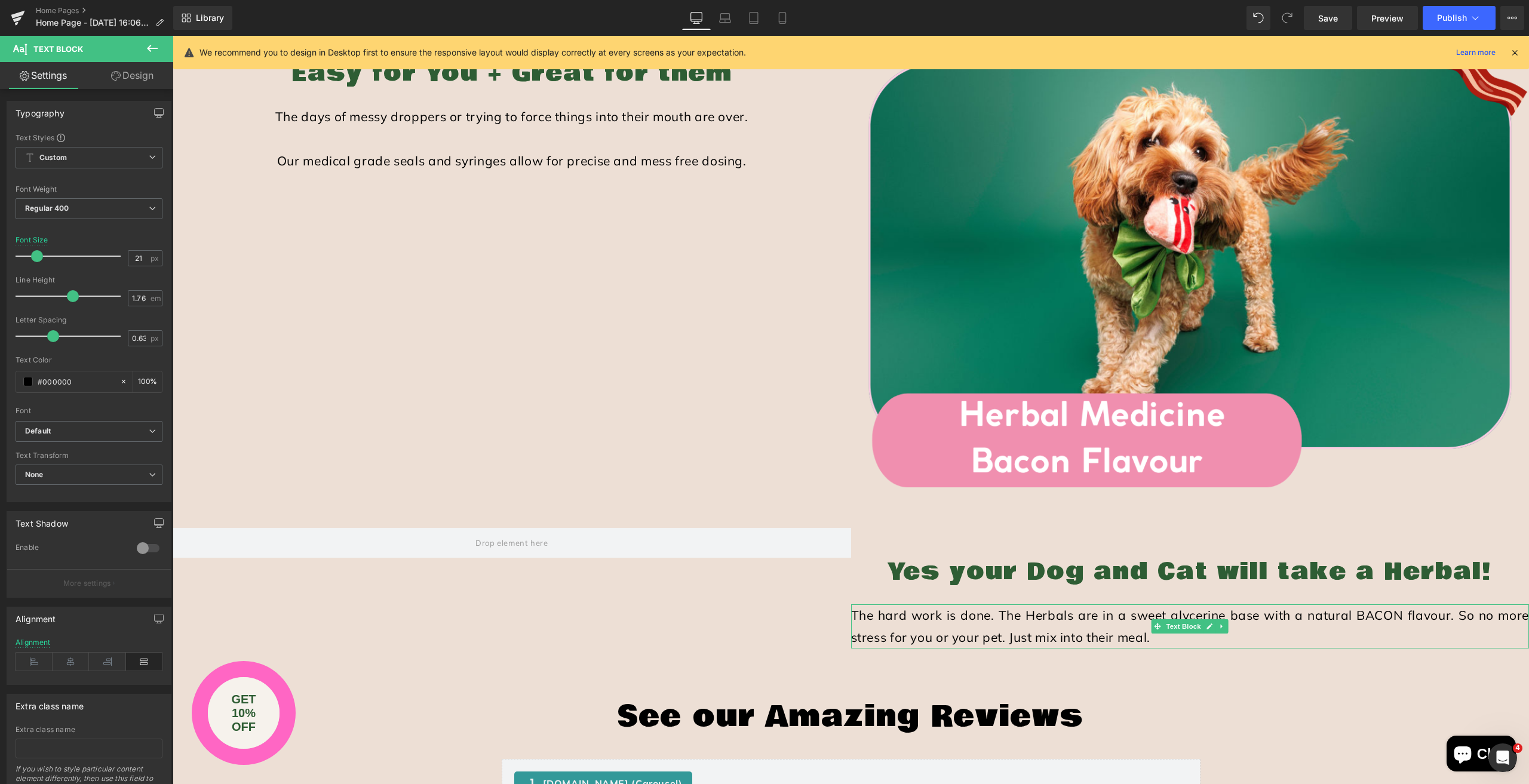
click at [151, 43] on icon at bounding box center [152, 48] width 14 height 14
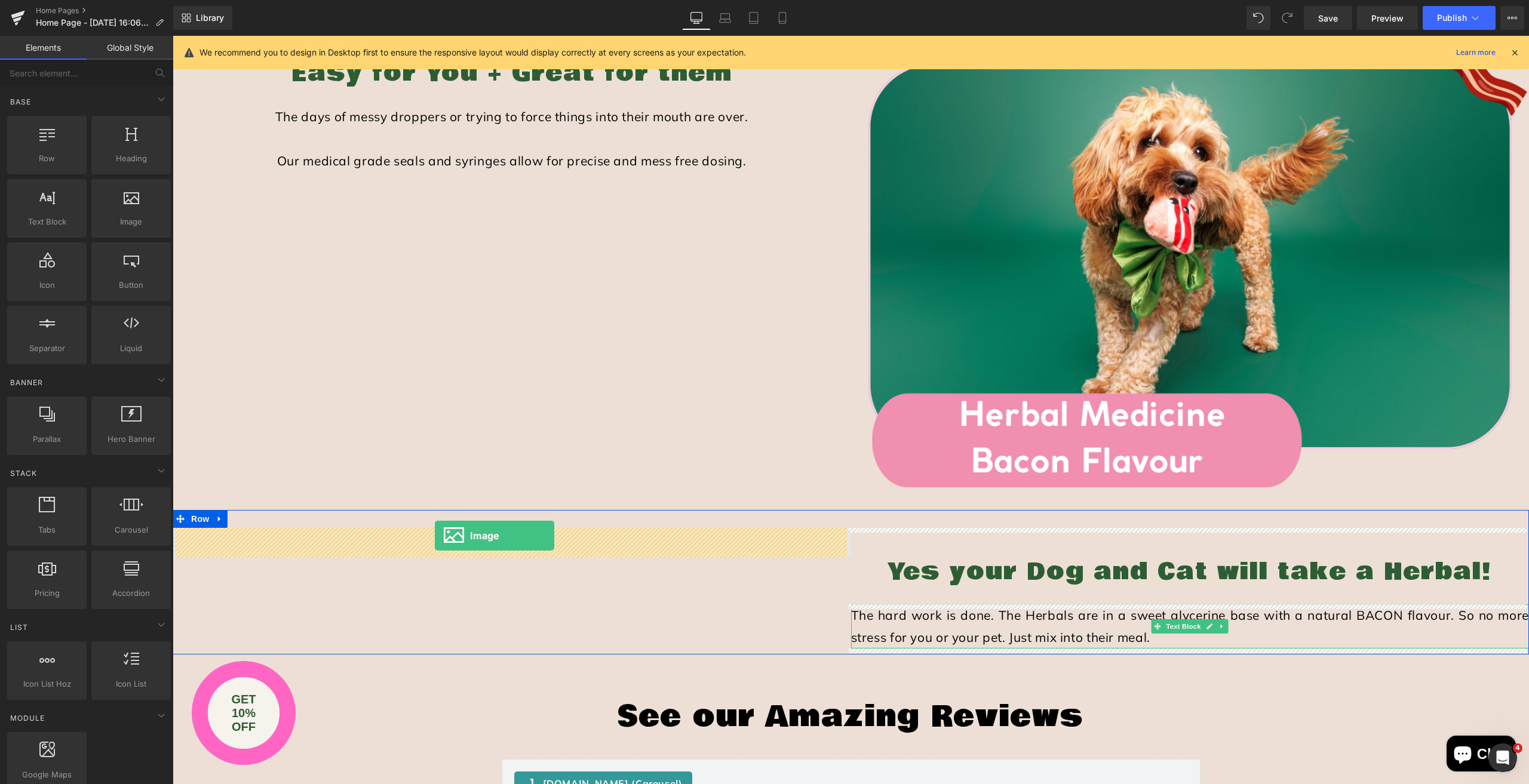
drag, startPoint x: 341, startPoint y: 329, endPoint x: 435, endPoint y: 536, distance: 227.3
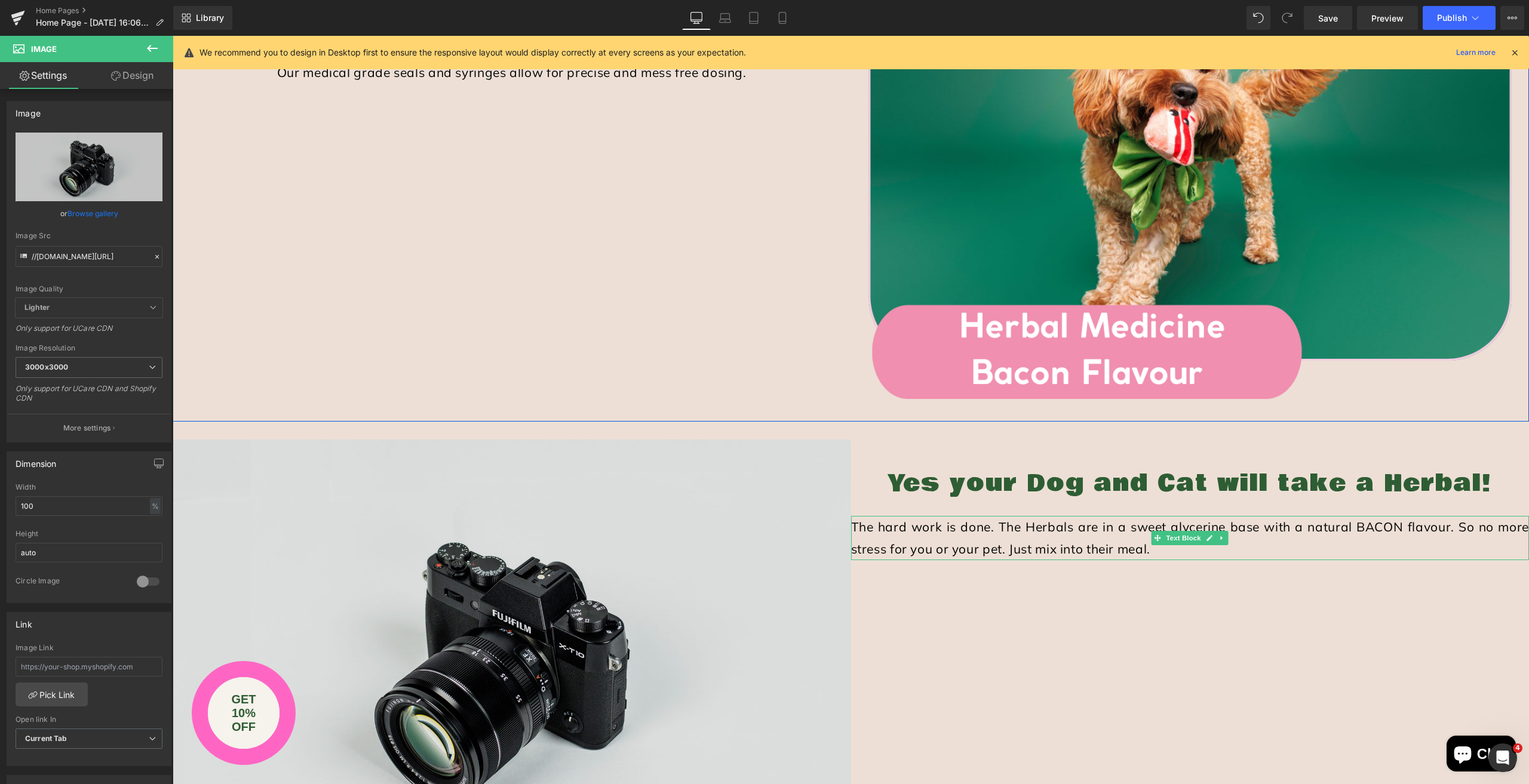
scroll to position [2091, 0]
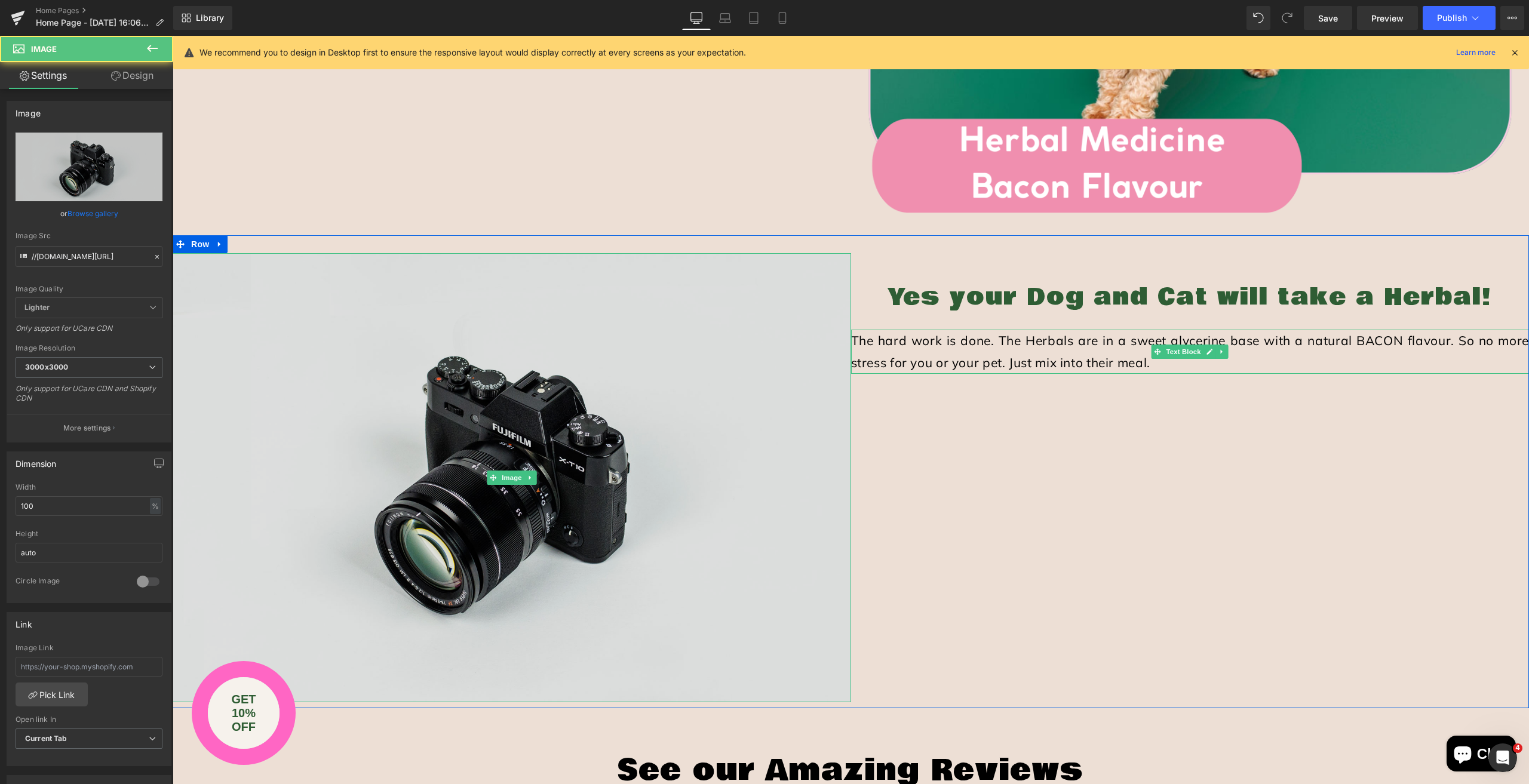
click at [514, 468] on img at bounding box center [512, 477] width 679 height 449
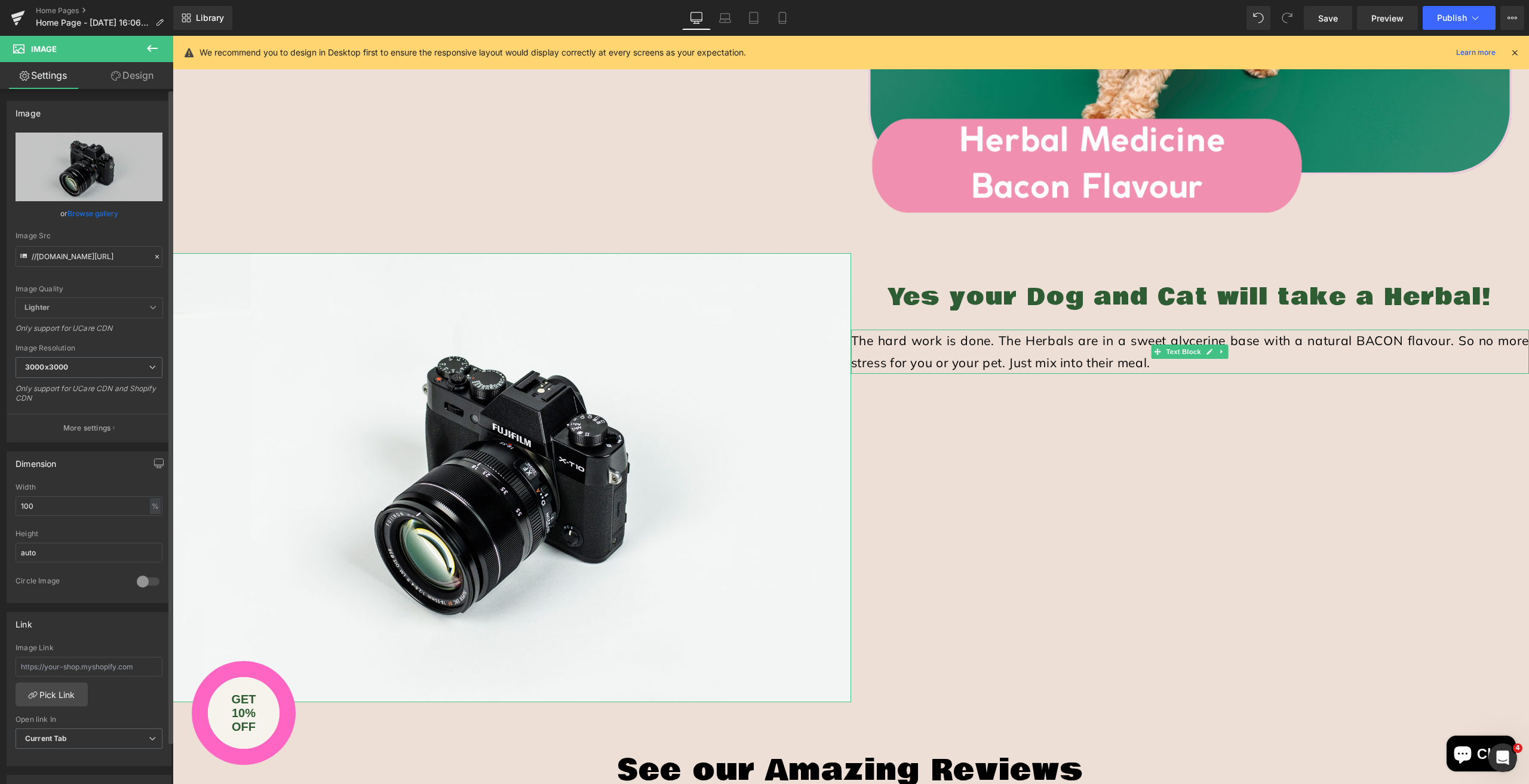
click at [106, 212] on link "Browse gallery" at bounding box center [92, 213] width 51 height 21
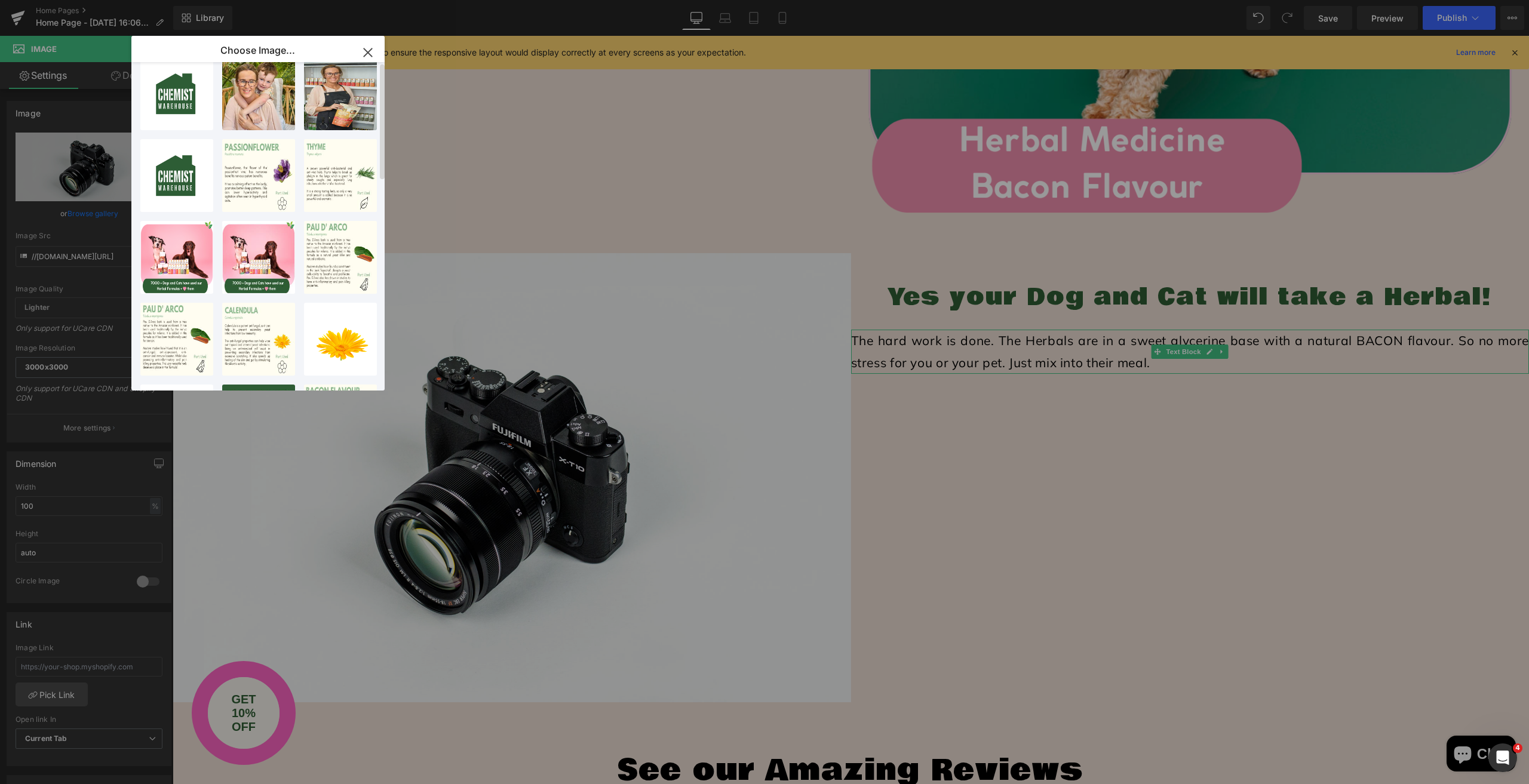
scroll to position [0, 0]
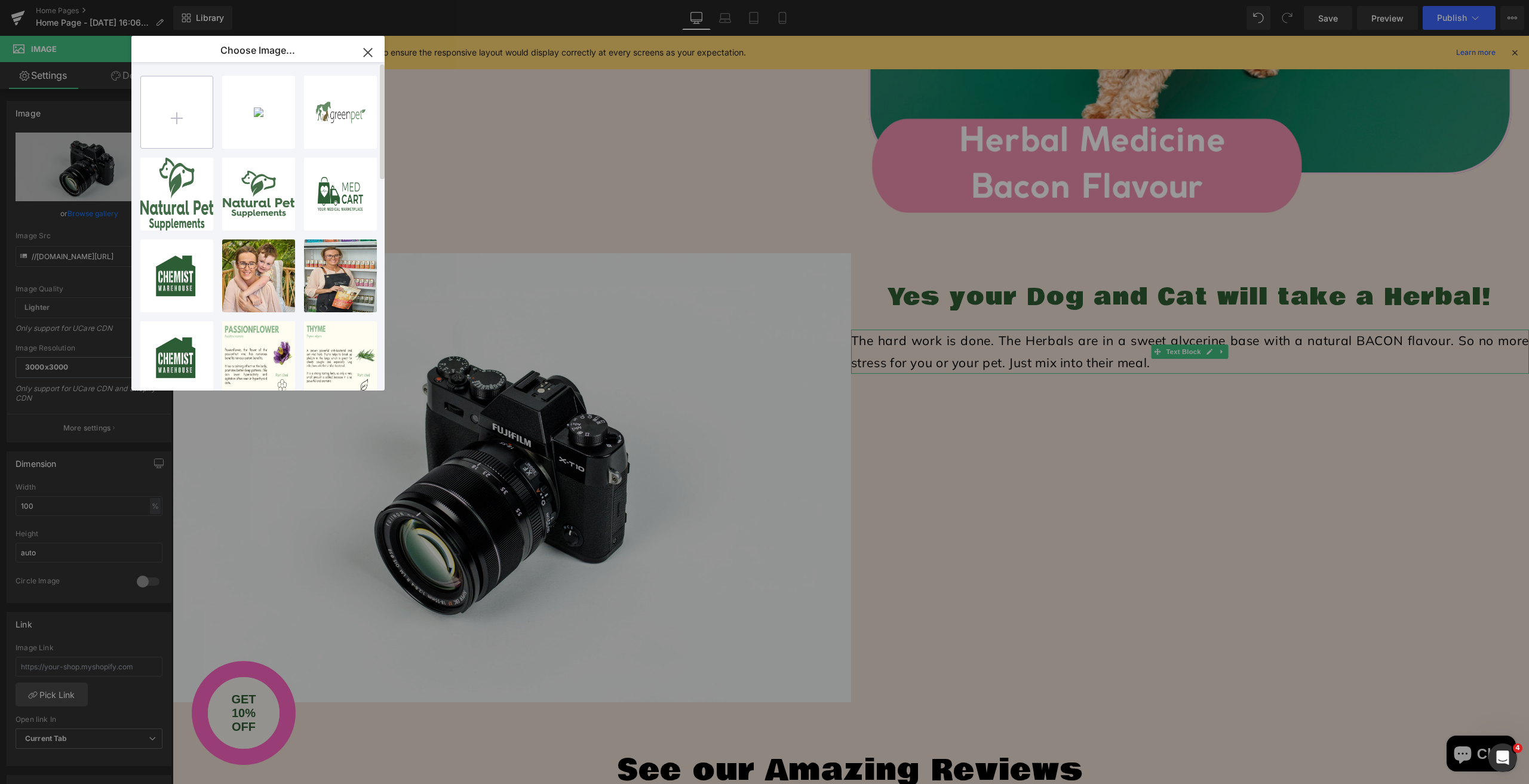
click at [178, 114] on input "file" at bounding box center [177, 112] width 71 height 71
